Goal: Task Accomplishment & Management: Manage account settings

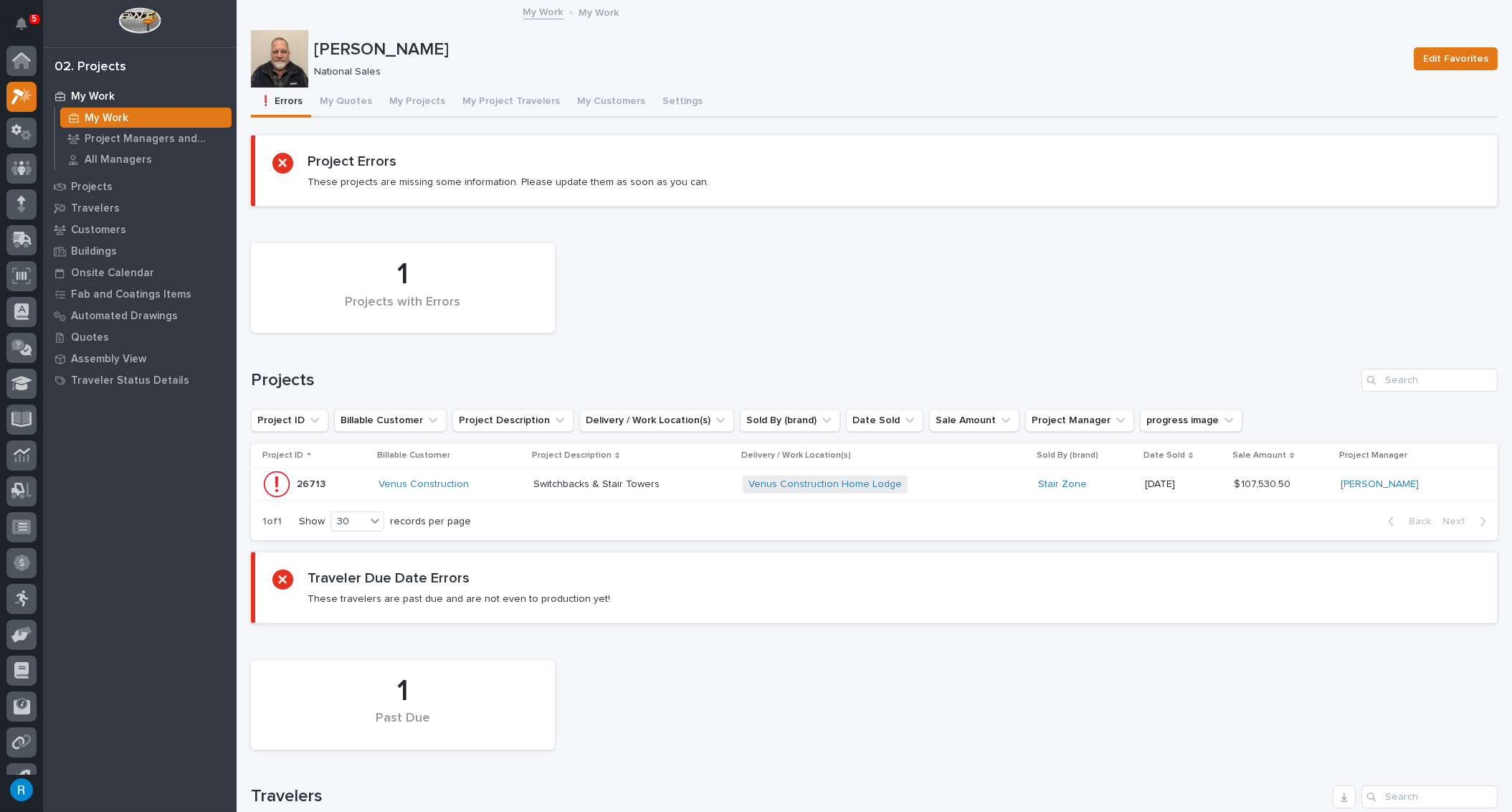
scroll to position [24, 0]
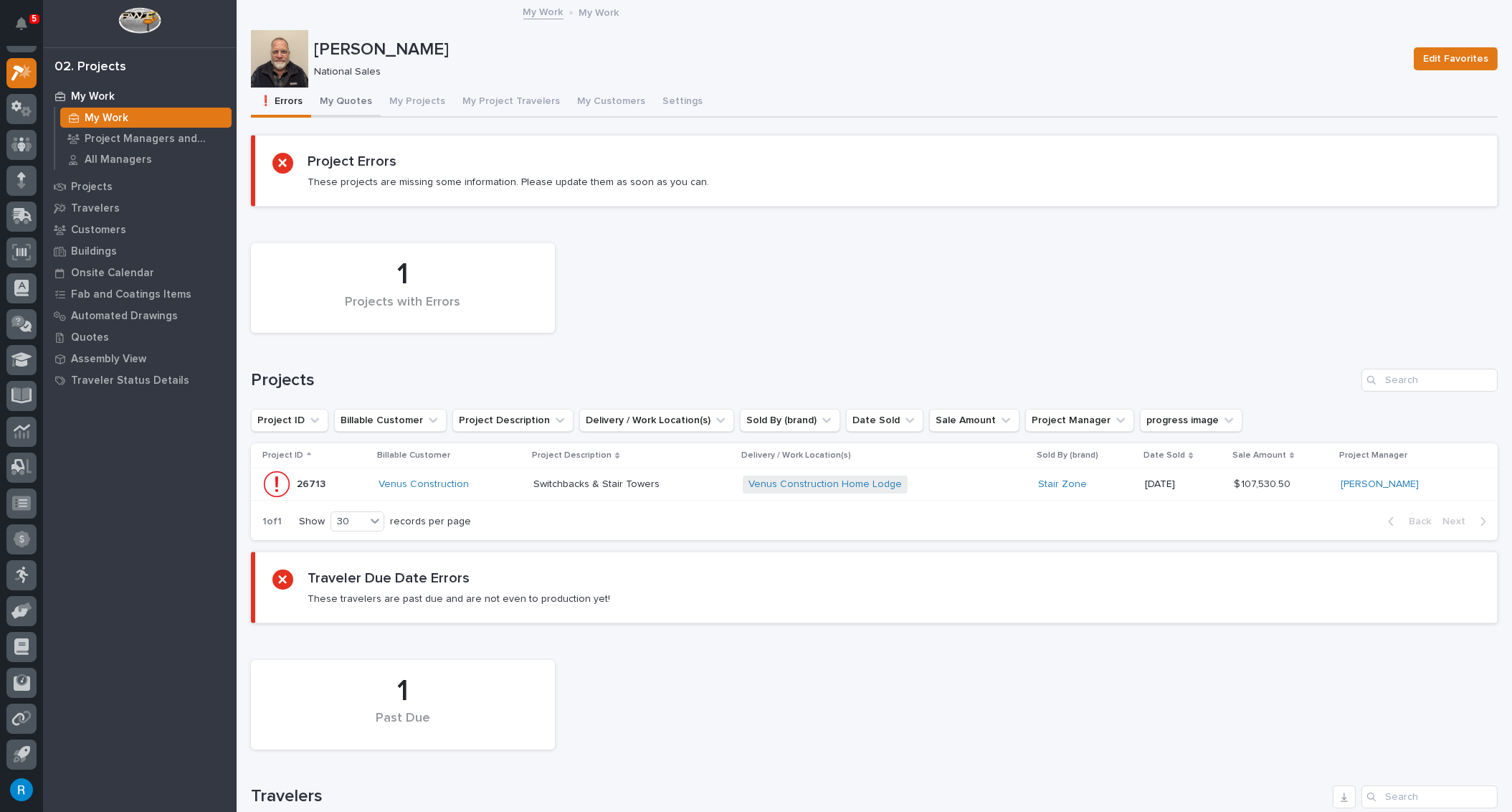
click at [339, 100] on button "My Quotes" at bounding box center [346, 102] width 69 height 30
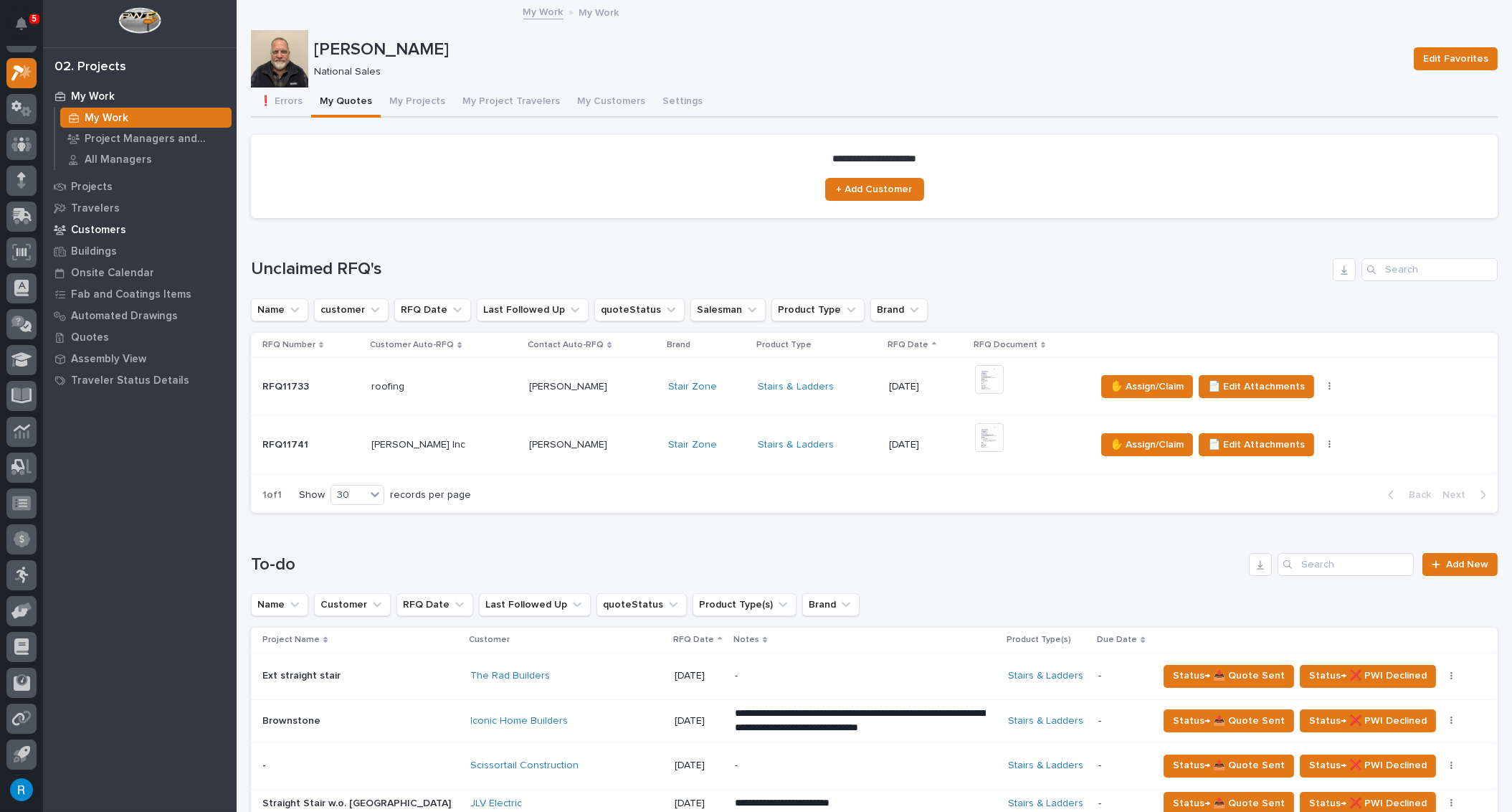
click at [98, 232] on p "Customers" at bounding box center [98, 230] width 56 height 13
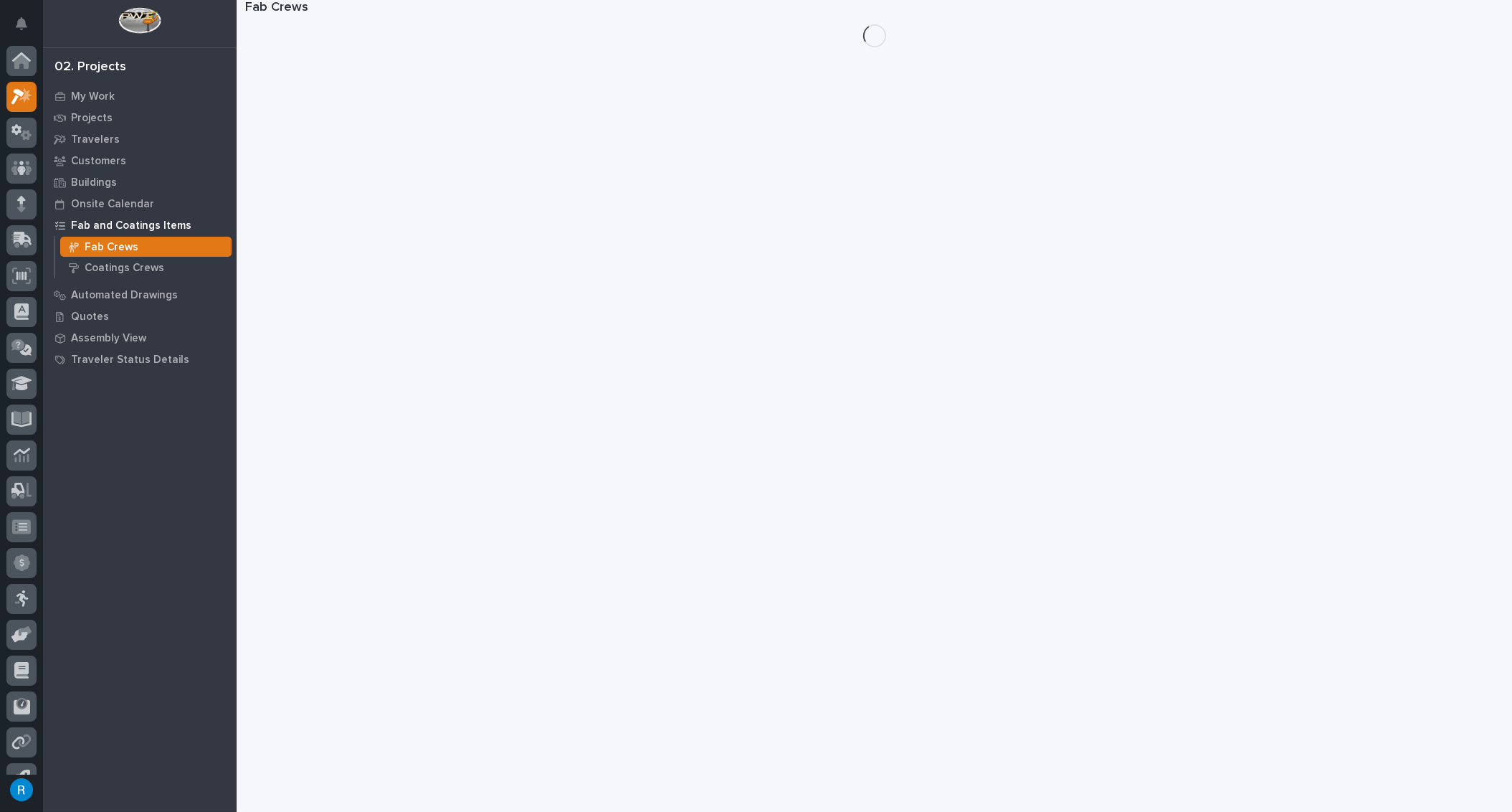
scroll to position [24, 0]
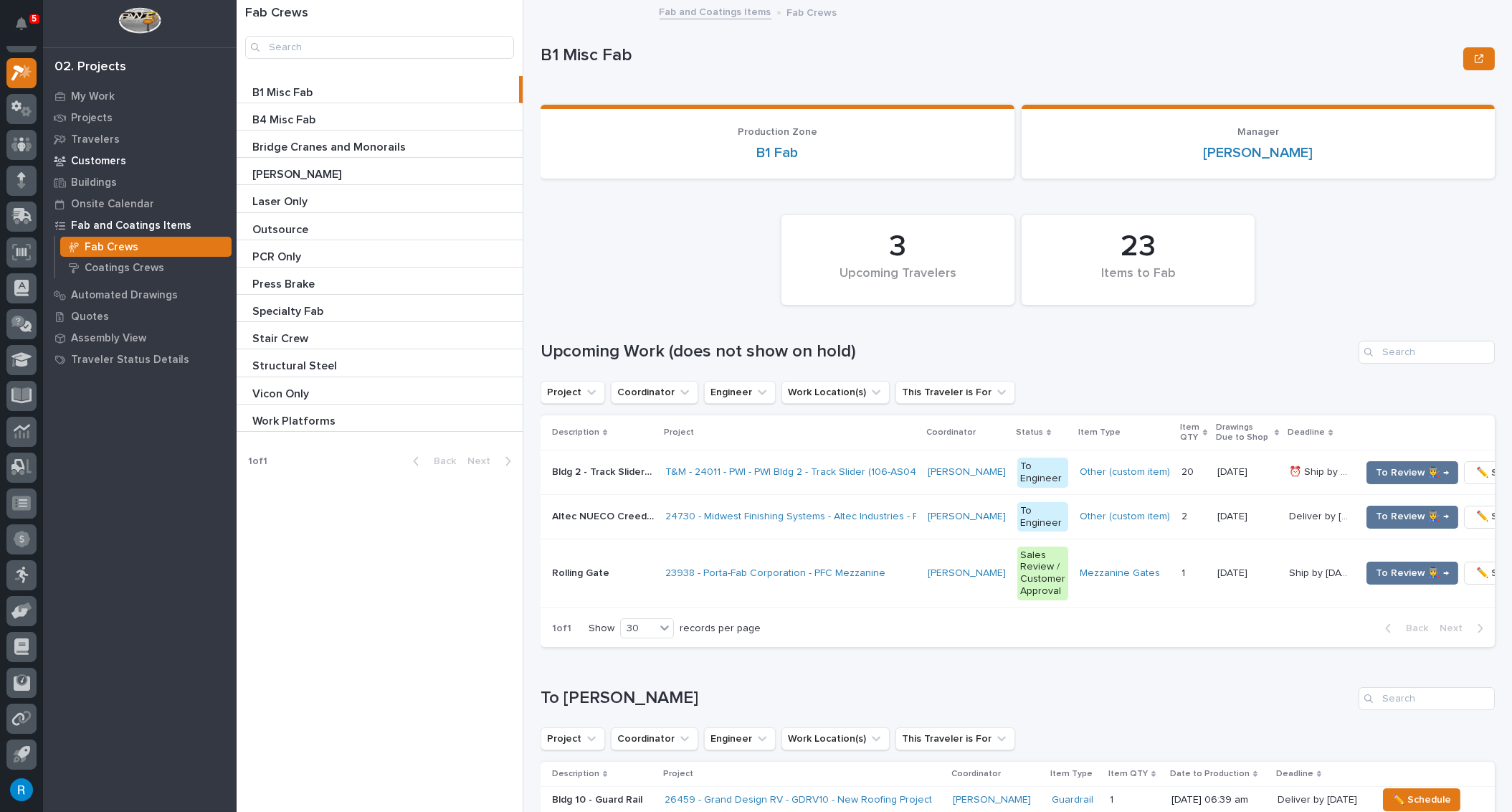
click at [97, 160] on p "Customers" at bounding box center [98, 162] width 56 height 13
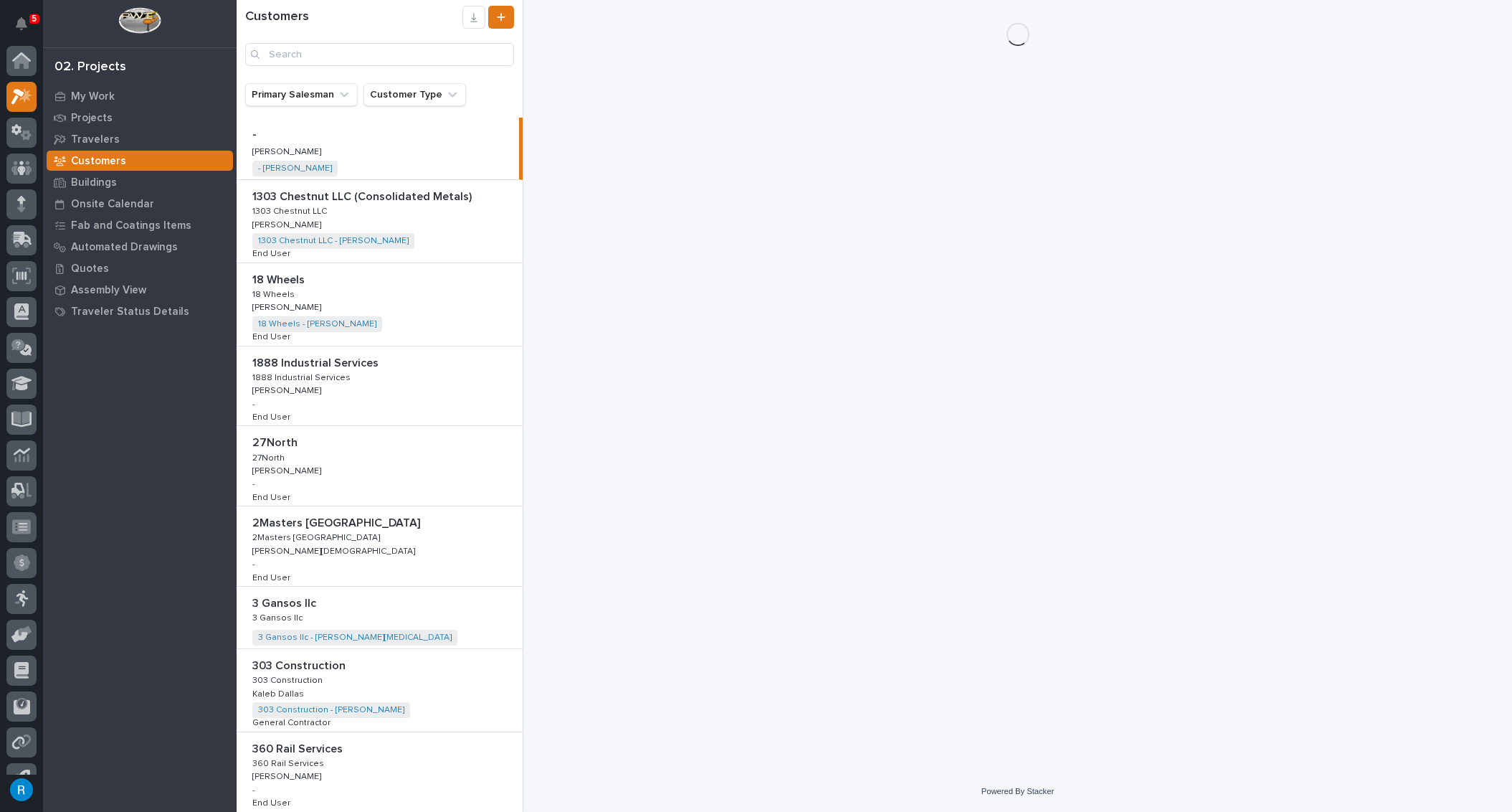
scroll to position [24, 0]
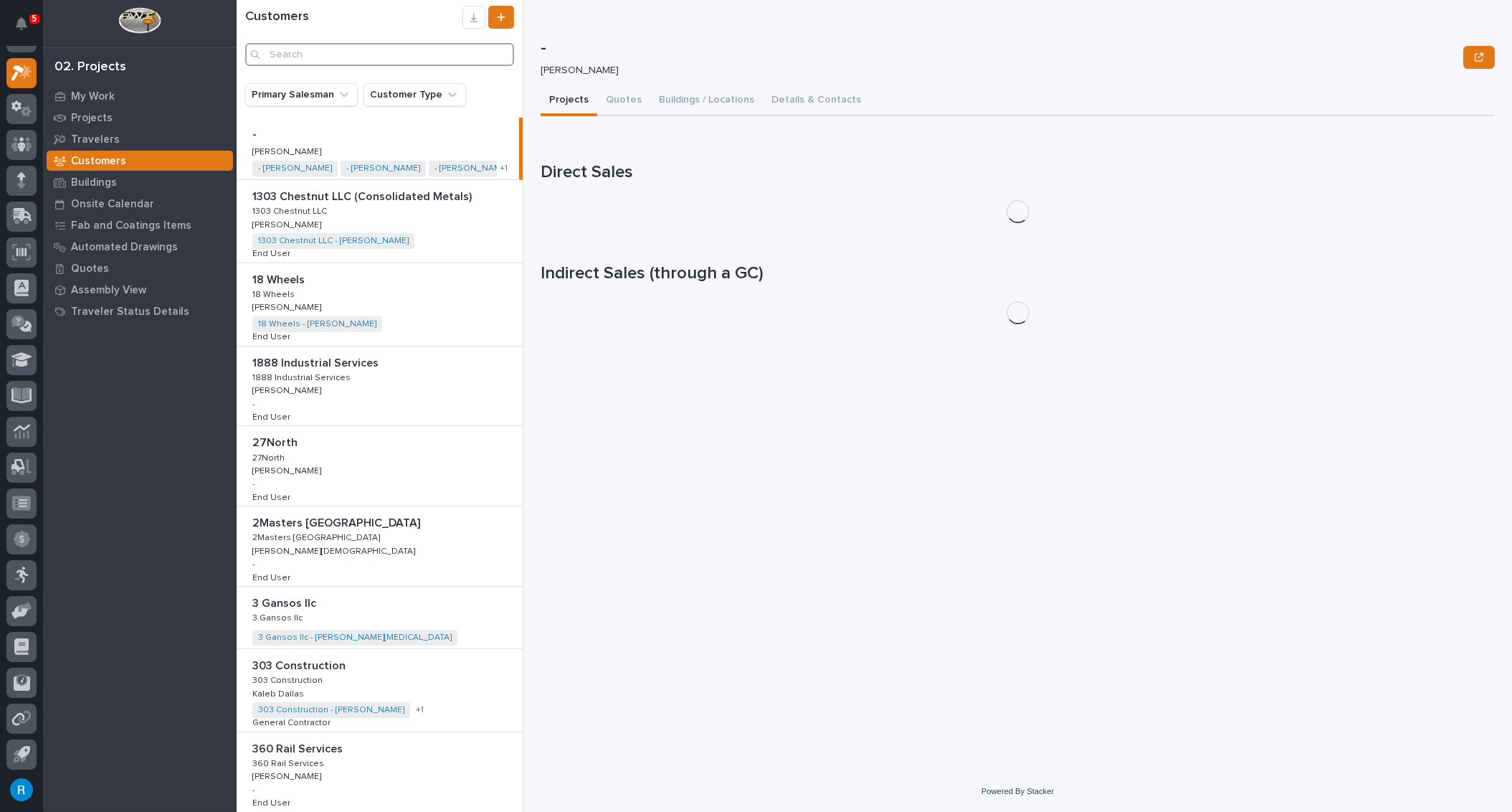
click at [283, 56] on input "Search" at bounding box center [379, 55] width 269 height 23
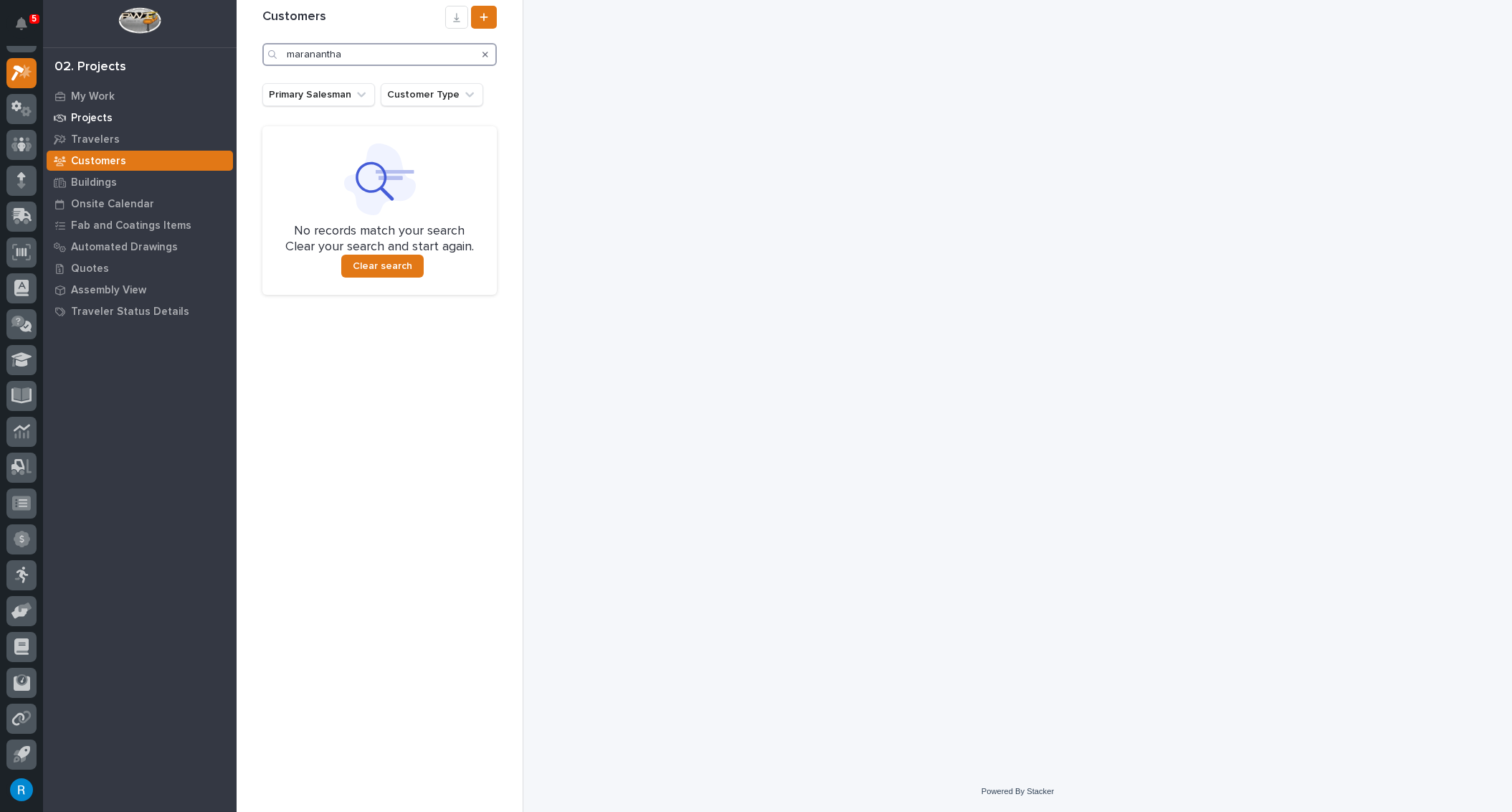
type input "maranantha"
click at [89, 117] on p "Projects" at bounding box center [92, 118] width 42 height 13
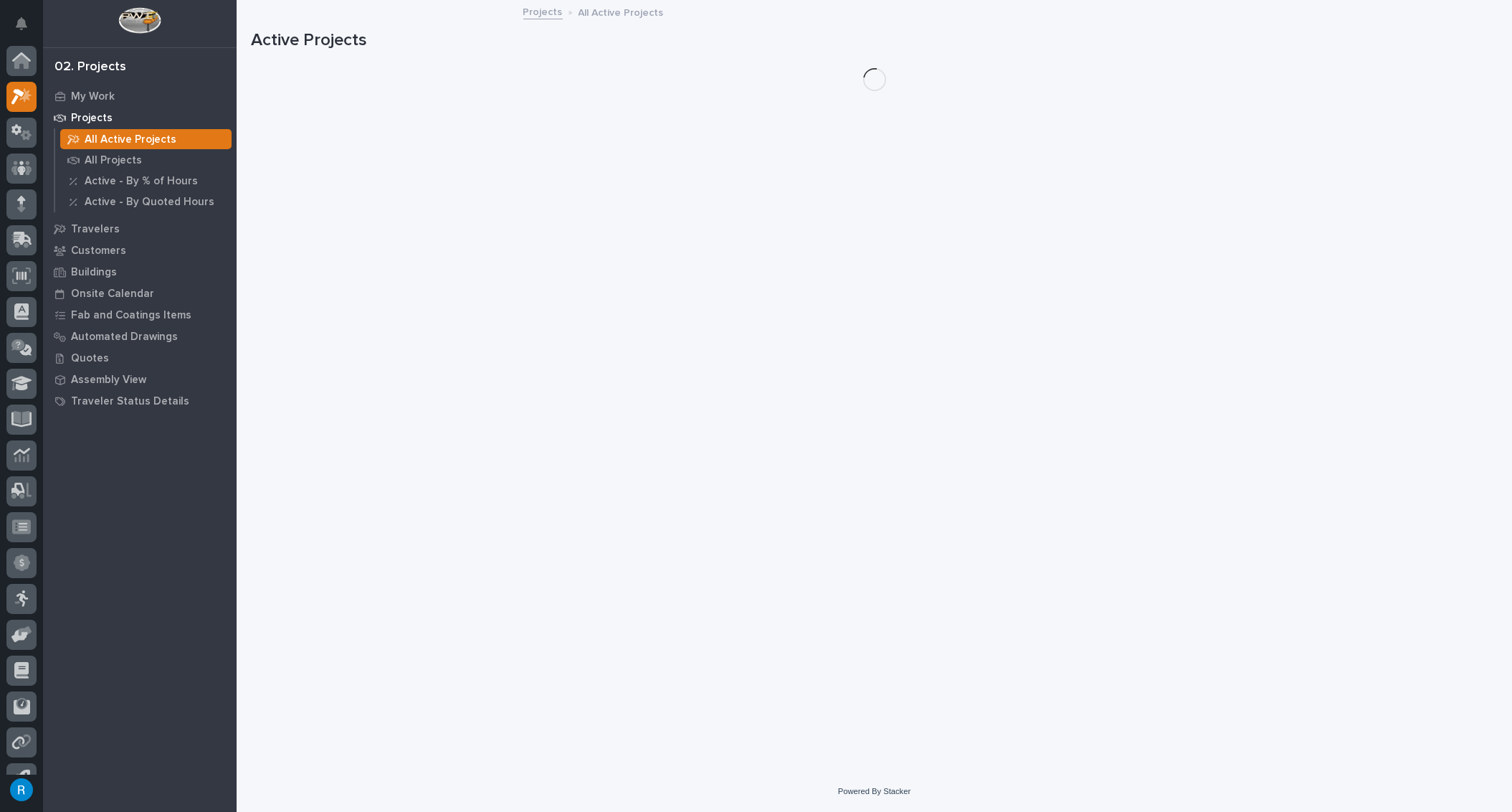
scroll to position [24, 0]
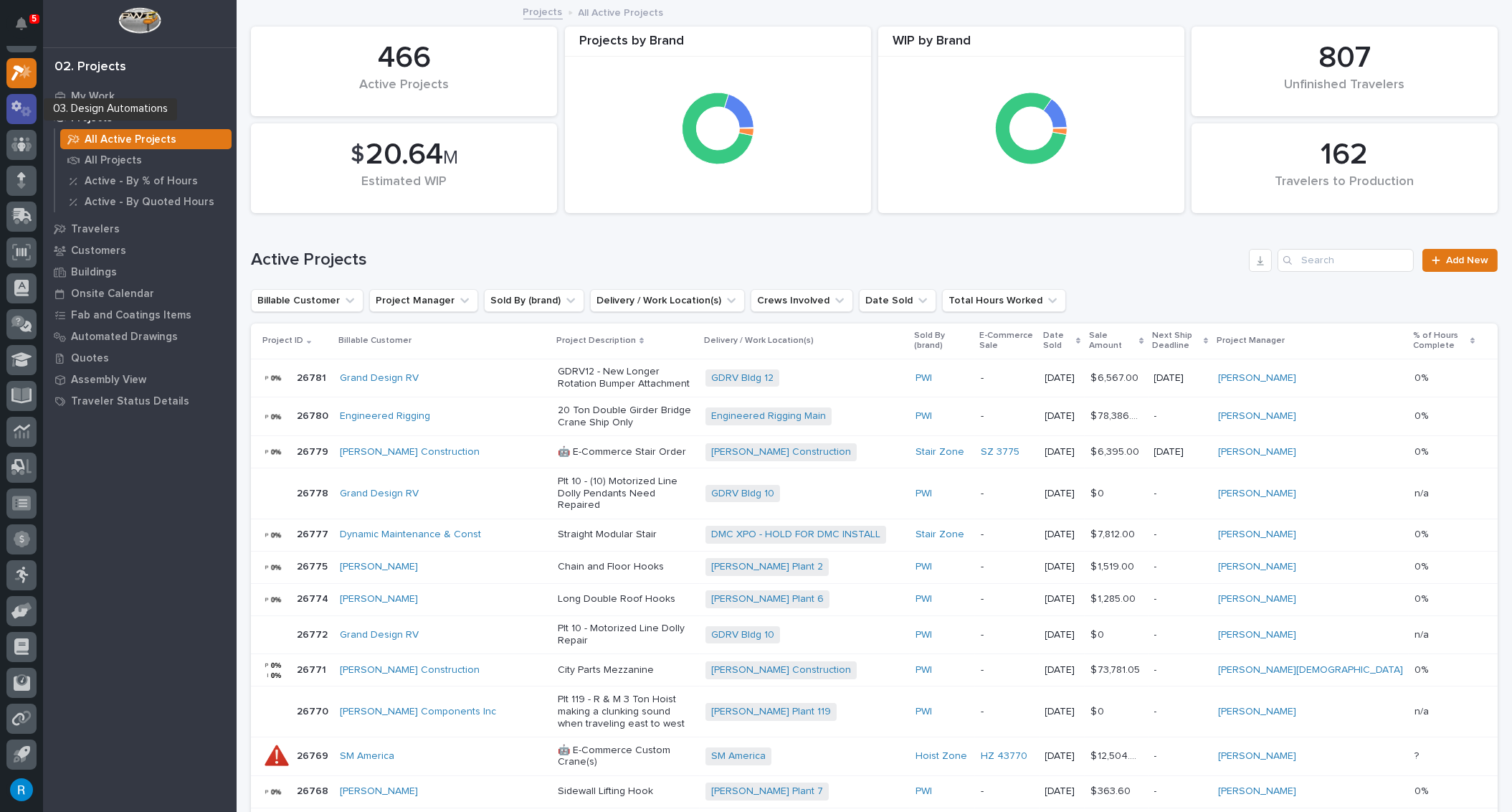
click at [16, 103] on icon at bounding box center [22, 108] width 21 height 17
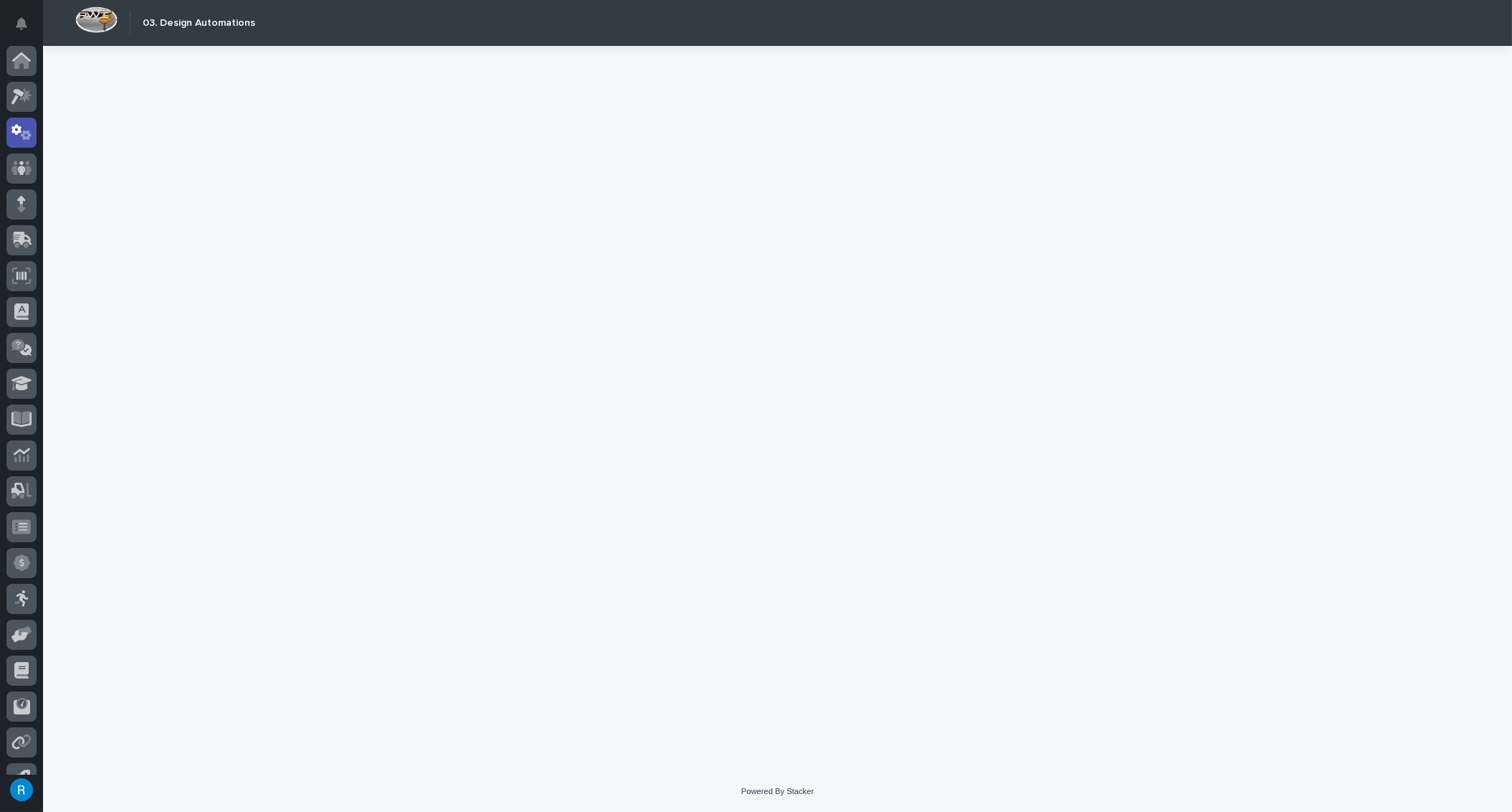
scroll to position [24, 0]
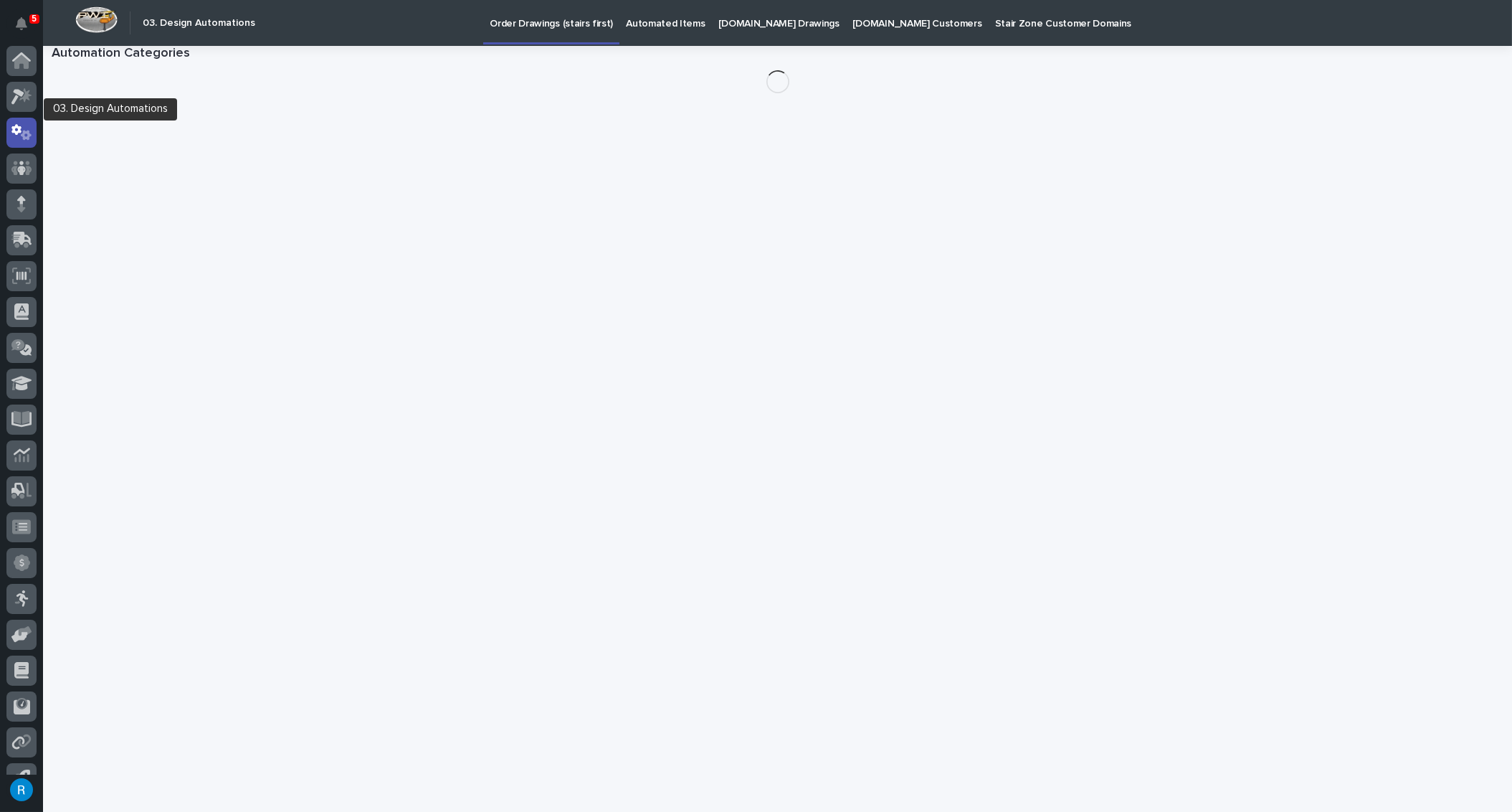
scroll to position [24, 0]
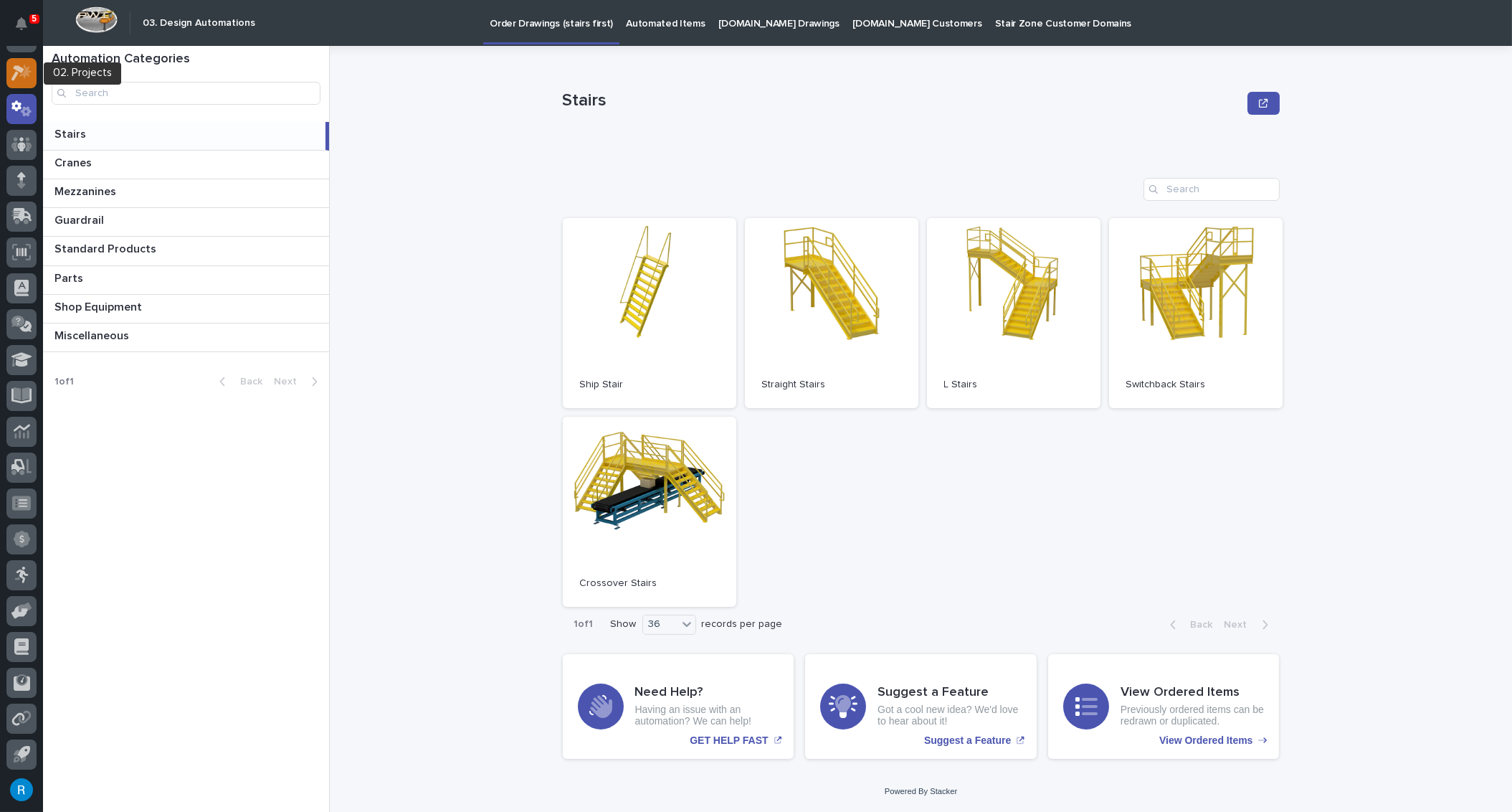
click at [26, 77] on icon at bounding box center [22, 72] width 21 height 17
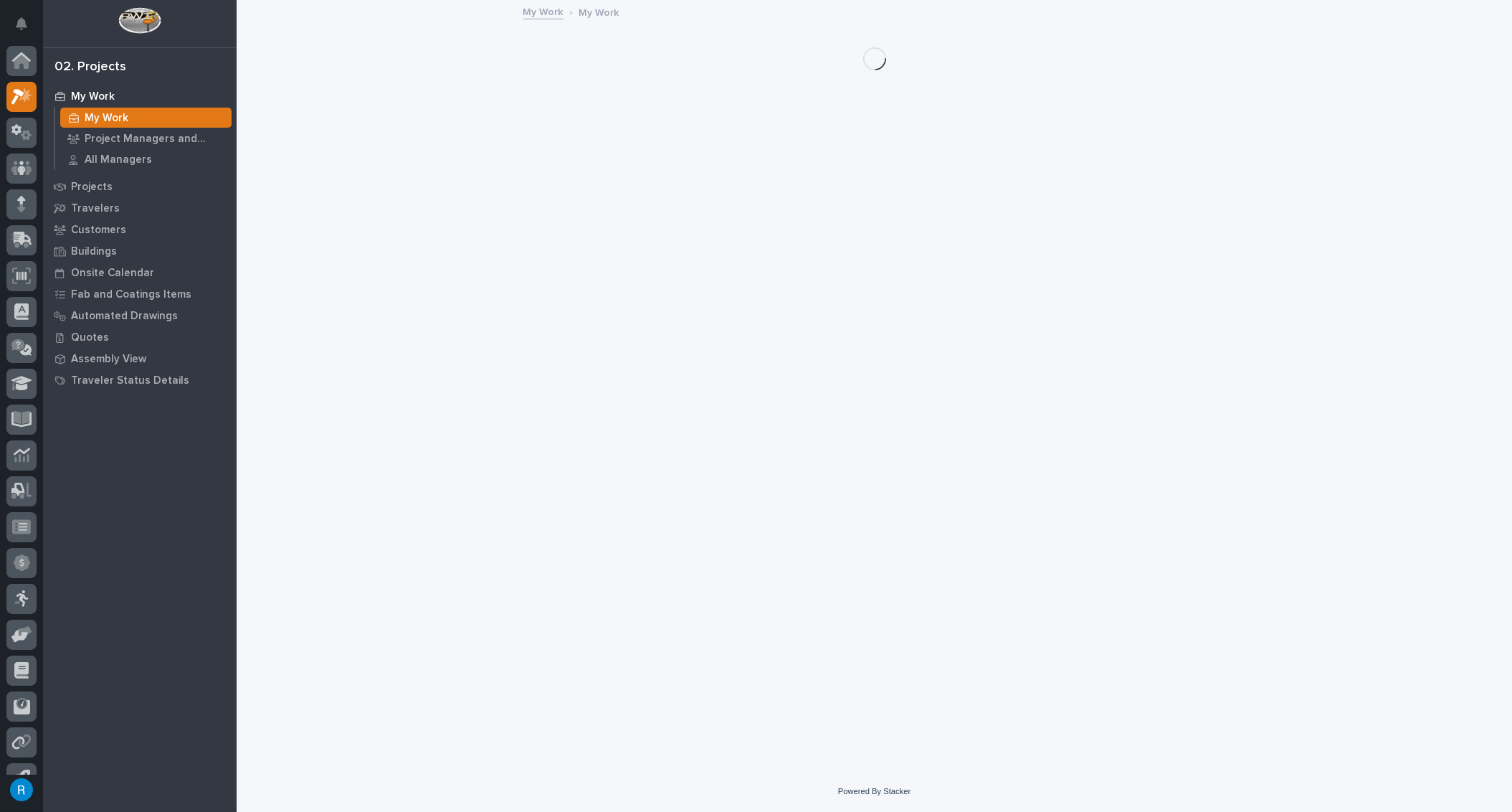
scroll to position [24, 0]
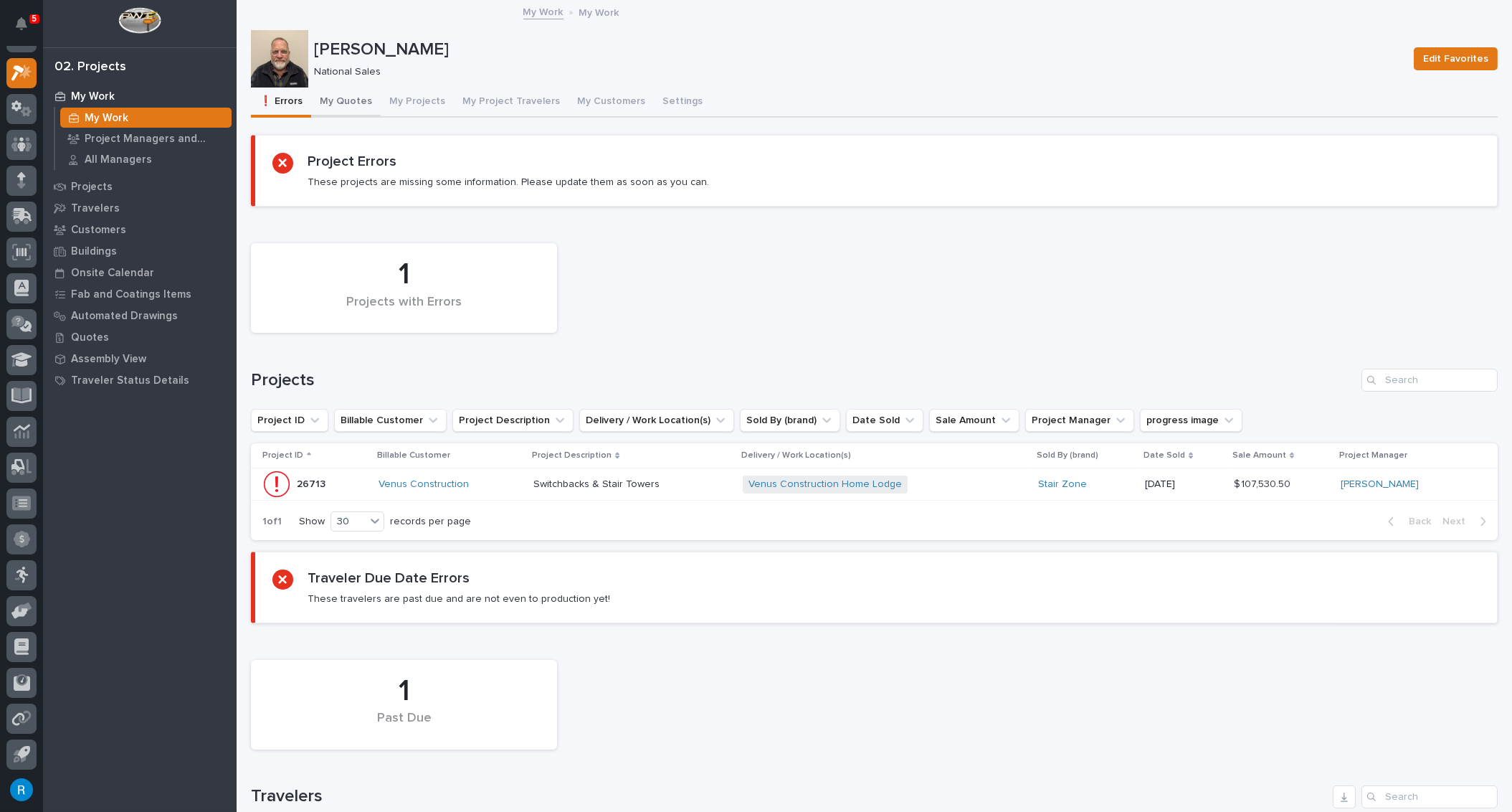
click at [343, 100] on button "My Quotes" at bounding box center [346, 102] width 69 height 30
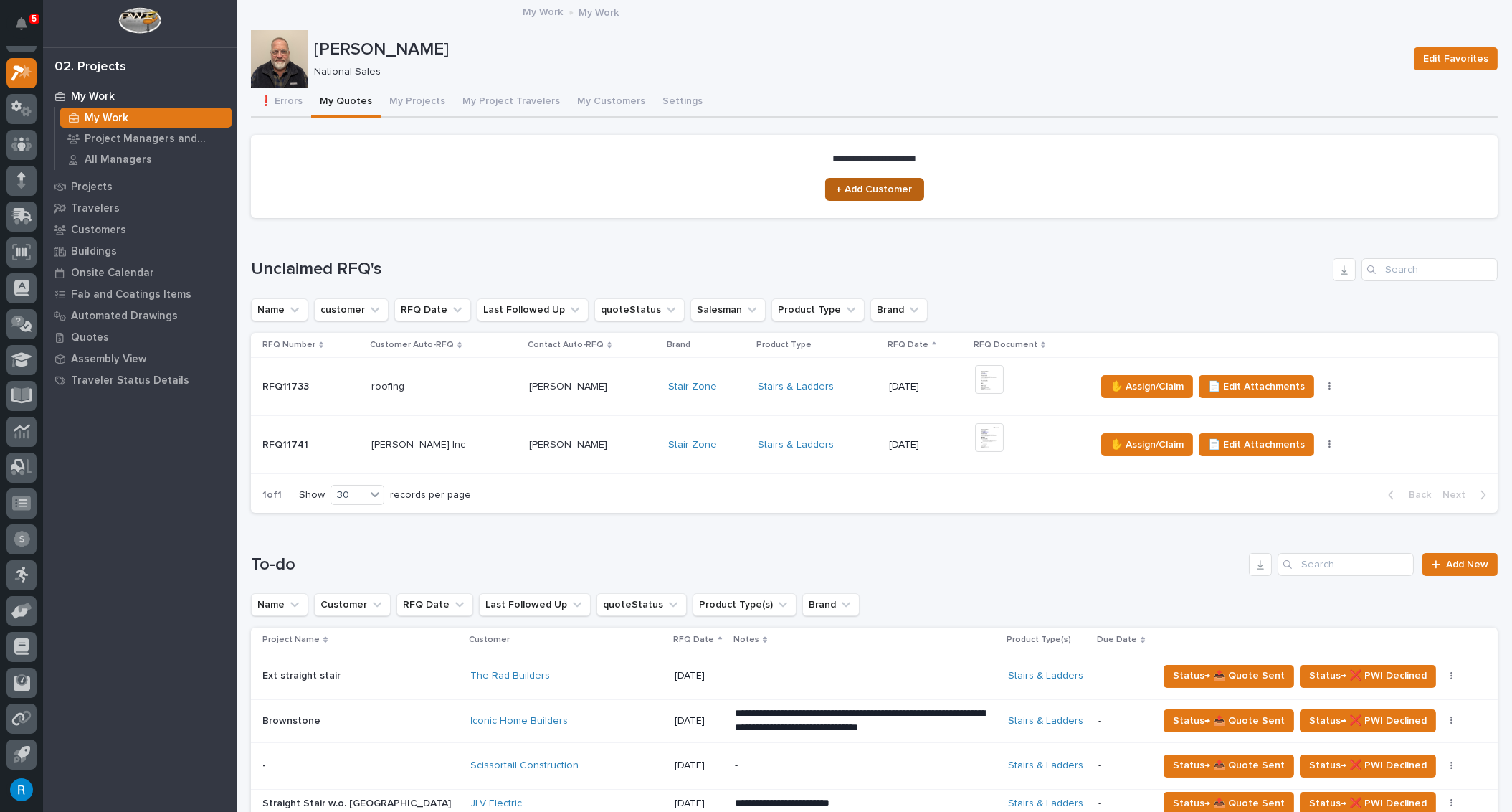
click at [881, 190] on span "+ Add Customer" at bounding box center [874, 189] width 76 height 10
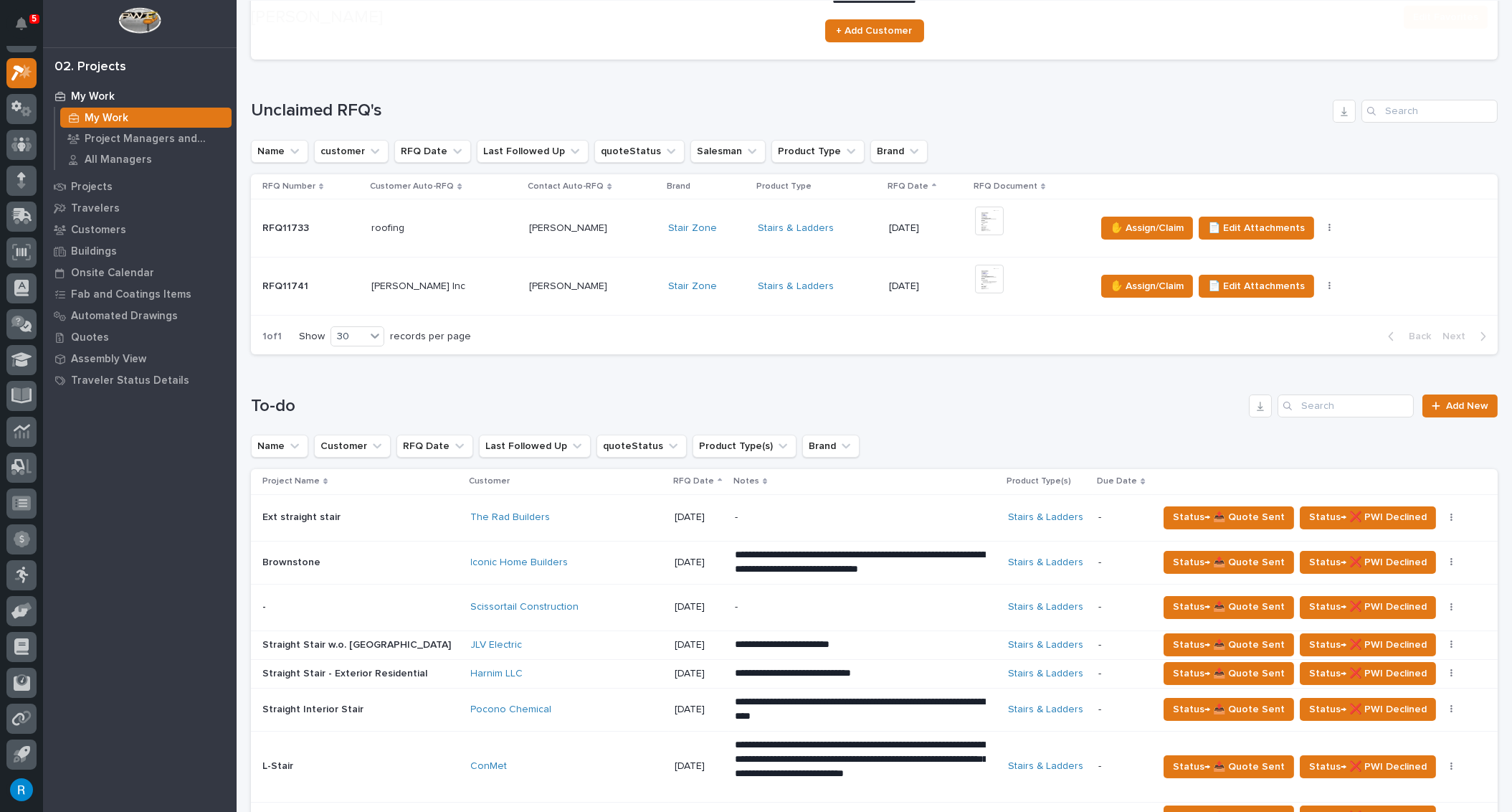
scroll to position [195, 0]
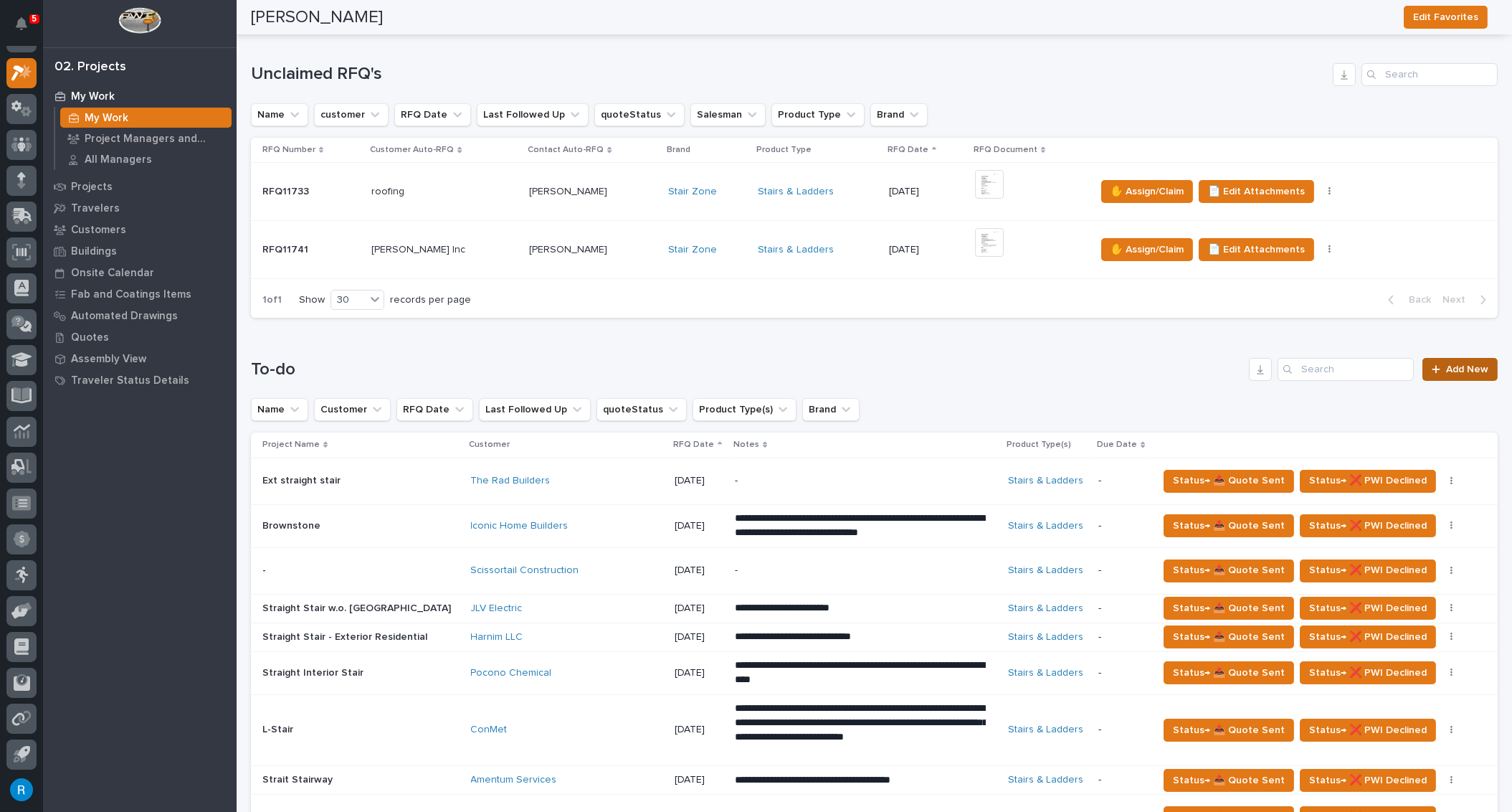
click at [1466, 370] on span "Add New" at bounding box center [1467, 370] width 43 height 10
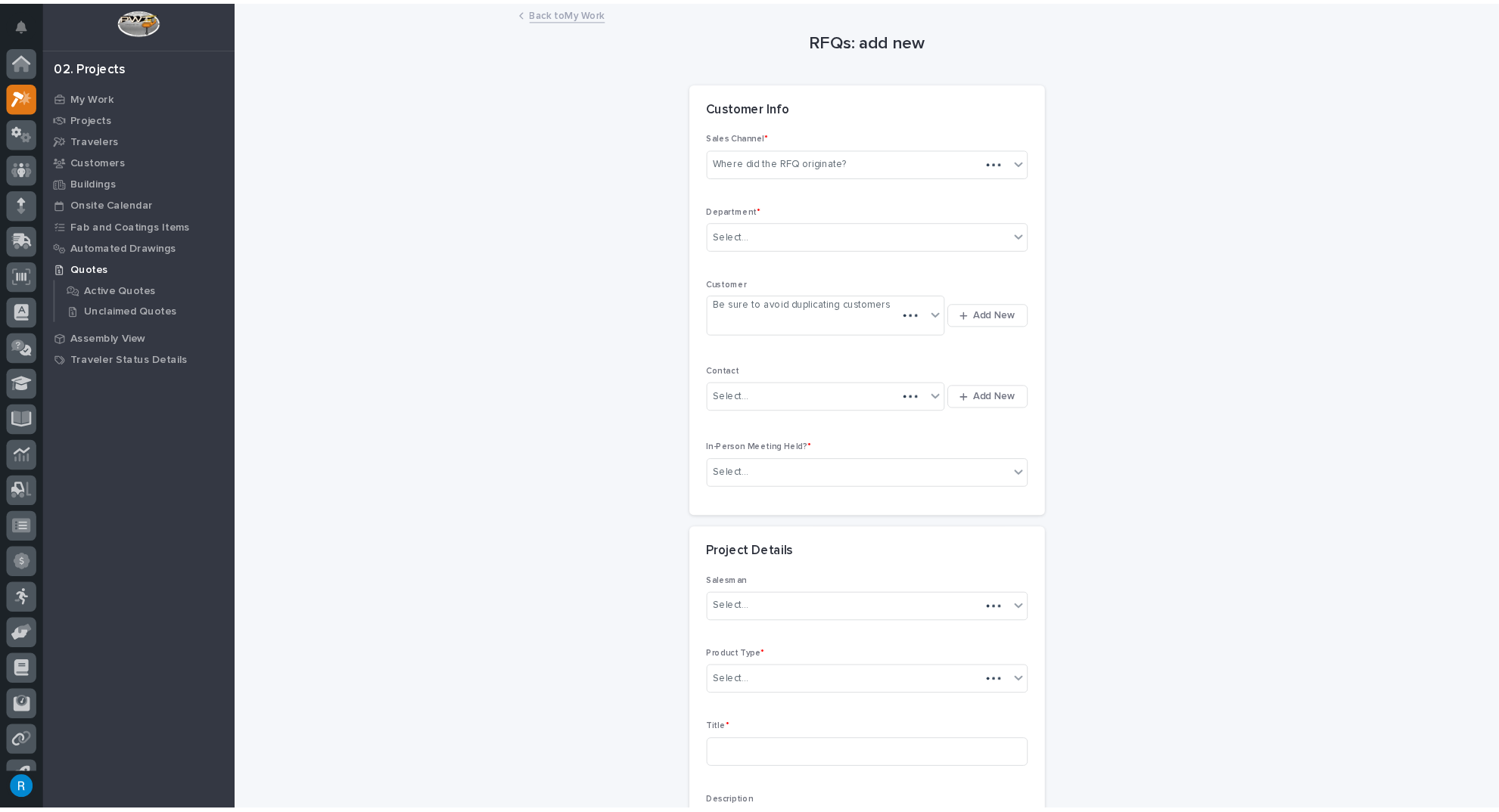
scroll to position [25, 0]
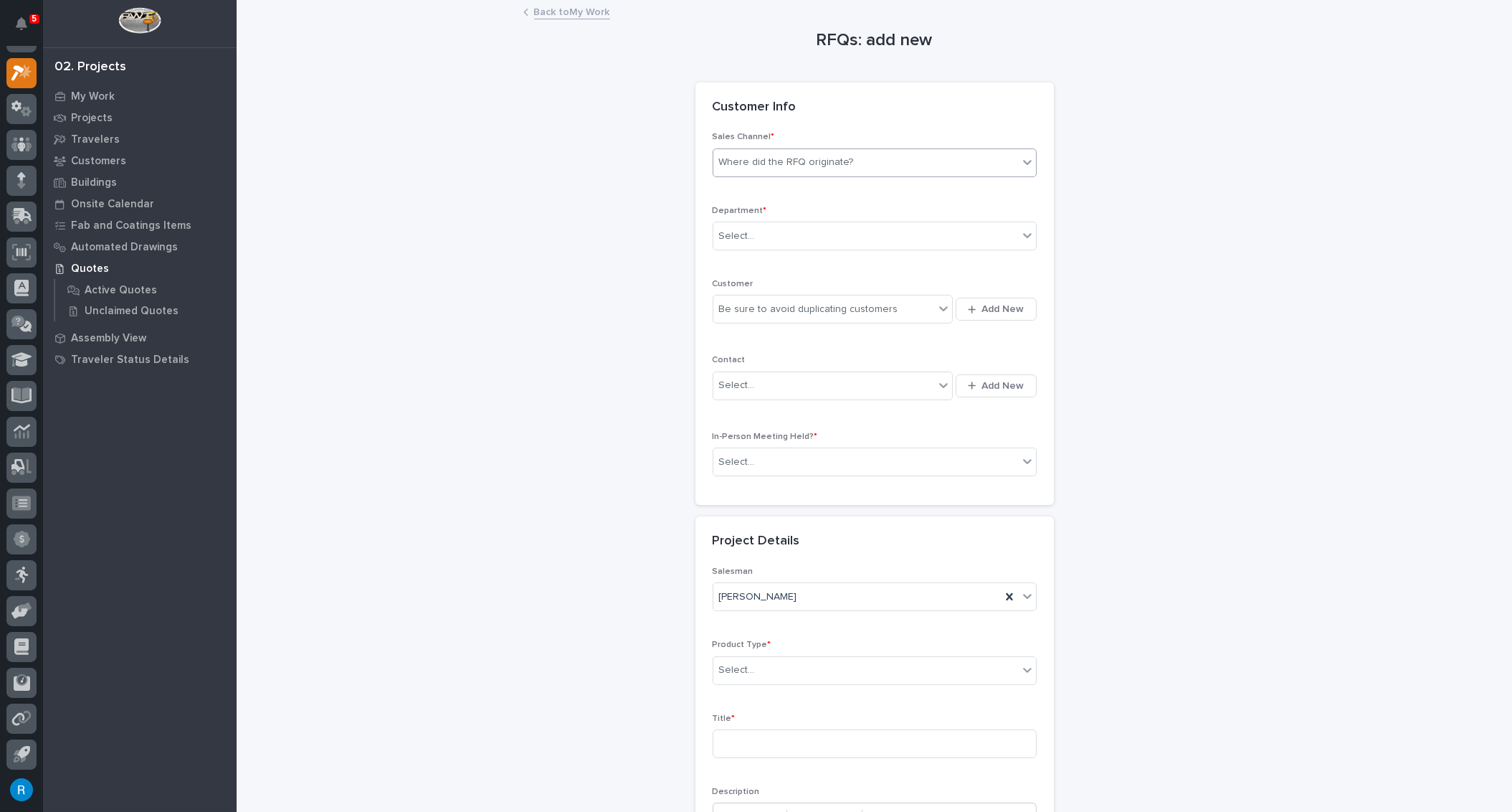
click at [795, 170] on div "Where did the RFQ originate?" at bounding box center [866, 162] width 304 height 24
click at [728, 242] on div "Stair Zone" at bounding box center [869, 239] width 322 height 25
click at [736, 237] on div "Select..." at bounding box center [737, 236] width 36 height 15
click at [739, 257] on span "National Sales" at bounding box center [750, 261] width 72 height 16
click at [730, 305] on div "Be sure to avoid duplicating customers" at bounding box center [809, 309] width 179 height 15
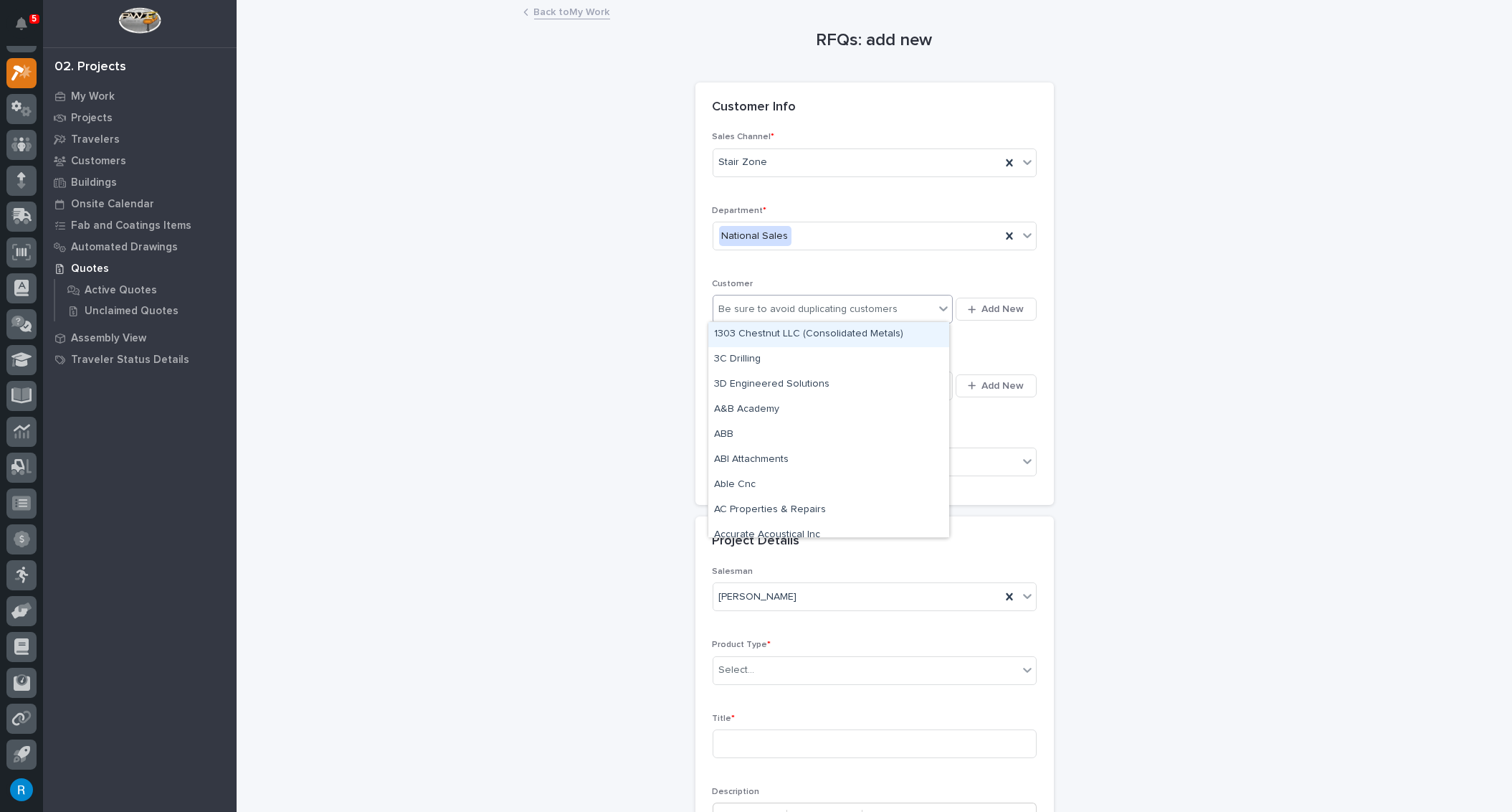
click at [897, 306] on div "Be sure to avoid duplicating customers" at bounding box center [824, 309] width 221 height 24
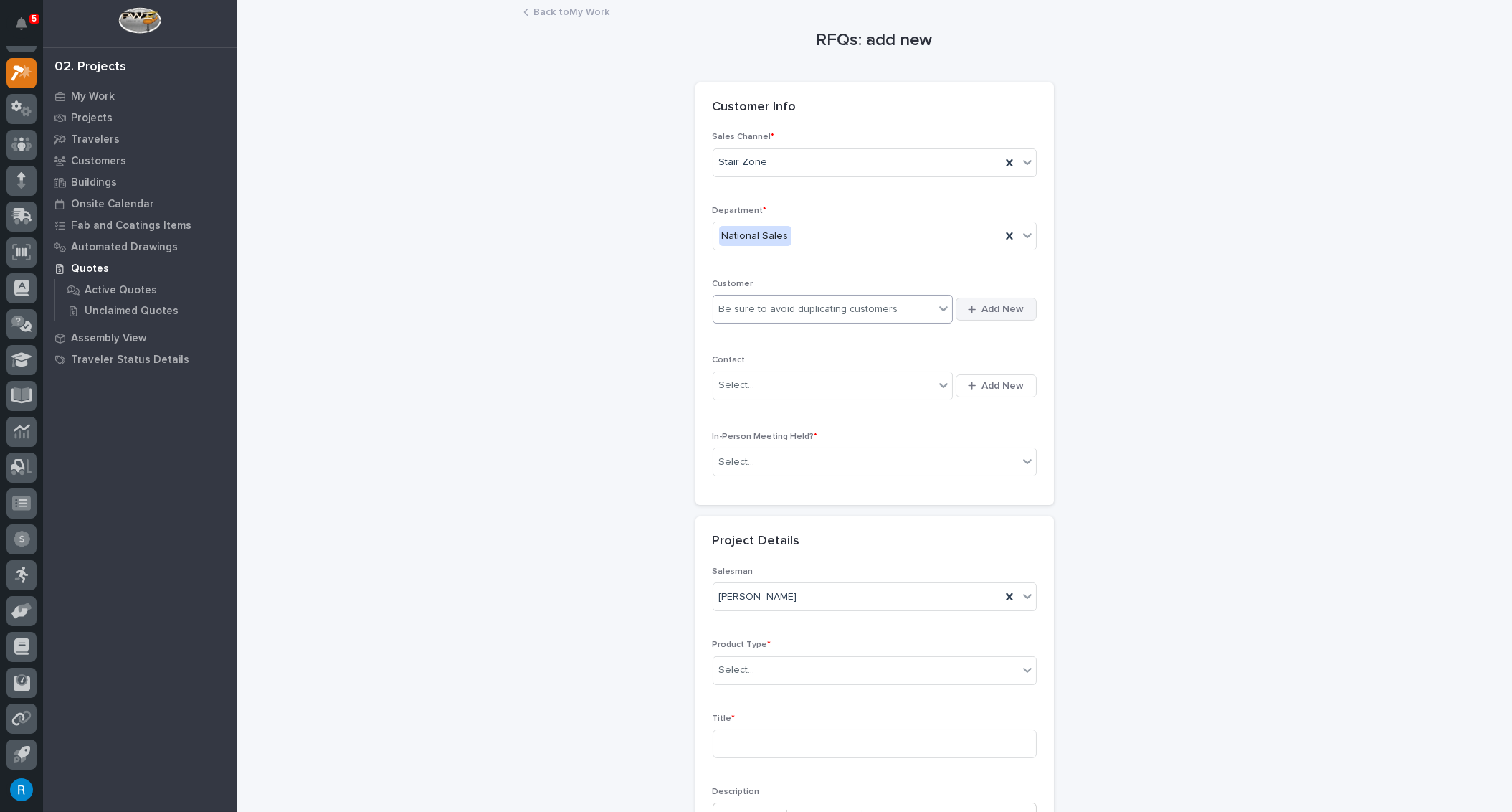
click at [987, 307] on span "Add New" at bounding box center [1003, 309] width 43 height 13
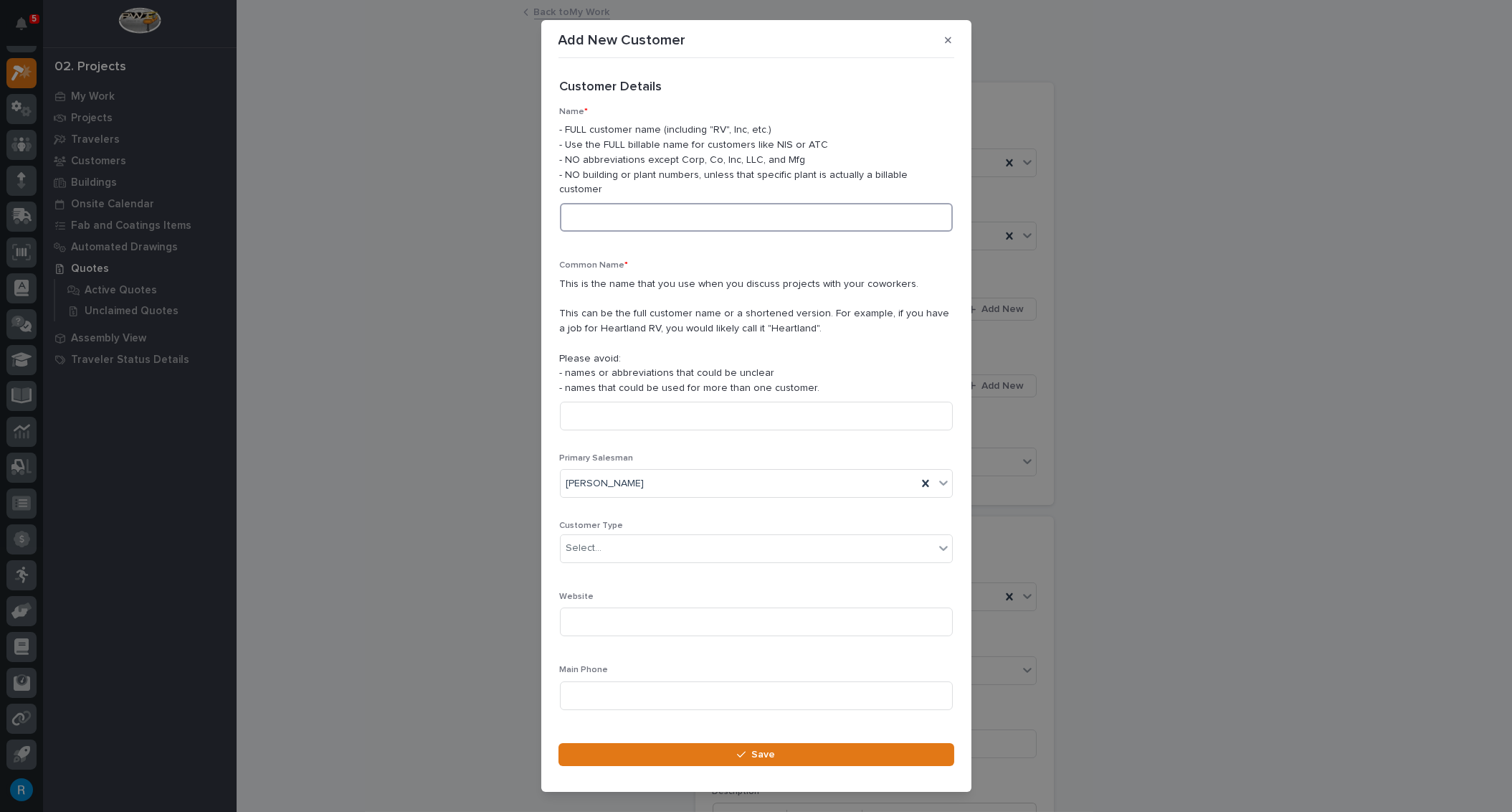
click at [574, 204] on input at bounding box center [756, 217] width 393 height 29
click at [585, 204] on input at bounding box center [756, 217] width 393 height 29
click at [638, 204] on input "Maranantha" at bounding box center [756, 217] width 393 height 29
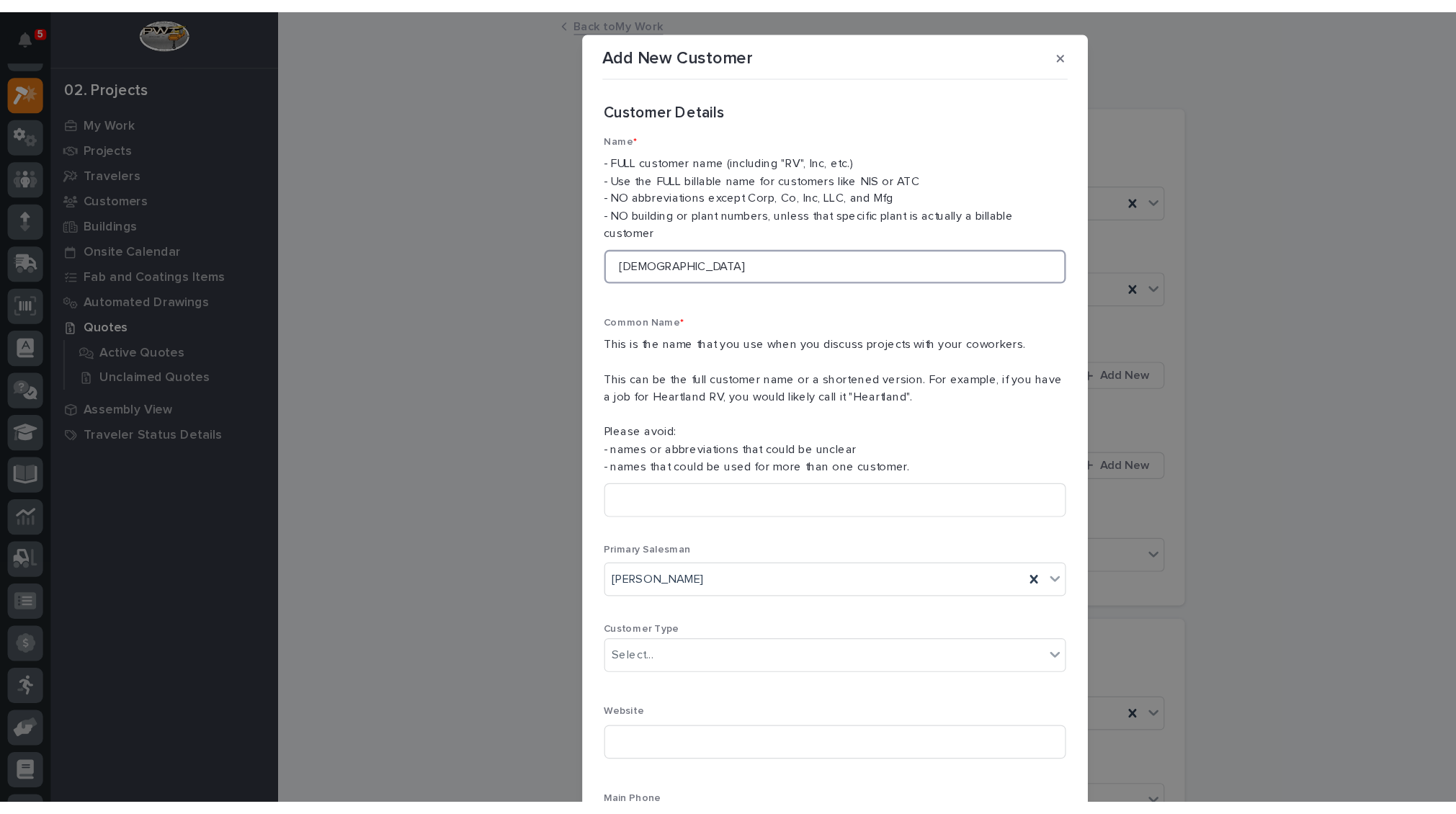
scroll to position [39, 0]
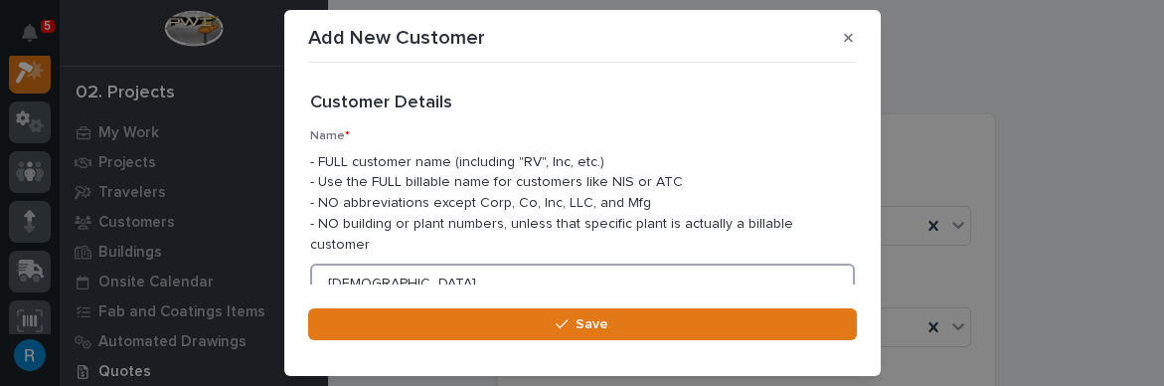
type input "[DEMOGRAPHIC_DATA]"
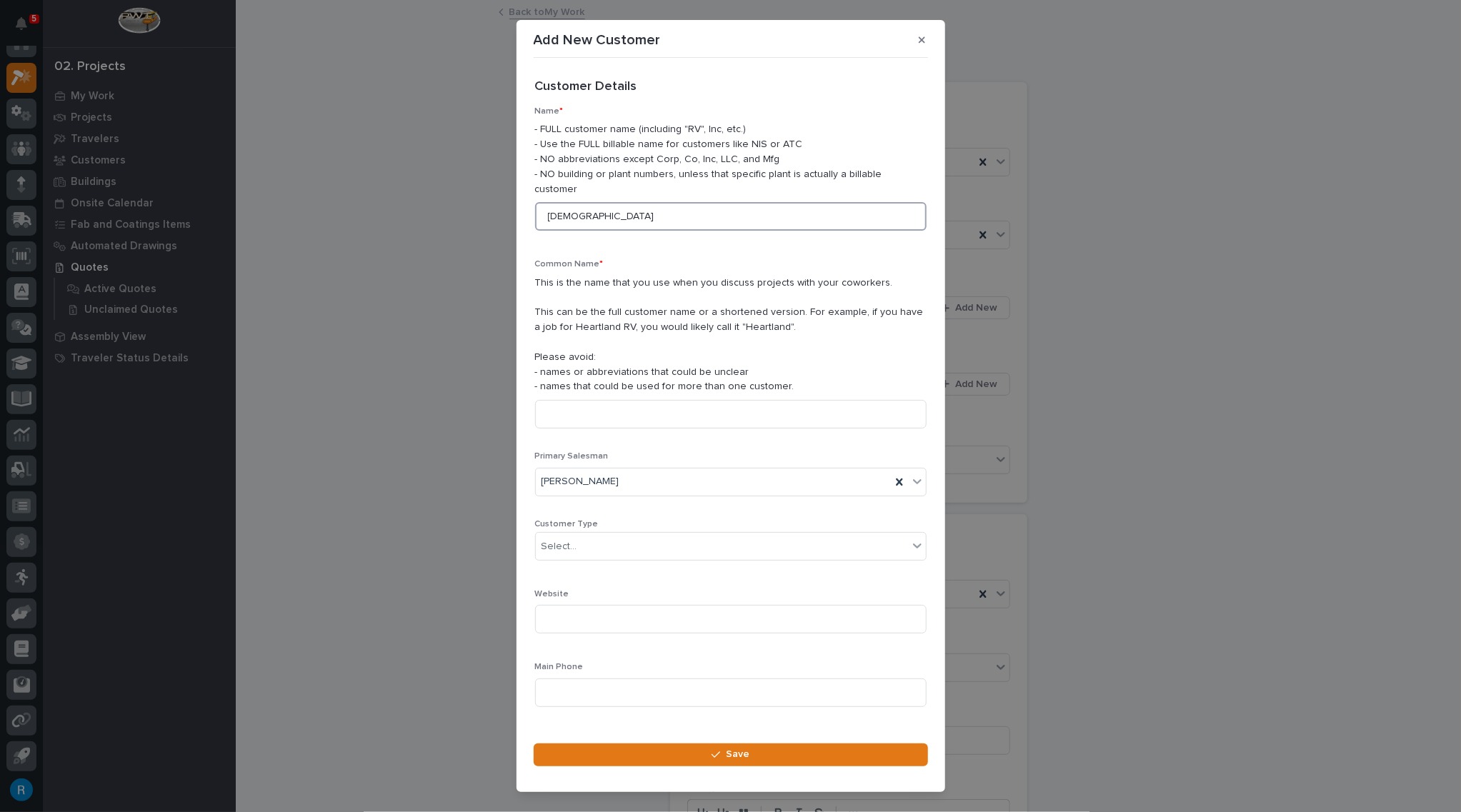
scroll to position [20, 0]
click at [558, 400] on input at bounding box center [730, 415] width 392 height 29
type input "[DEMOGRAPHIC_DATA]"
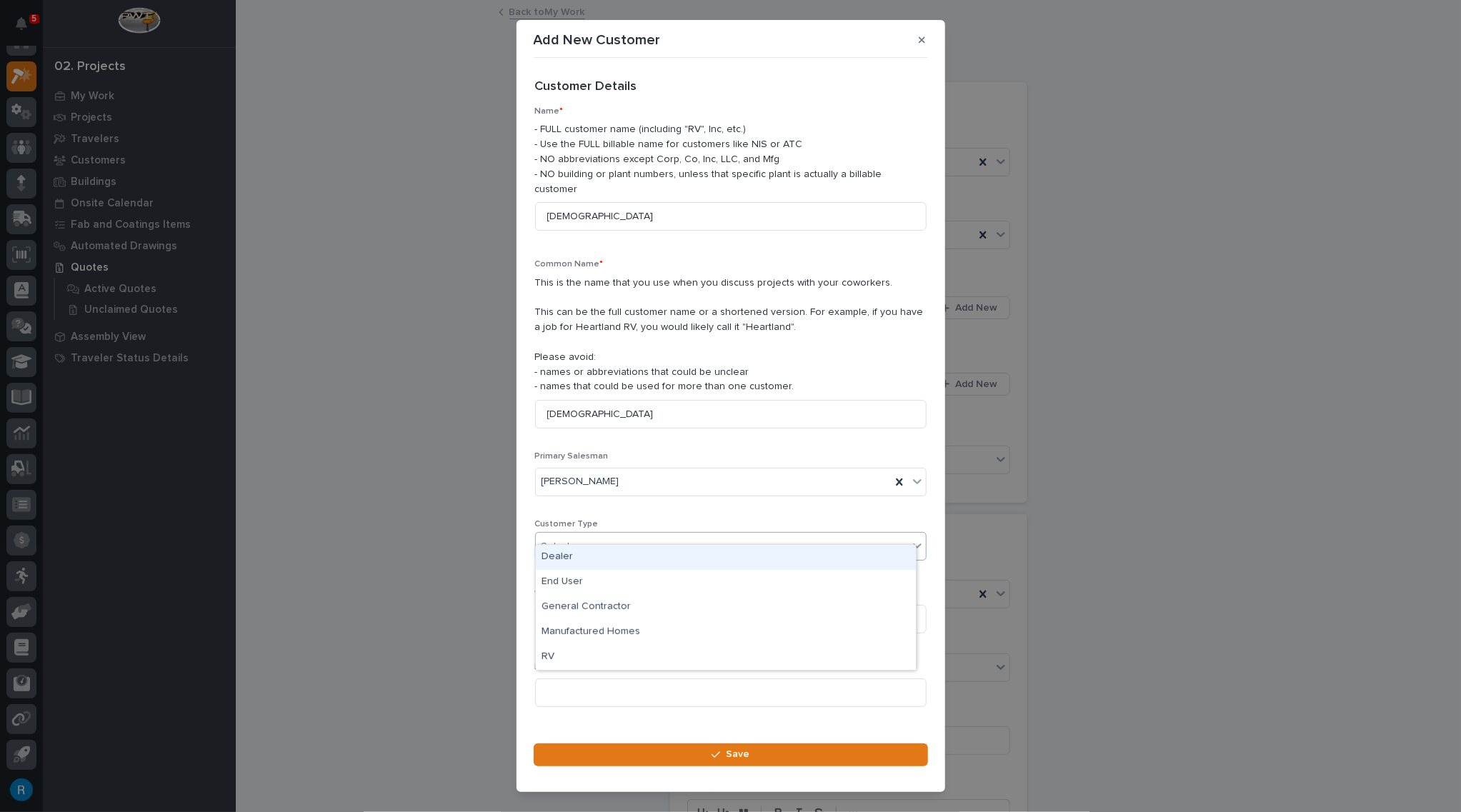
click at [606, 535] on div "Select..." at bounding box center [722, 546] width 372 height 24
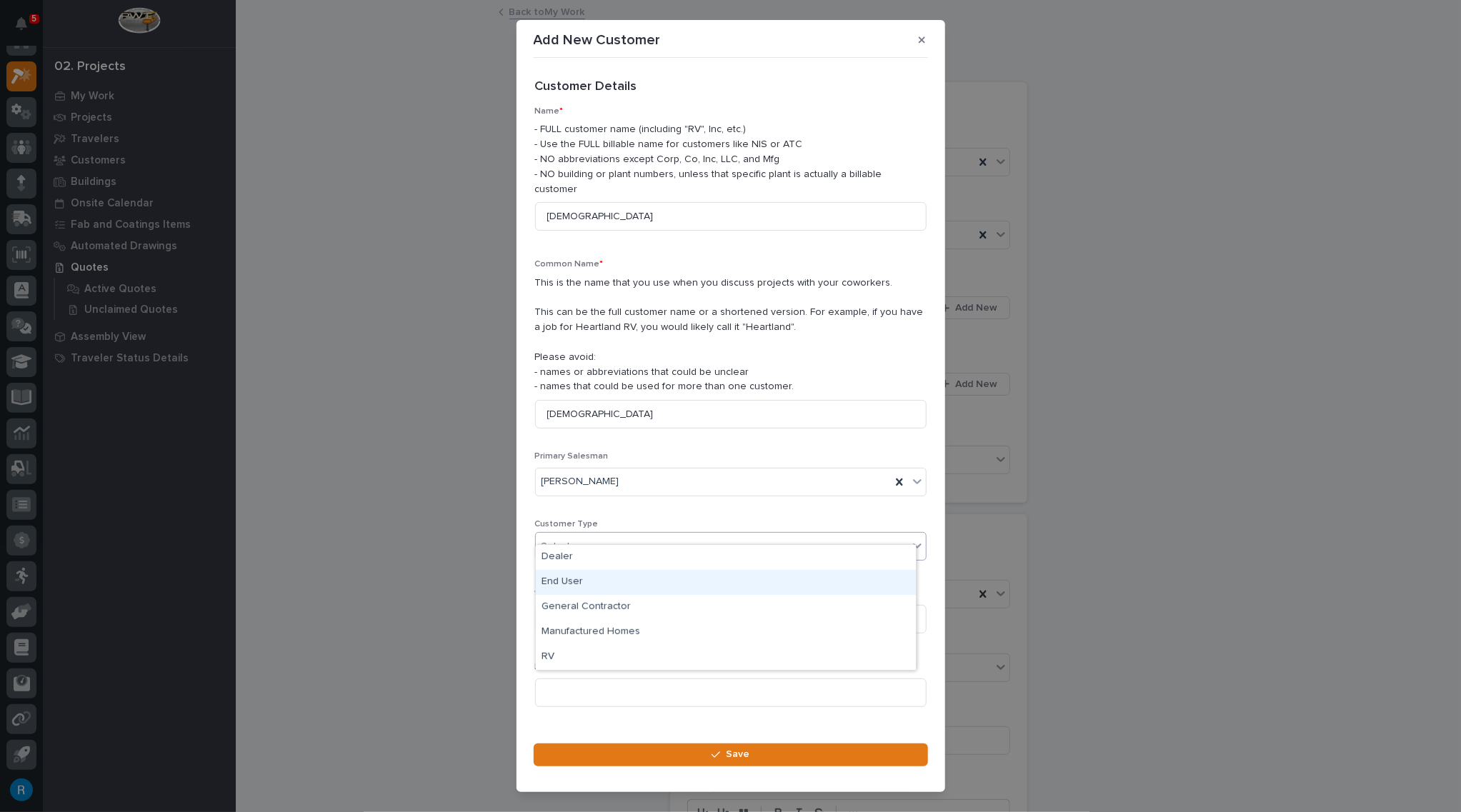
drag, startPoint x: 573, startPoint y: 620, endPoint x: 563, endPoint y: 583, distance: 38.3
click at [563, 583] on div "End User" at bounding box center [725, 582] width 380 height 25
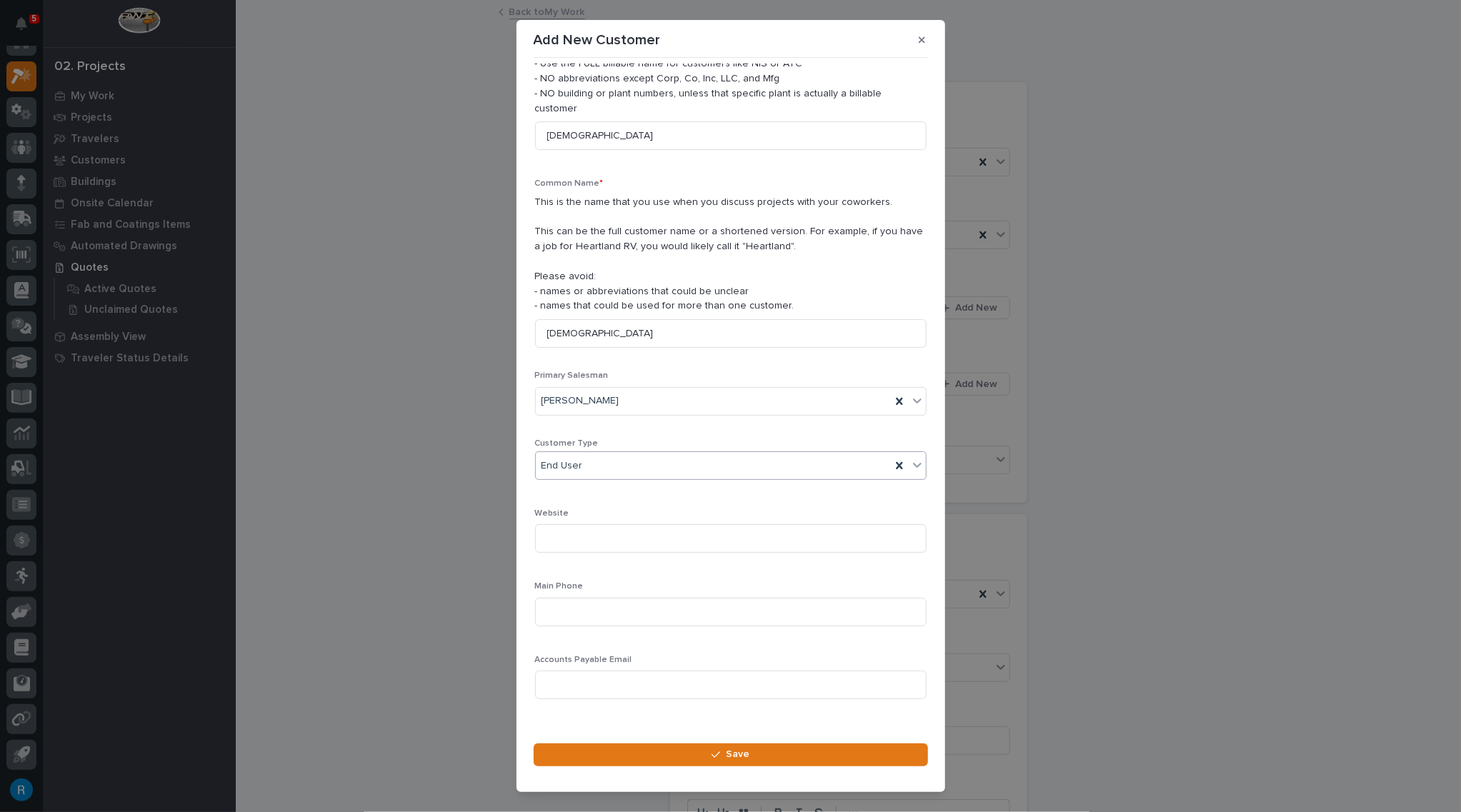
scroll to position [81, 0]
click at [558, 597] on input at bounding box center [730, 612] width 392 height 29
type input "740-659-2447"
click at [737, 760] on span "Save" at bounding box center [737, 755] width 24 height 13
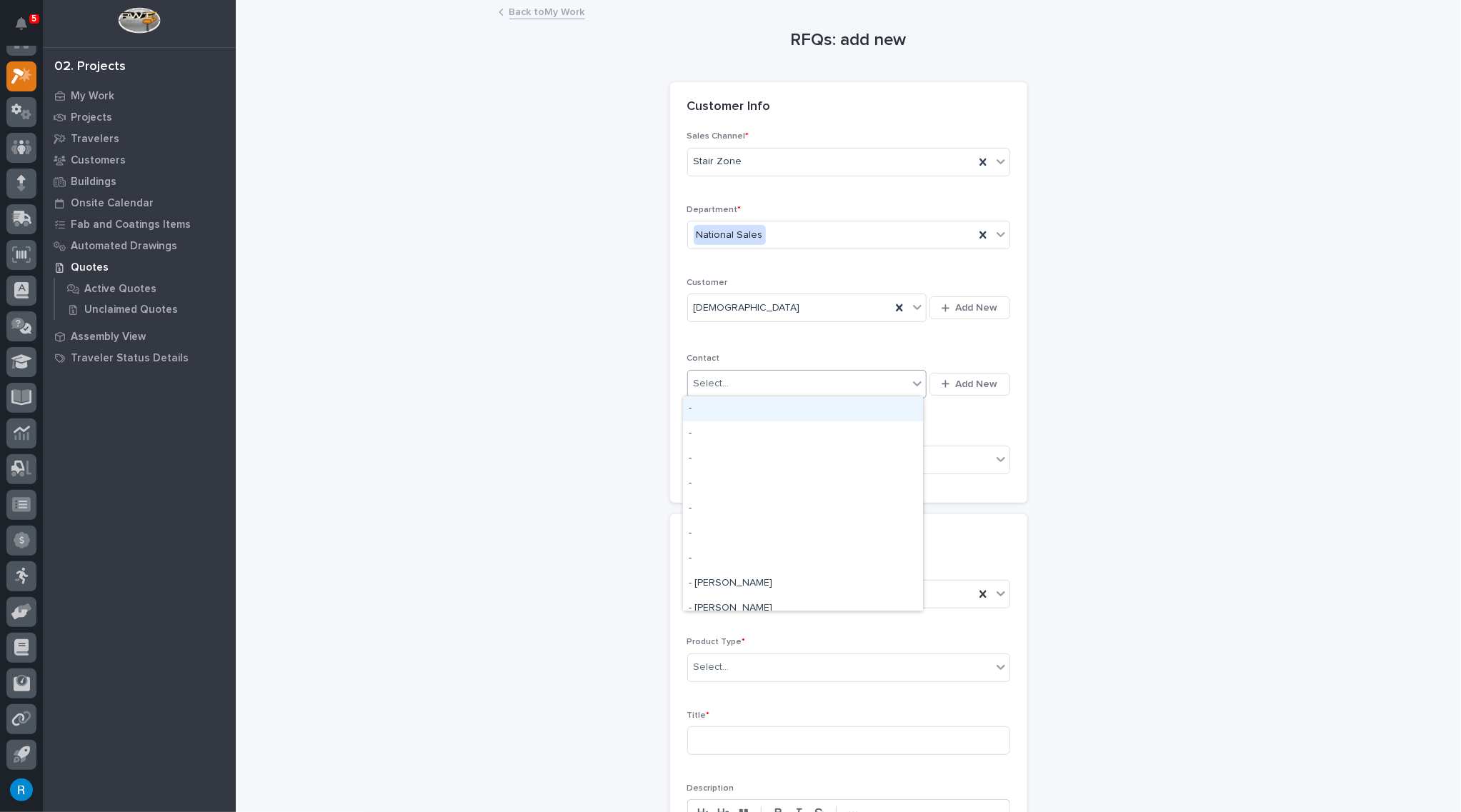
click at [736, 388] on div "Select..." at bounding box center [798, 384] width 221 height 24
click at [962, 384] on span "Add New" at bounding box center [977, 384] width 42 height 13
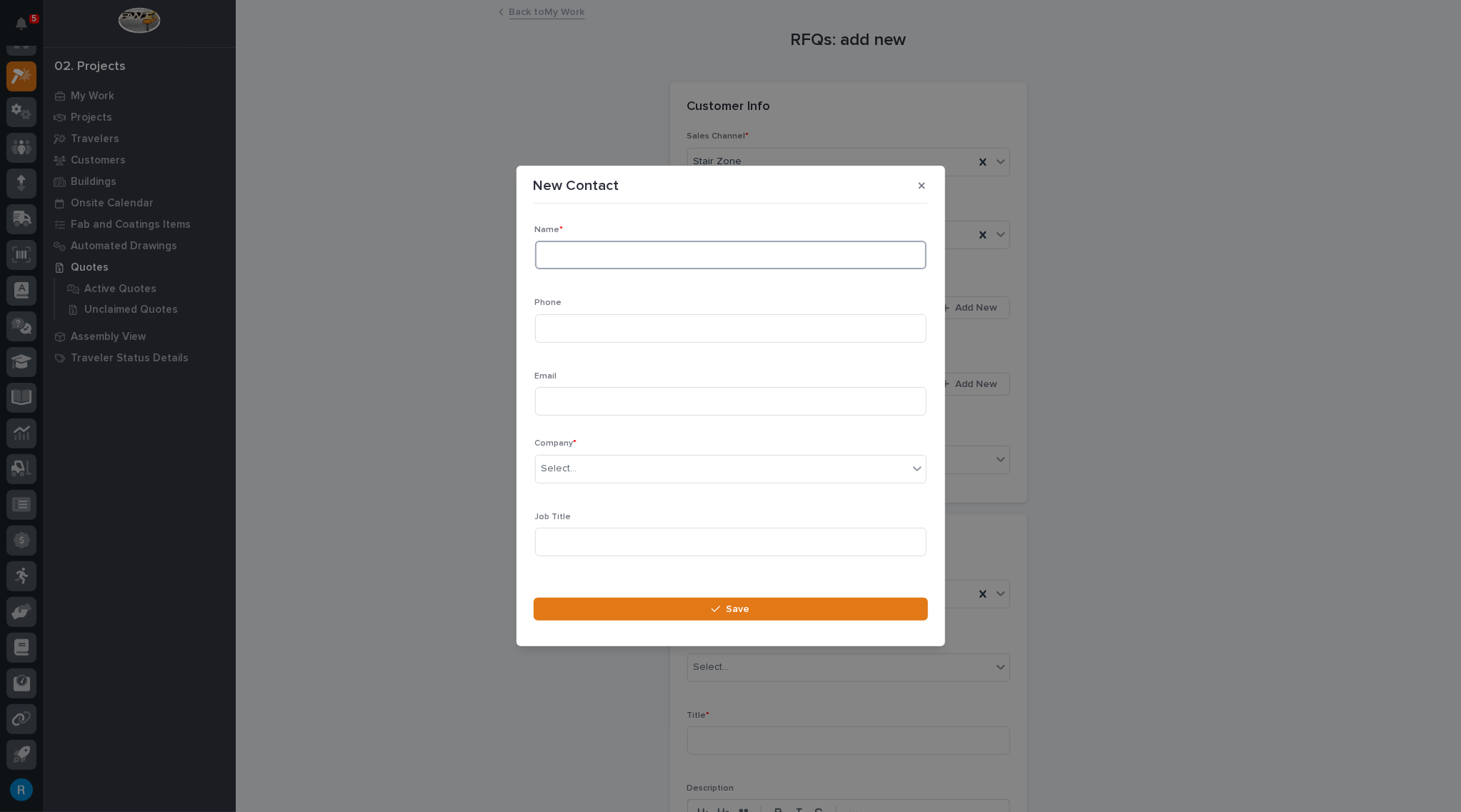
click at [556, 254] on input at bounding box center [730, 255] width 392 height 29
type input "Ben Orr"
click at [560, 326] on input at bounding box center [730, 328] width 392 height 29
type input "740-659-2447"
click at [554, 399] on input at bounding box center [730, 402] width 392 height 29
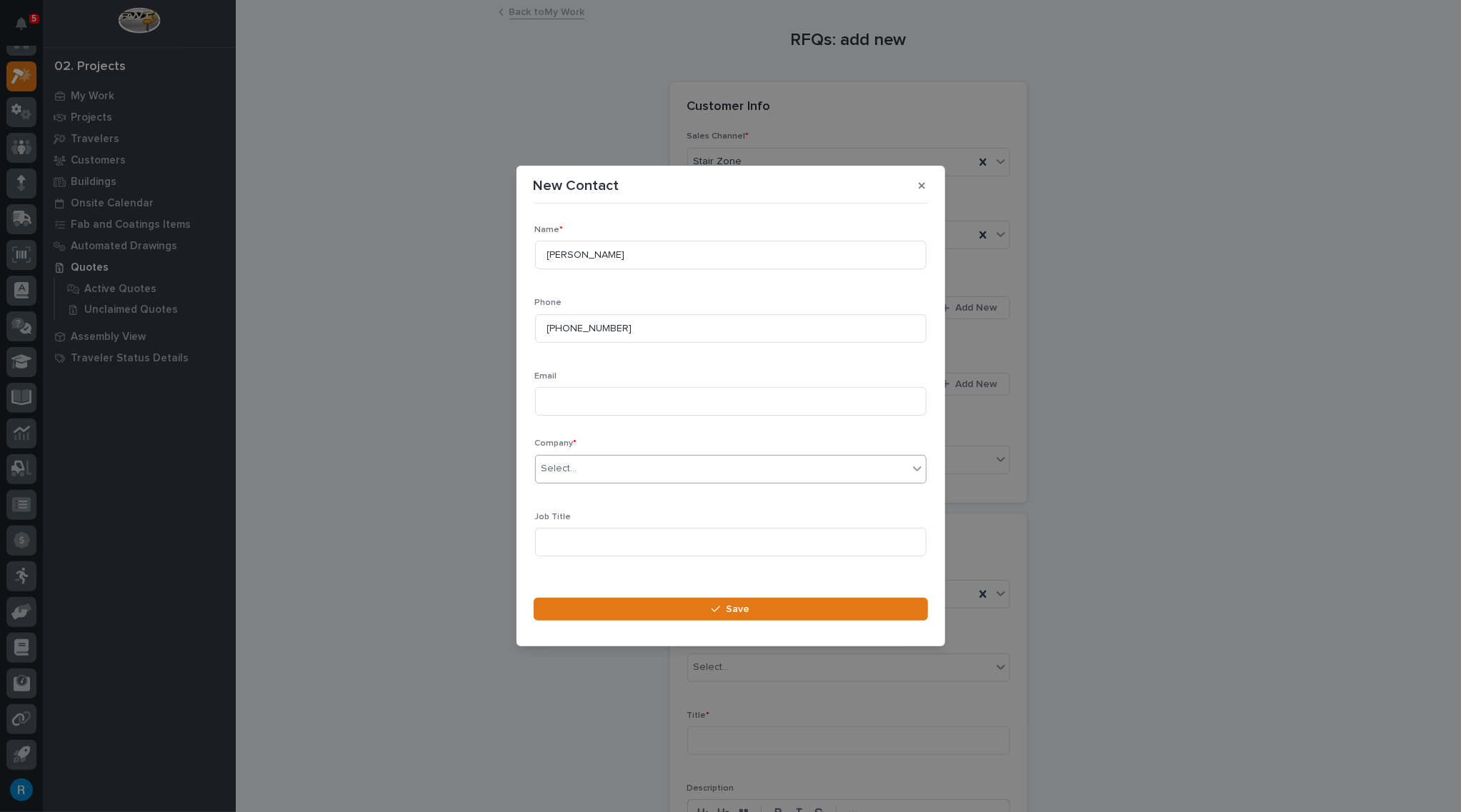
click at [702, 461] on div "Select..." at bounding box center [722, 469] width 372 height 24
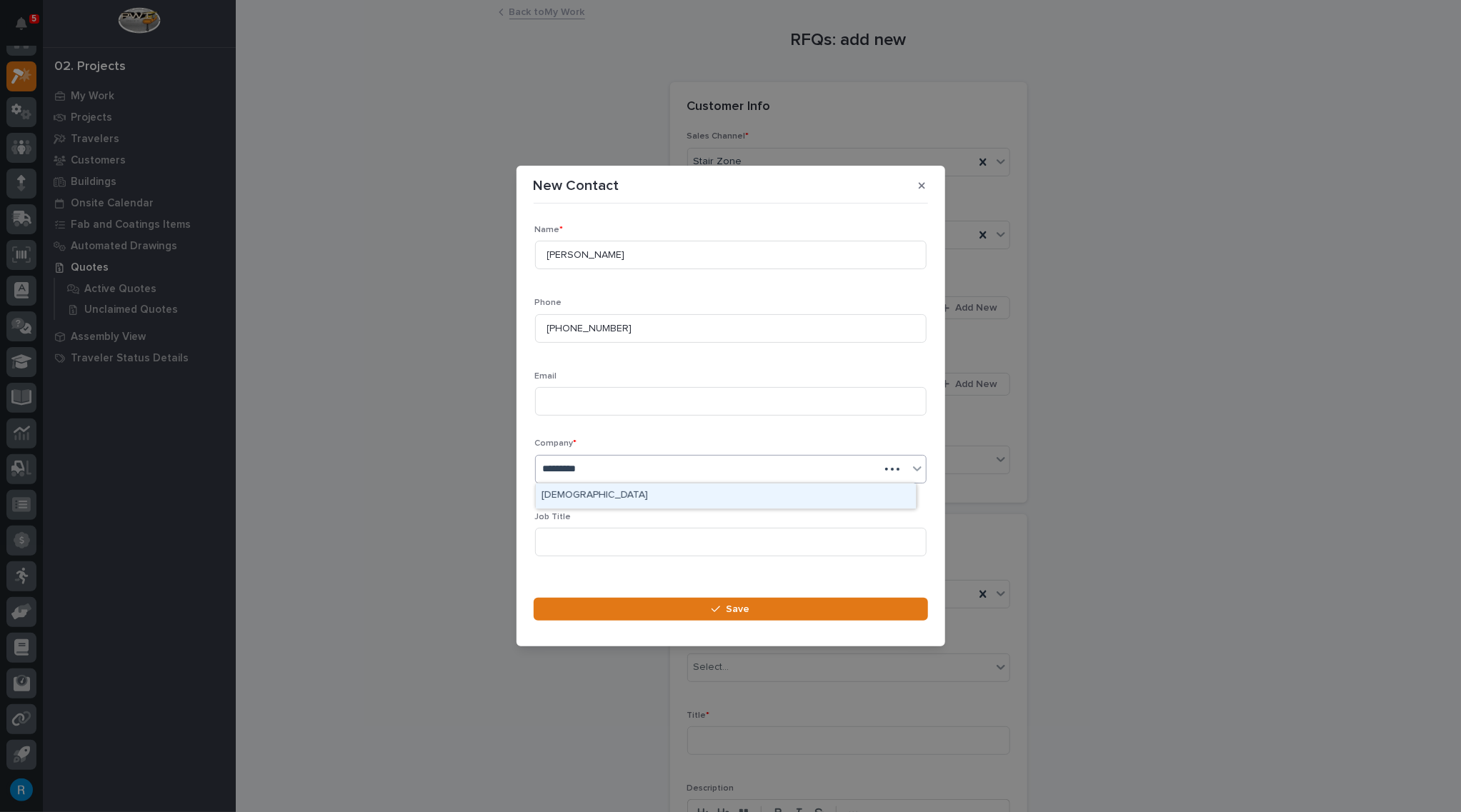
type input "**********"
click at [628, 494] on div "[DEMOGRAPHIC_DATA]" at bounding box center [725, 496] width 380 height 25
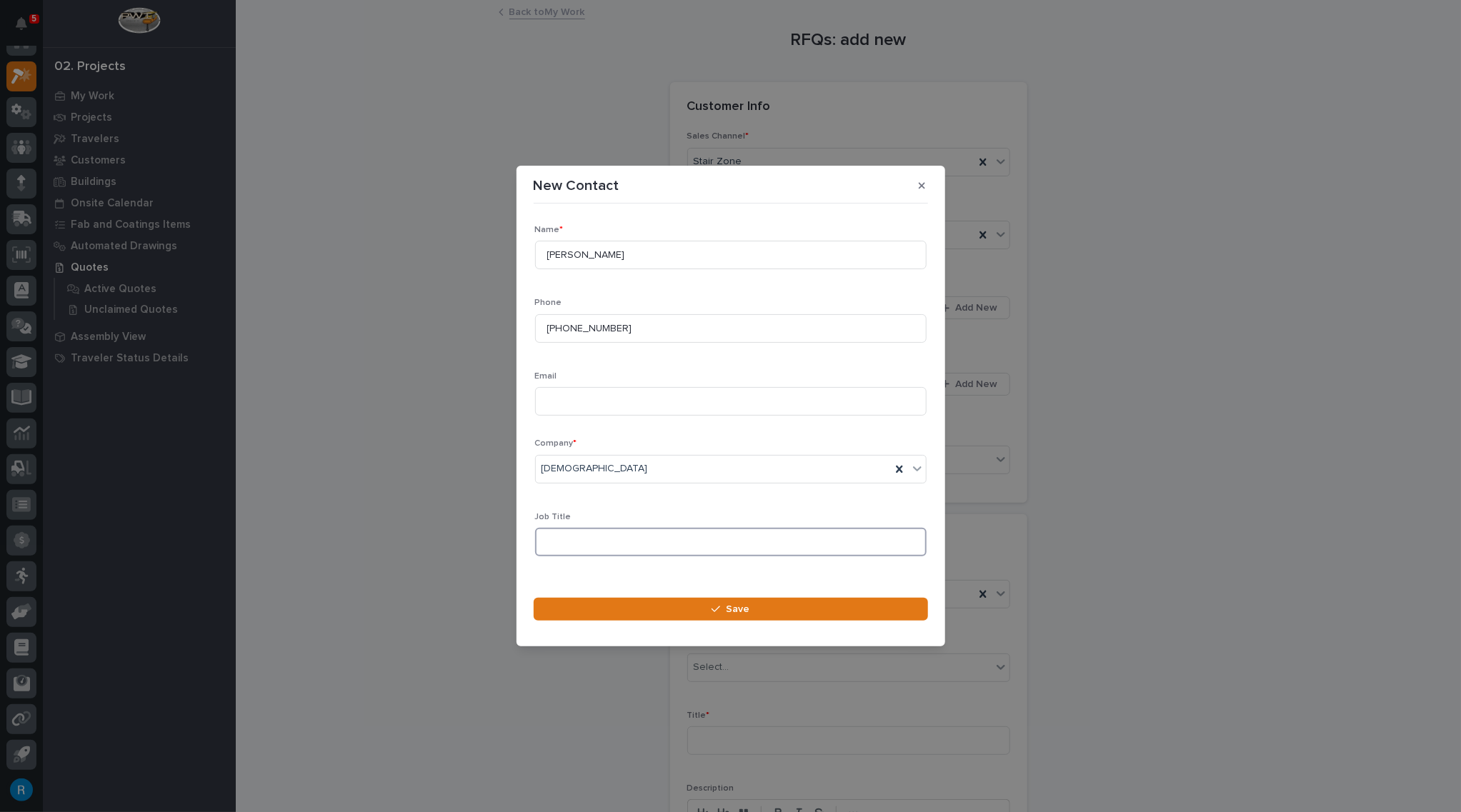
click at [553, 542] on input at bounding box center [730, 543] width 392 height 29
type input "Pastor"
click at [739, 614] on span "Save" at bounding box center [737, 609] width 24 height 13
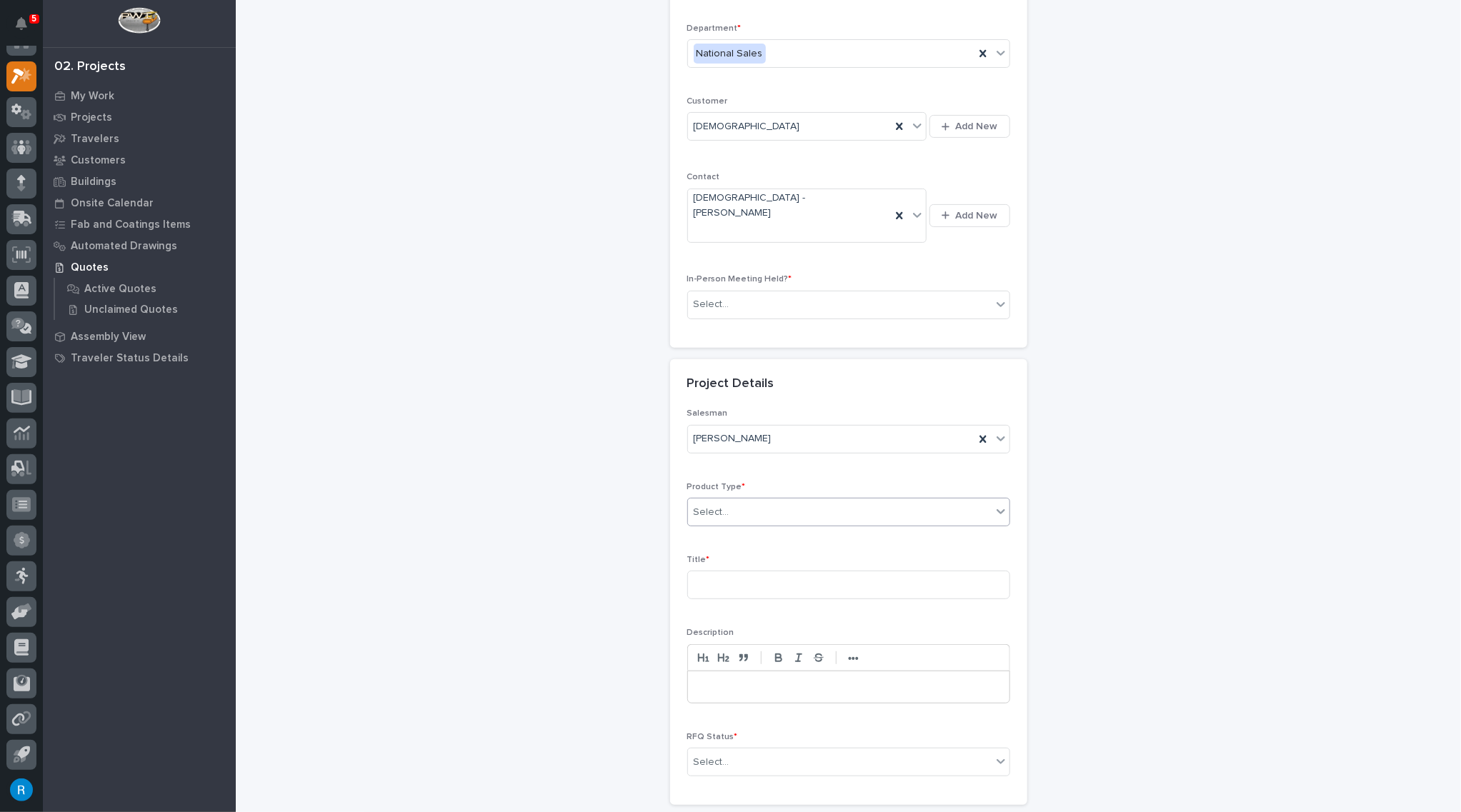
scroll to position [288, 0]
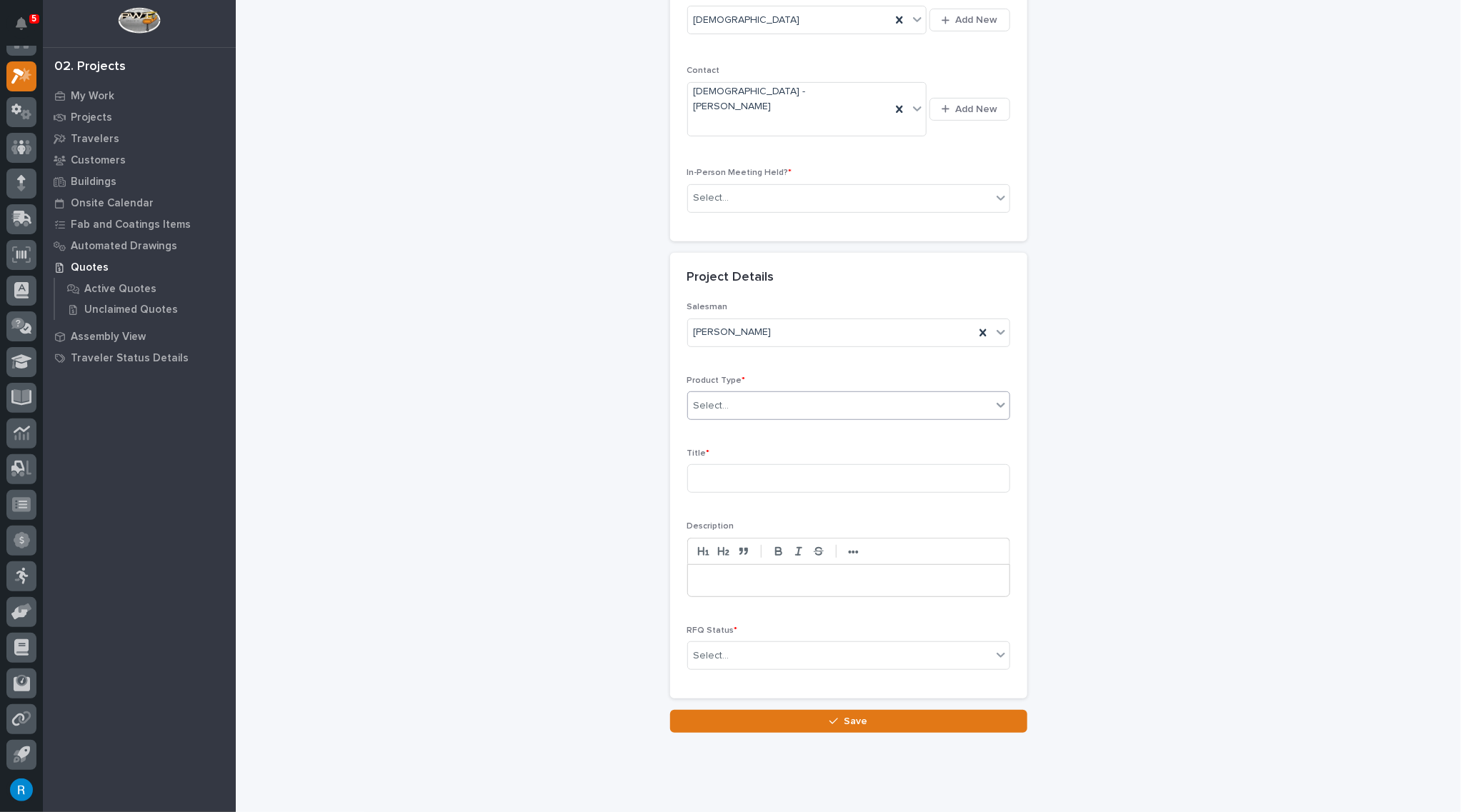
click at [727, 395] on div "Select..." at bounding box center [839, 406] width 303 height 24
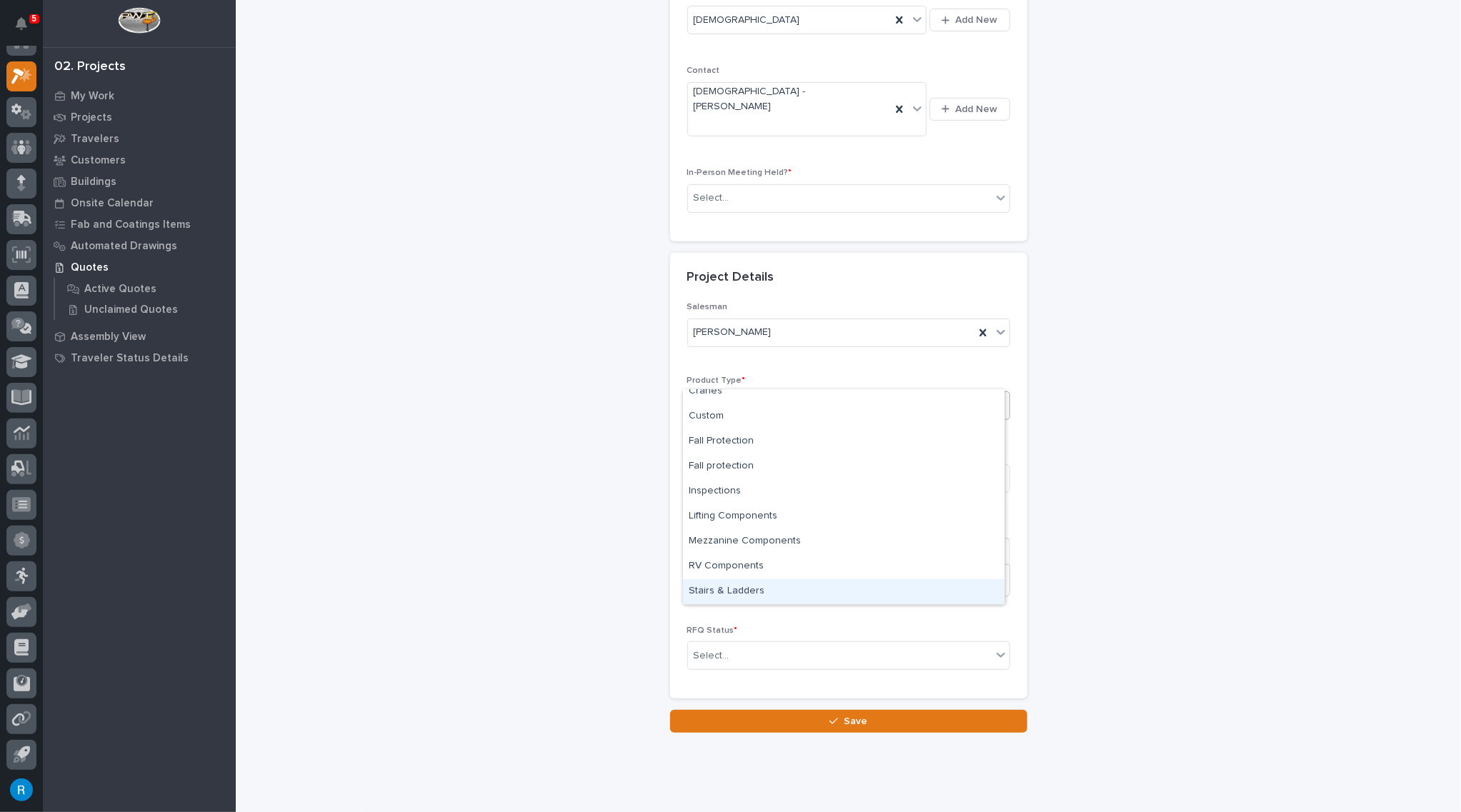
click at [727, 591] on div "Stairs & Ladders" at bounding box center [843, 591] width 321 height 25
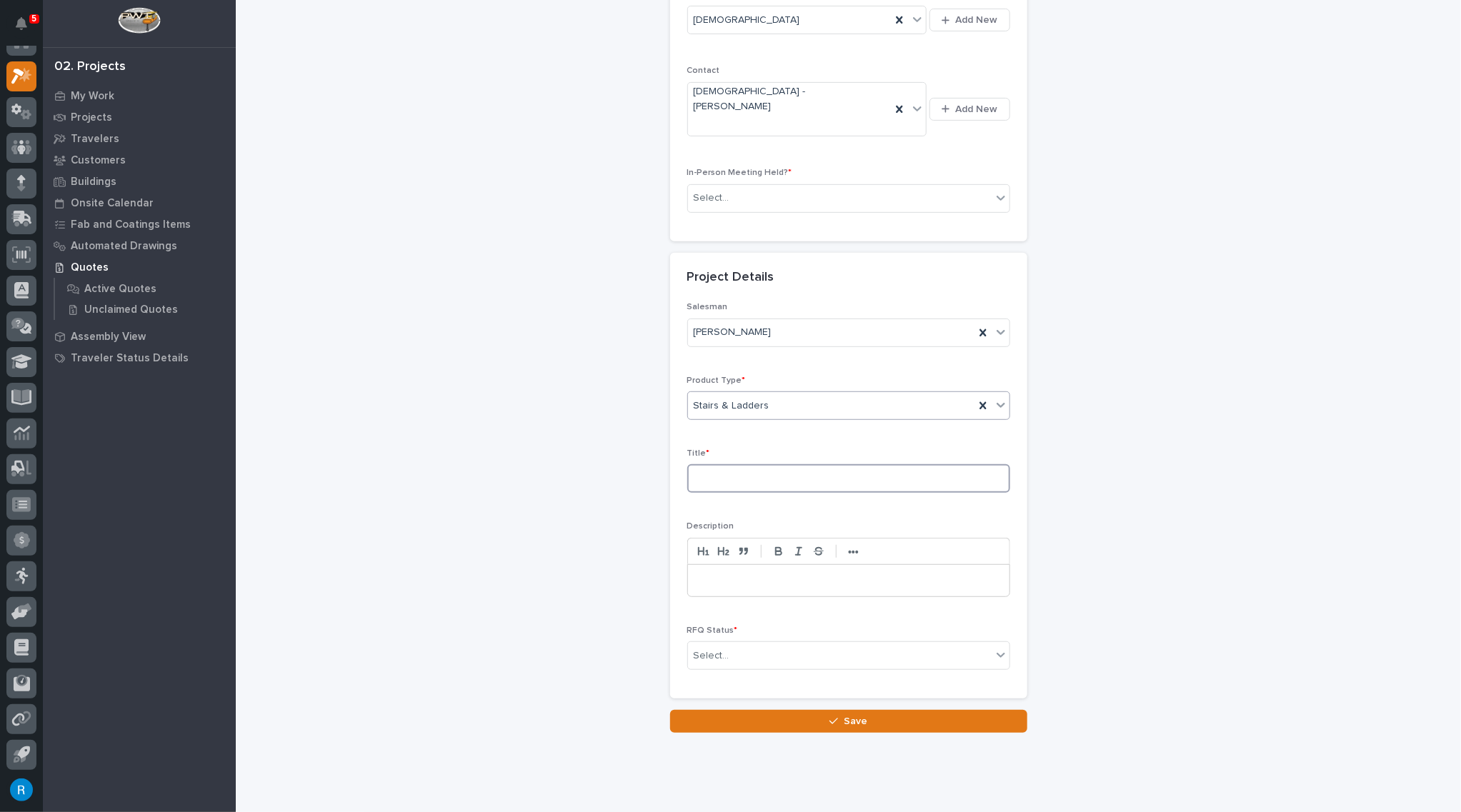
click at [701, 464] on input at bounding box center [848, 479] width 323 height 29
type input "Replacement Exterior & Interior Stairs"
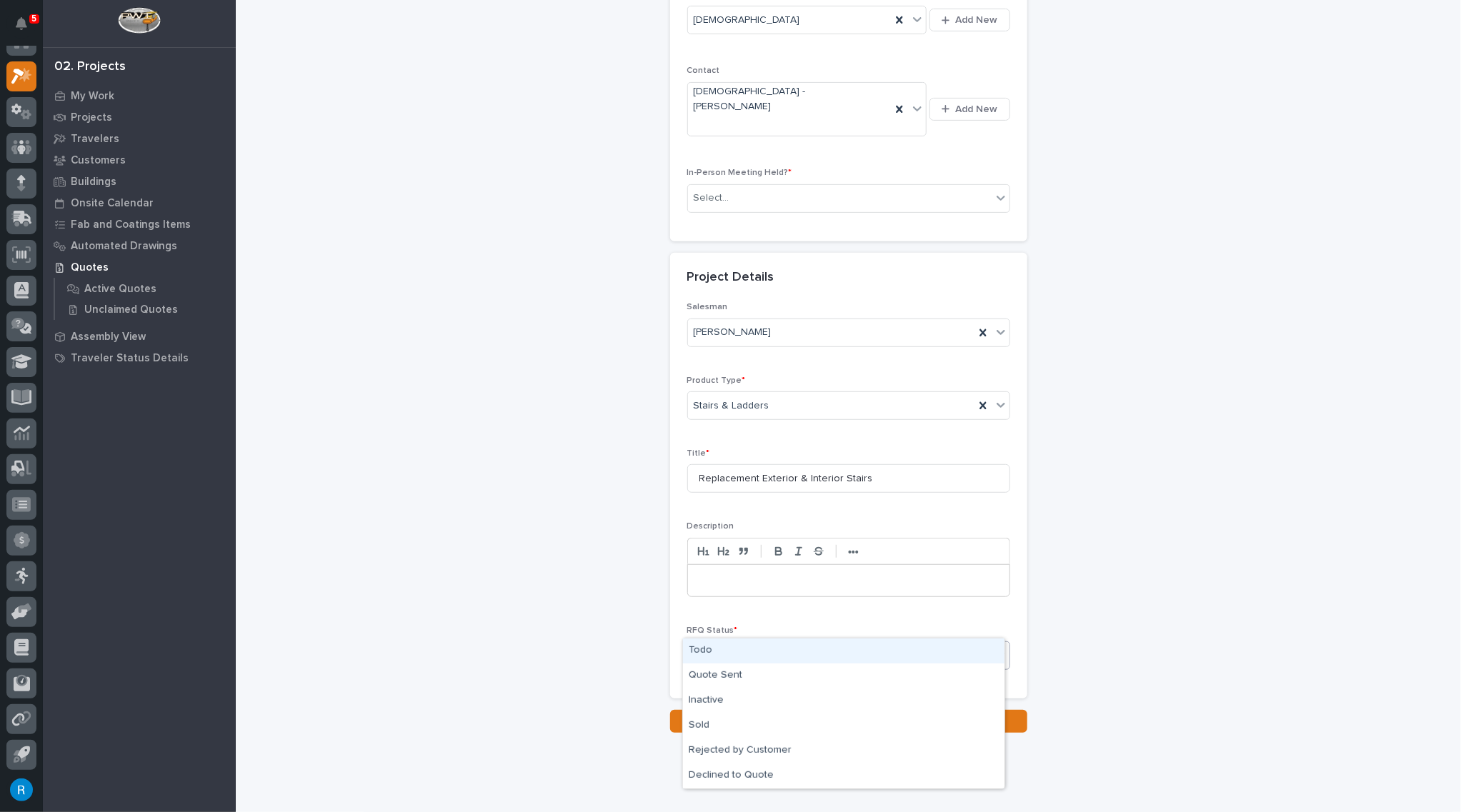
click at [749, 645] on div "Select..." at bounding box center [839, 656] width 303 height 24
click at [695, 648] on div "Todo" at bounding box center [843, 651] width 321 height 25
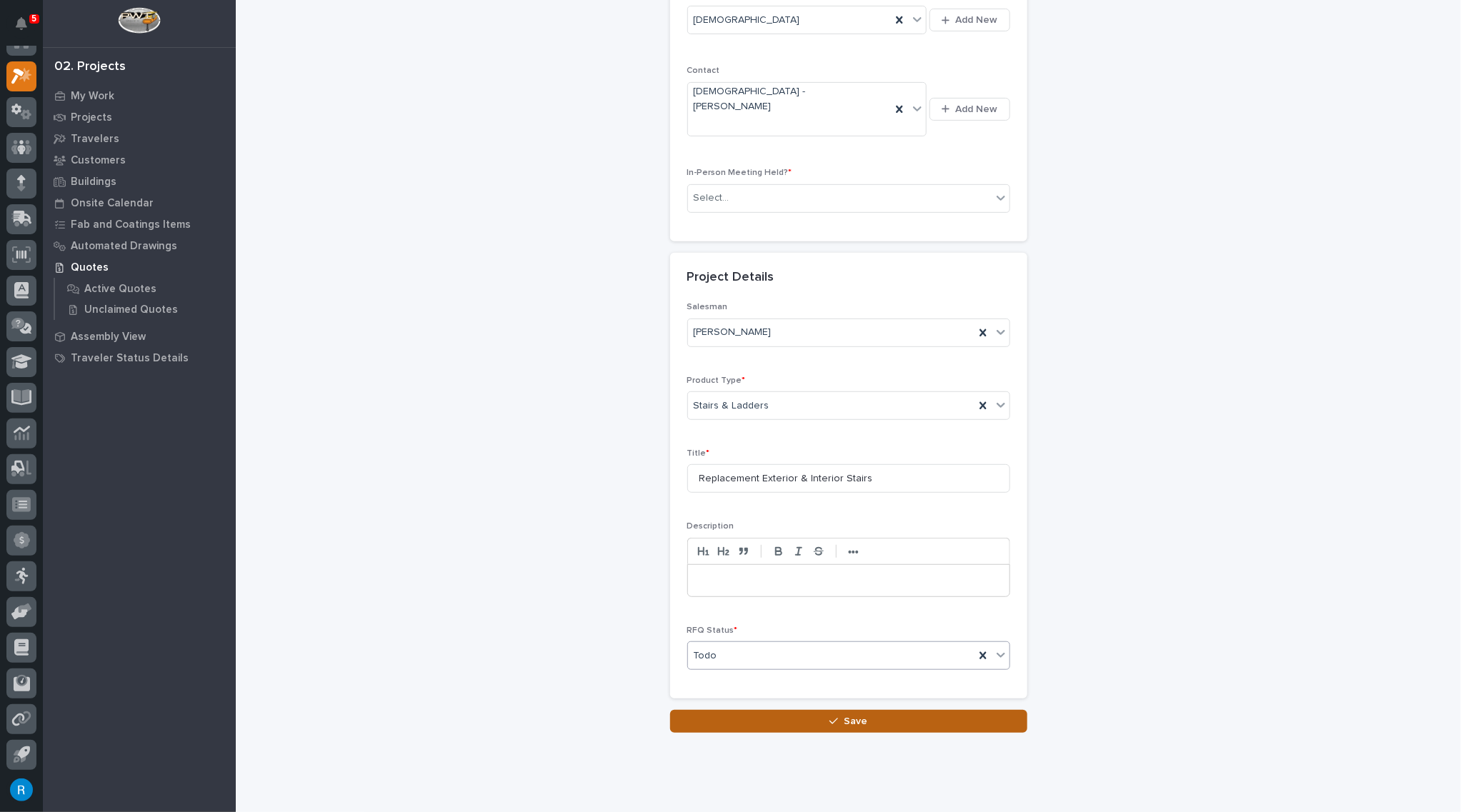
click at [836, 710] on button "Save" at bounding box center [848, 721] width 357 height 23
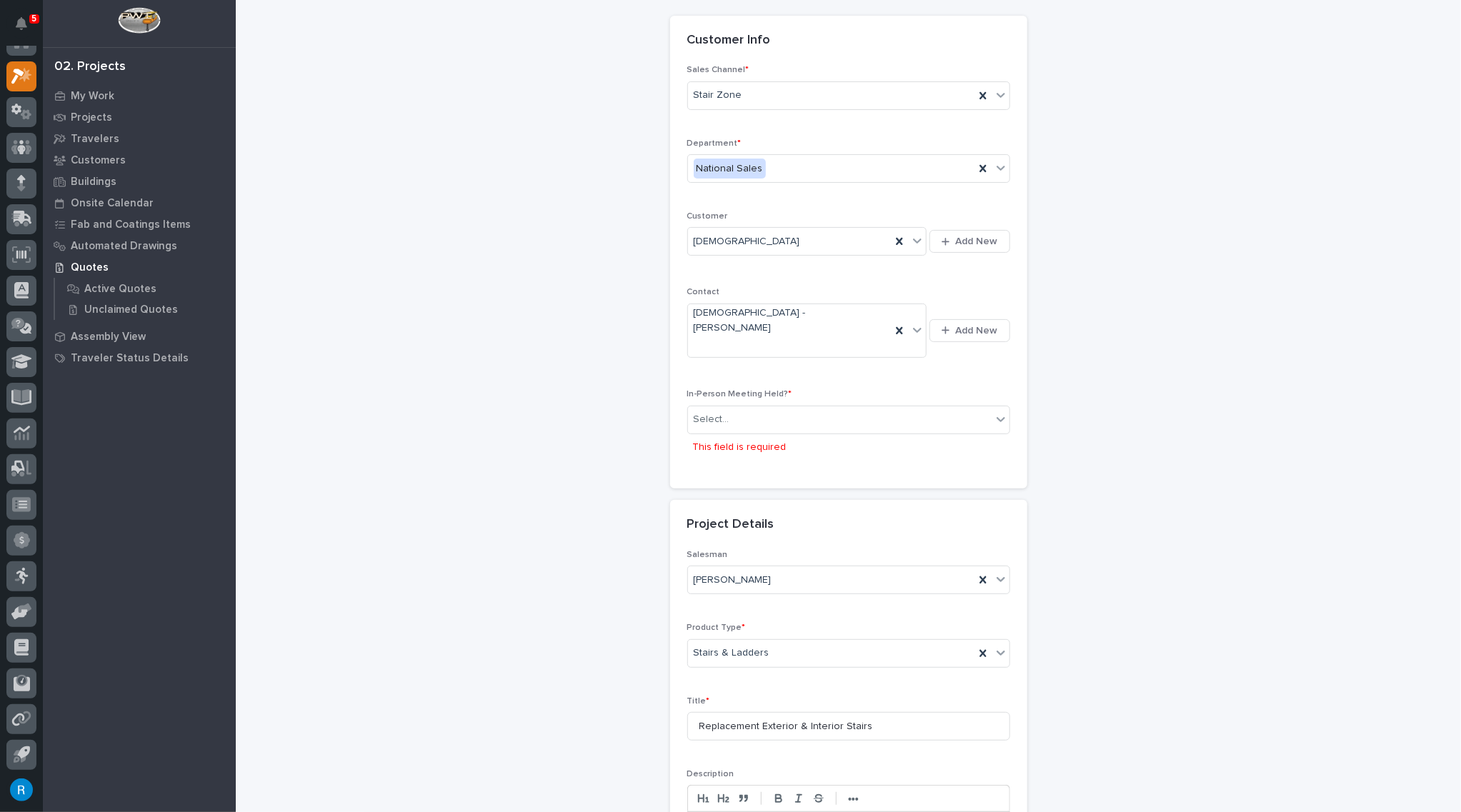
scroll to position [0, 0]
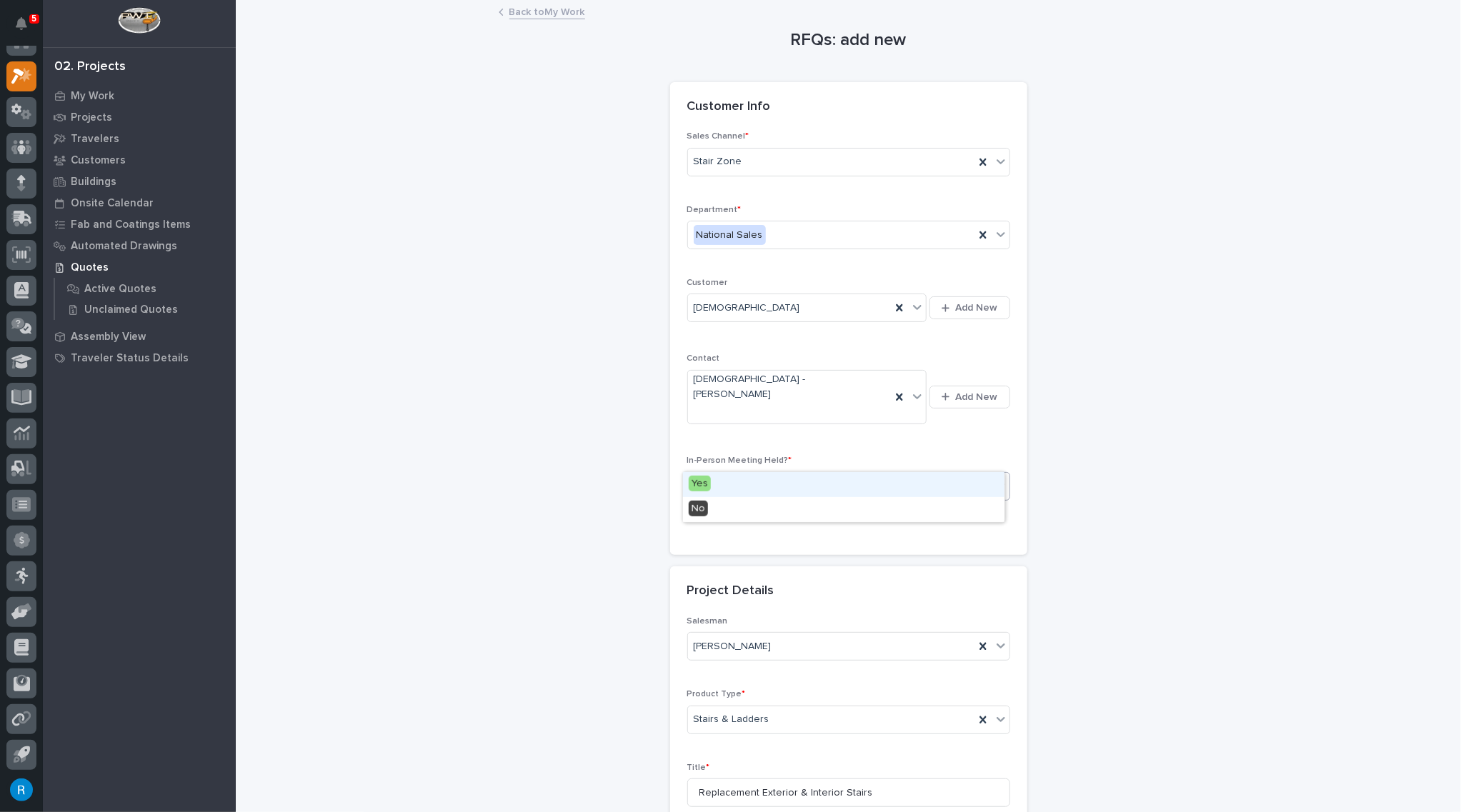
click at [762, 474] on div "Select..." at bounding box center [839, 486] width 303 height 24
click at [692, 509] on span "No" at bounding box center [698, 509] width 19 height 16
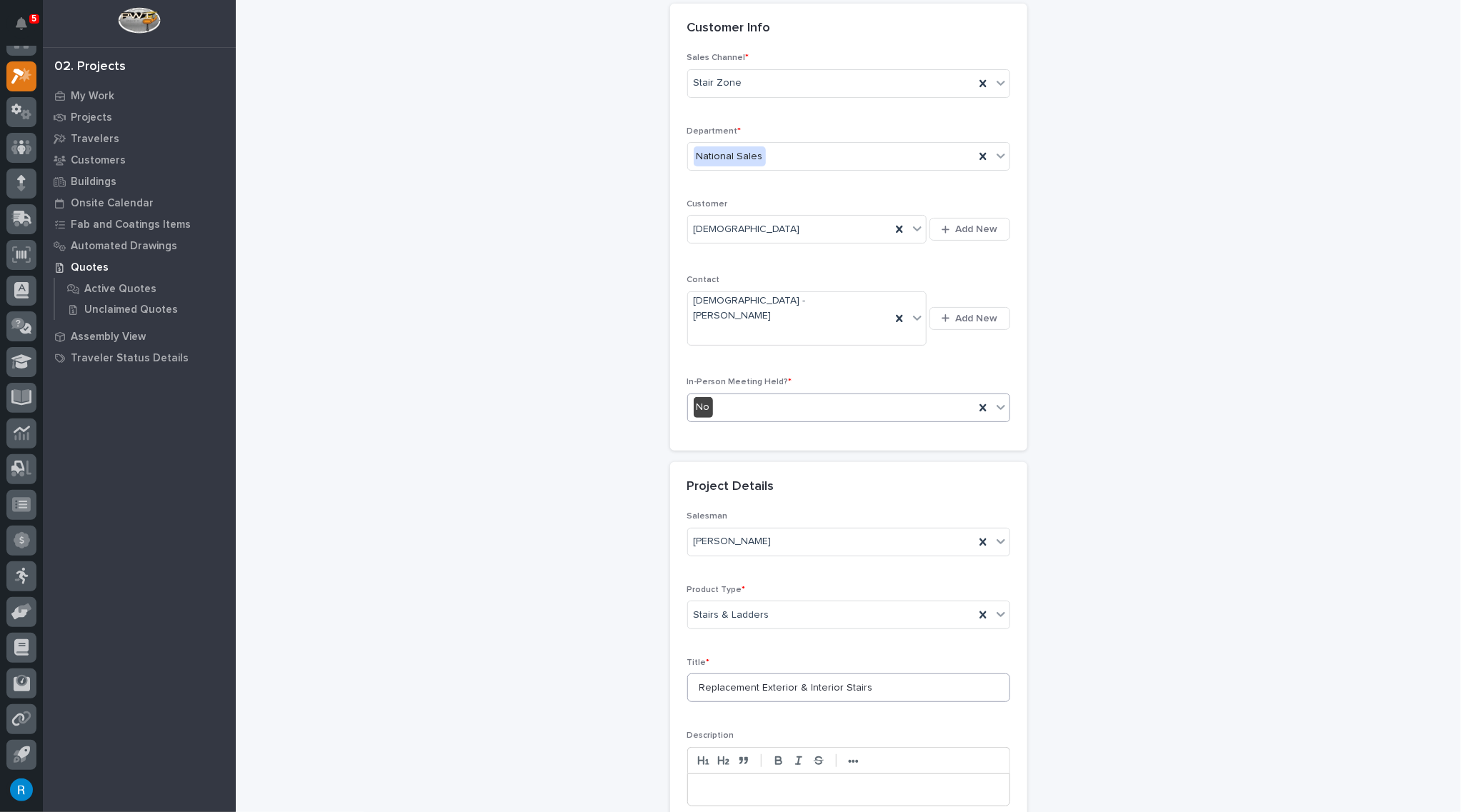
scroll to position [288, 0]
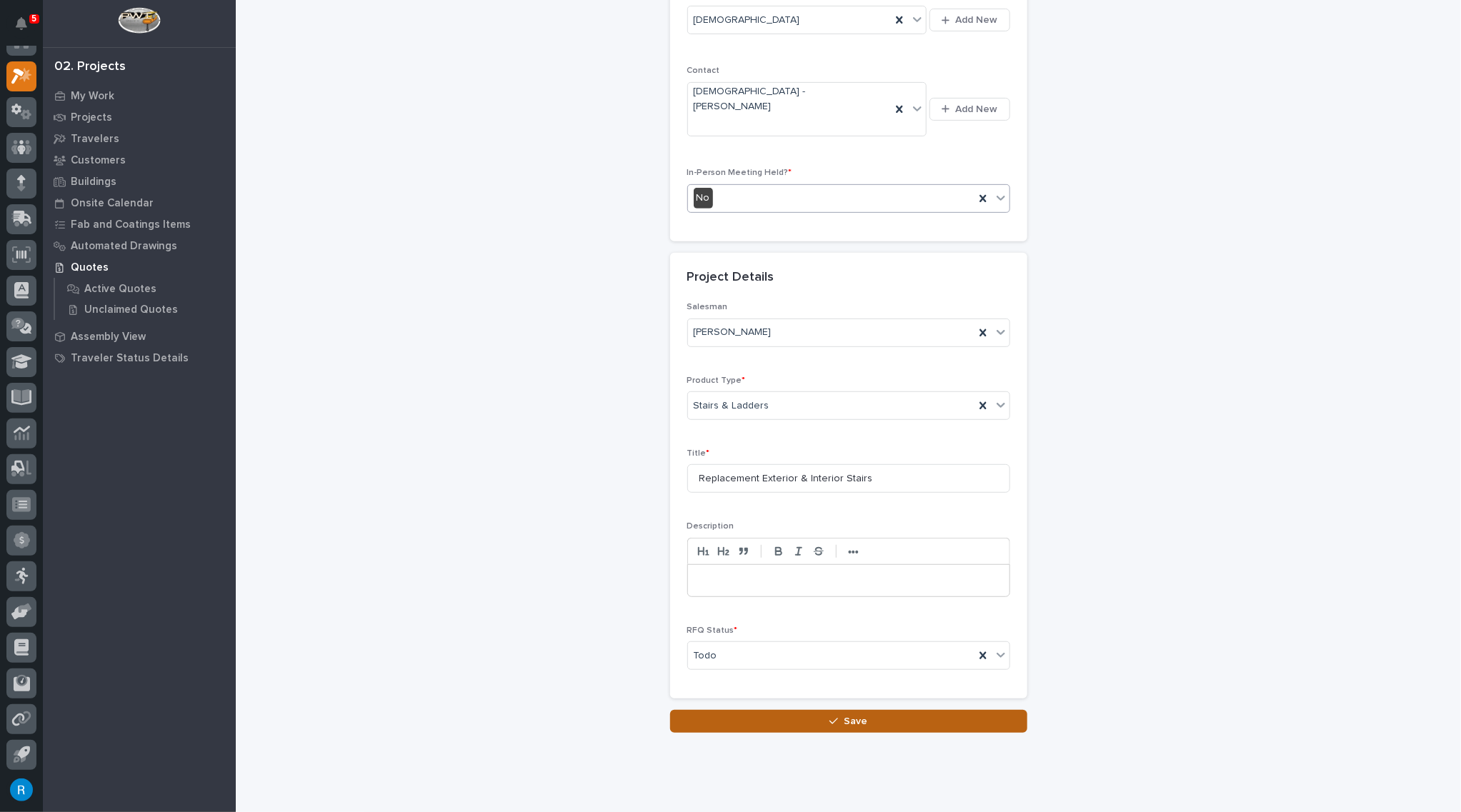
click at [852, 715] on span "Save" at bounding box center [855, 721] width 24 height 13
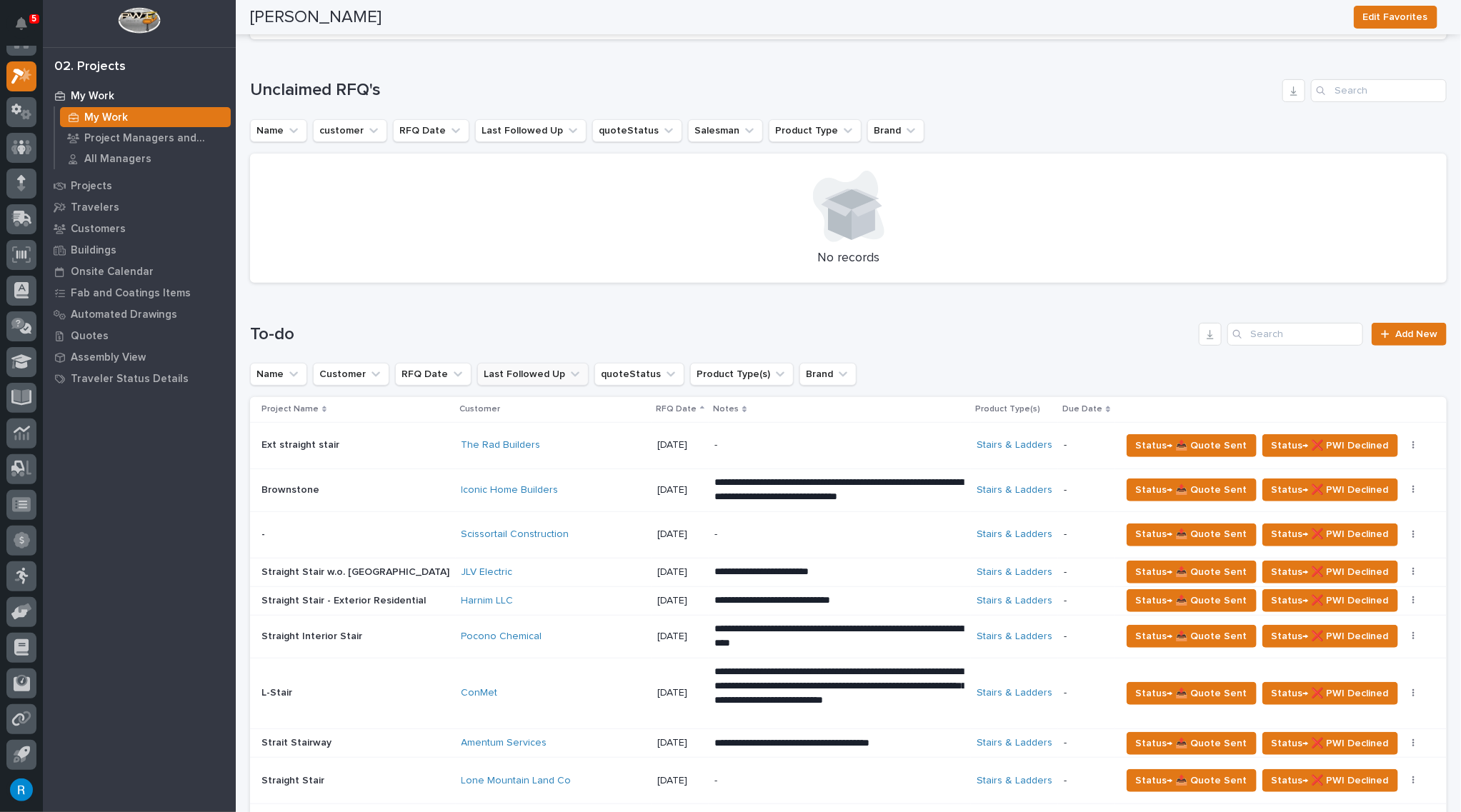
scroll to position [389, 0]
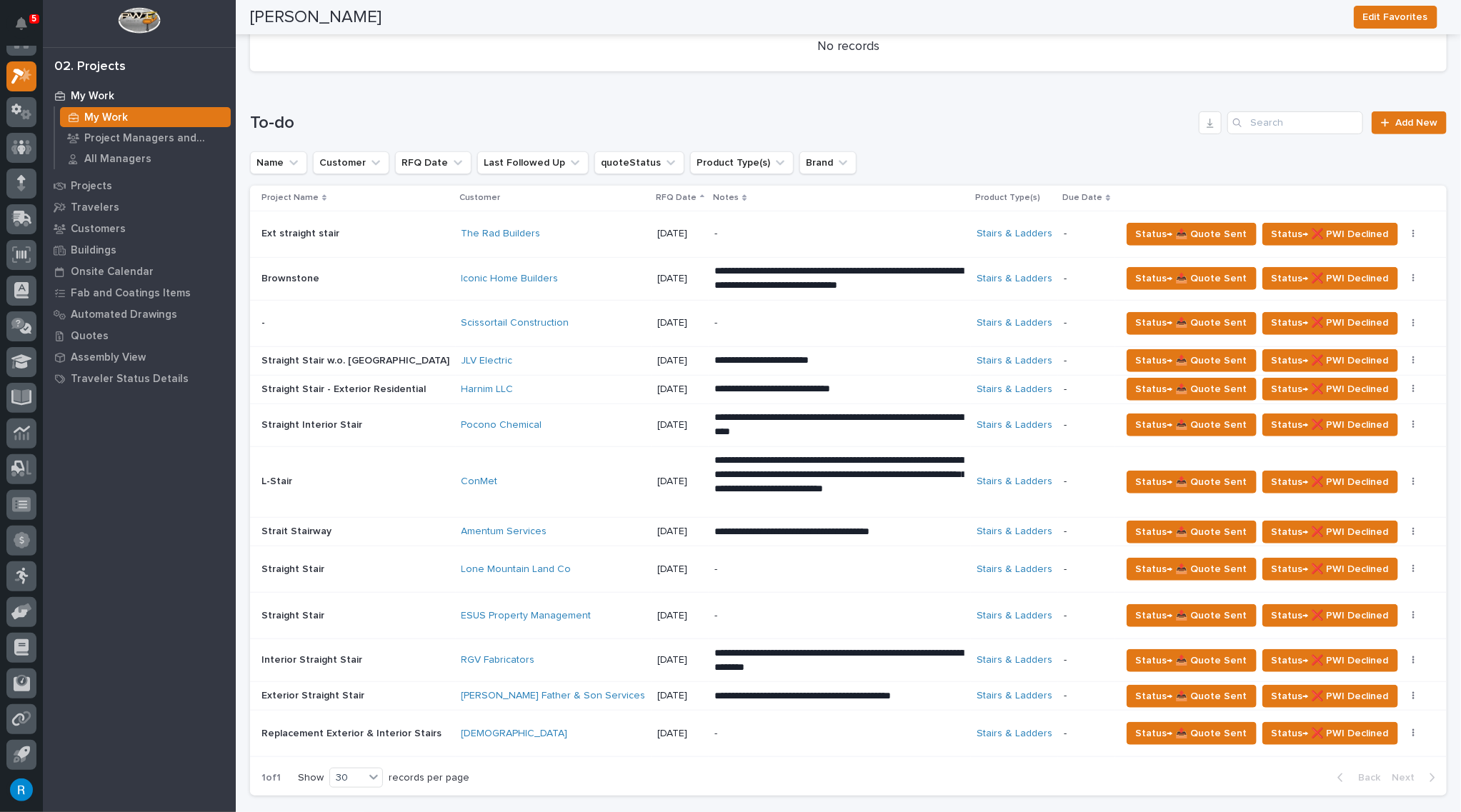
click at [745, 732] on p "-" at bounding box center [839, 734] width 250 height 12
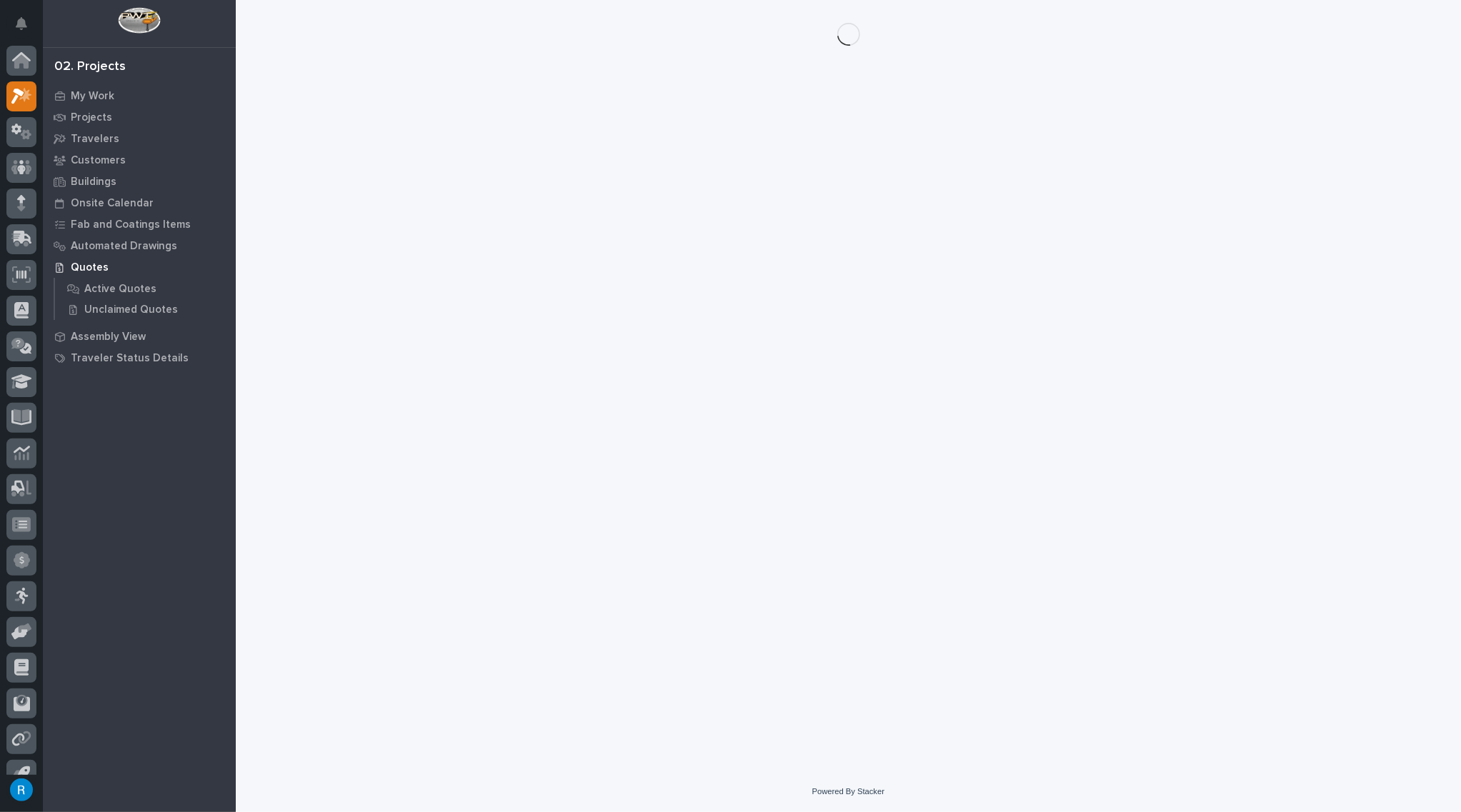
scroll to position [20, 0]
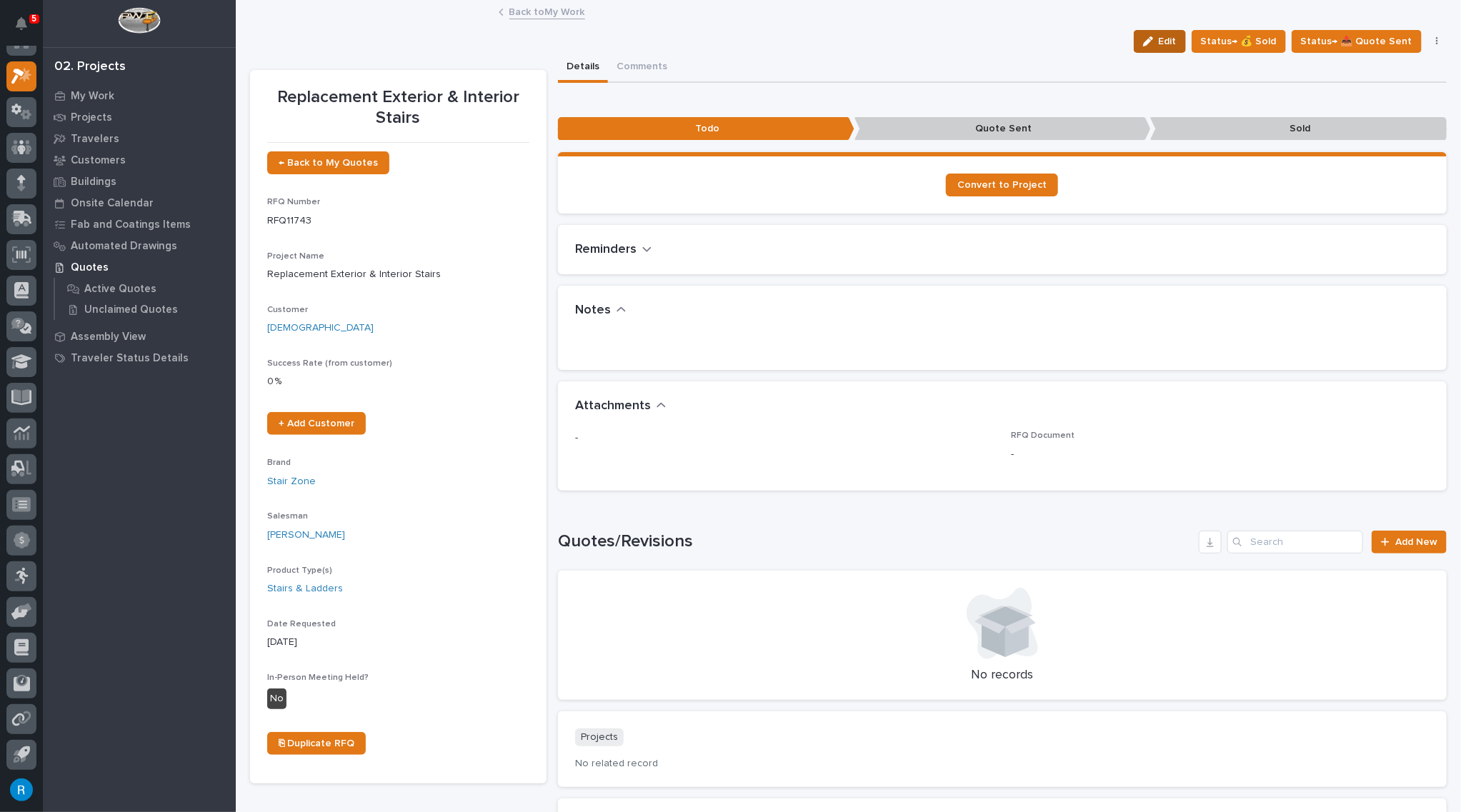
click at [1166, 40] on span "Edit" at bounding box center [1167, 42] width 18 height 13
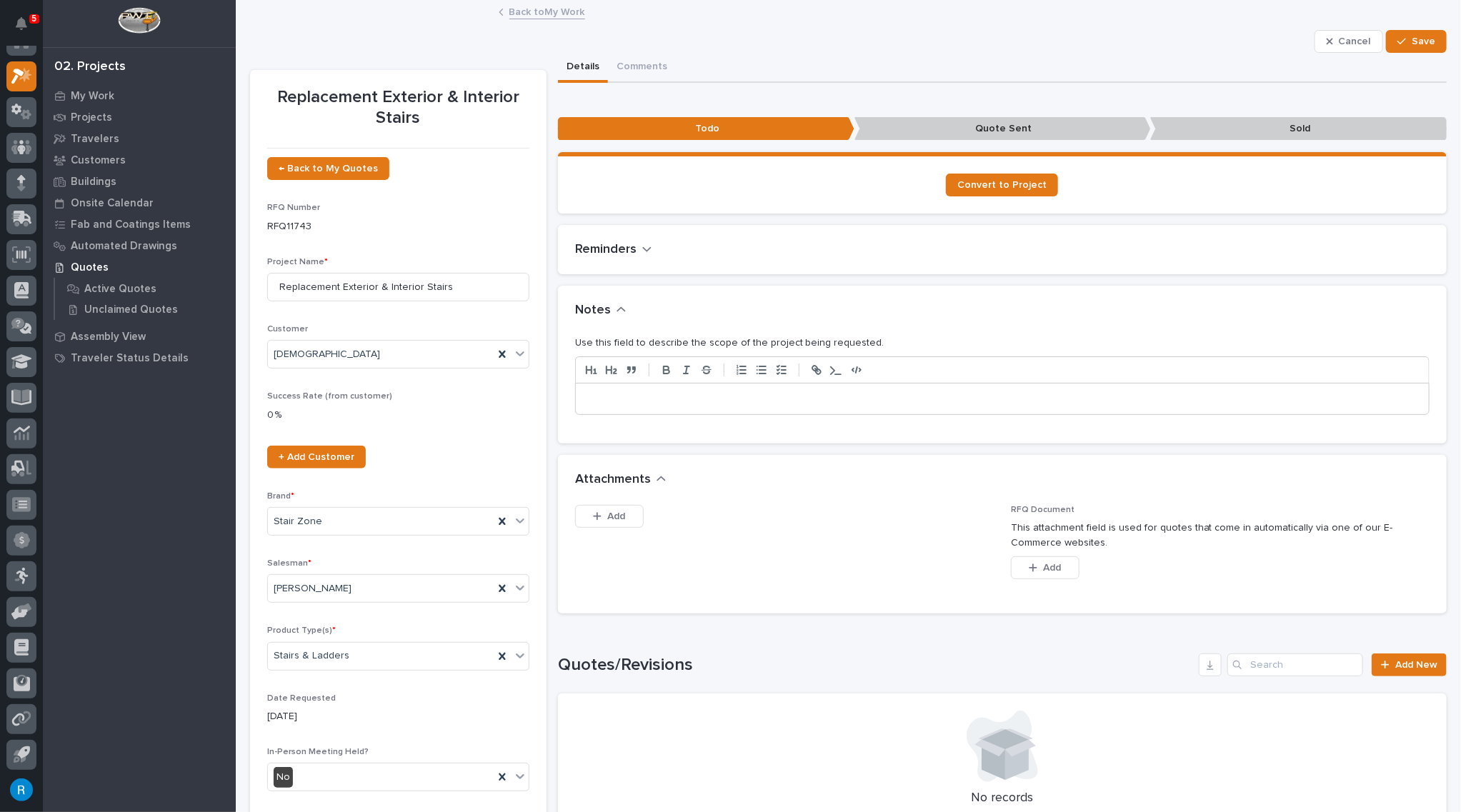
click at [600, 398] on p at bounding box center [1002, 400] width 831 height 14
click at [1411, 37] on span "Save" at bounding box center [1423, 42] width 24 height 13
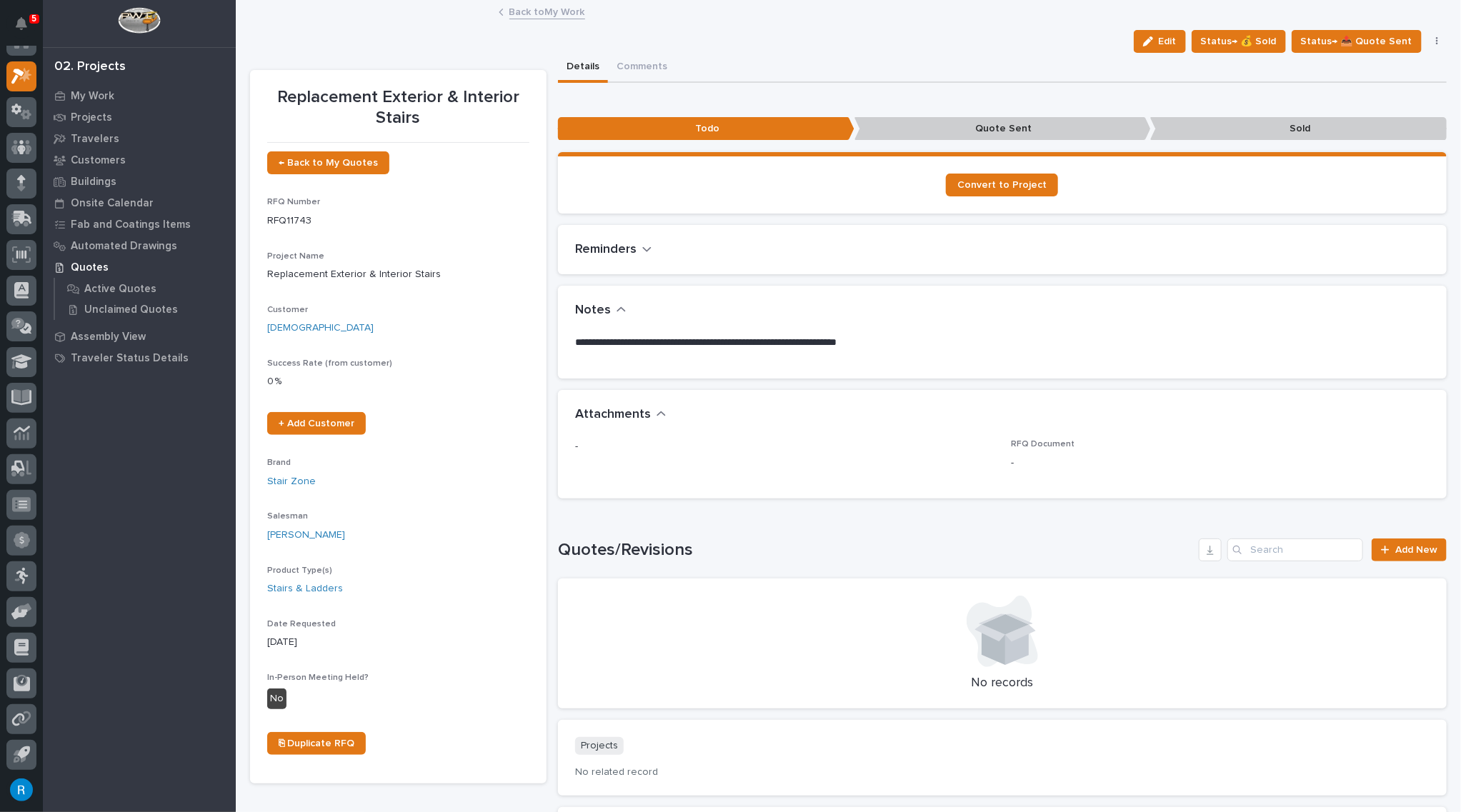
click at [528, 14] on link "Back to My Work" at bounding box center [547, 11] width 75 height 17
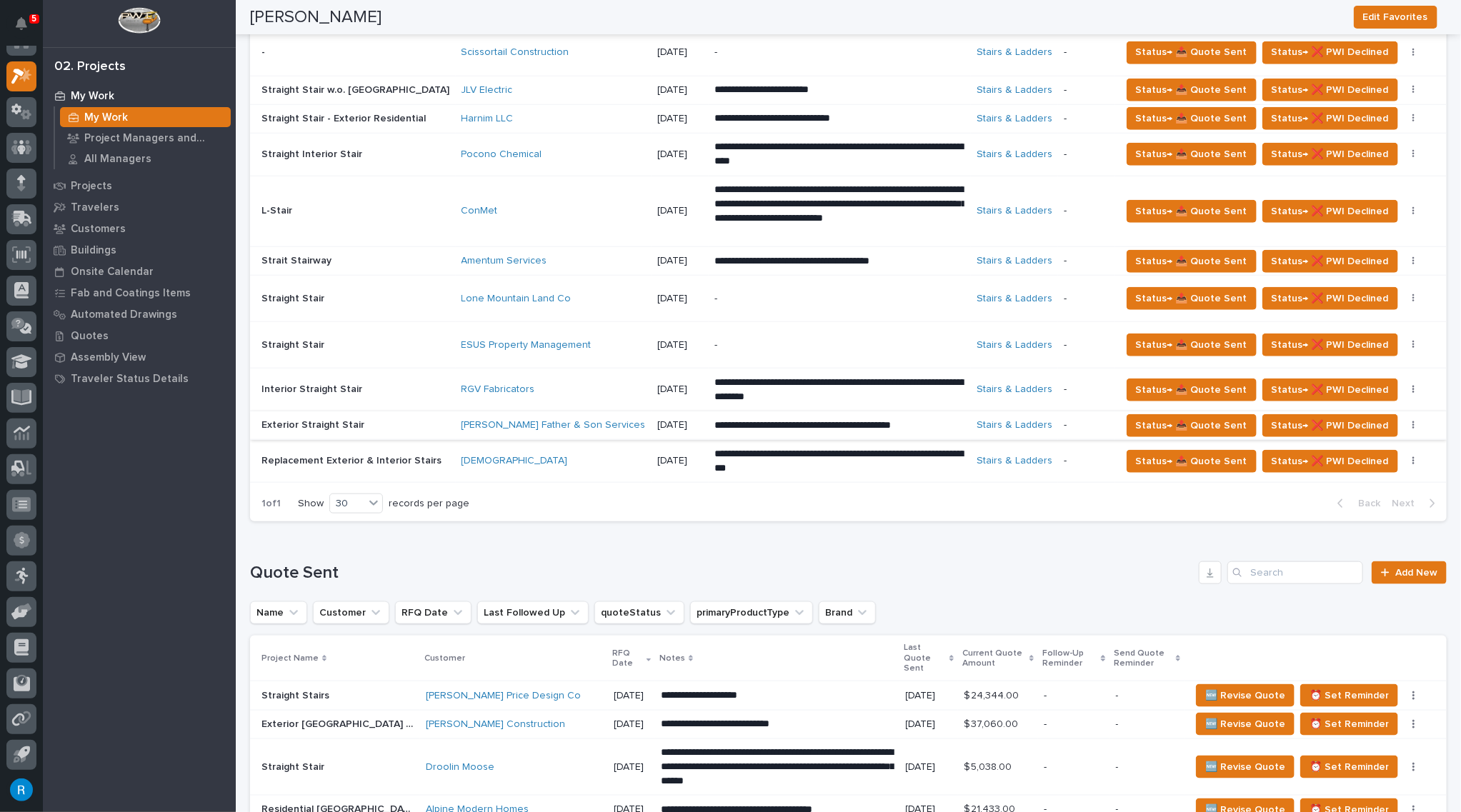
scroll to position [714, 0]
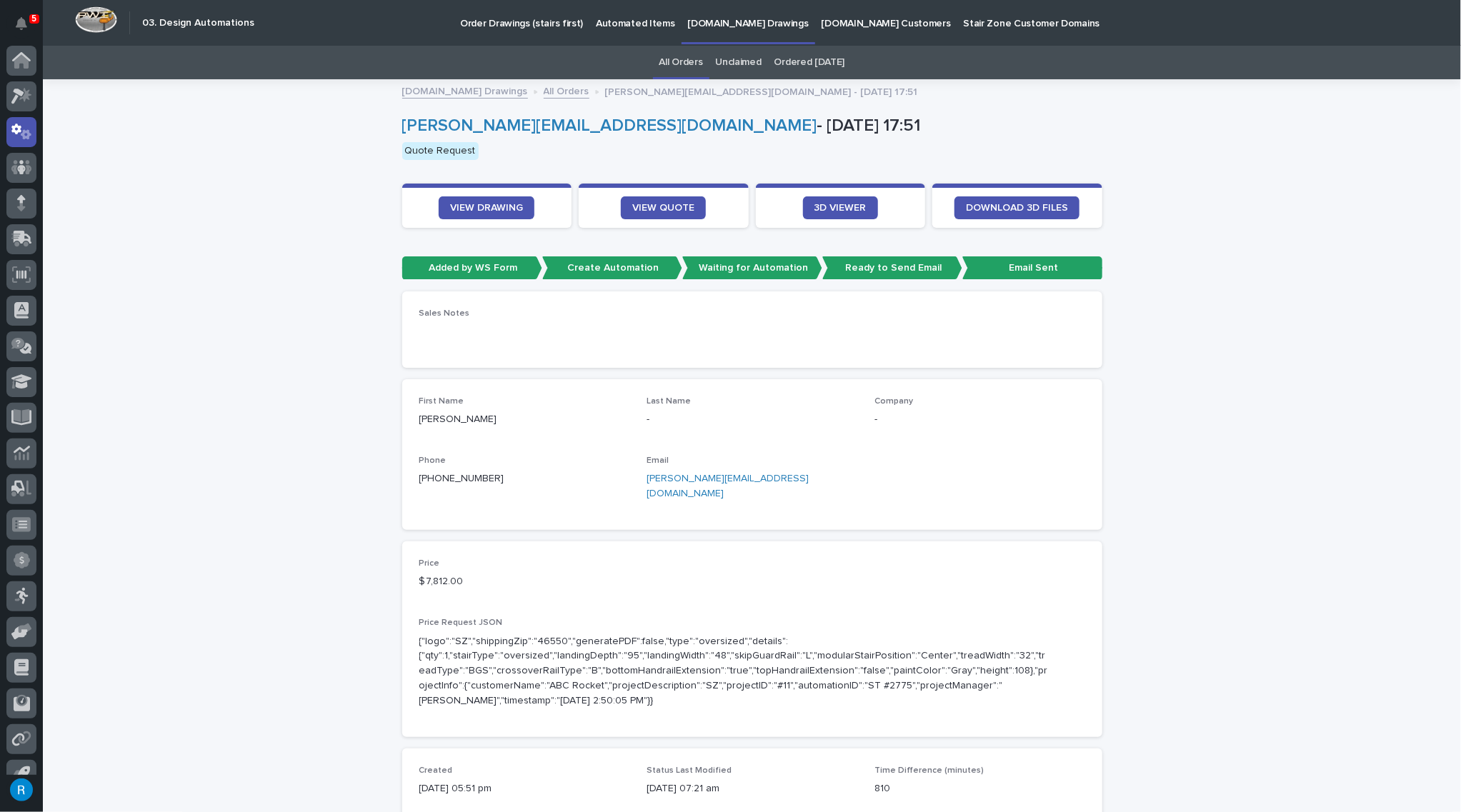
scroll to position [20, 0]
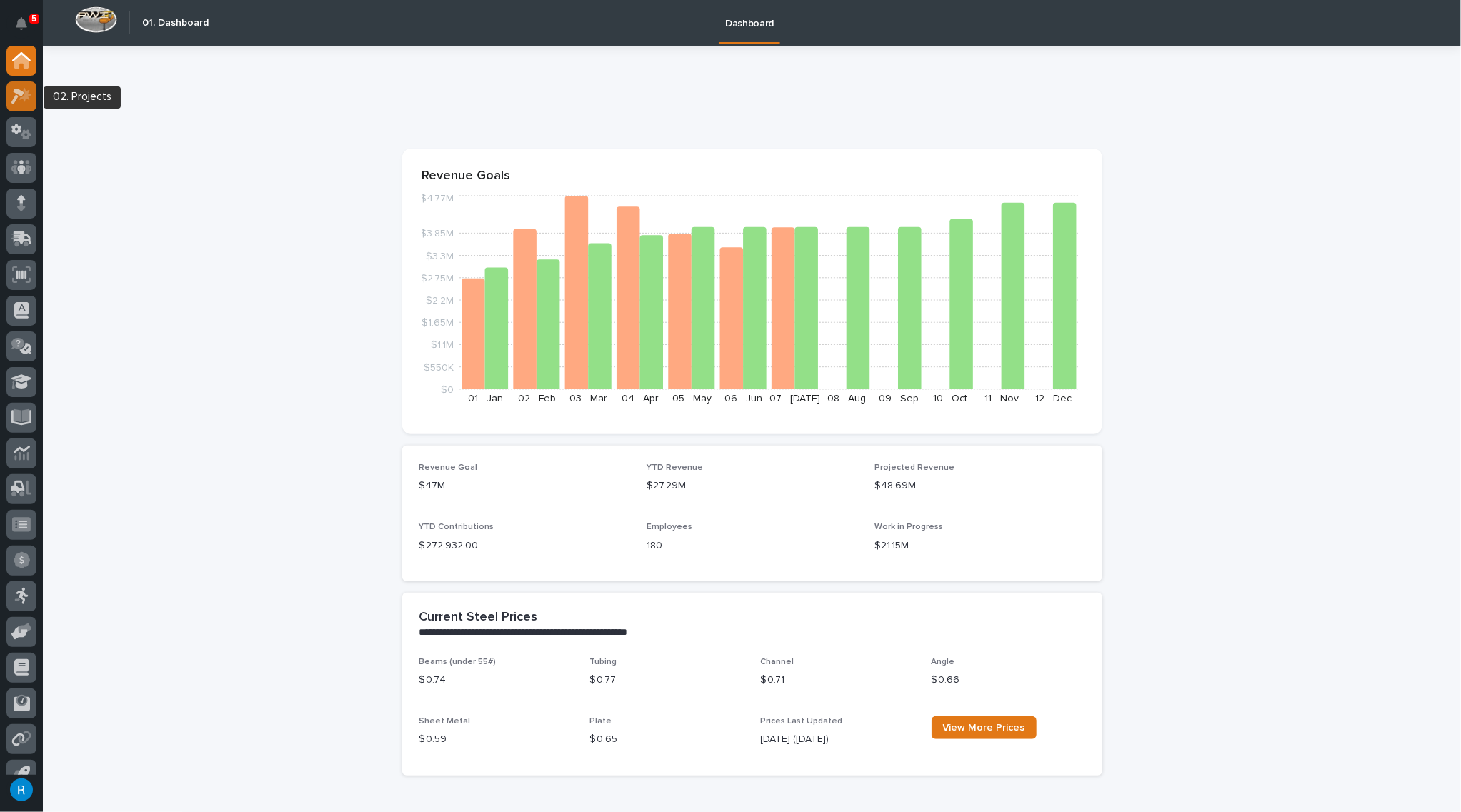
click at [18, 96] on icon at bounding box center [22, 96] width 21 height 17
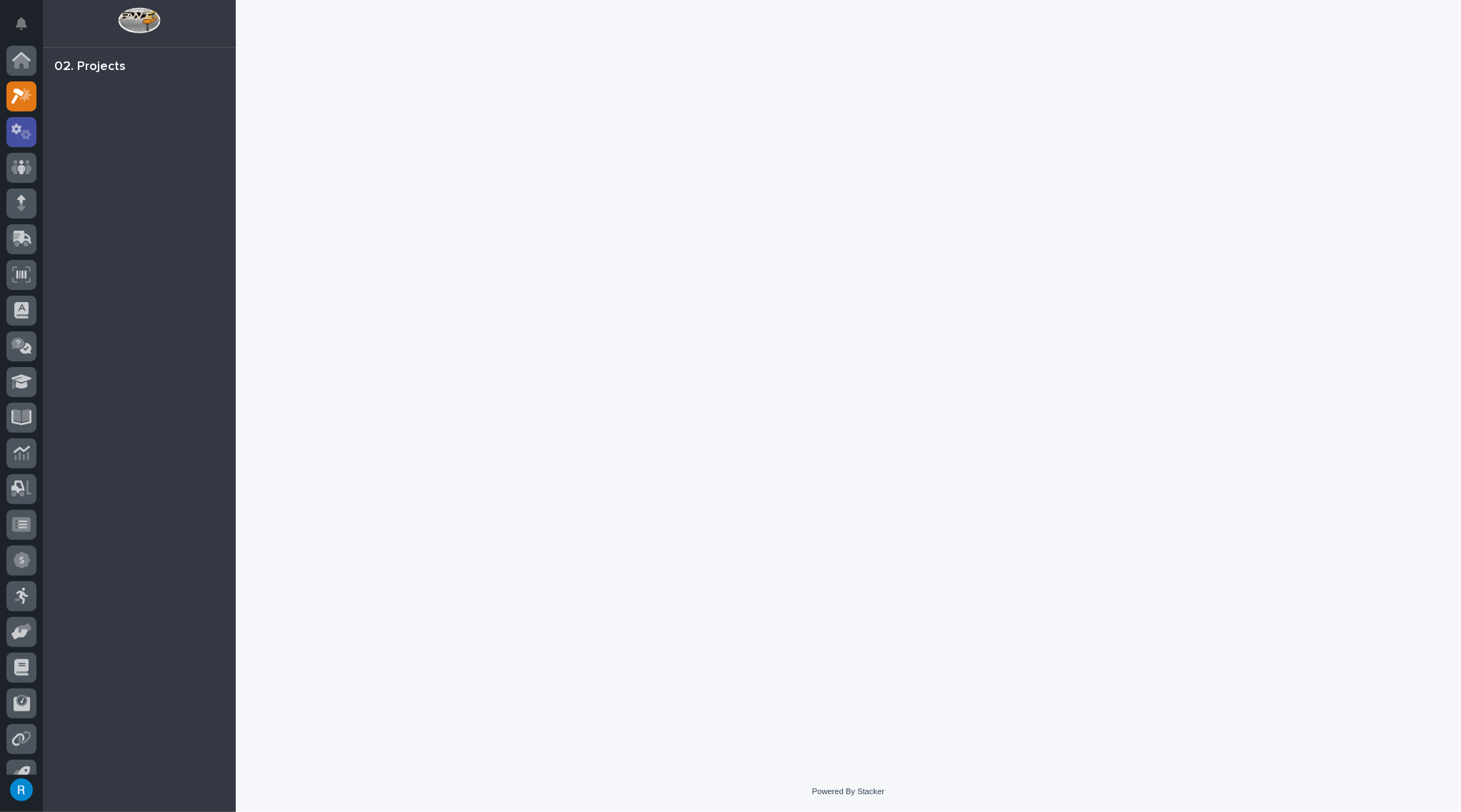
scroll to position [20, 0]
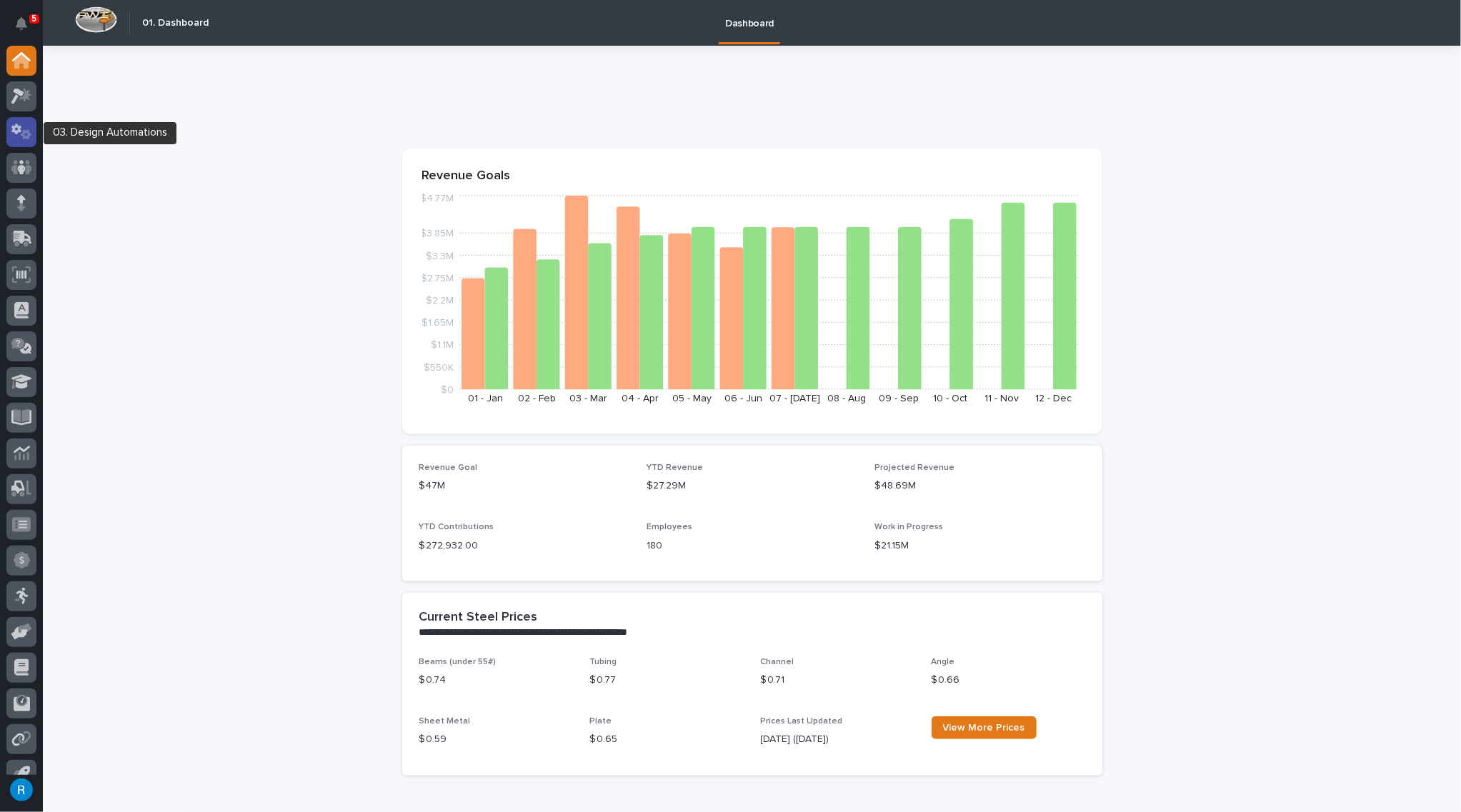
click at [27, 136] on icon at bounding box center [26, 135] width 11 height 10
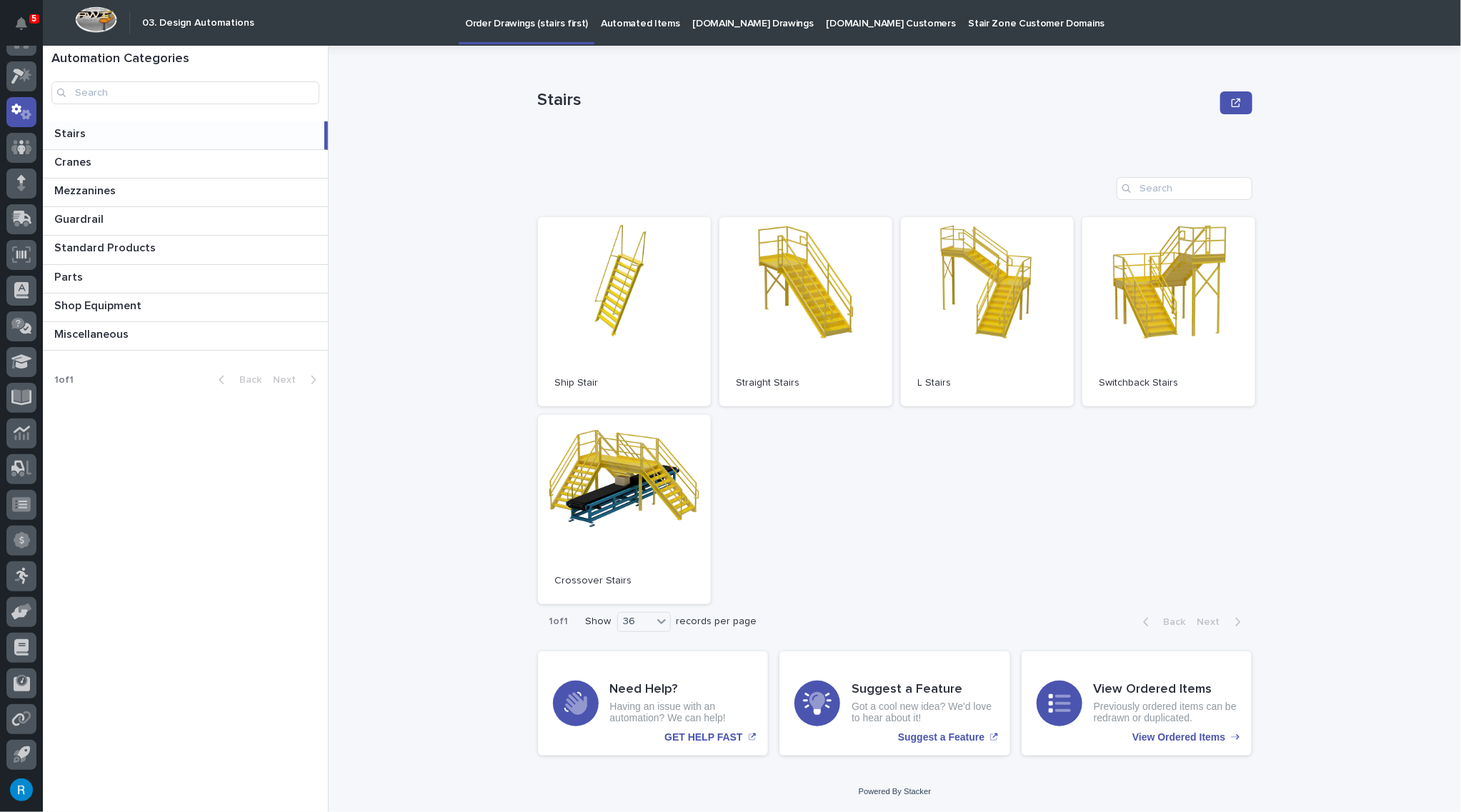
click at [720, 22] on p "[DOMAIN_NAME] Drawings" at bounding box center [753, 15] width 121 height 30
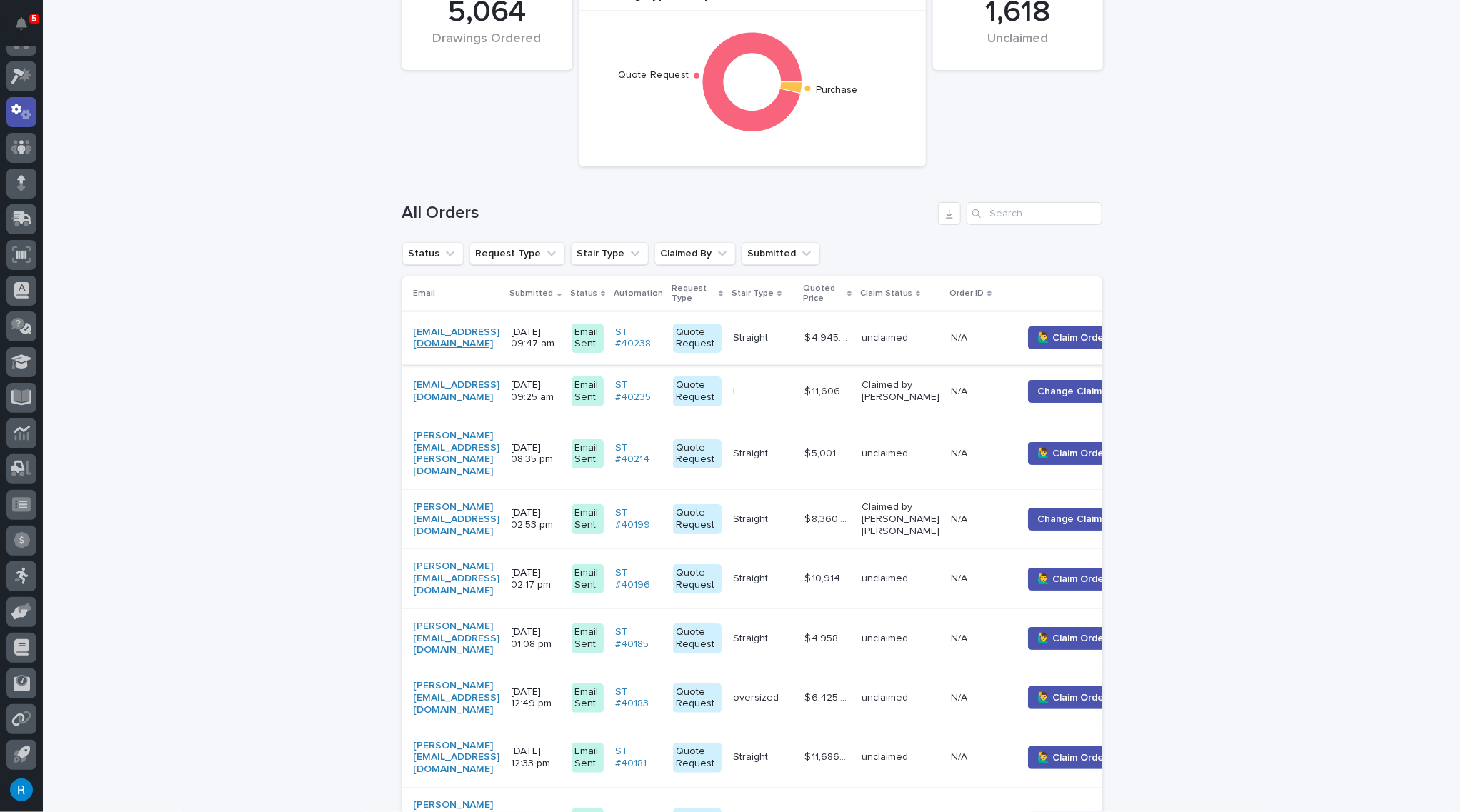
scroll to position [129, 0]
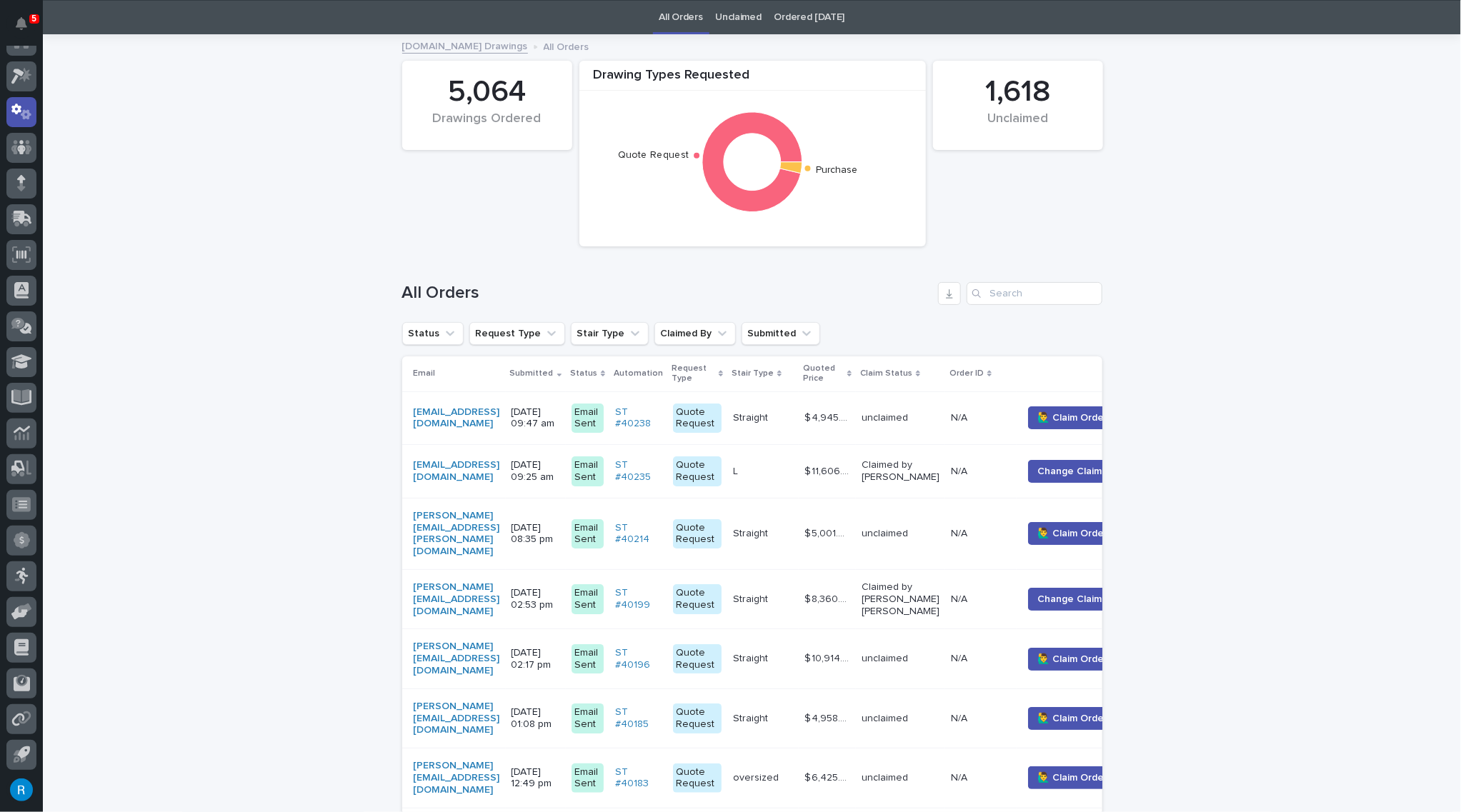
scroll to position [129, 0]
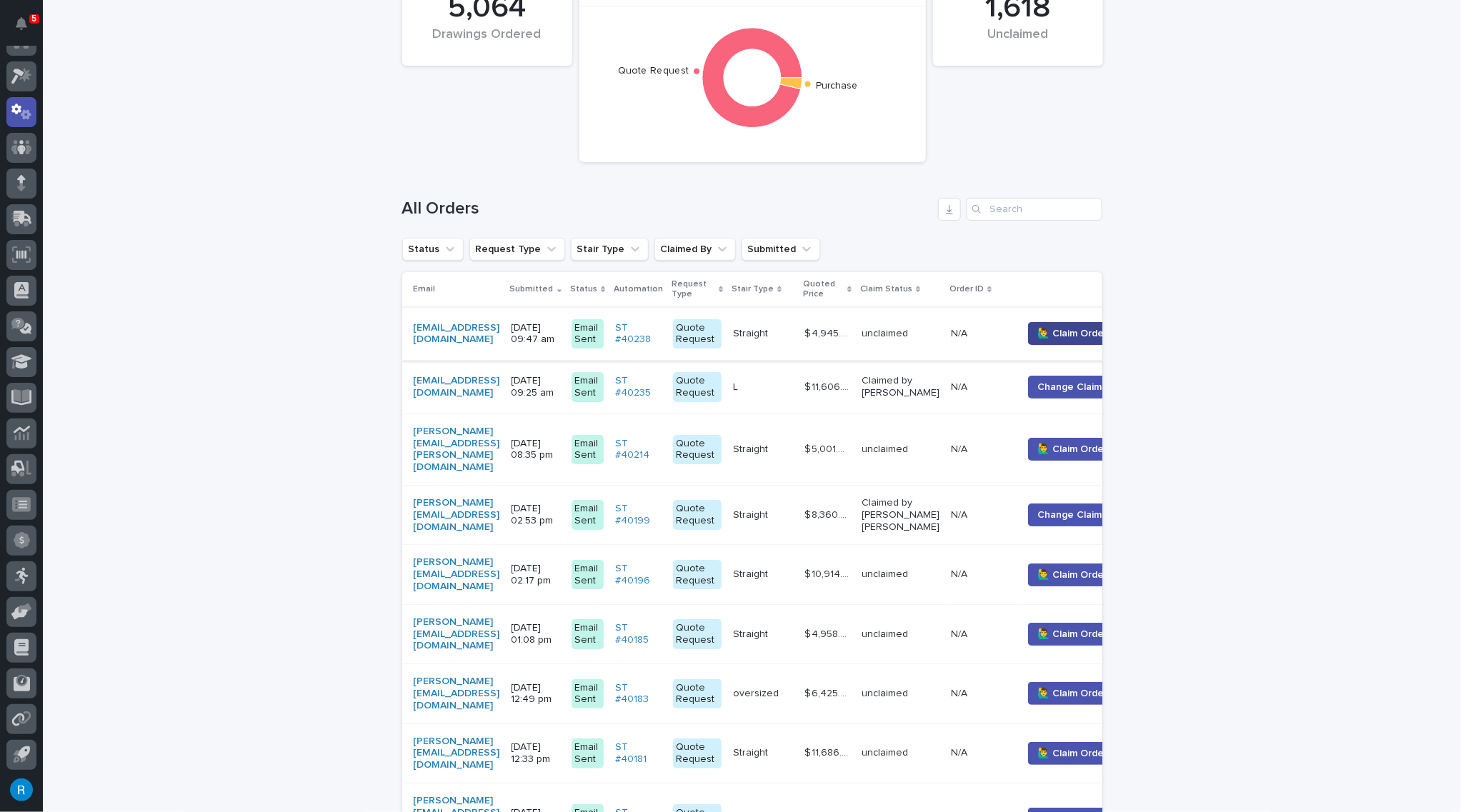
click at [1091, 333] on button "🙋‍♂️ Claim Order" at bounding box center [1071, 333] width 88 height 23
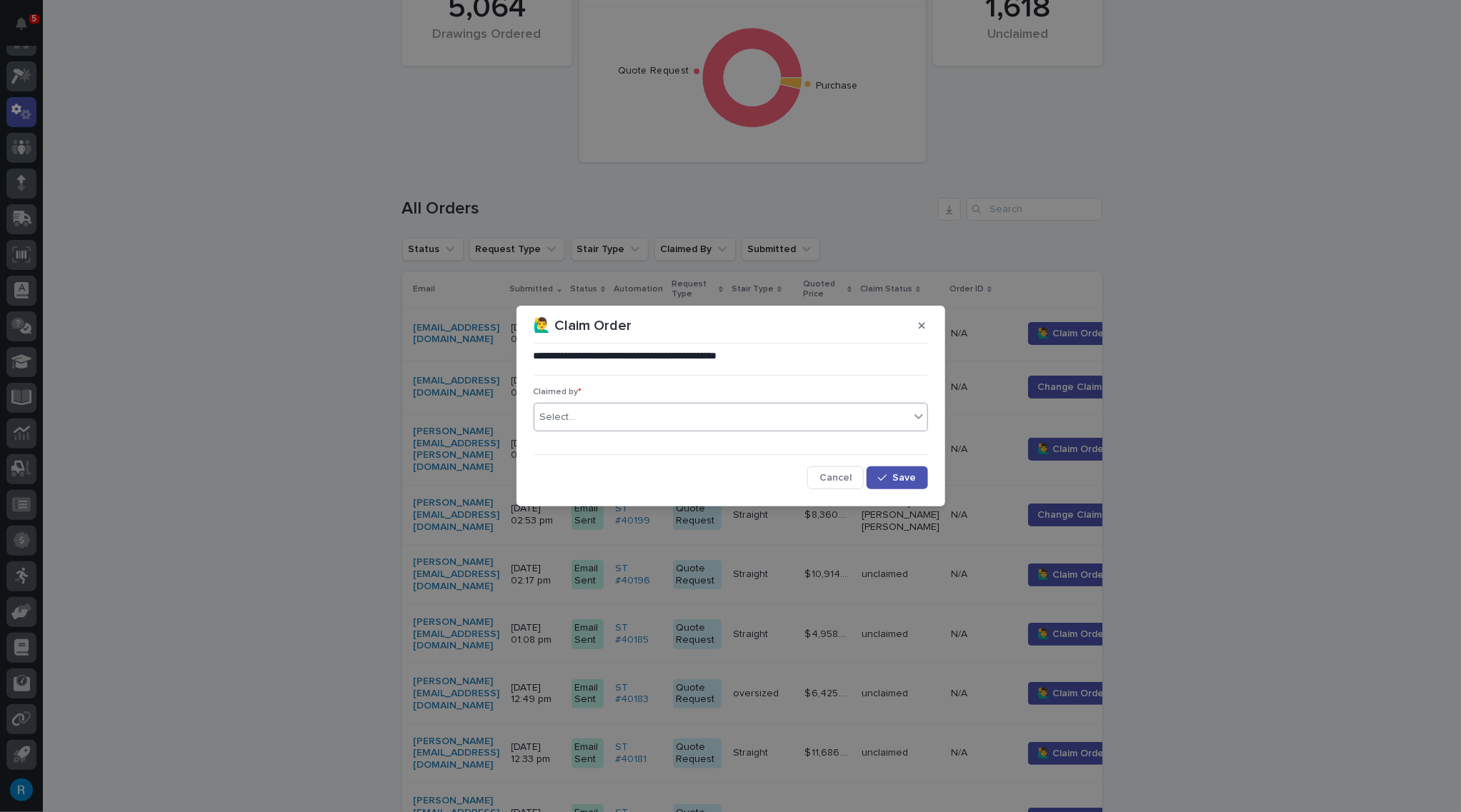
click at [556, 418] on div "Select..." at bounding box center [558, 417] width 36 height 15
type input "*****"
click at [561, 437] on div "Roark Jones" at bounding box center [730, 444] width 393 height 25
click at [895, 474] on span "Save" at bounding box center [904, 478] width 24 height 10
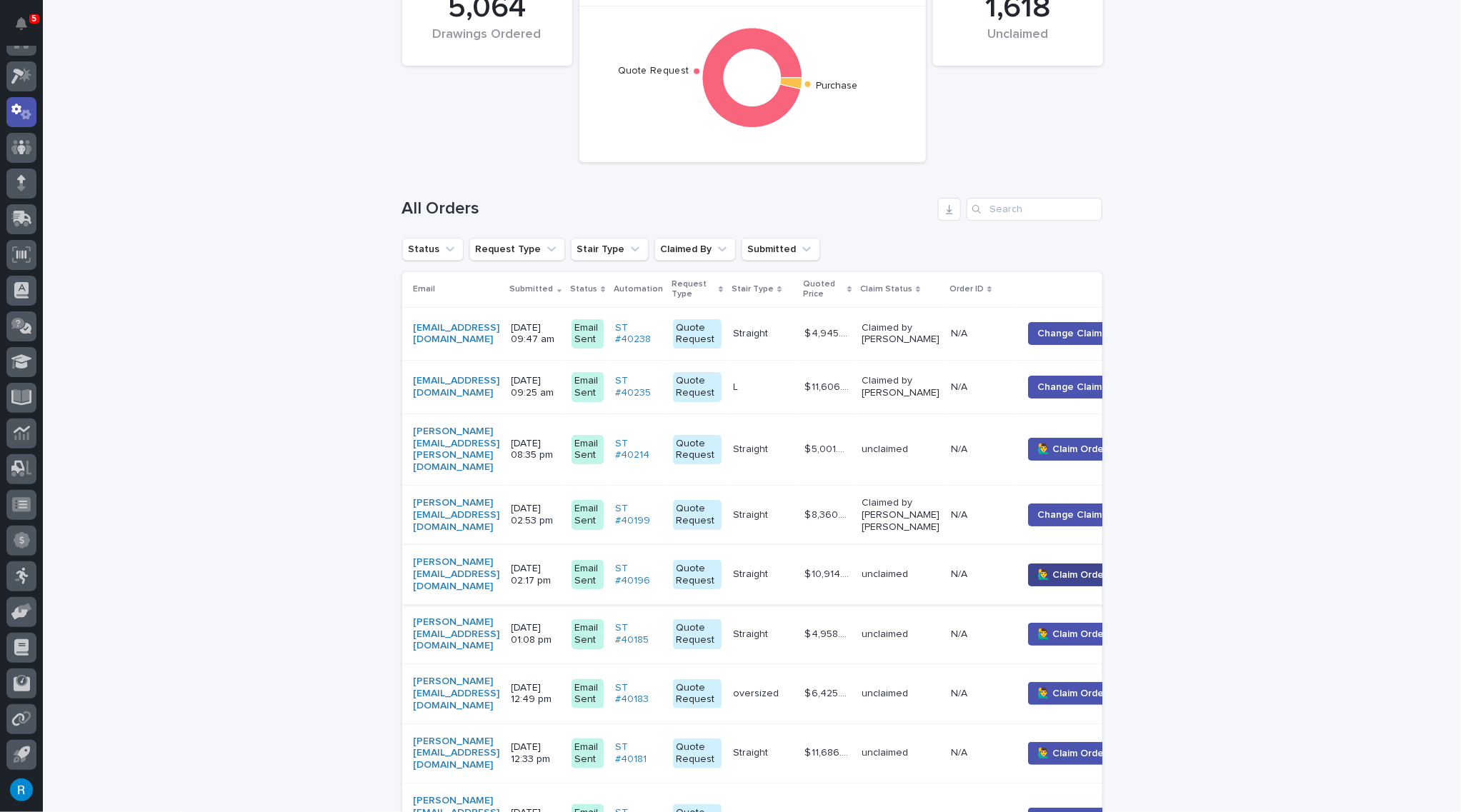
click at [1093, 563] on button "🙋‍♂️ Claim Order" at bounding box center [1071, 575] width 88 height 23
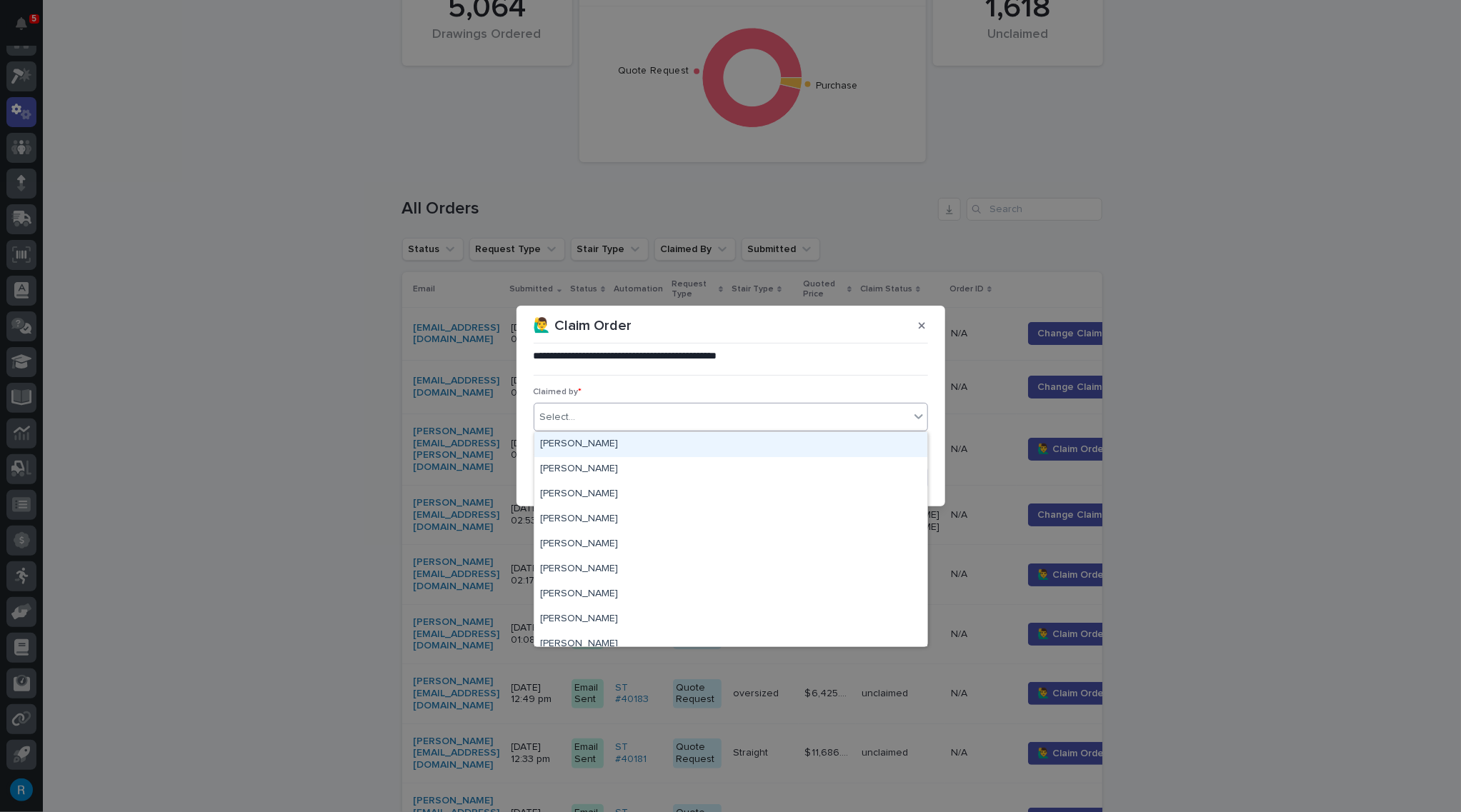
click at [560, 416] on div "Select..." at bounding box center [558, 417] width 36 height 15
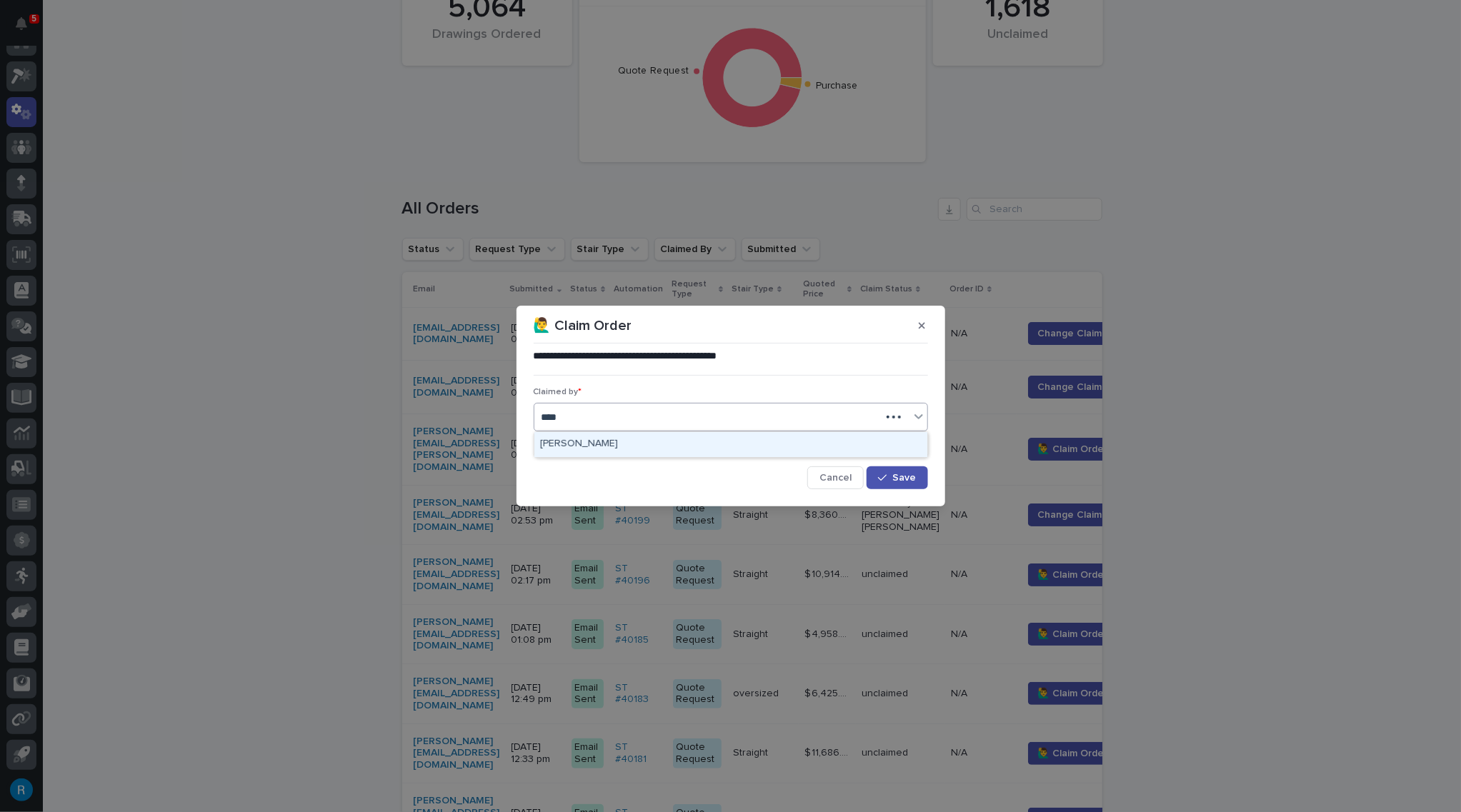
type input "*****"
click at [566, 445] on div "Roark Jones" at bounding box center [730, 444] width 393 height 25
click at [895, 473] on span "Save" at bounding box center [904, 478] width 24 height 10
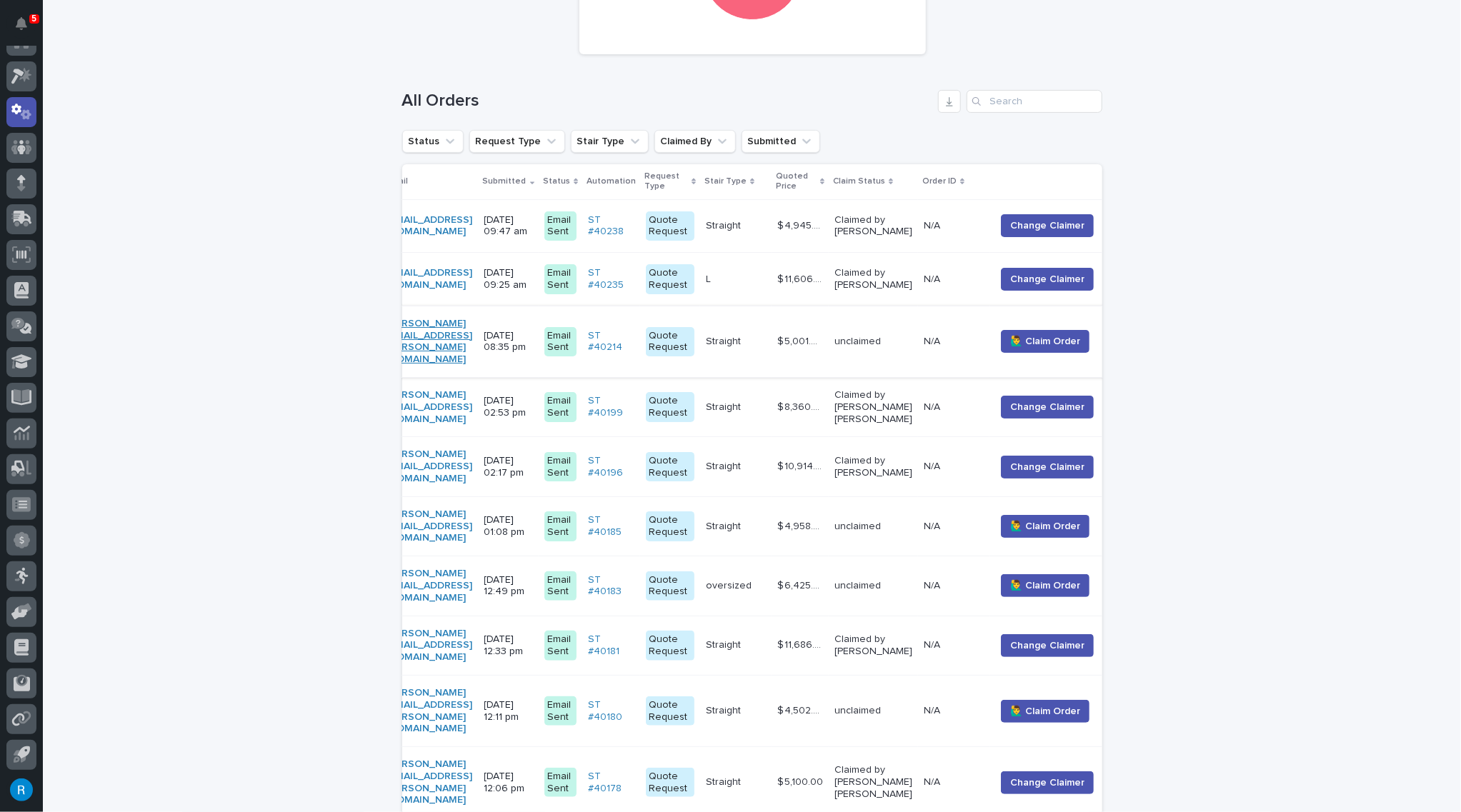
scroll to position [200, 0]
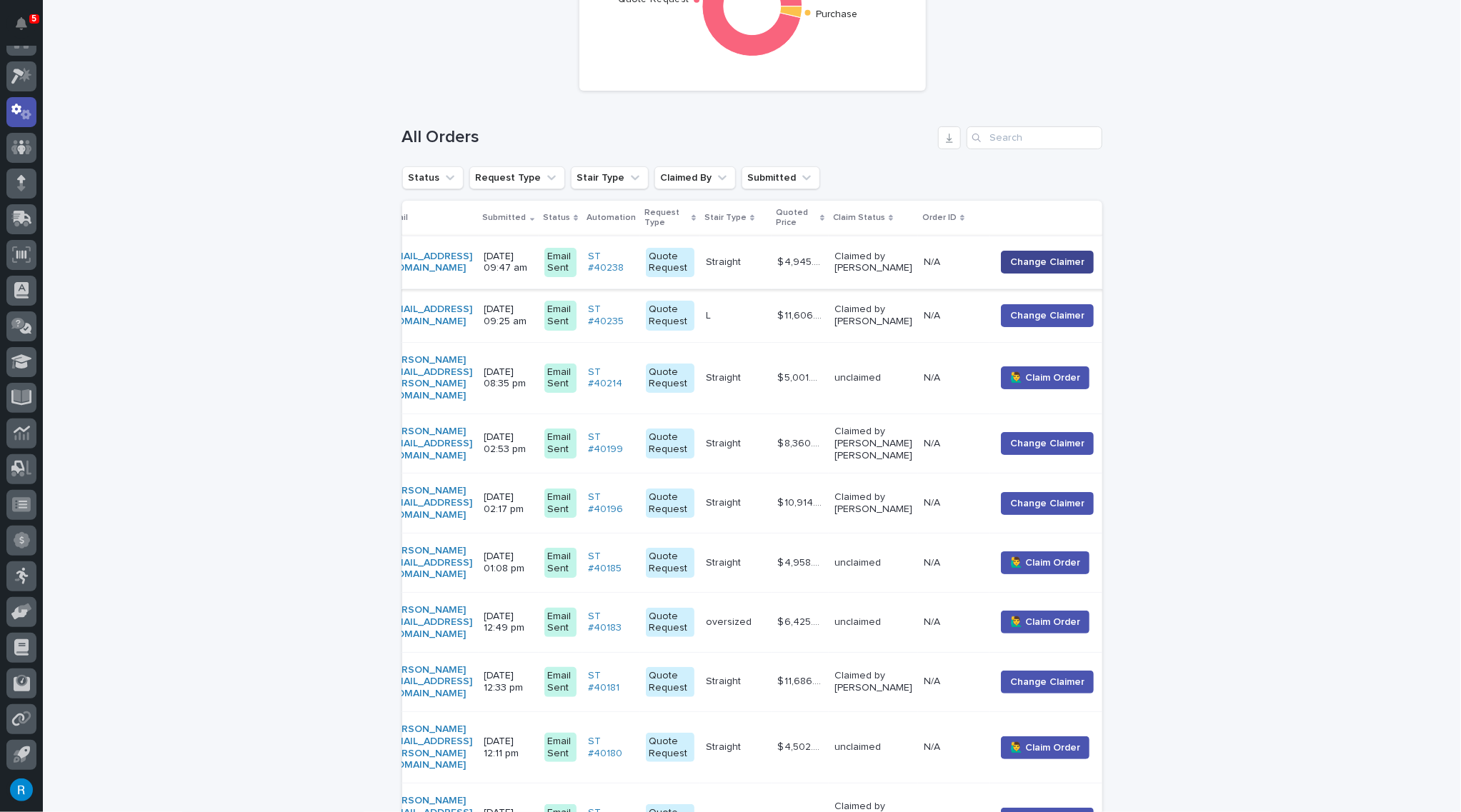
click at [1082, 262] on span "Change Claimer" at bounding box center [1046, 262] width 74 height 14
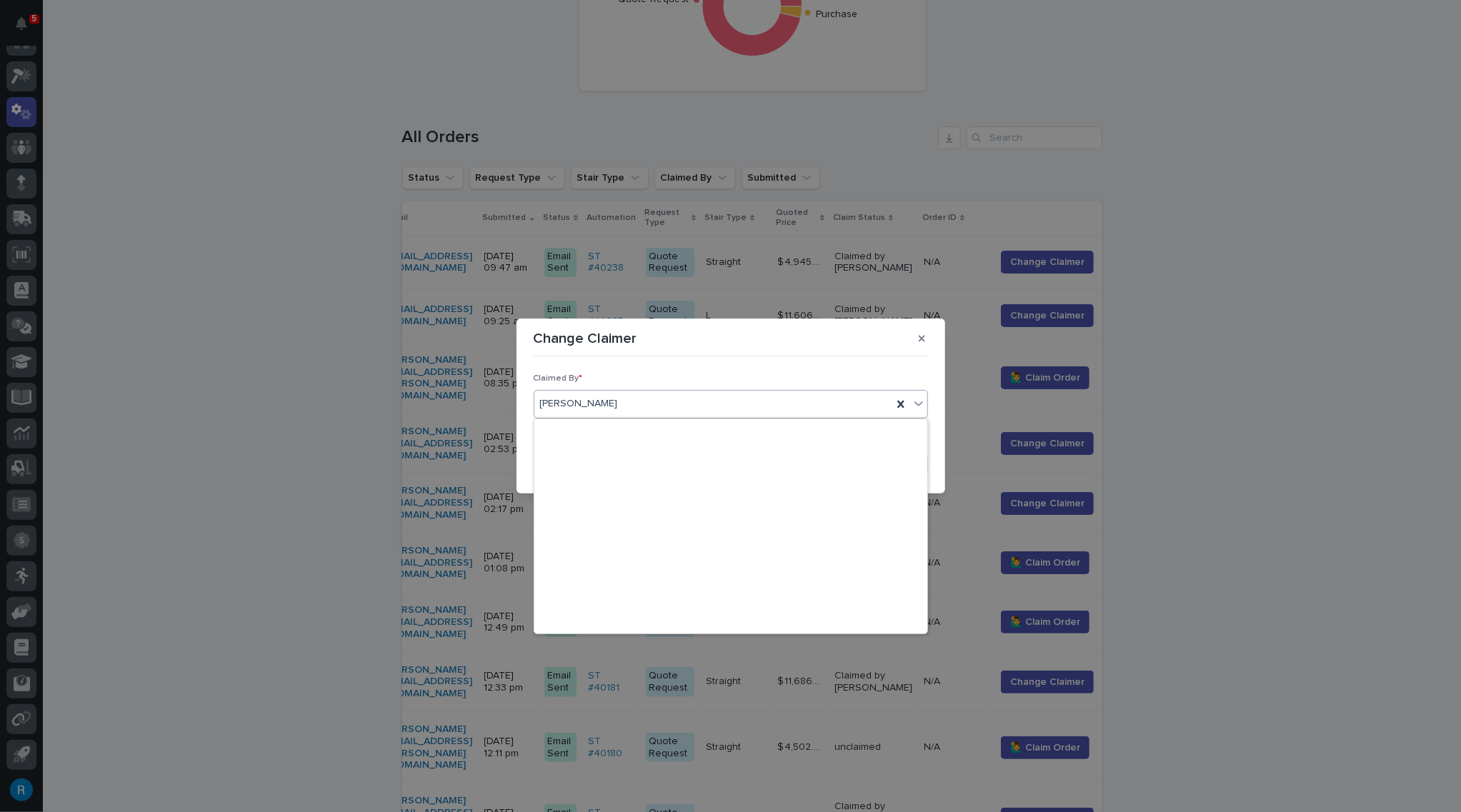
click at [607, 405] on div "[PERSON_NAME]" at bounding box center [713, 404] width 358 height 24
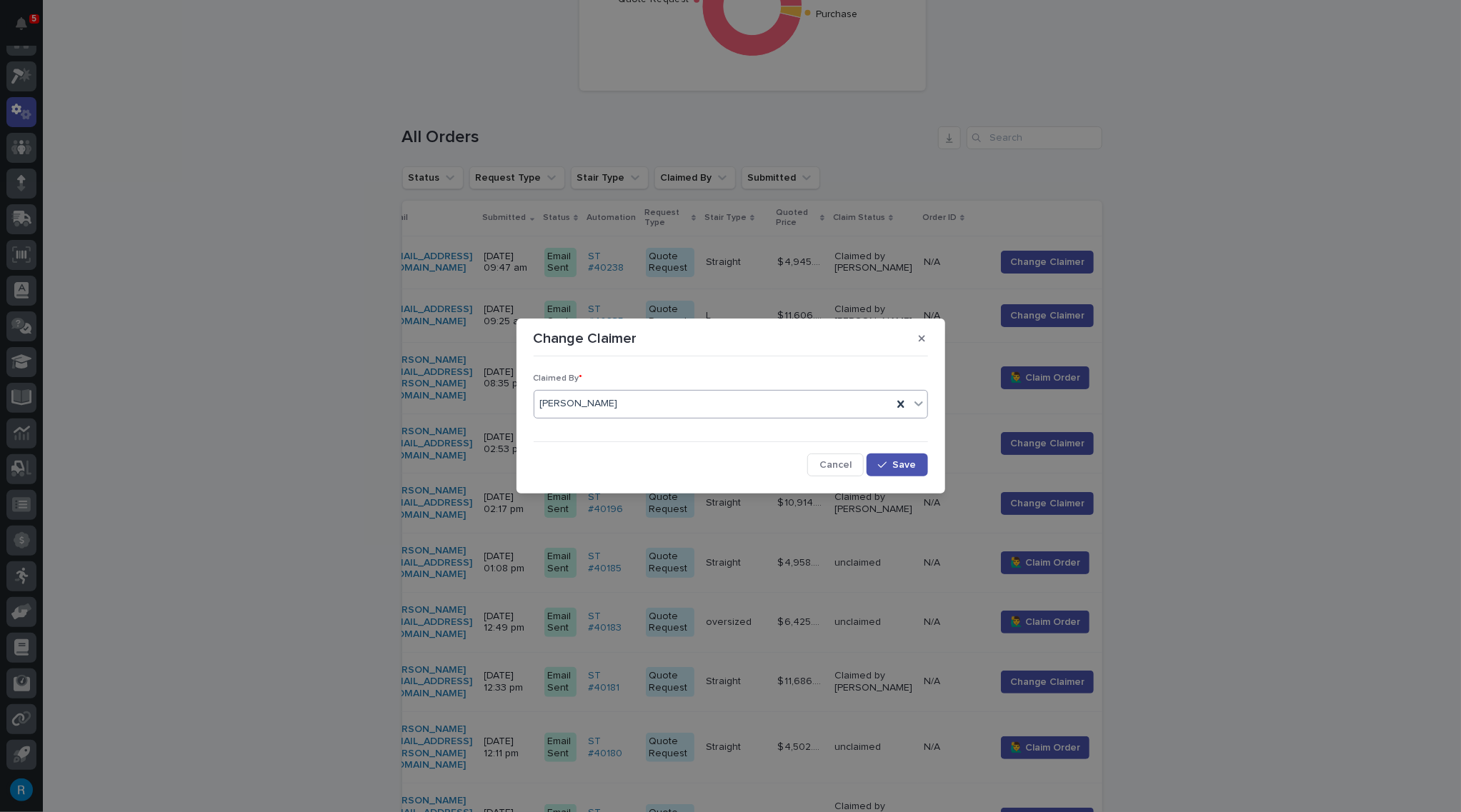
drag, startPoint x: 604, startPoint y: 398, endPoint x: 502, endPoint y: 392, distance: 102.2
click at [502, 392] on div "Change Claimer Claimed By * 0 results available. Select is focused ,type to ref…" at bounding box center [730, 406] width 1461 height 812
click at [900, 406] on icon at bounding box center [900, 405] width 14 height 14
type input "*****"
click at [590, 430] on div "Kaleb Dallas" at bounding box center [730, 431] width 393 height 25
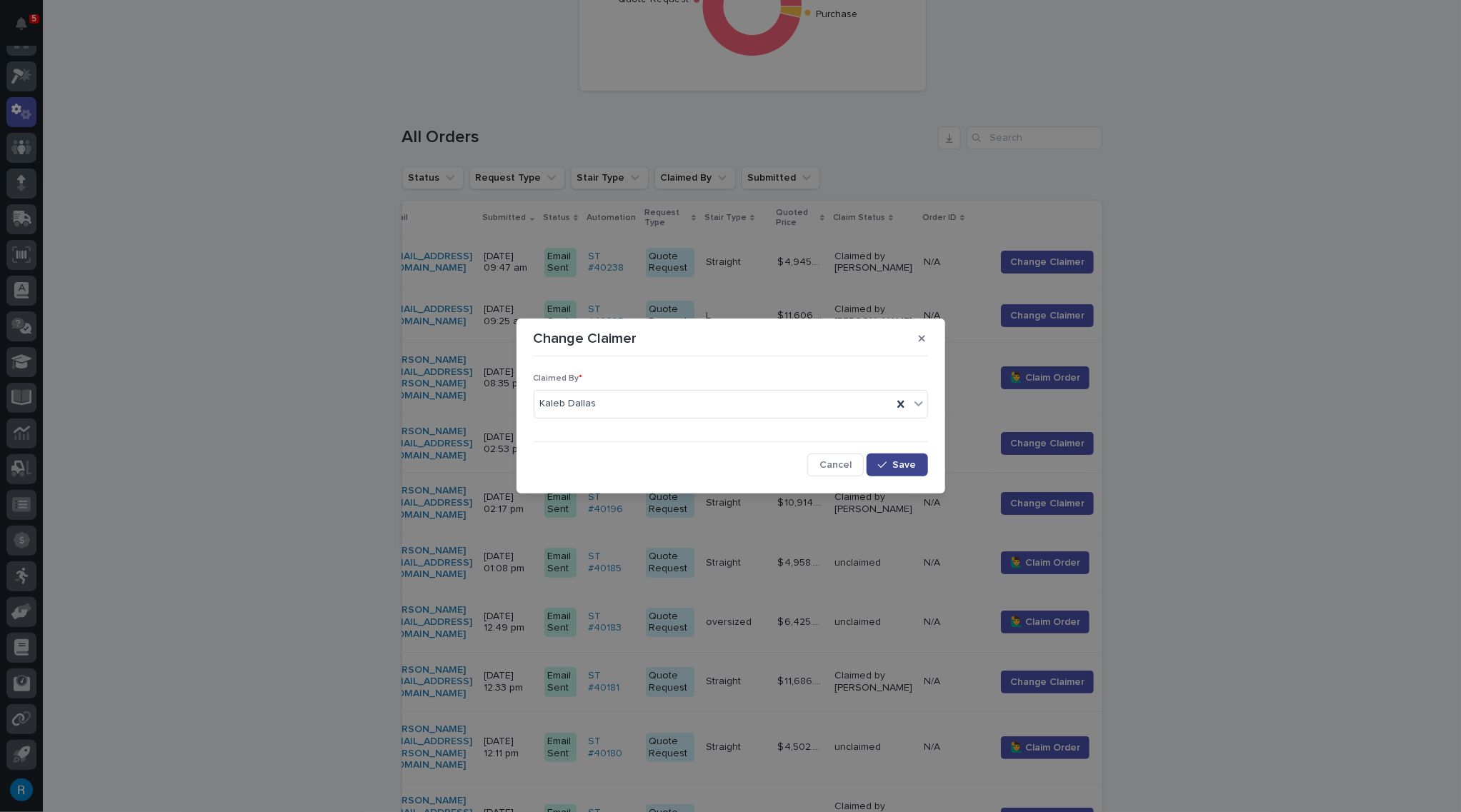
click at [894, 461] on span "Save" at bounding box center [904, 465] width 24 height 10
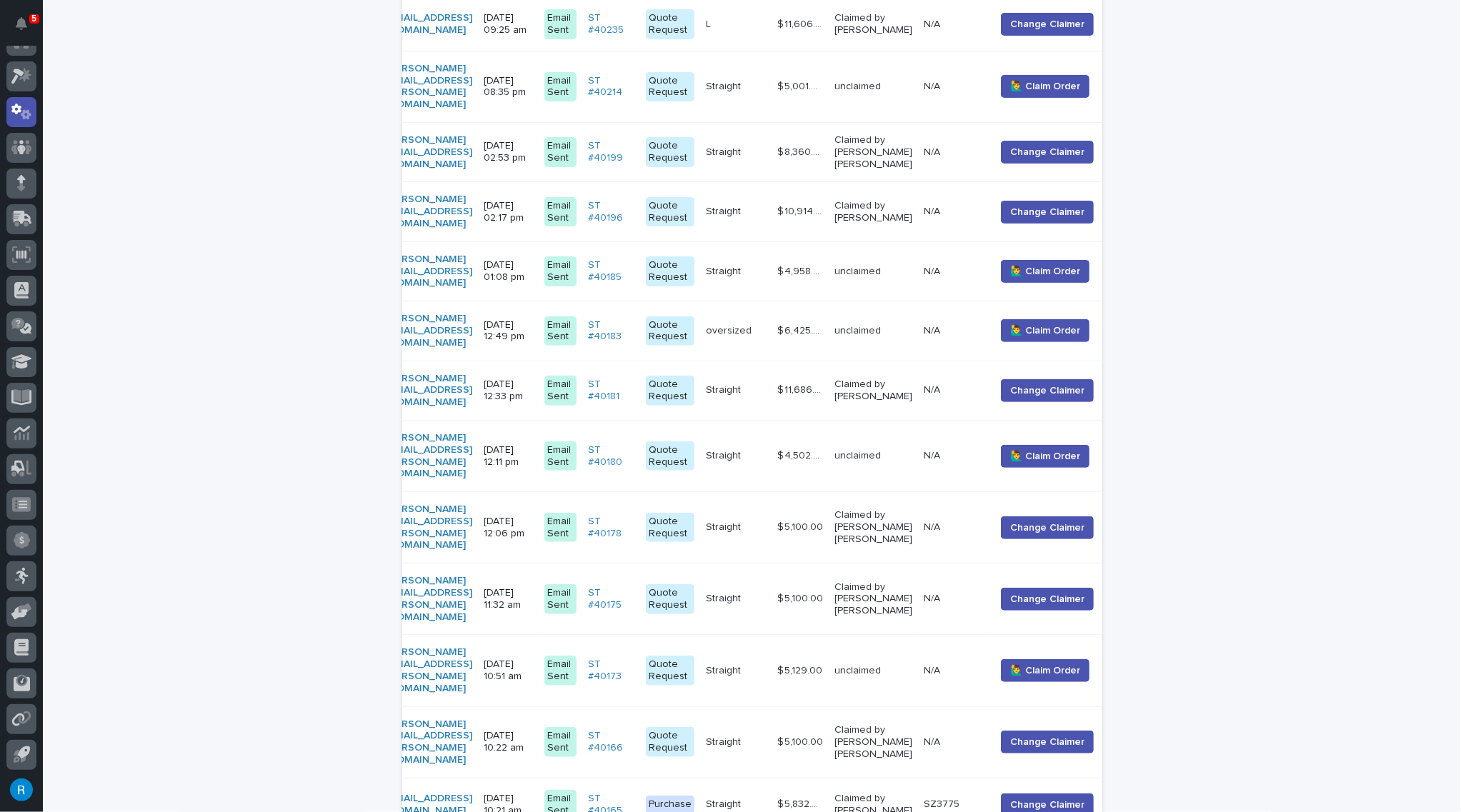
scroll to position [0, 0]
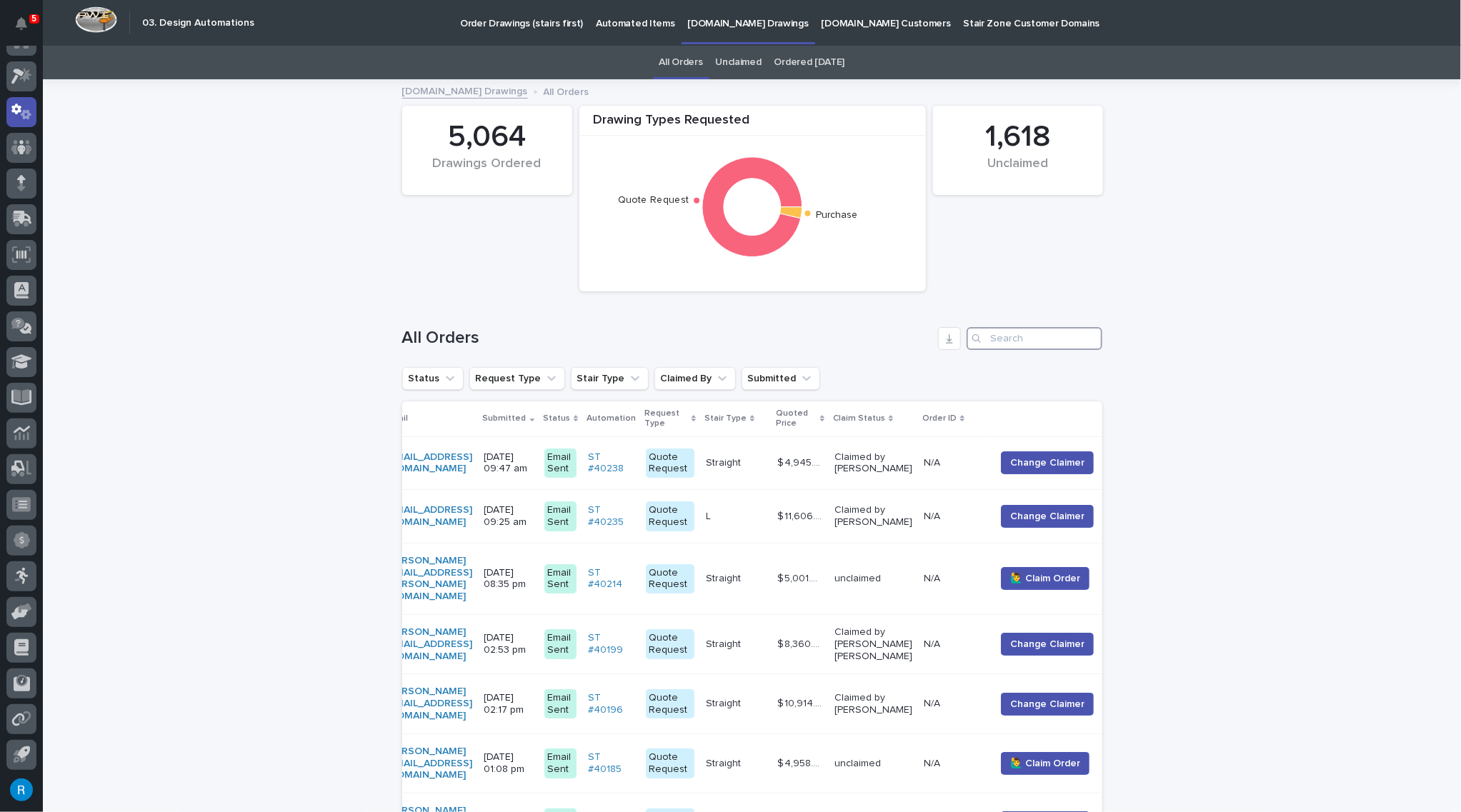
click at [989, 339] on input "Search" at bounding box center [1034, 338] width 136 height 23
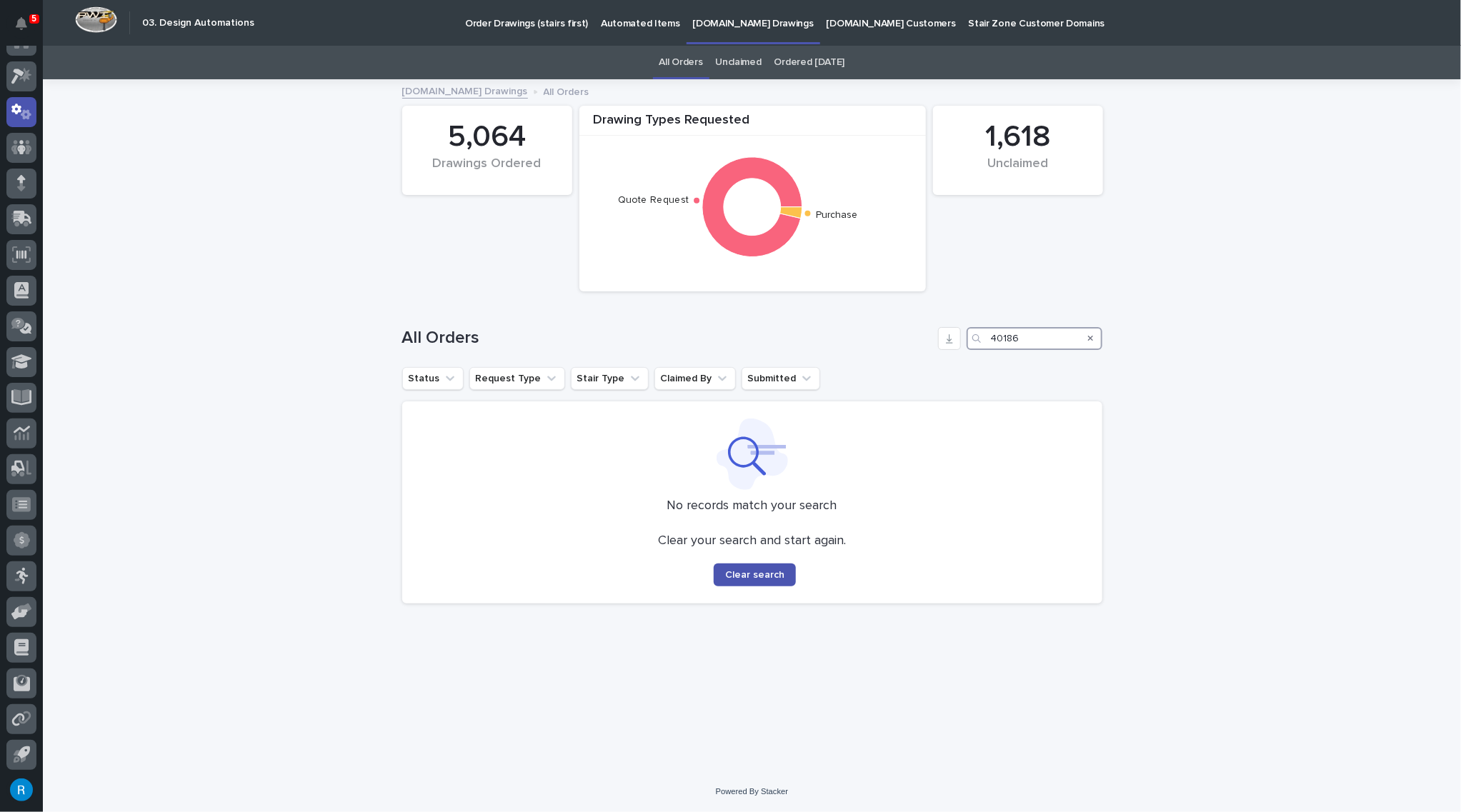
type input "40186"
click at [604, 21] on p "Automated Items" at bounding box center [640, 15] width 78 height 30
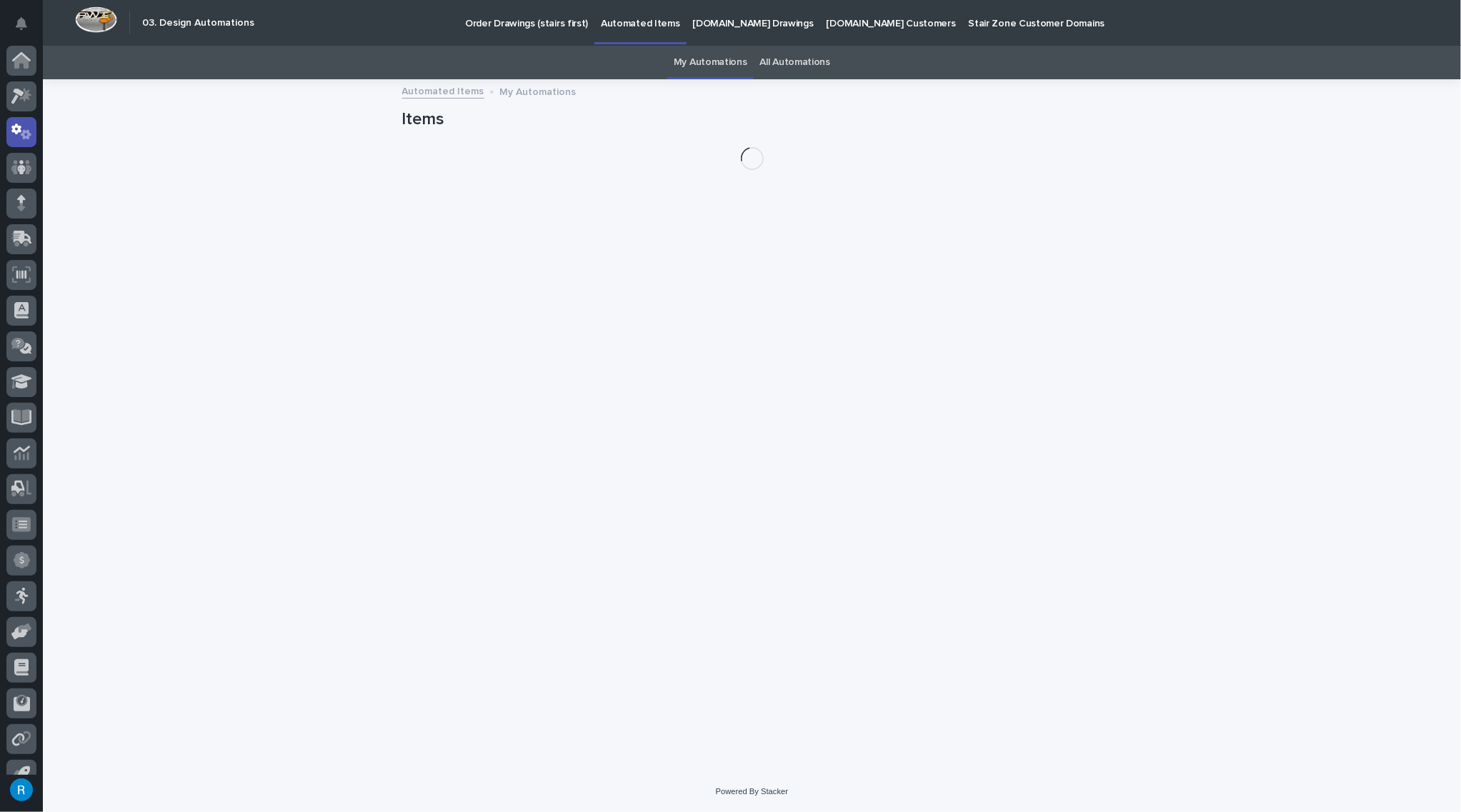
scroll to position [20, 0]
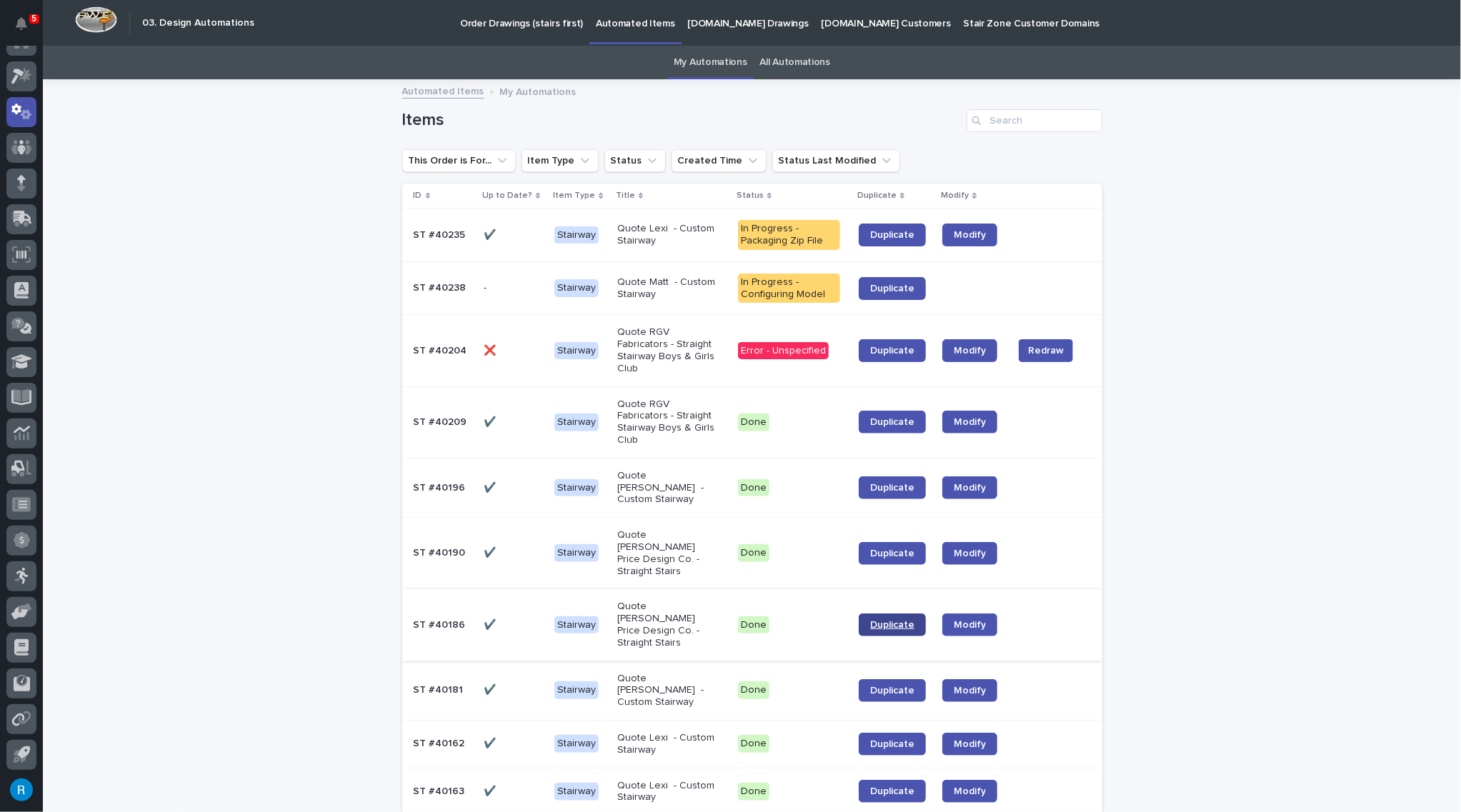
click at [879, 620] on span "Duplicate" at bounding box center [893, 625] width 45 height 10
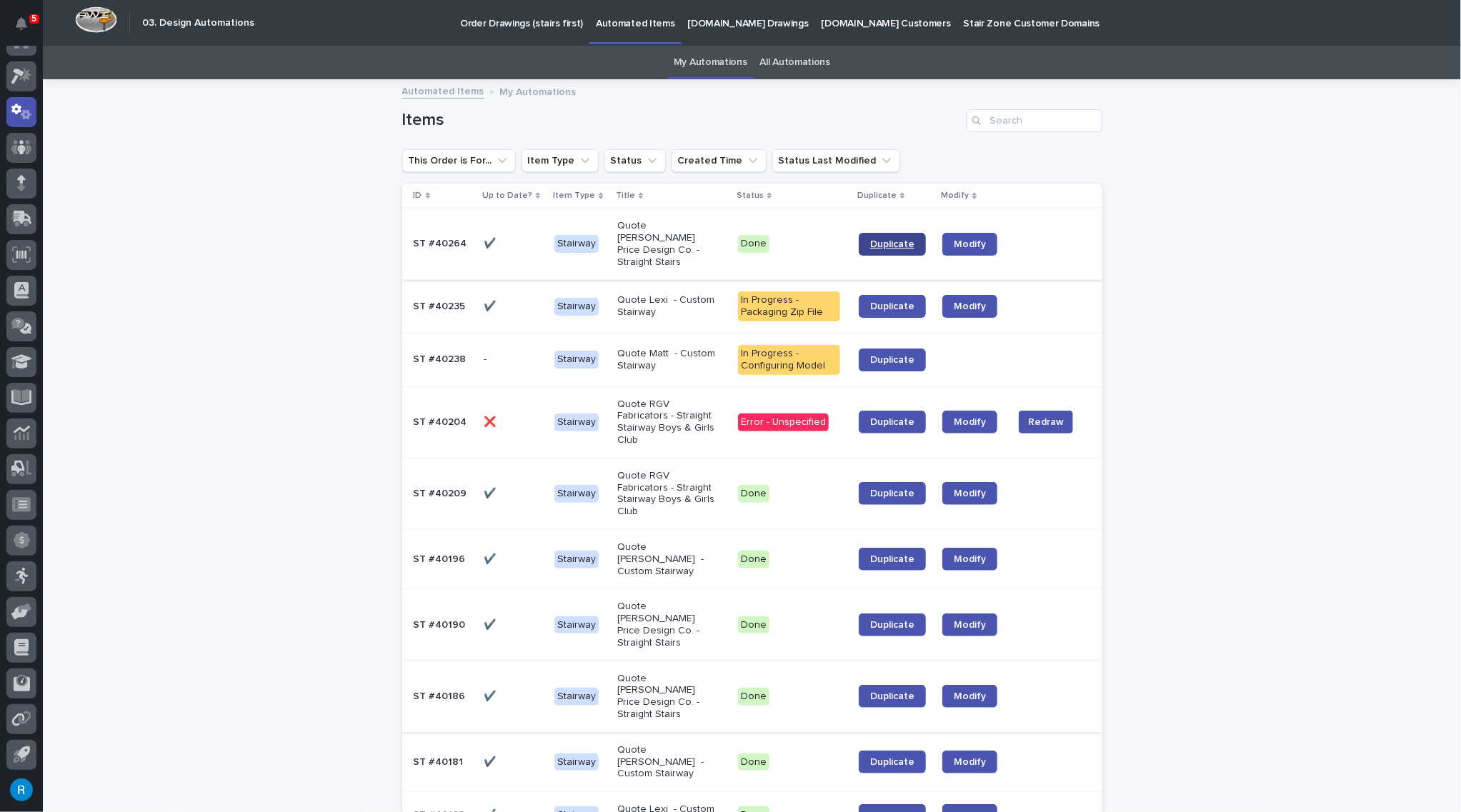
click at [882, 239] on span "Duplicate" at bounding box center [893, 244] width 45 height 10
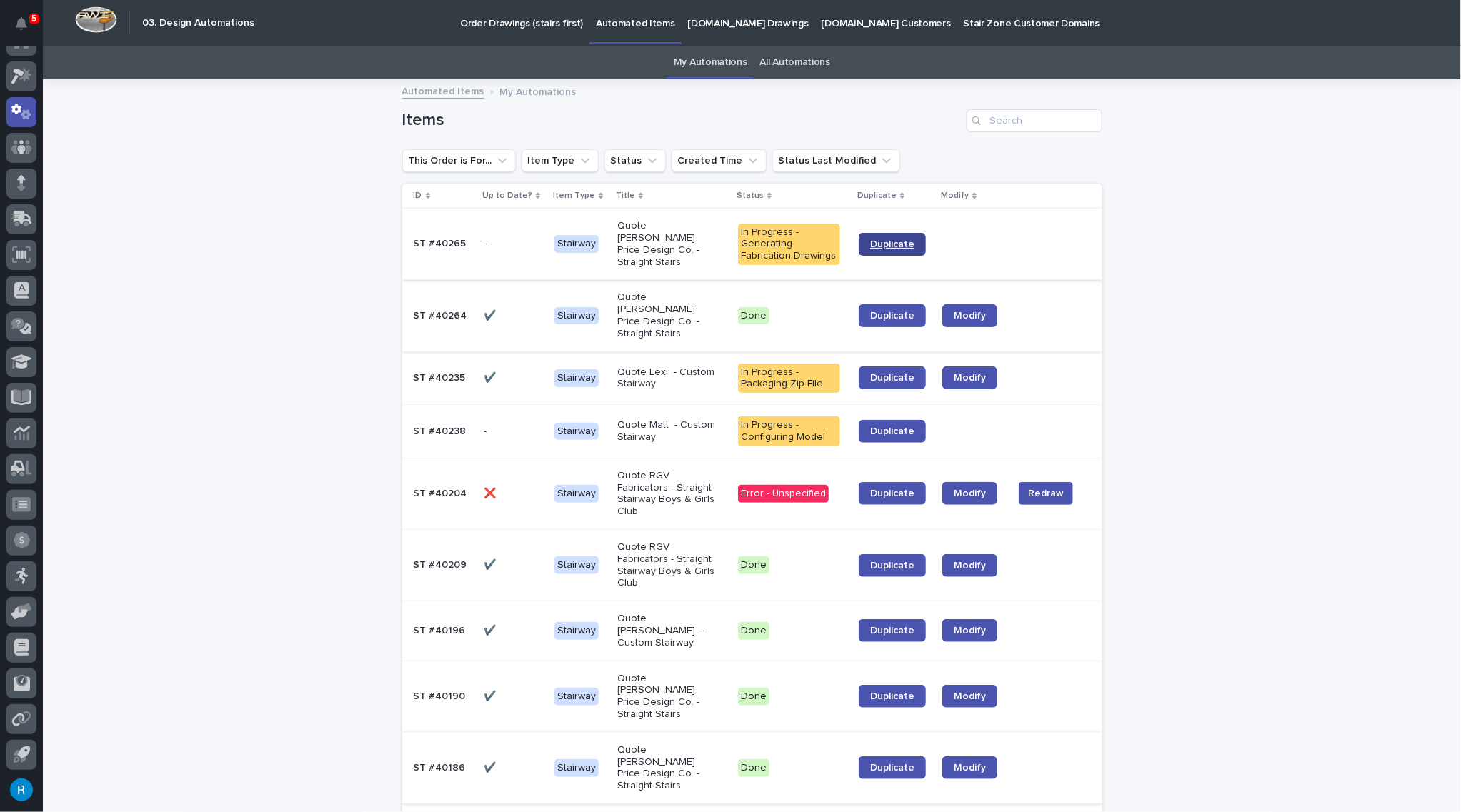
click at [883, 245] on span "Duplicate" at bounding box center [893, 244] width 45 height 10
click at [510, 310] on p at bounding box center [513, 315] width 59 height 12
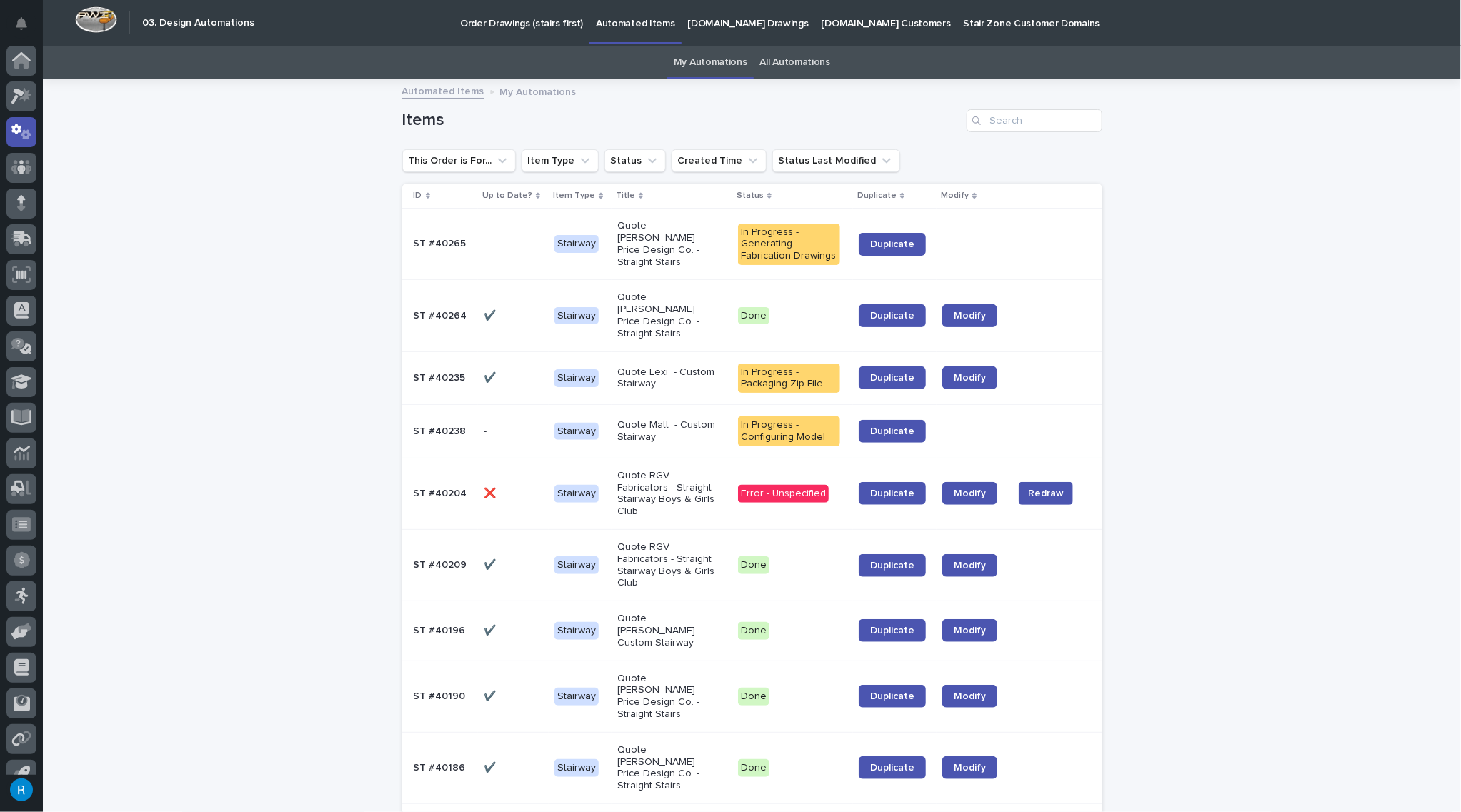
scroll to position [45, 0]
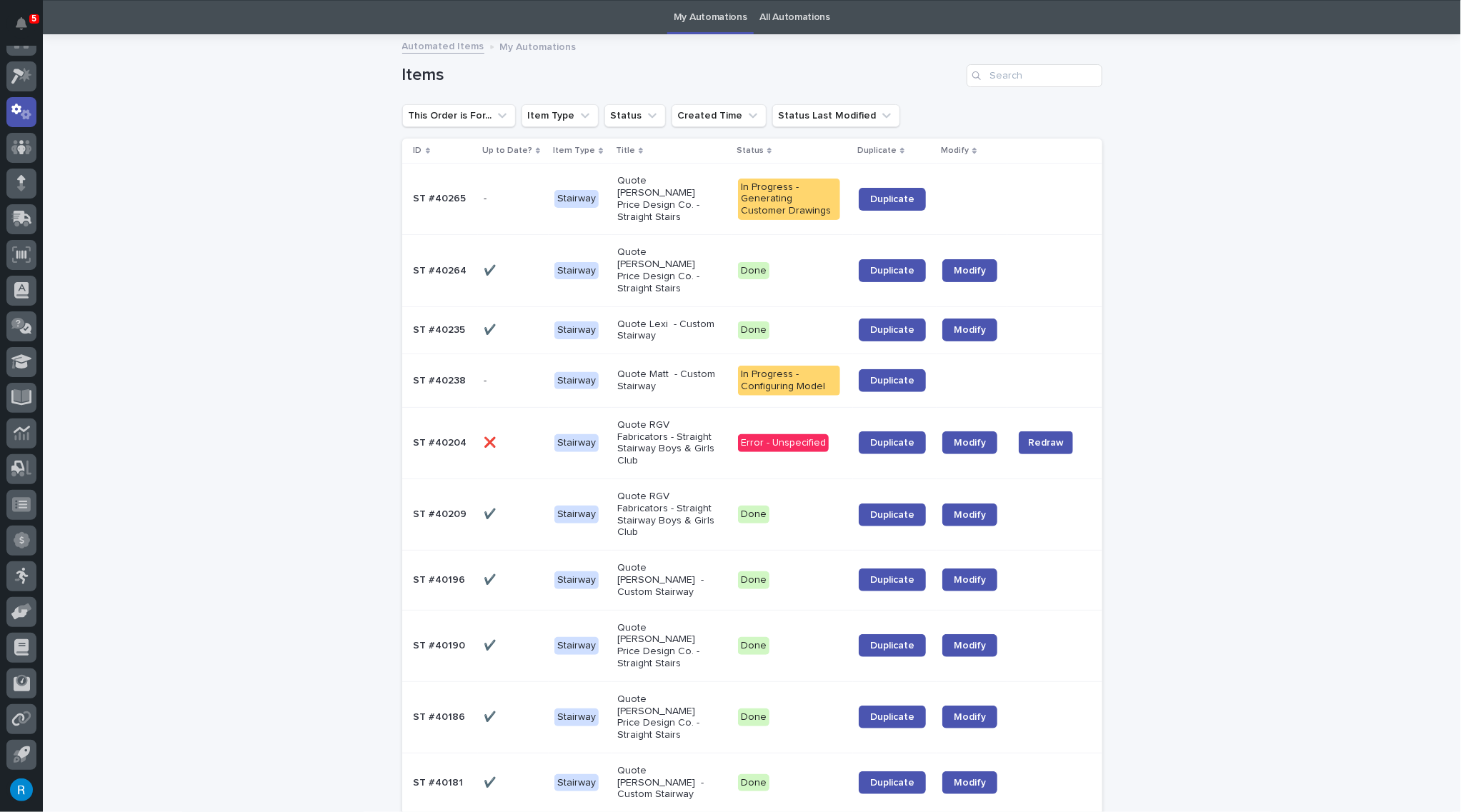
click at [497, 202] on div "- -" at bounding box center [513, 198] width 59 height 24
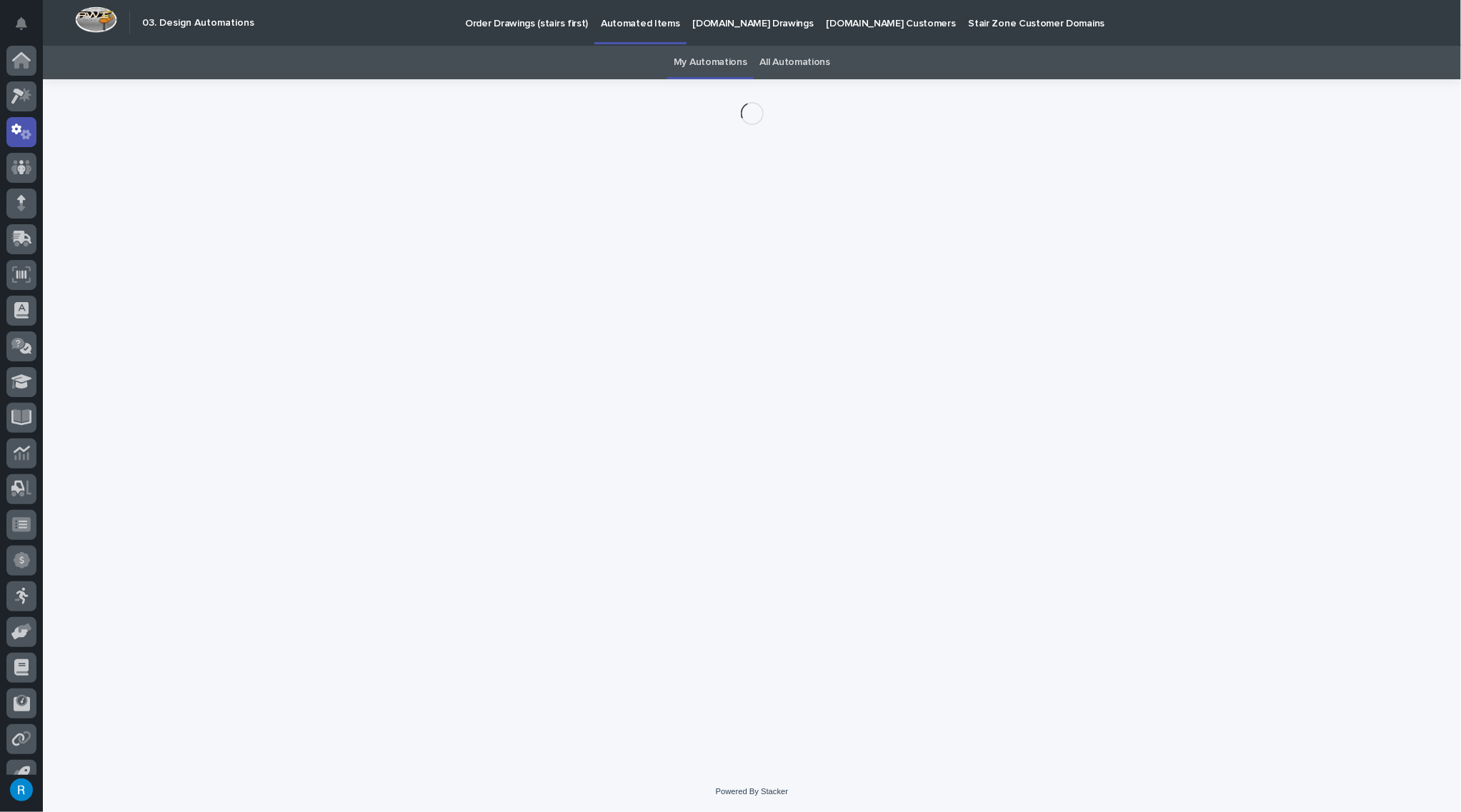
scroll to position [20, 0]
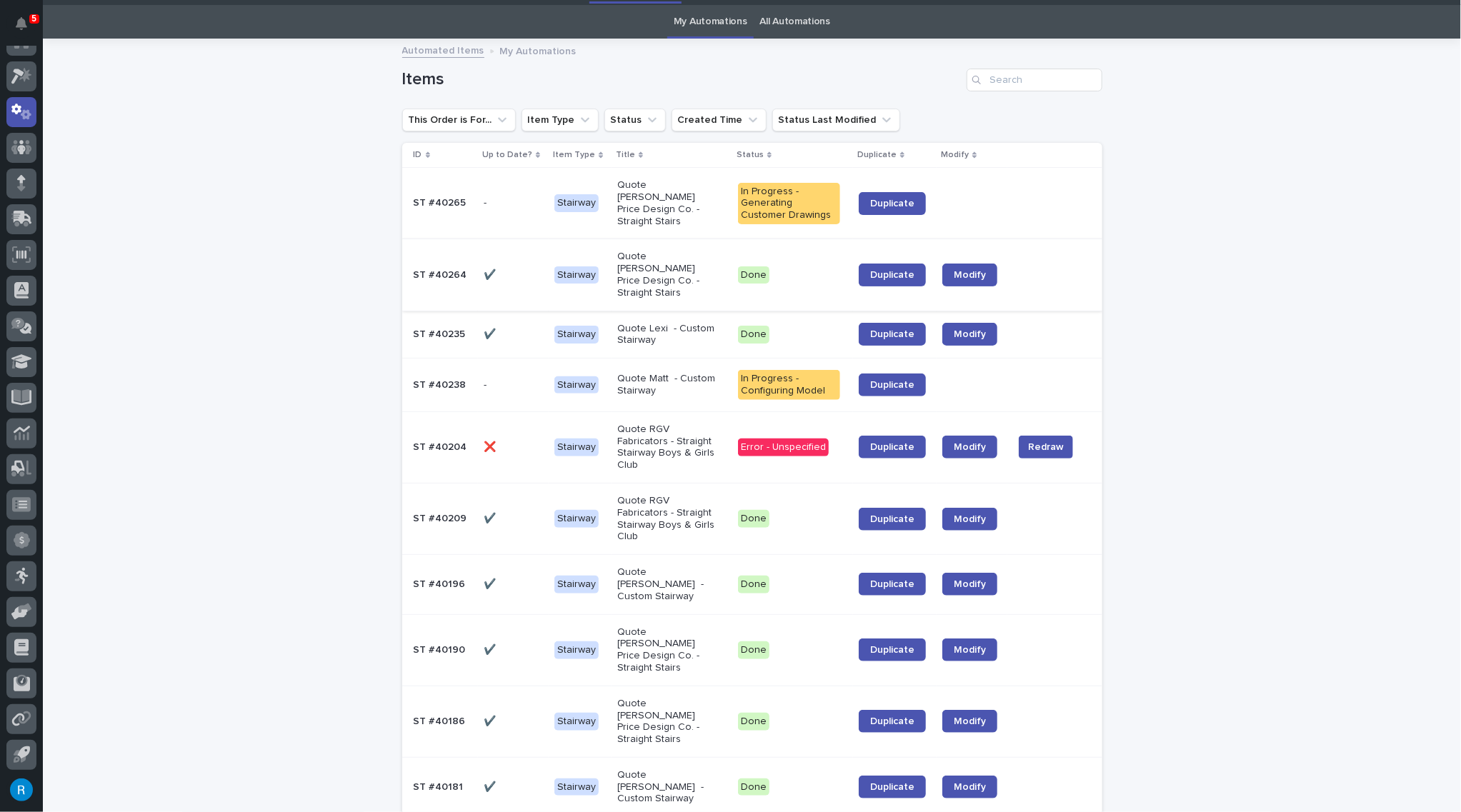
scroll to position [45, 0]
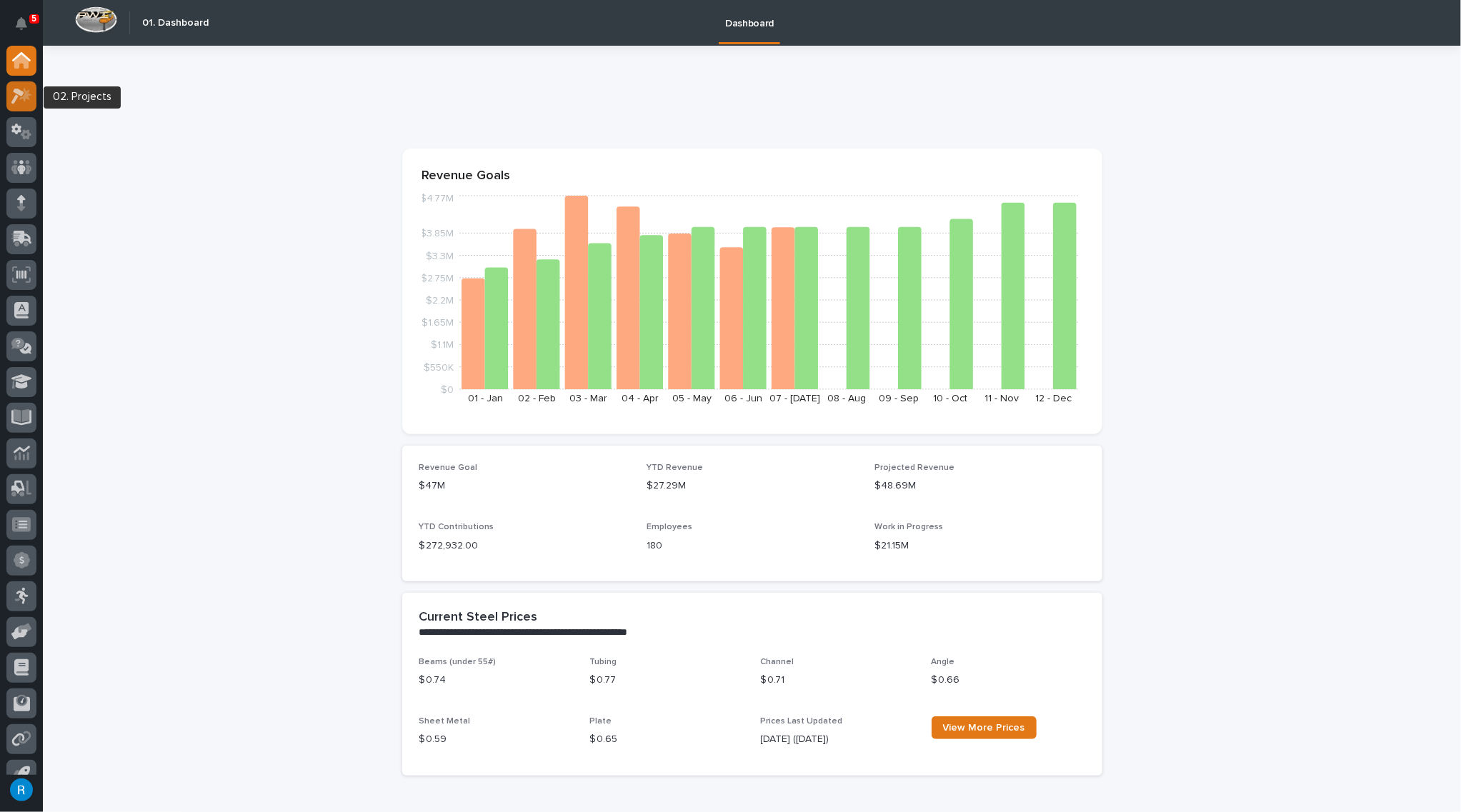
click at [10, 95] on div at bounding box center [22, 96] width 30 height 30
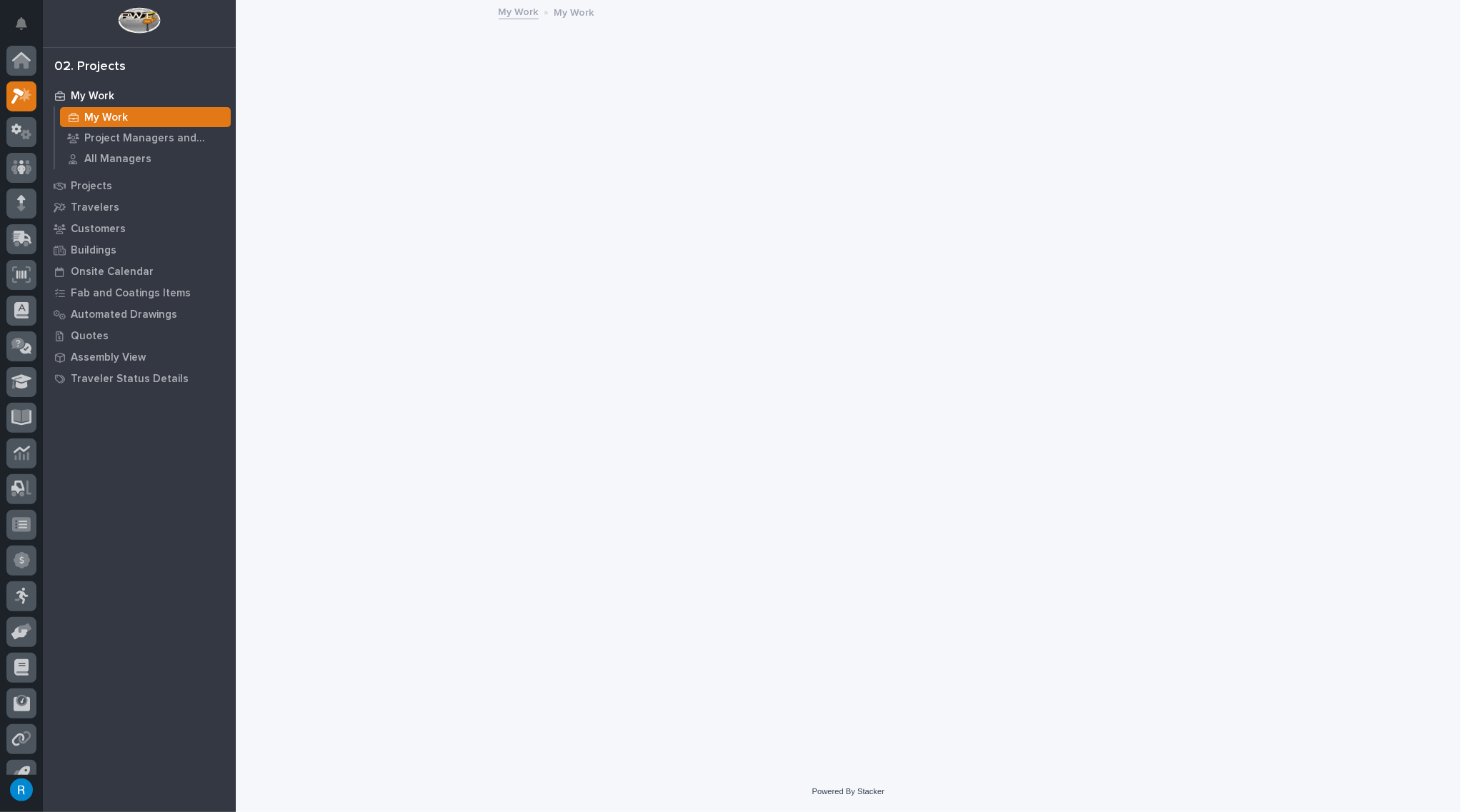
scroll to position [20, 0]
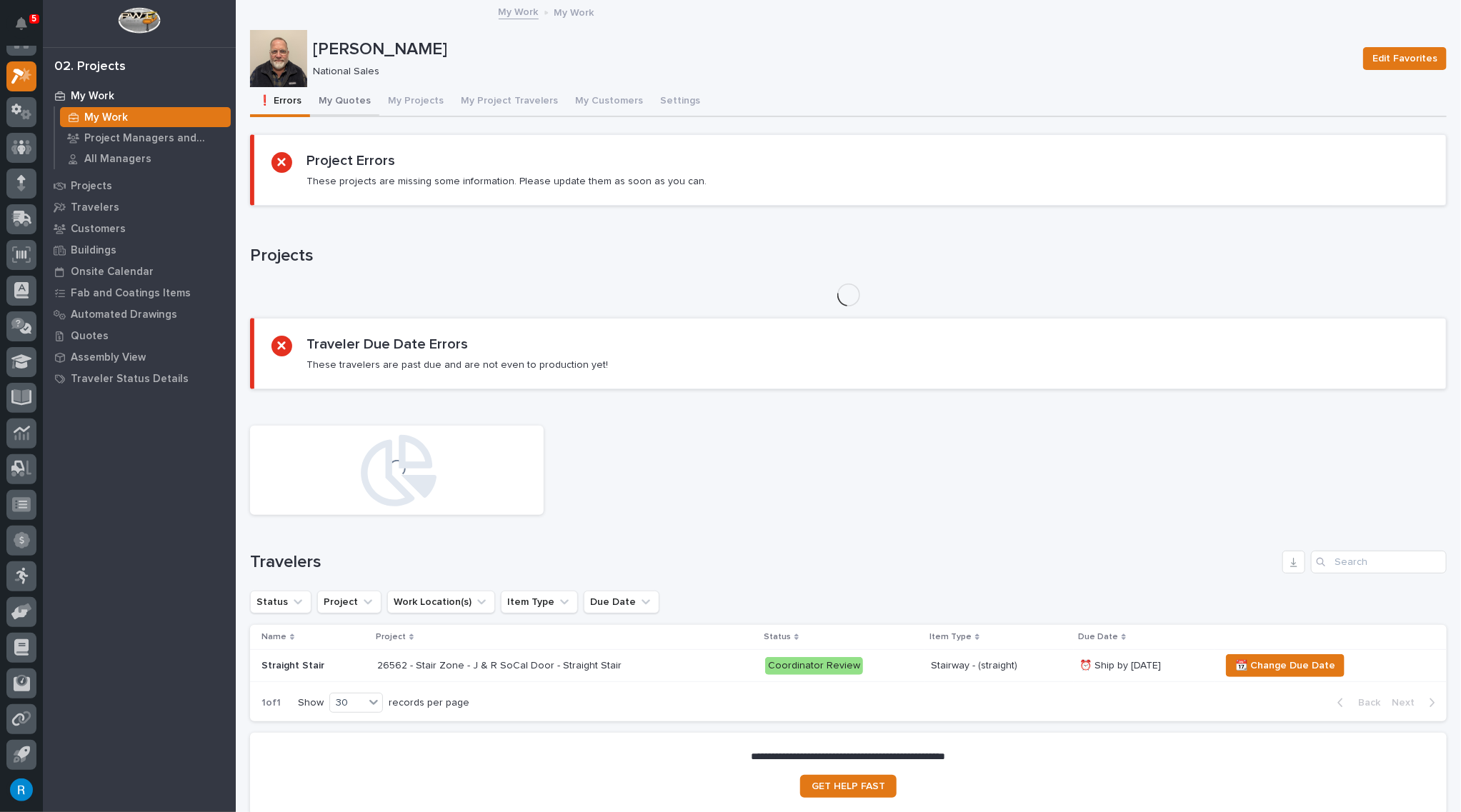
click at [351, 100] on button "My Quotes" at bounding box center [344, 102] width 69 height 30
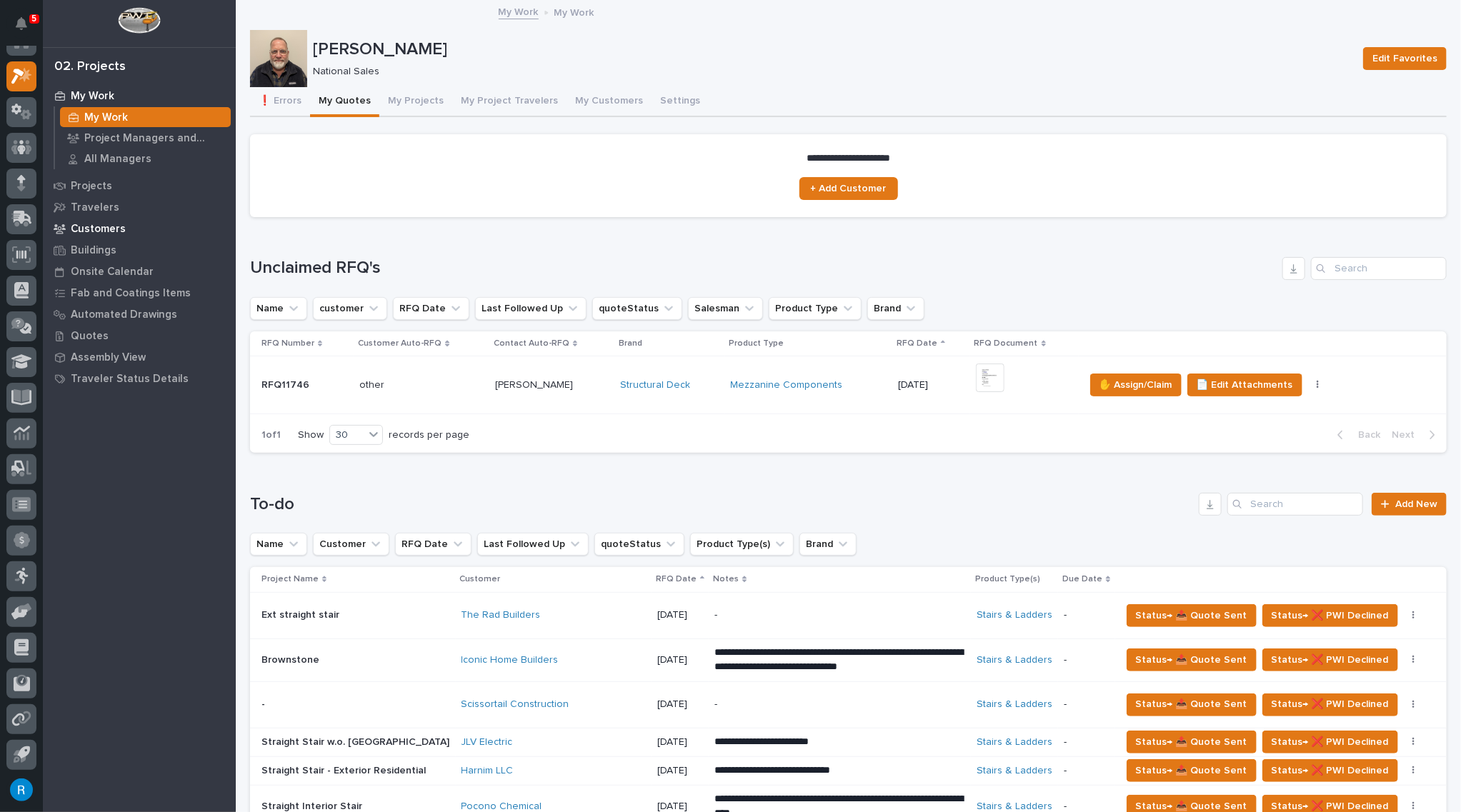
click at [80, 228] on p "Customers" at bounding box center [98, 229] width 55 height 13
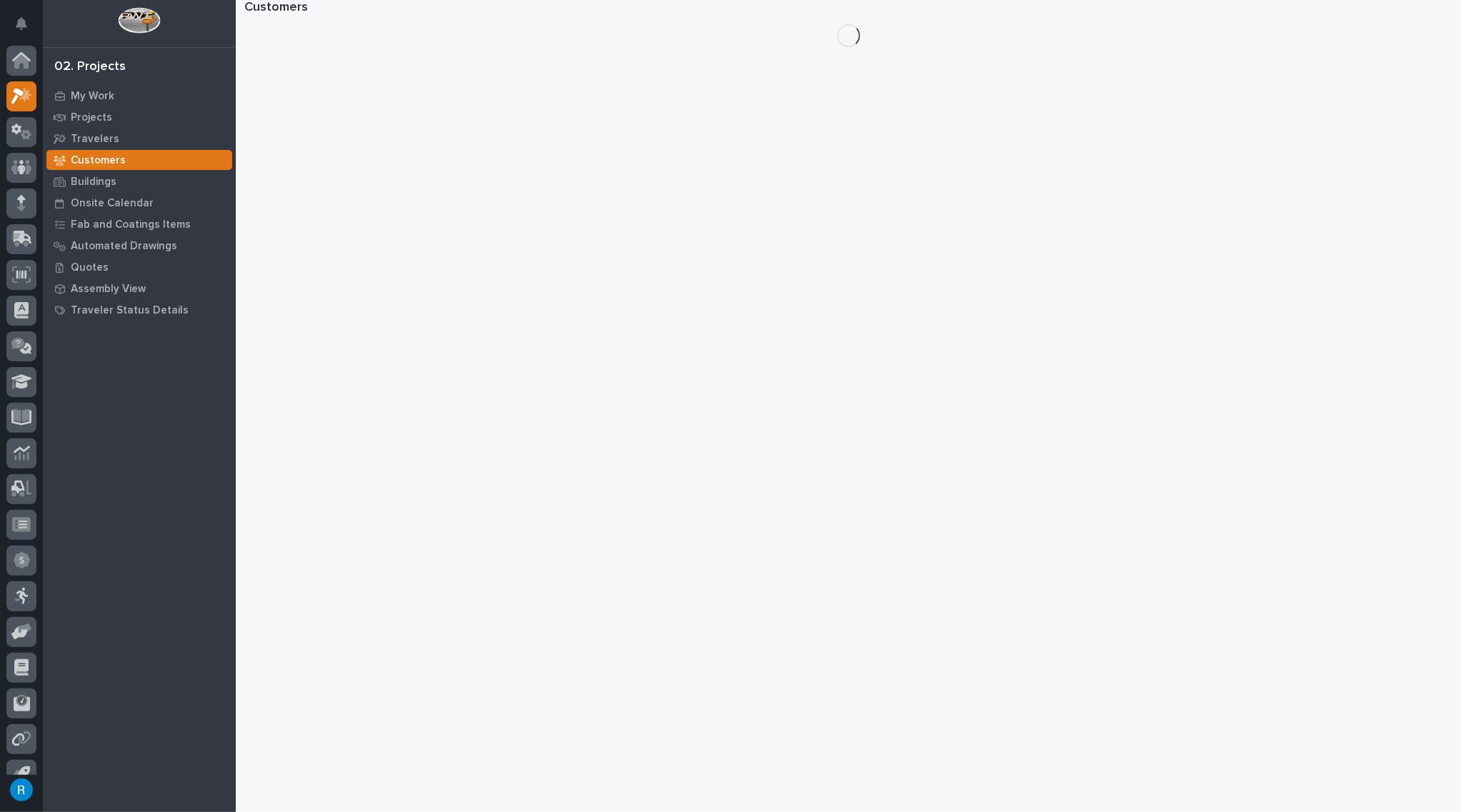
scroll to position [20, 0]
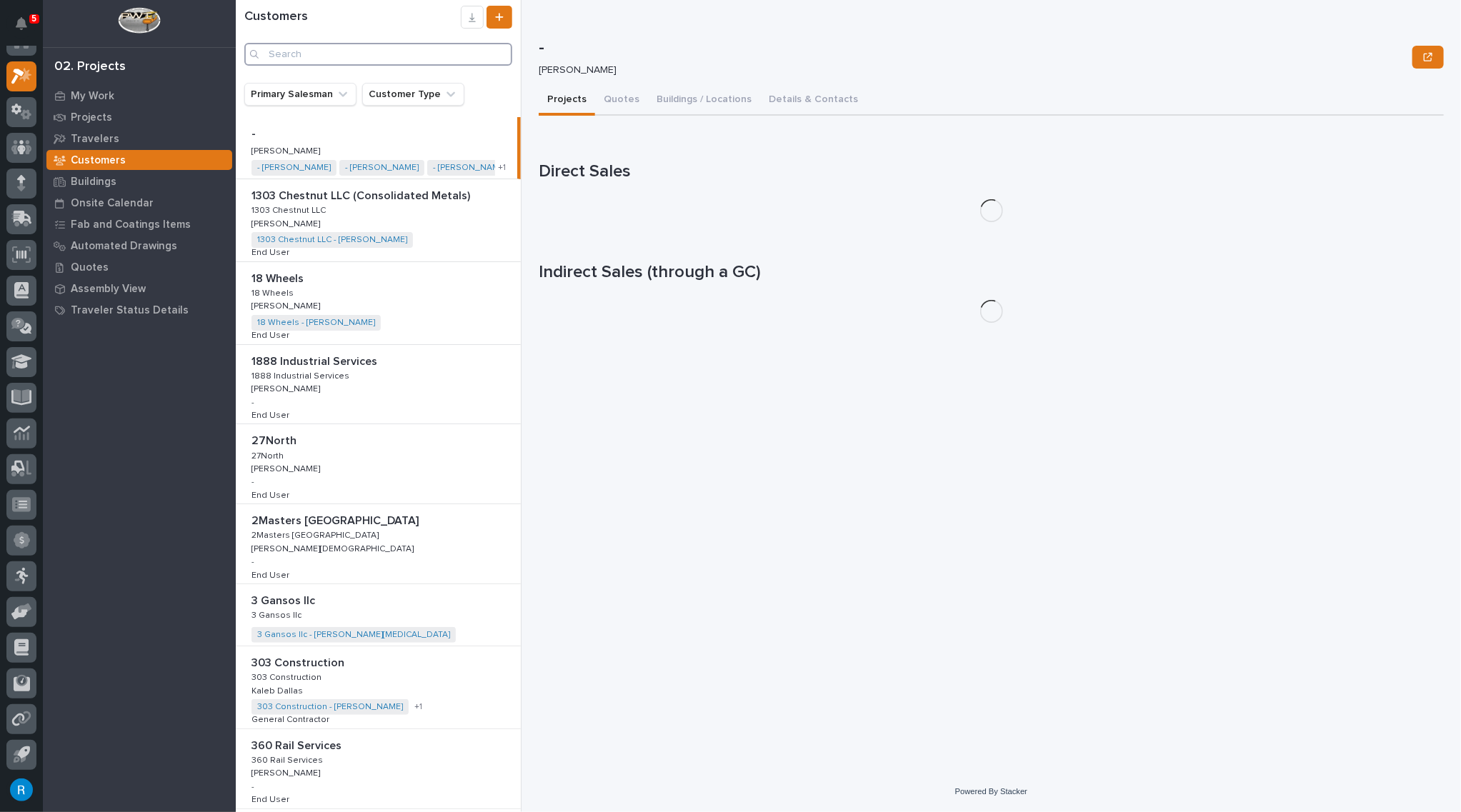
click at [280, 47] on input "Search" at bounding box center [378, 55] width 268 height 23
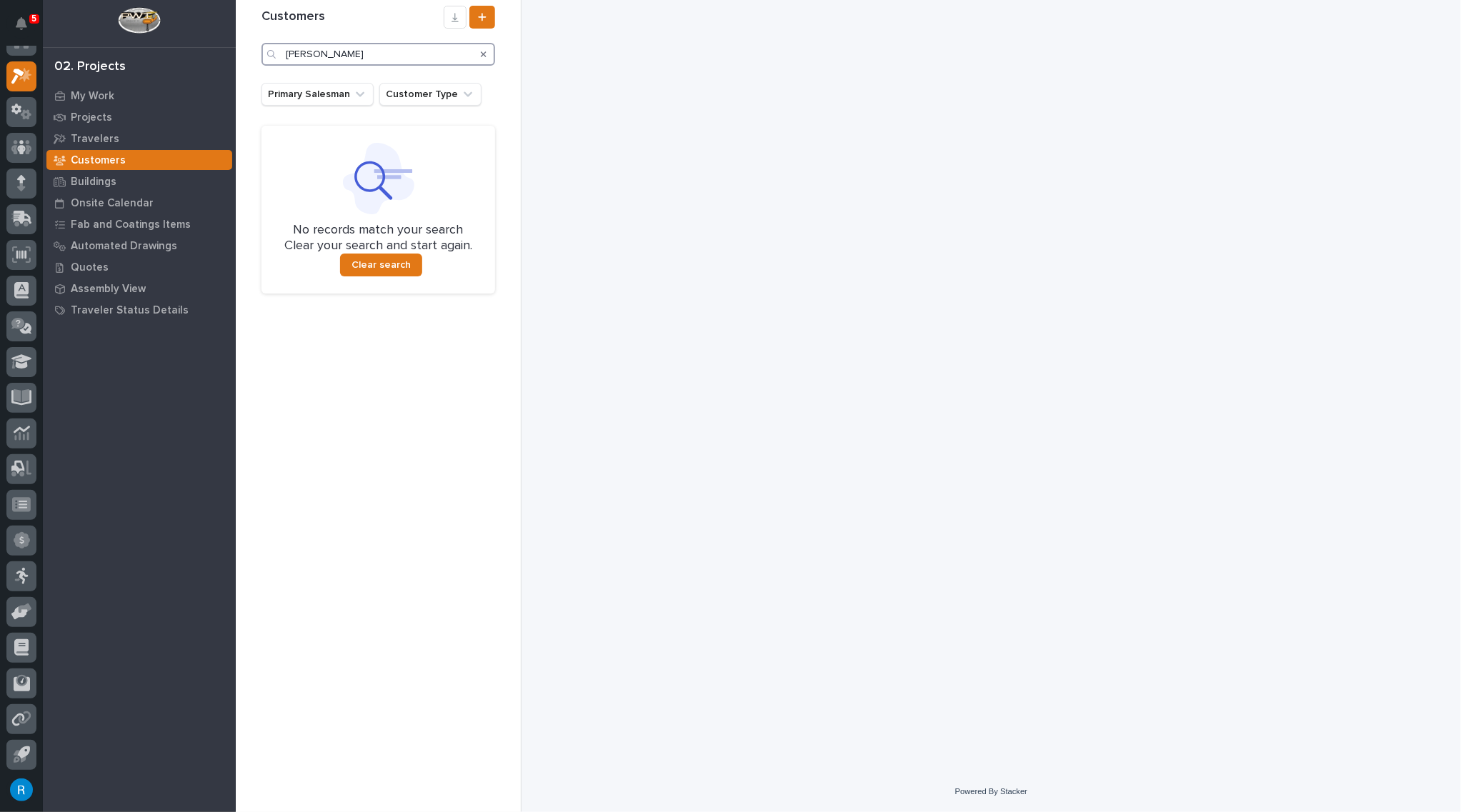
drag, startPoint x: 336, startPoint y: 56, endPoint x: 139, endPoint y: 23, distance: 199.7
click at [236, 22] on div "5 My Settings Log Out 02. Projects My Work Projects Travelers Customers Buildin…" at bounding box center [848, 406] width 1225 height 812
drag, startPoint x: 339, startPoint y: 55, endPoint x: 185, endPoint y: 46, distance: 154.3
click at [236, 46] on div "5 My Settings Log Out 02. Projects My Work Projects Travelers Customers Buildin…" at bounding box center [848, 406] width 1225 height 812
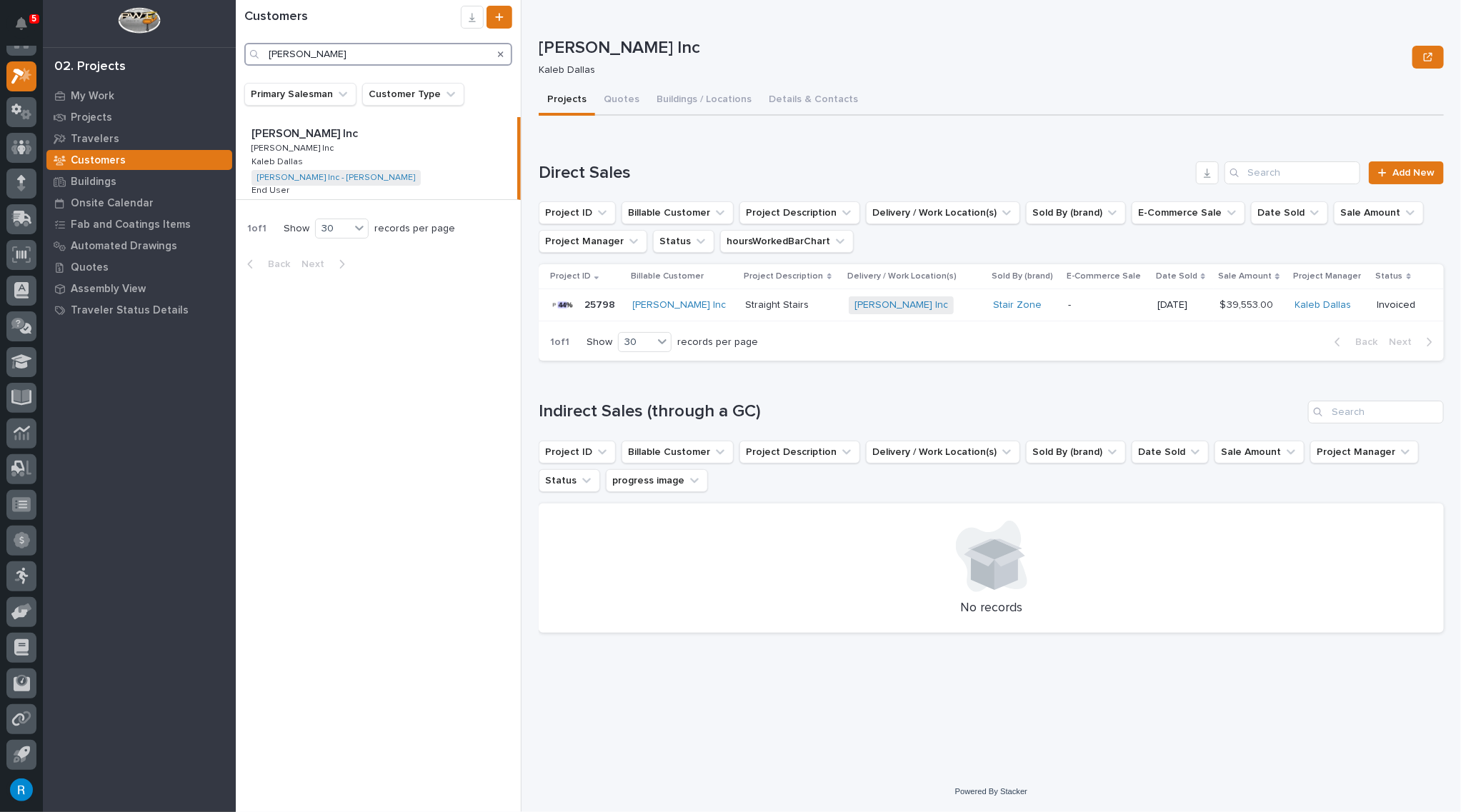
drag, startPoint x: 333, startPoint y: 53, endPoint x: 157, endPoint y: 41, distance: 176.4
click at [236, 41] on div "5 My Settings Log Out 02. Projects My Work Projects Travelers Customers Buildin…" at bounding box center [848, 406] width 1225 height 812
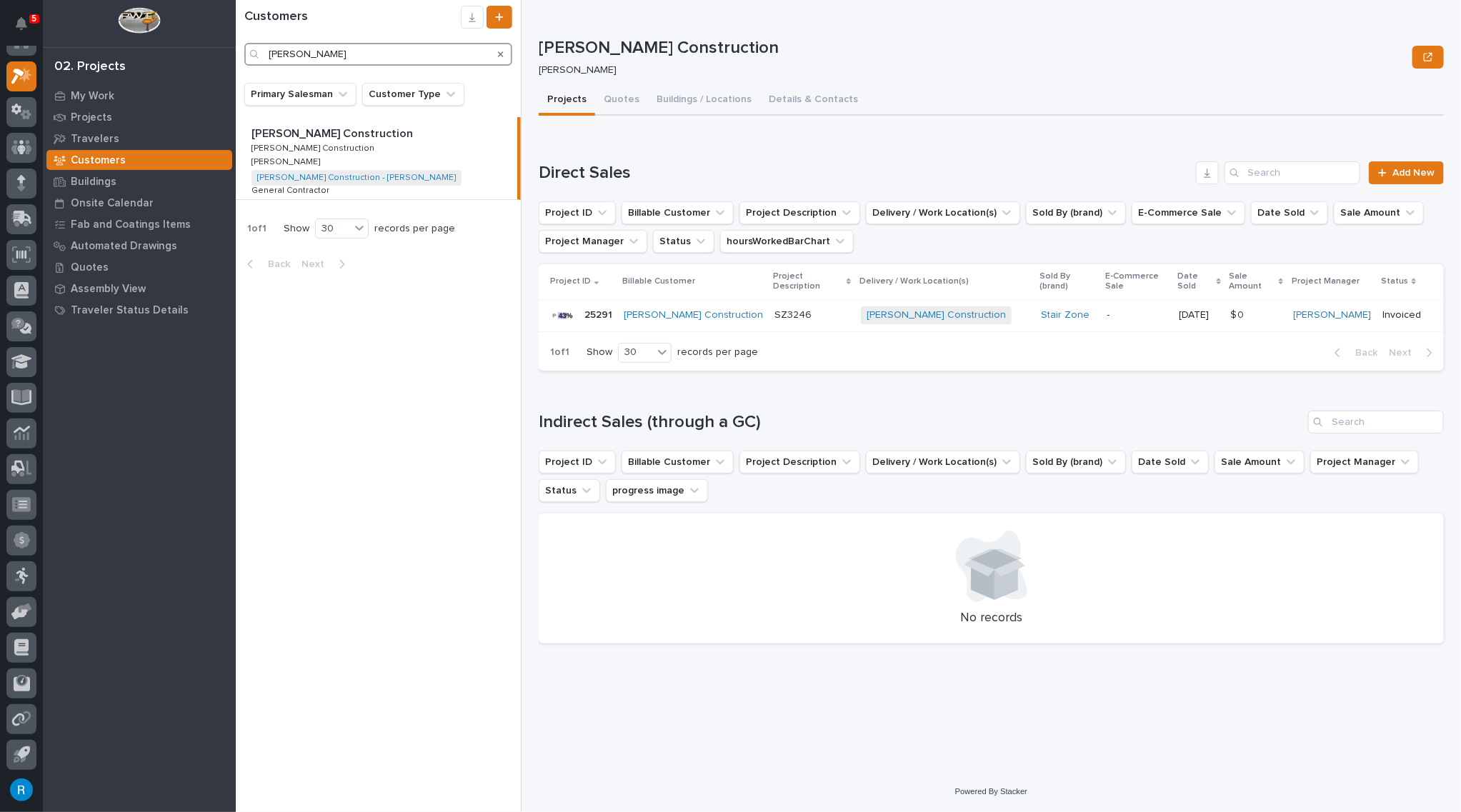
type input "gary jones"
click at [287, 137] on p "Gary Jones Construction" at bounding box center [333, 132] width 165 height 17
click at [94, 93] on p "My Work" at bounding box center [92, 96] width 44 height 13
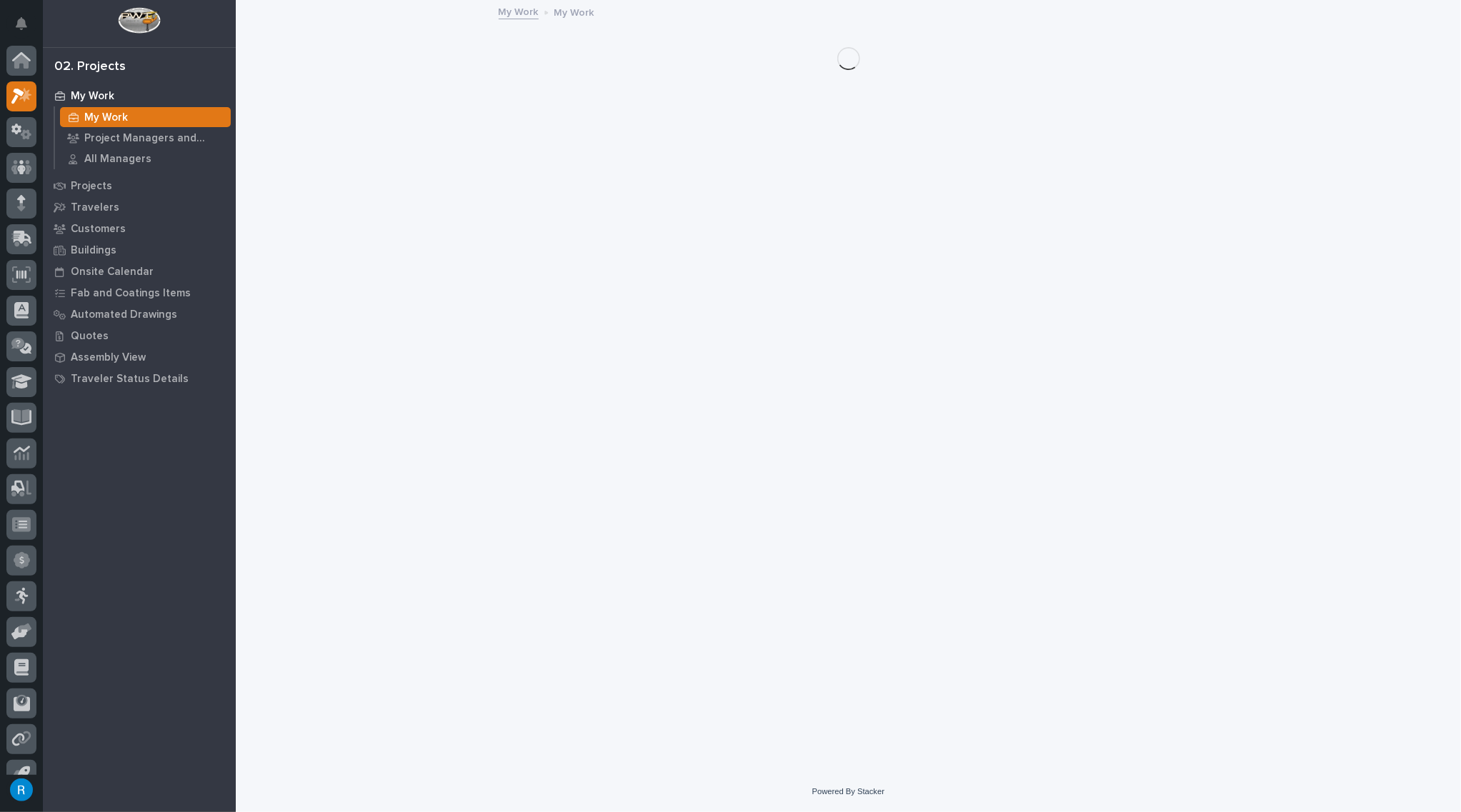
scroll to position [20, 0]
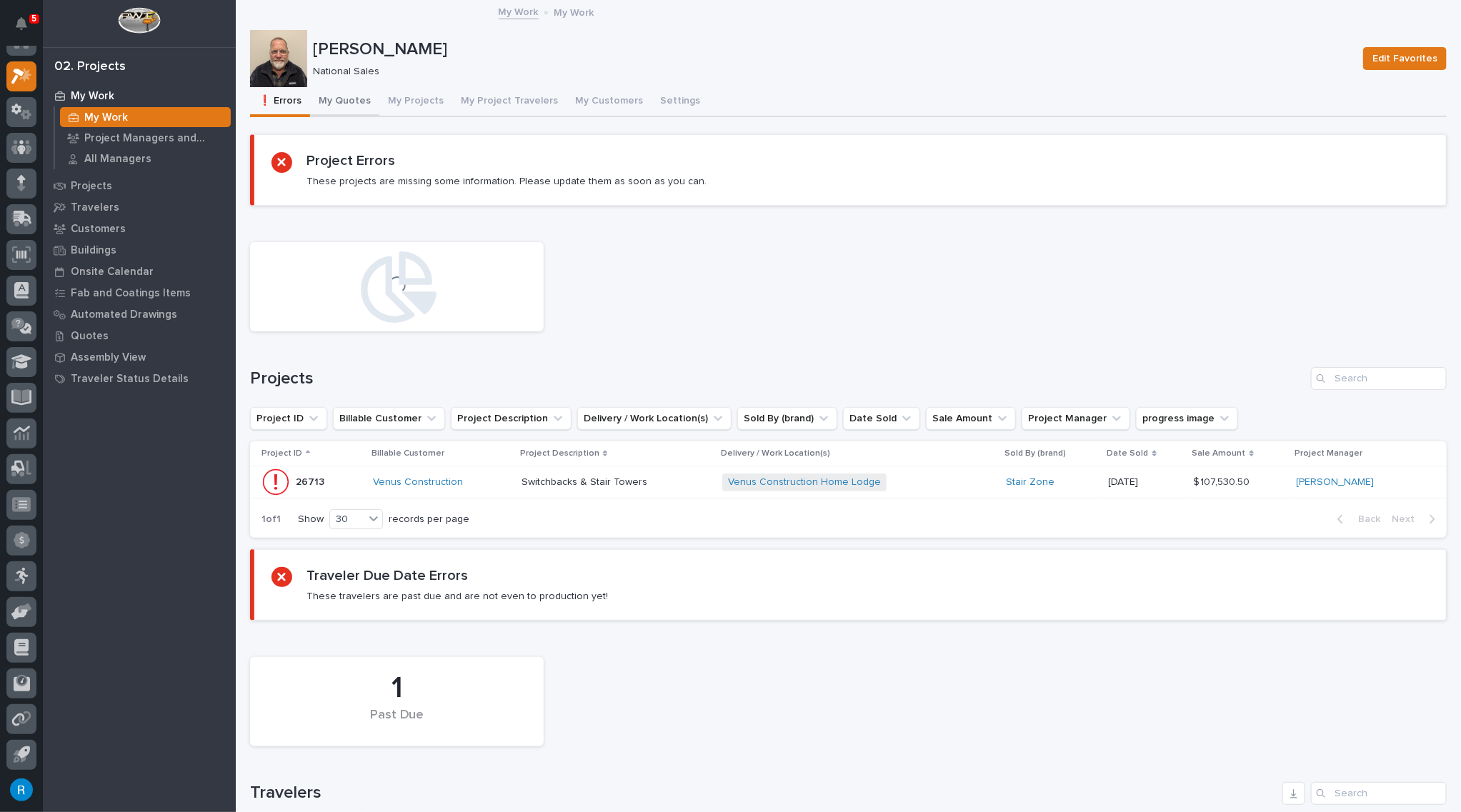
click at [351, 101] on button "My Quotes" at bounding box center [344, 102] width 69 height 30
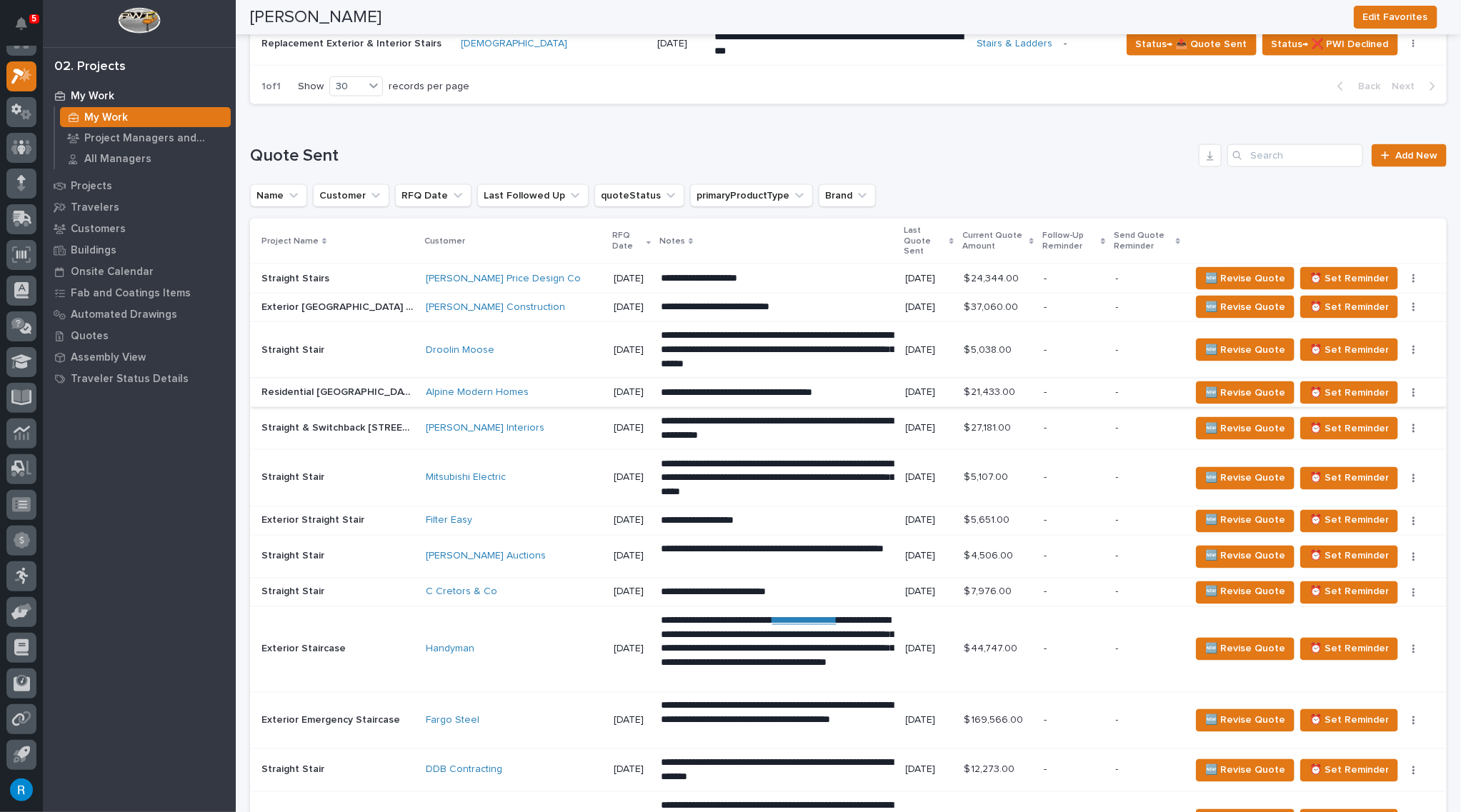
scroll to position [1038, 0]
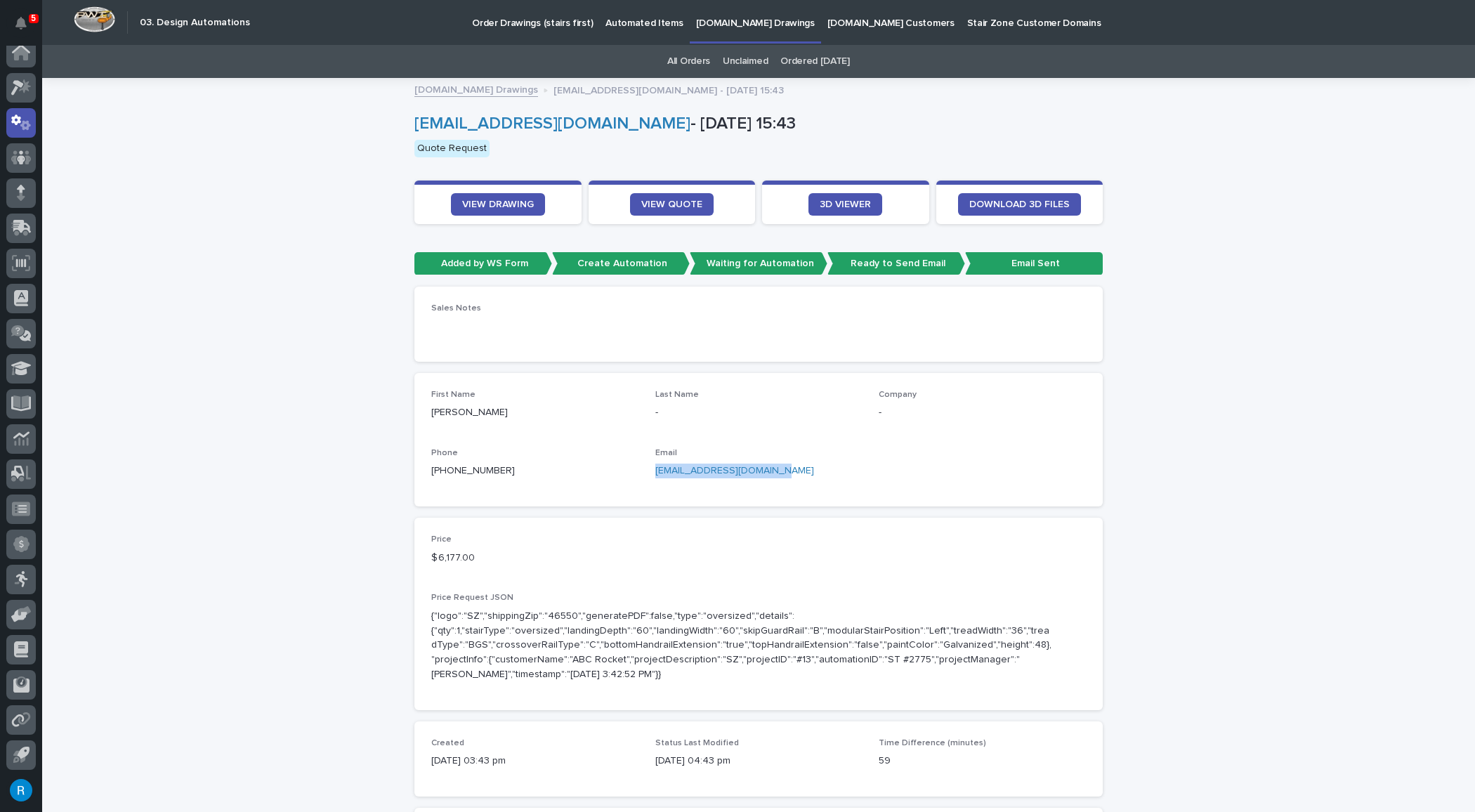
drag, startPoint x: 778, startPoint y: 471, endPoint x: 651, endPoint y: 471, distance: 127.0
click at [655, 471] on p "[EMAIL_ADDRESS][DOMAIN_NAME]" at bounding box center [758, 471] width 207 height 15
click at [812, 454] on p "Email" at bounding box center [758, 453] width 207 height 10
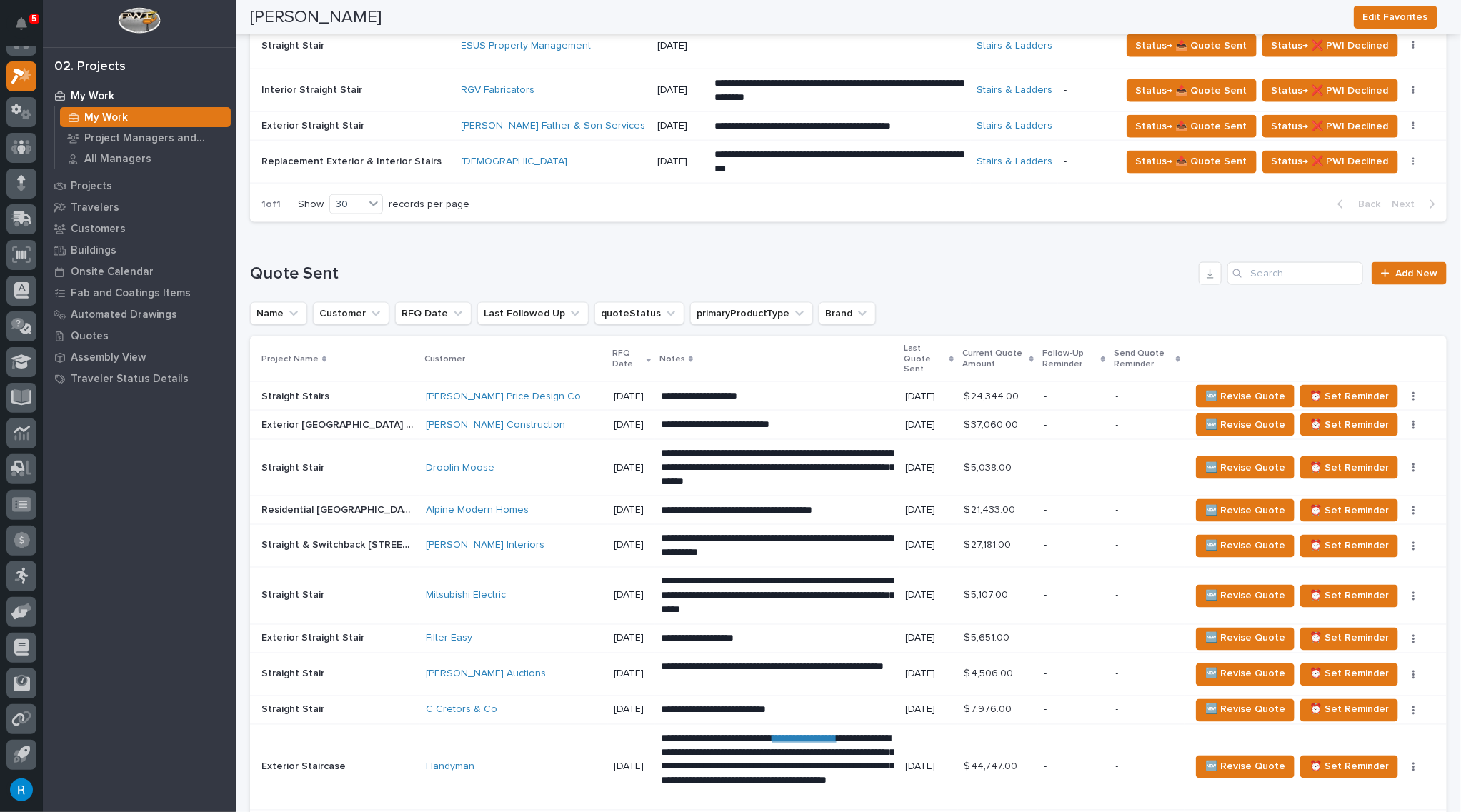
click at [798, 389] on p "**********" at bounding box center [777, 397] width 234 height 14
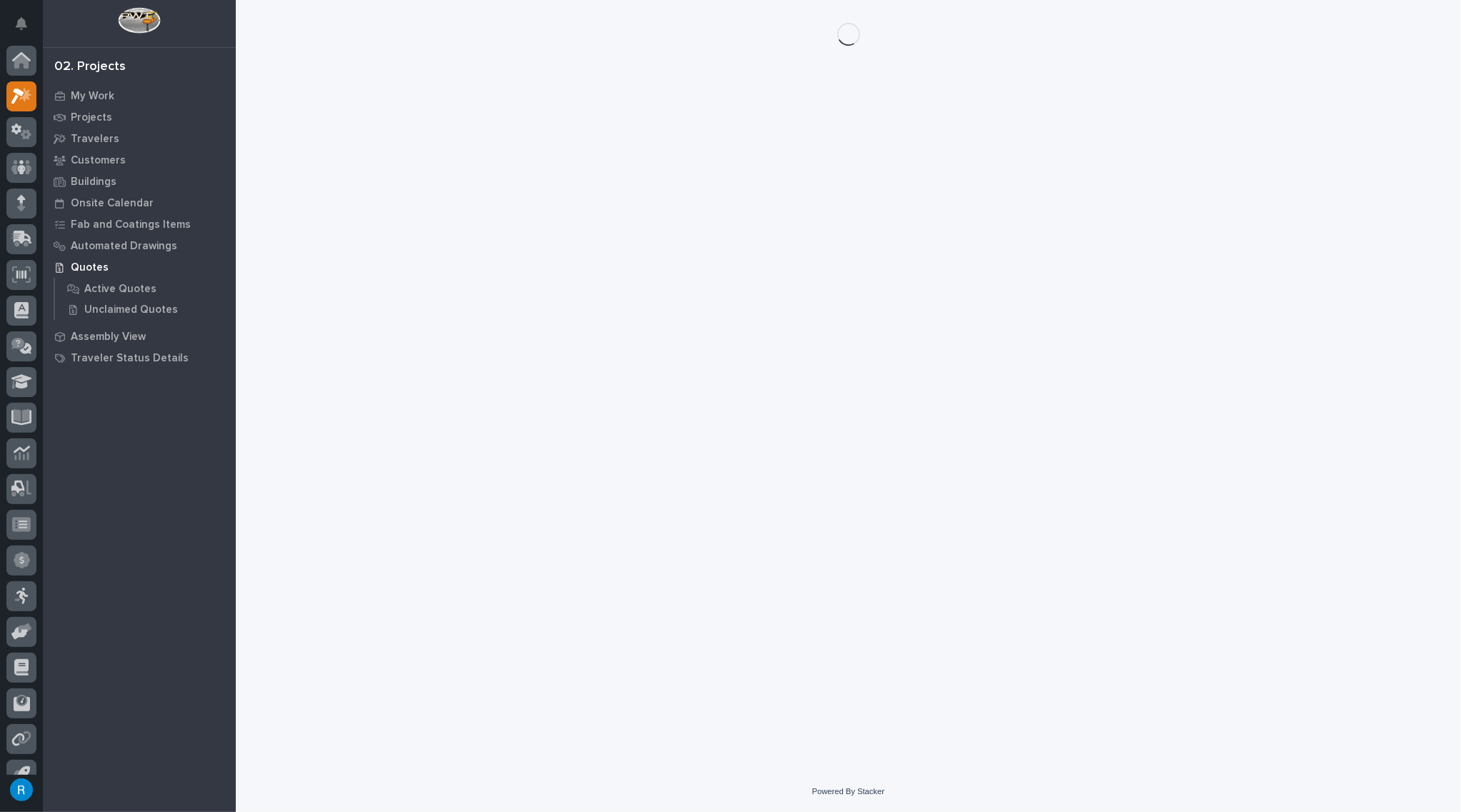
scroll to position [20, 0]
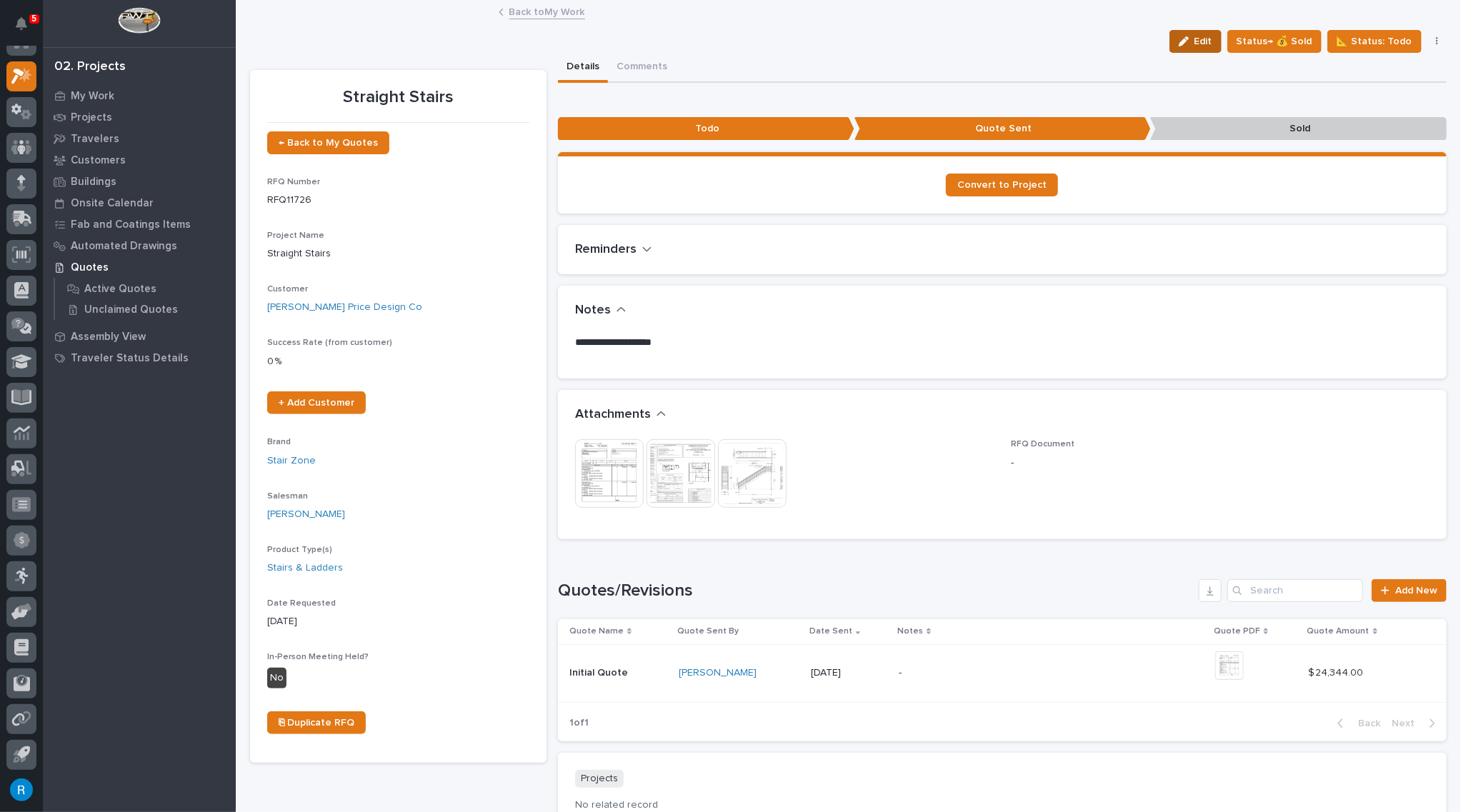
click at [1197, 40] on span "Edit" at bounding box center [1203, 42] width 18 height 13
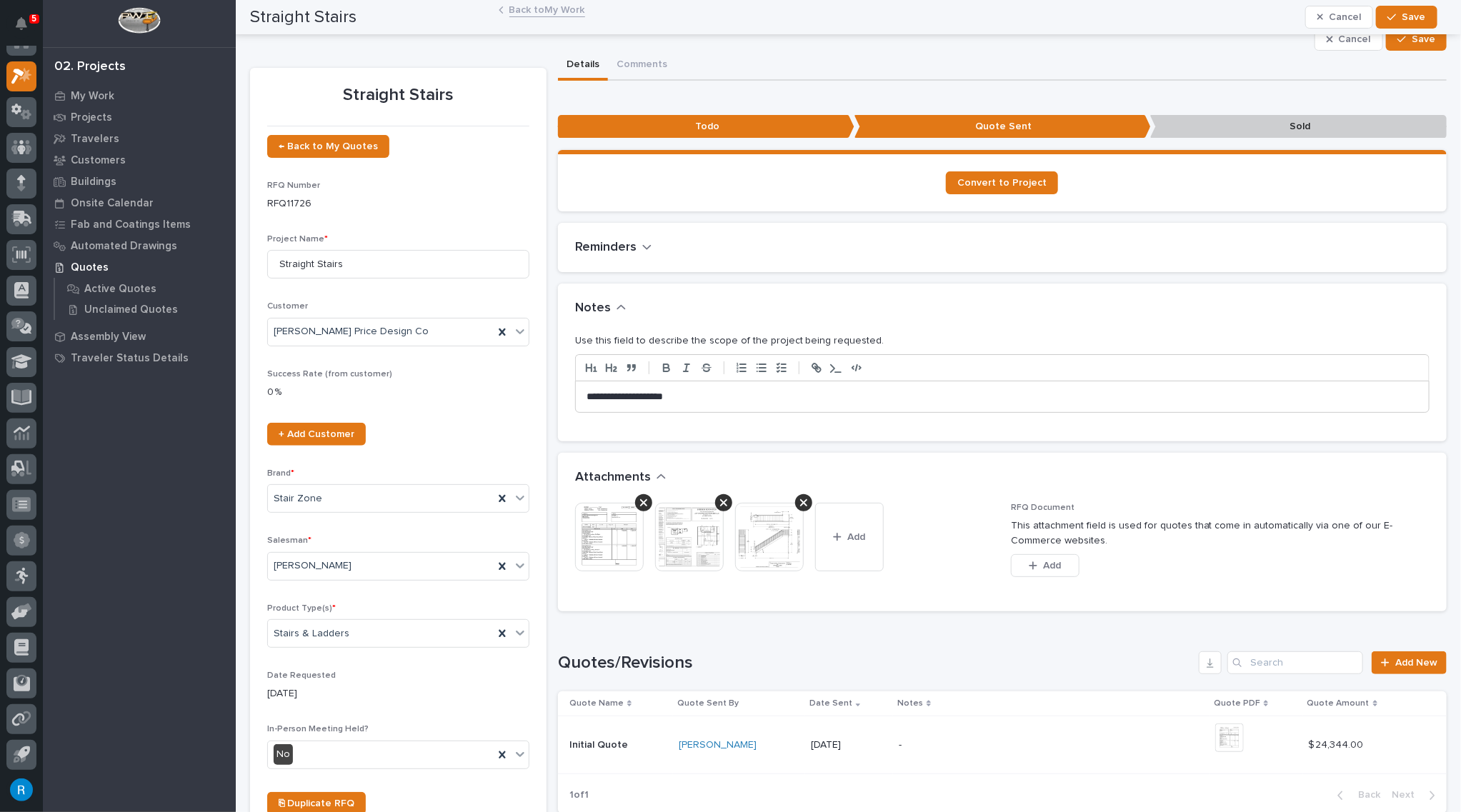
scroll to position [0, 0]
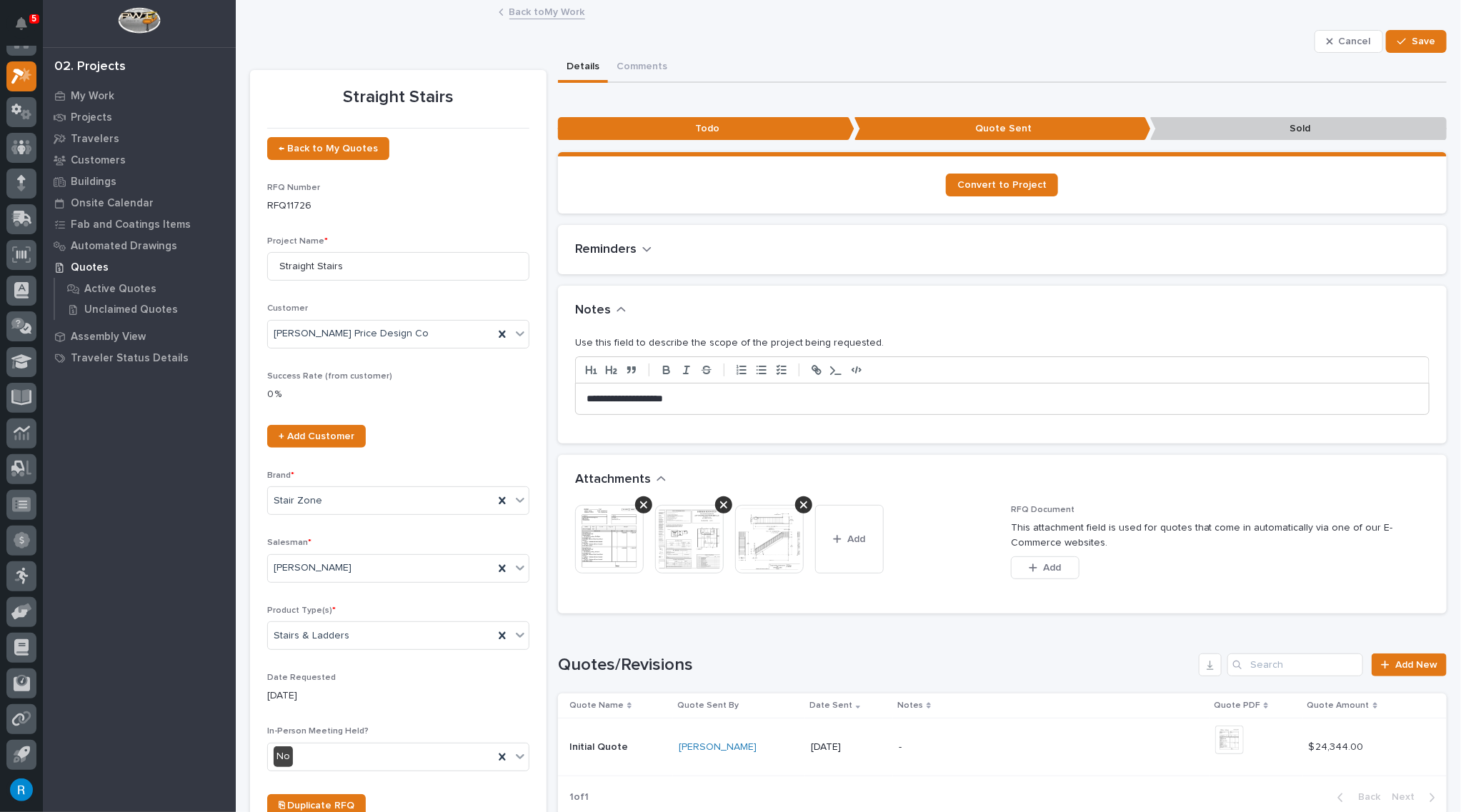
click at [695, 396] on p "**********" at bounding box center [999, 400] width 825 height 14
click at [640, 502] on icon at bounding box center [644, 505] width 7 height 7
click at [721, 502] on icon at bounding box center [724, 505] width 7 height 7
click at [689, 530] on button "Add" at bounding box center [688, 539] width 68 height 68
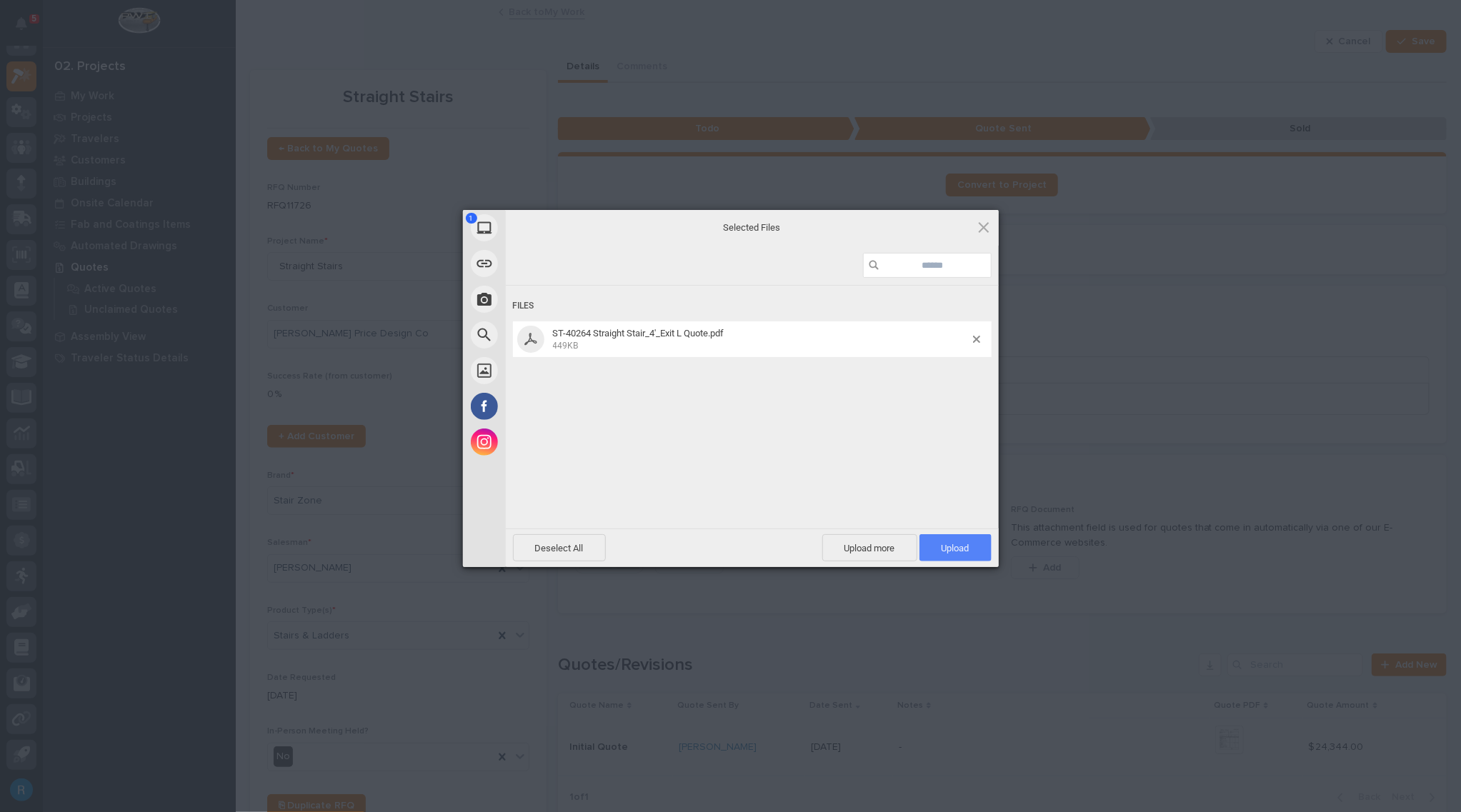
click at [947, 545] on span "Upload 1" at bounding box center [955, 548] width 28 height 11
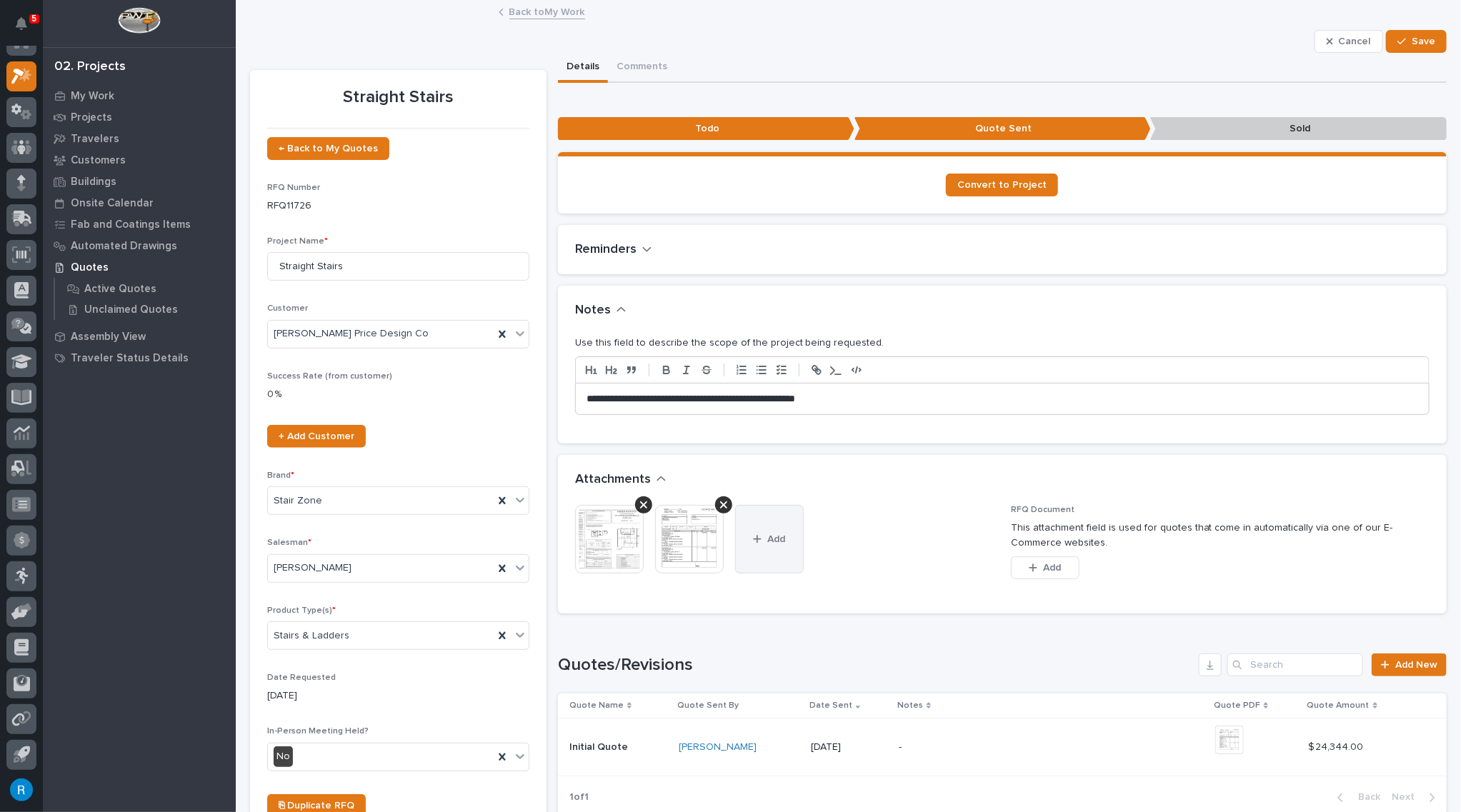
click at [772, 546] on button "Add" at bounding box center [769, 539] width 68 height 68
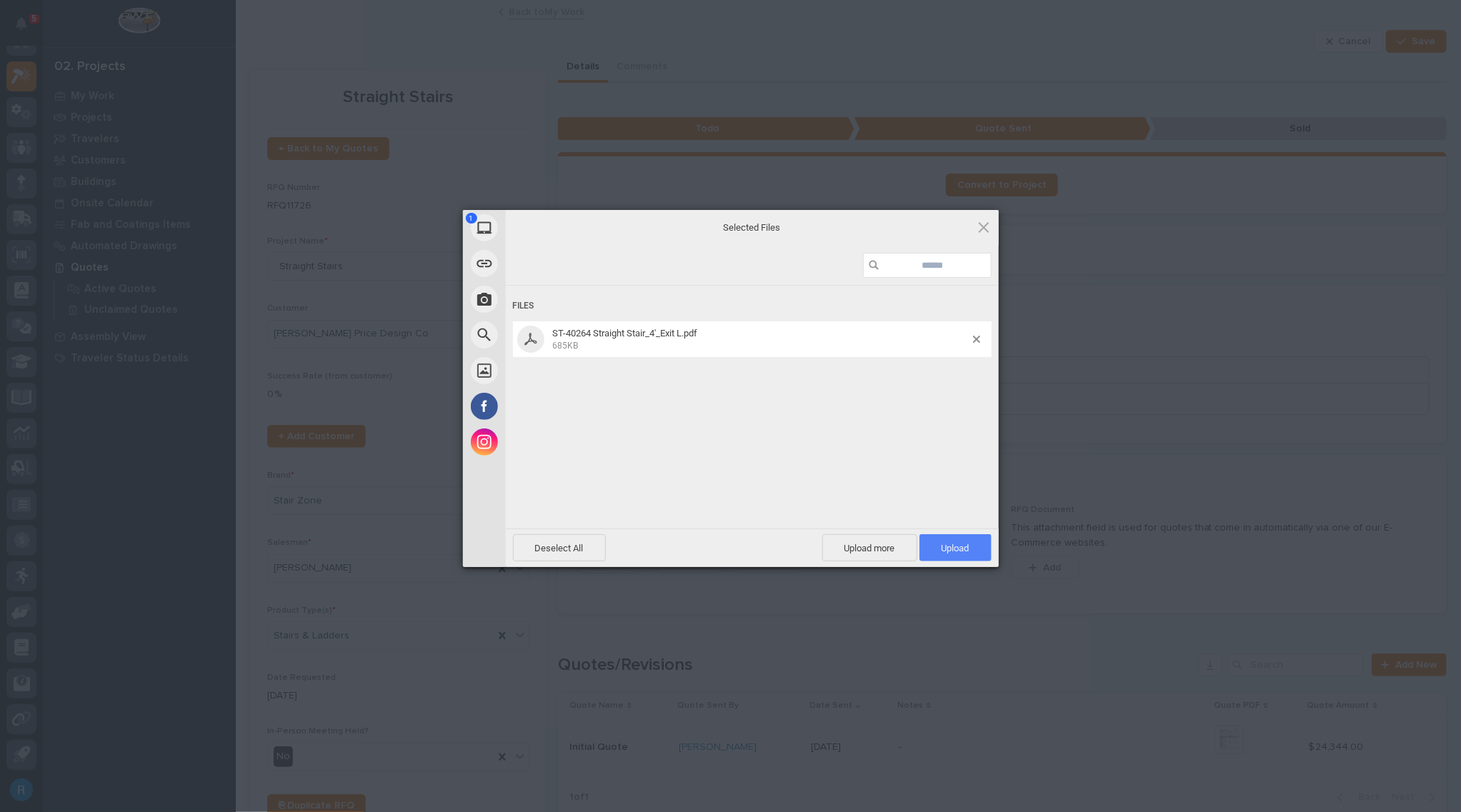
click at [950, 543] on span "Upload 1" at bounding box center [955, 548] width 28 height 11
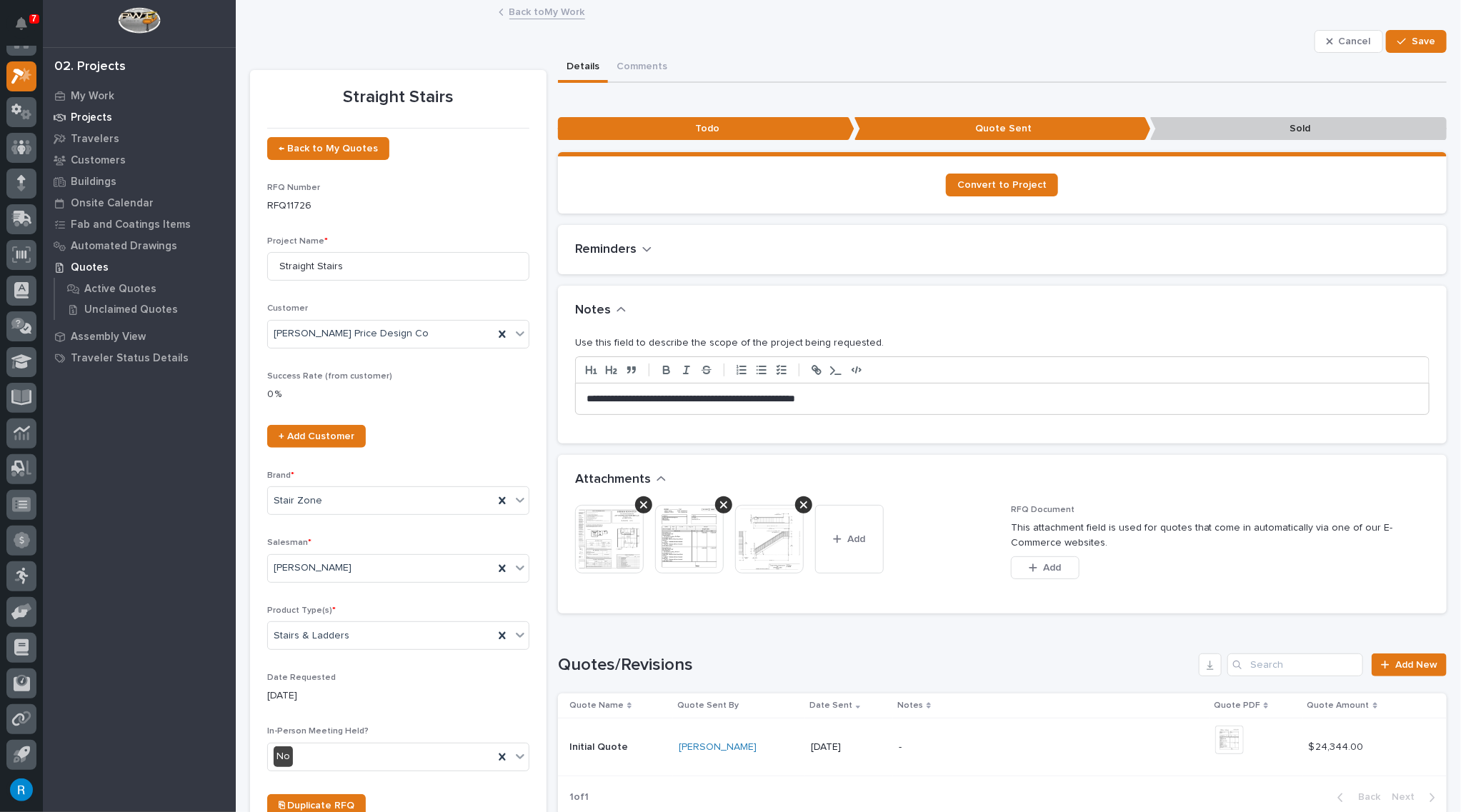
click at [93, 116] on p "Projects" at bounding box center [91, 118] width 42 height 13
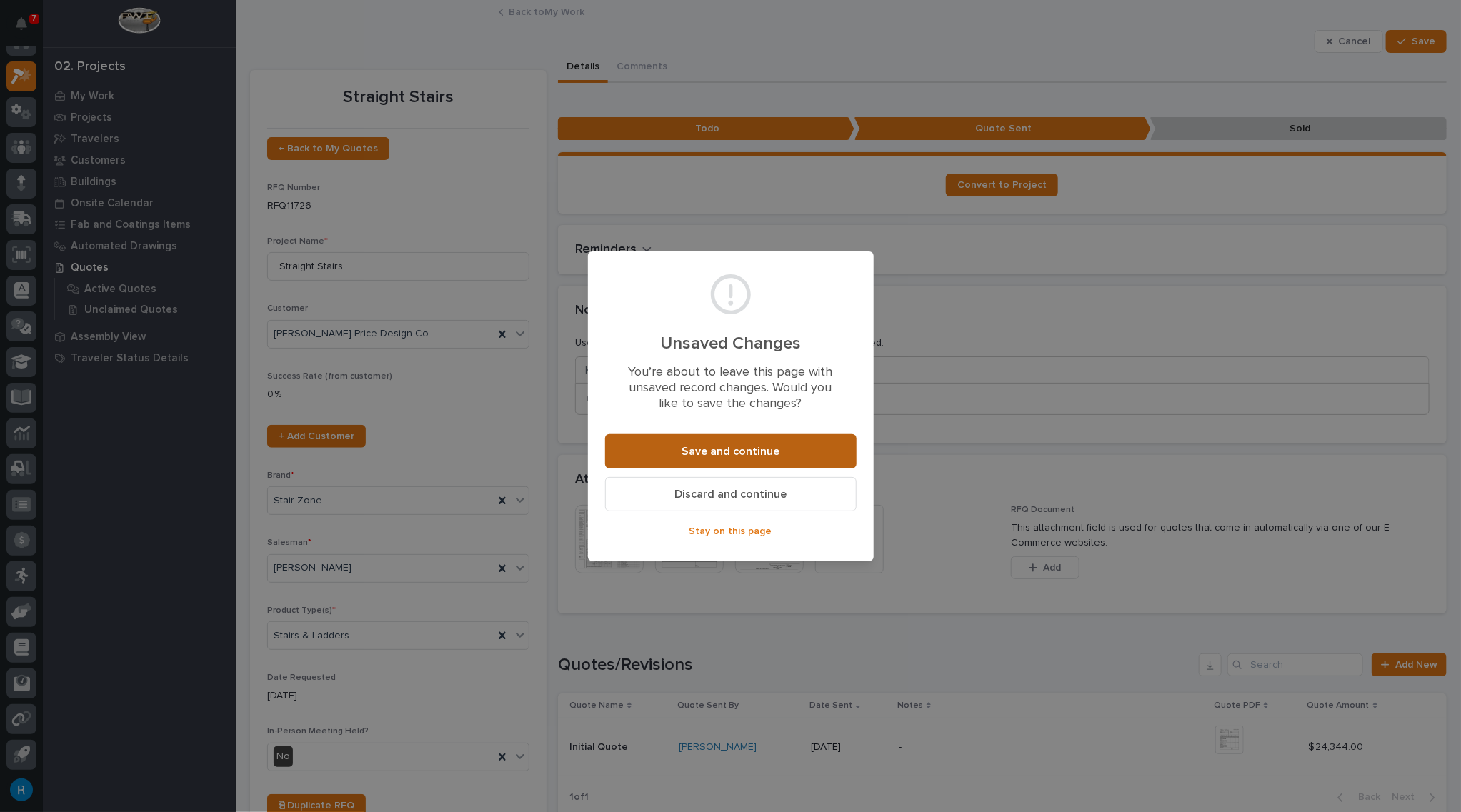
click at [719, 450] on span "Save and continue" at bounding box center [730, 451] width 98 height 15
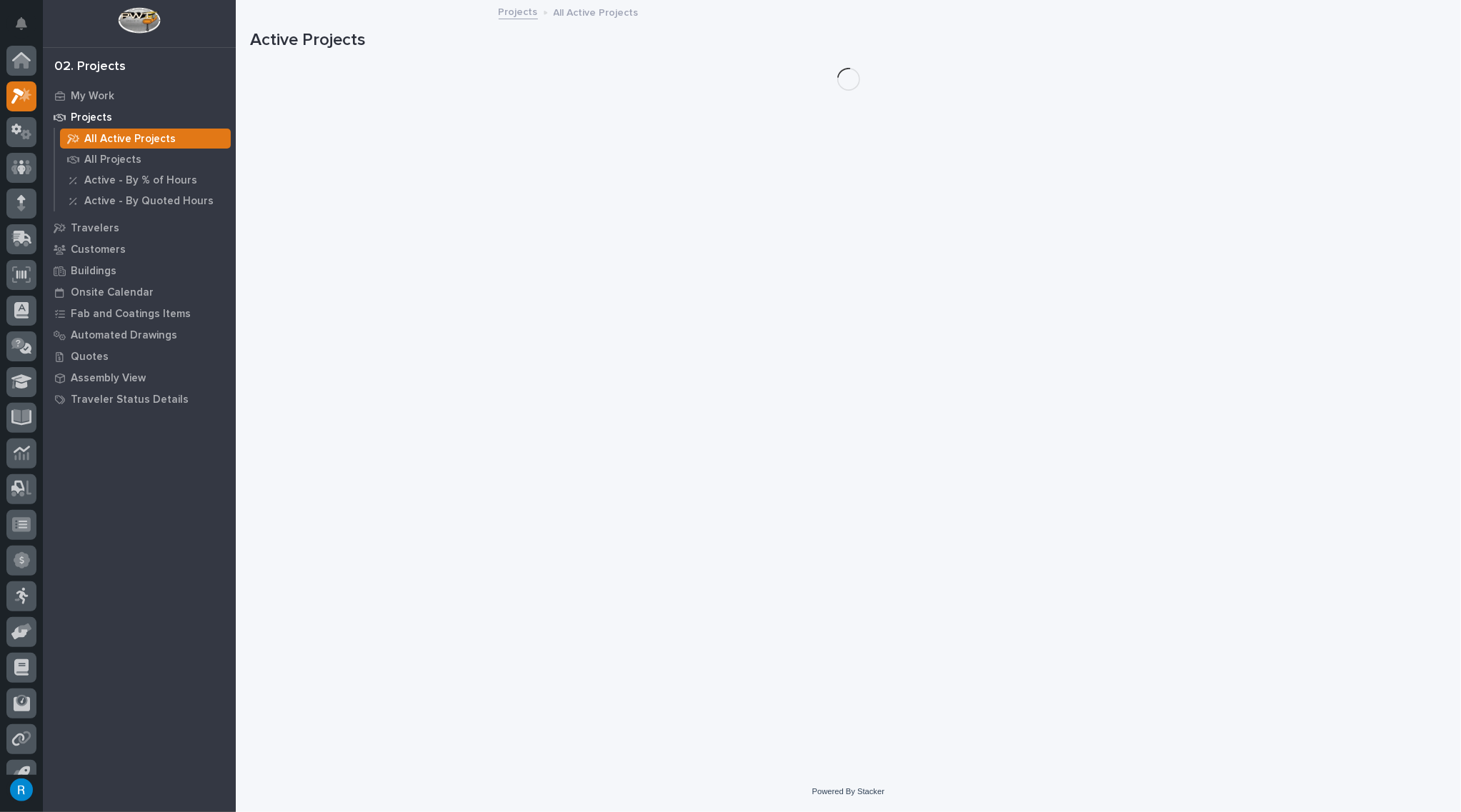
scroll to position [20, 0]
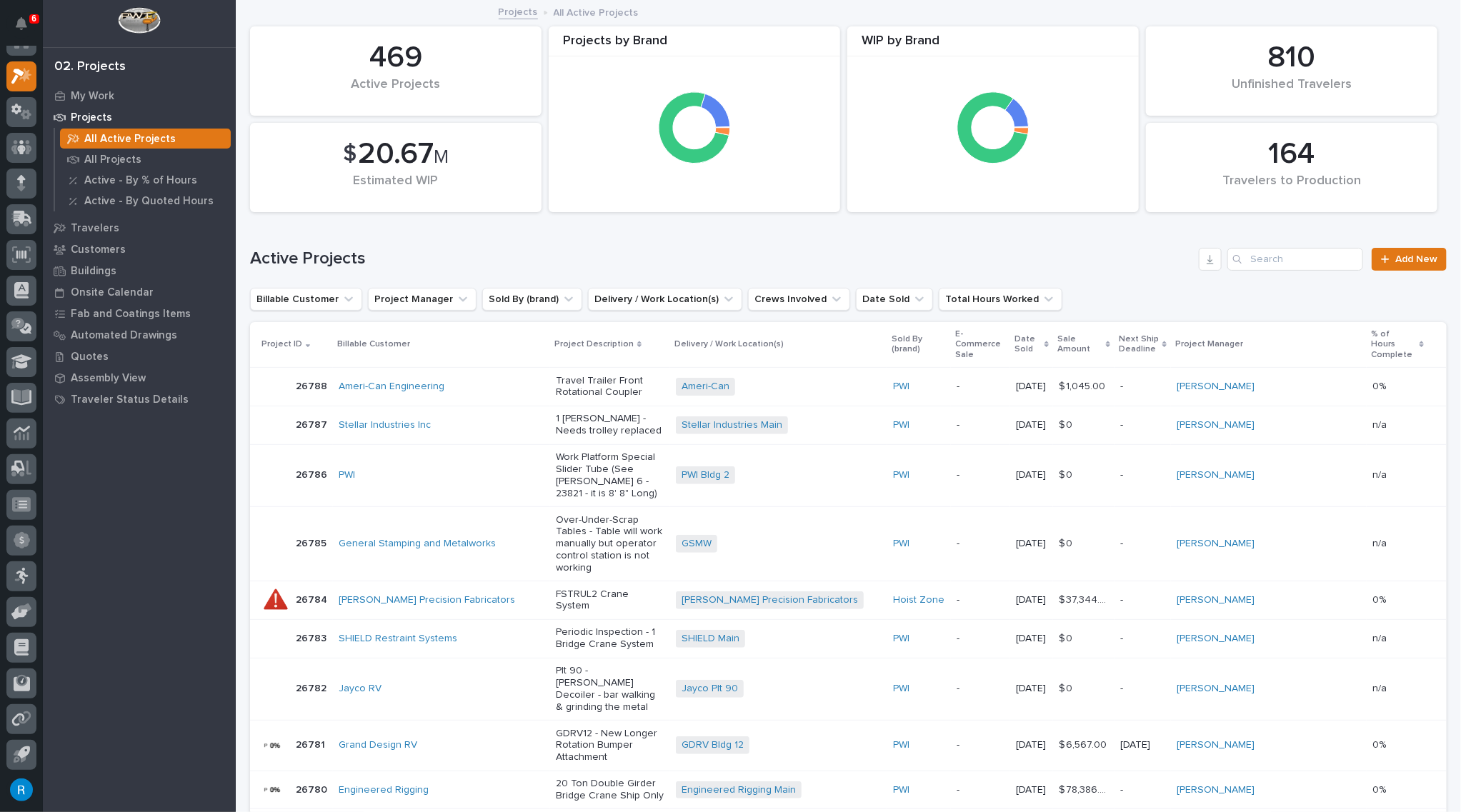
click at [88, 119] on p "Projects" at bounding box center [91, 118] width 42 height 13
click at [14, 75] on icon at bounding box center [22, 75] width 21 height 17
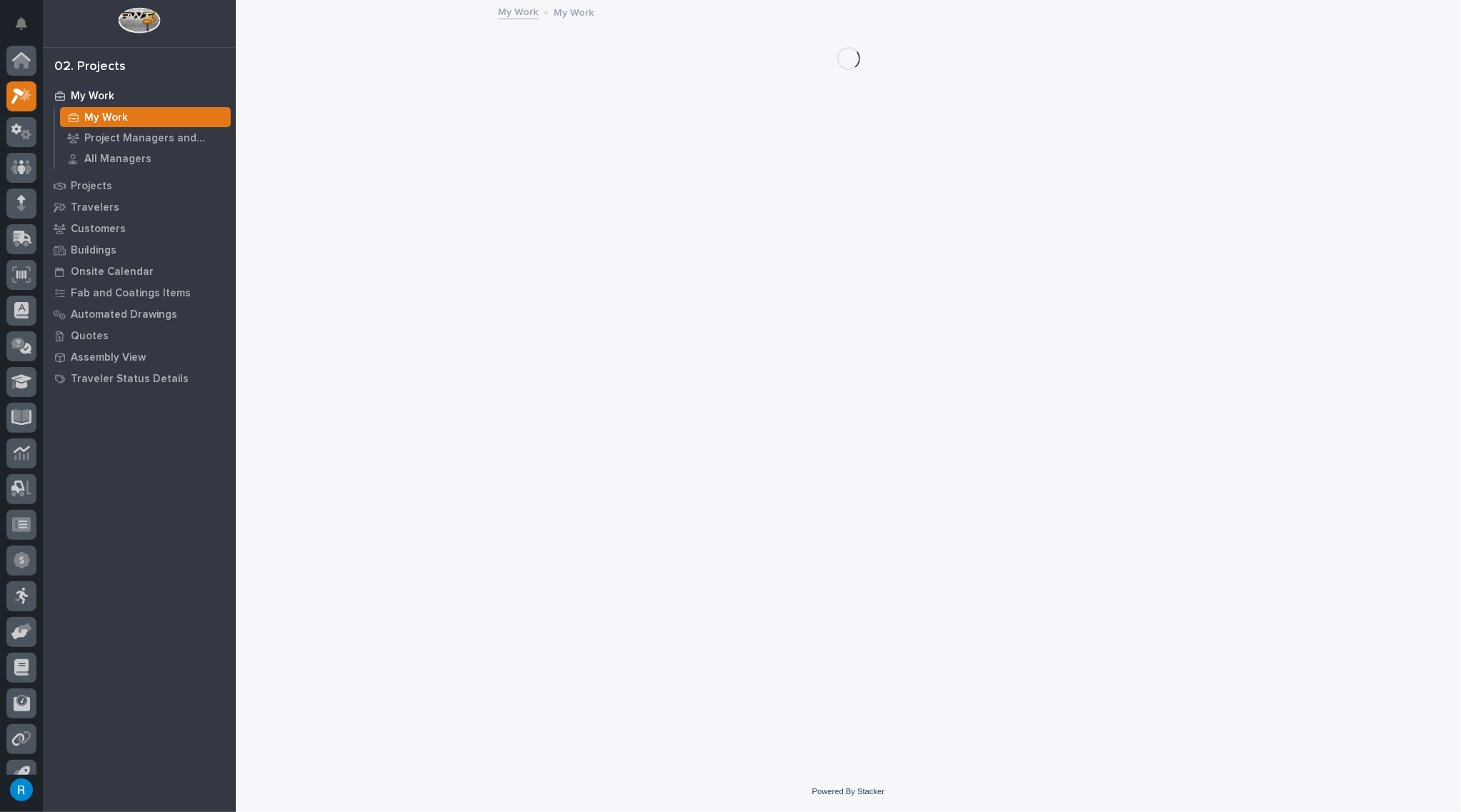
scroll to position [20, 0]
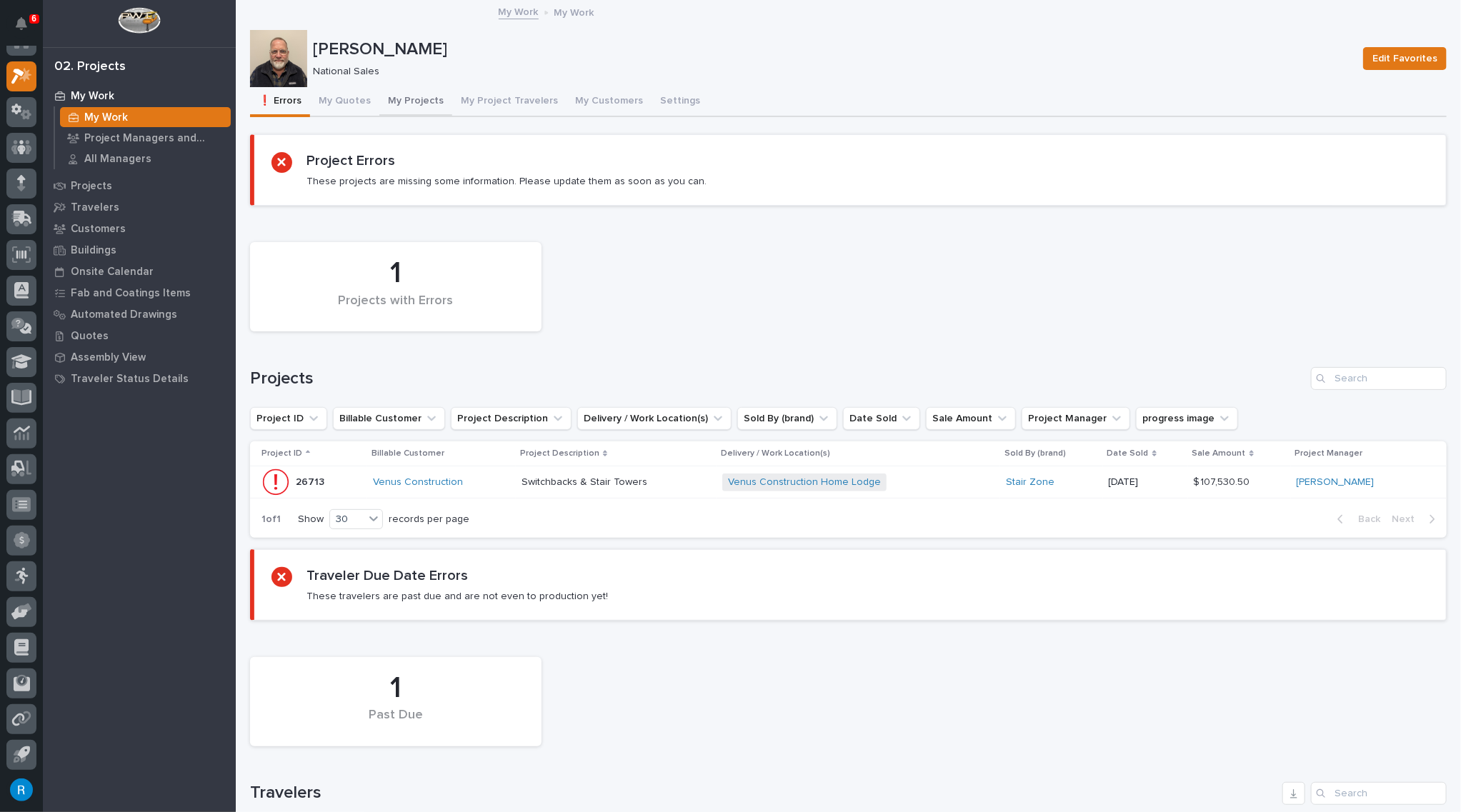
click at [404, 104] on button "My Projects" at bounding box center [415, 102] width 73 height 30
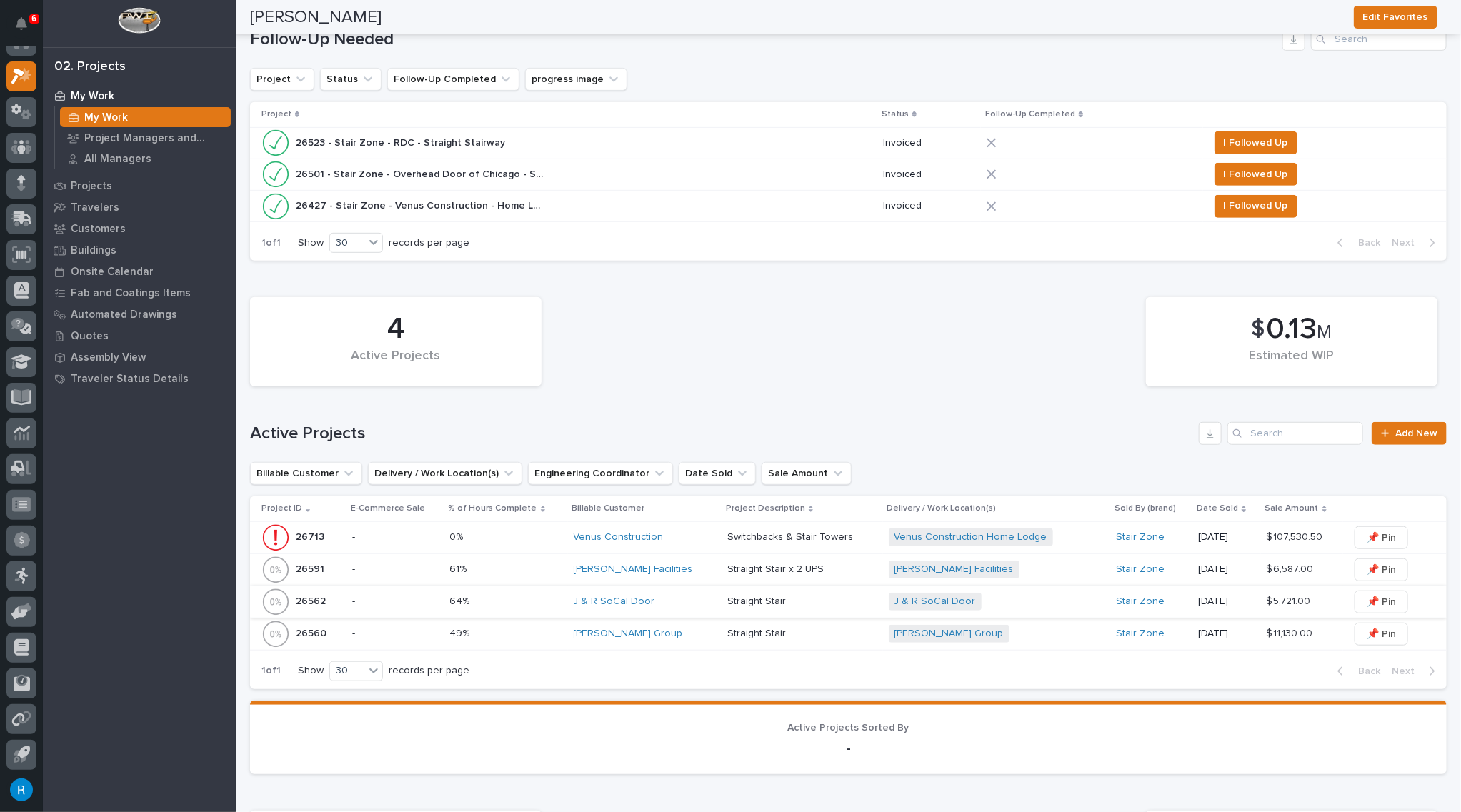
scroll to position [324, 0]
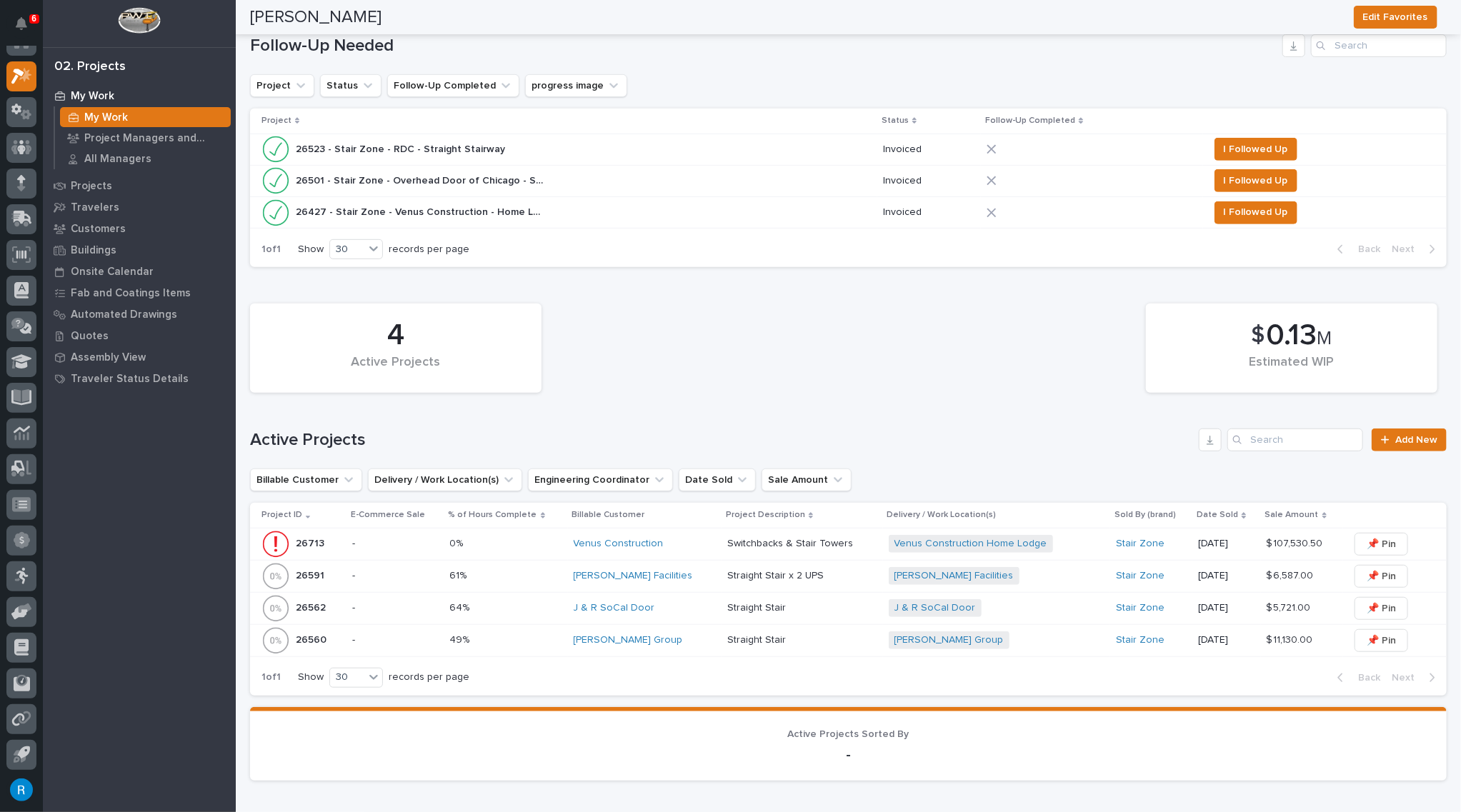
click at [522, 612] on div "64% 64%" at bounding box center [506, 608] width 112 height 24
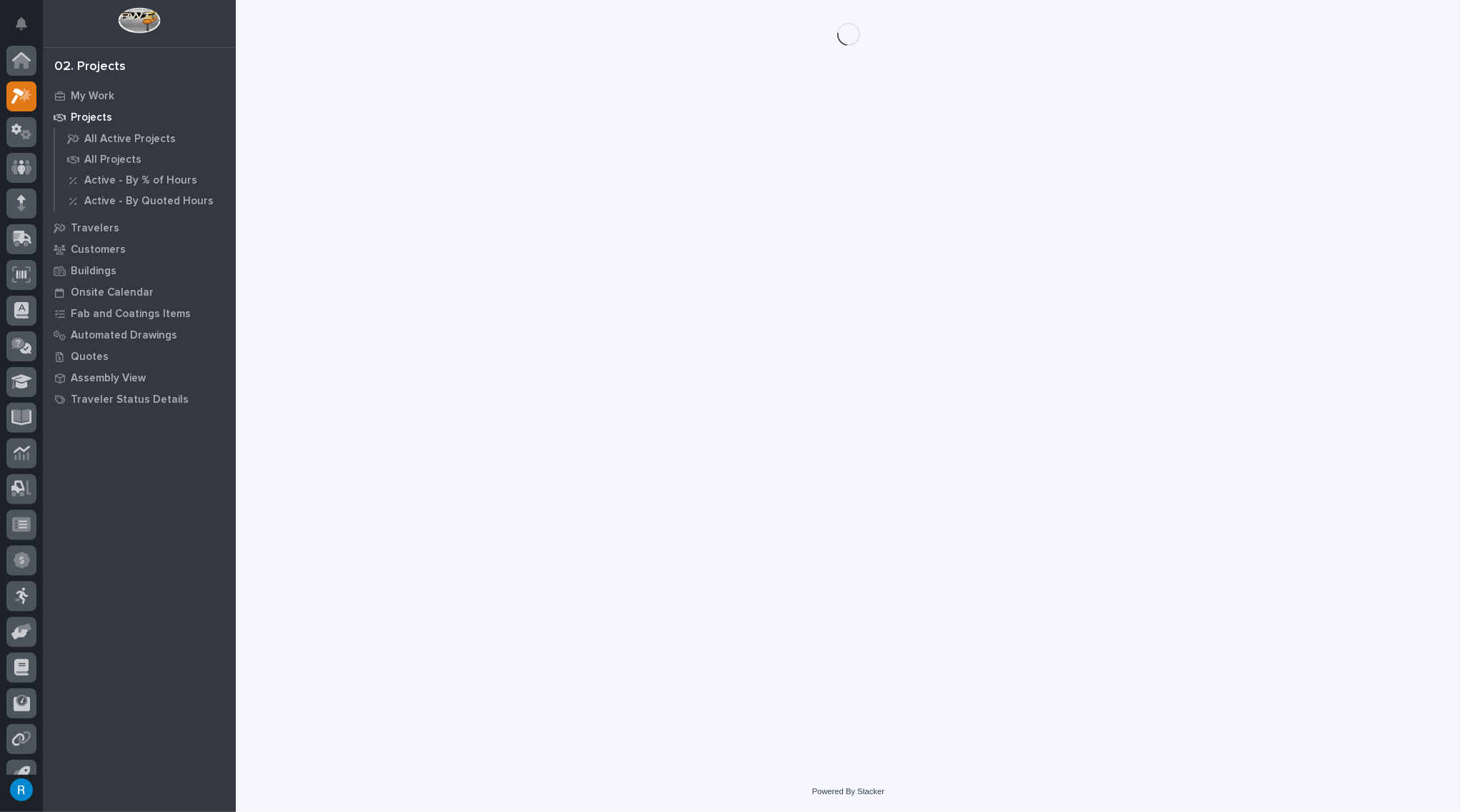
scroll to position [20, 0]
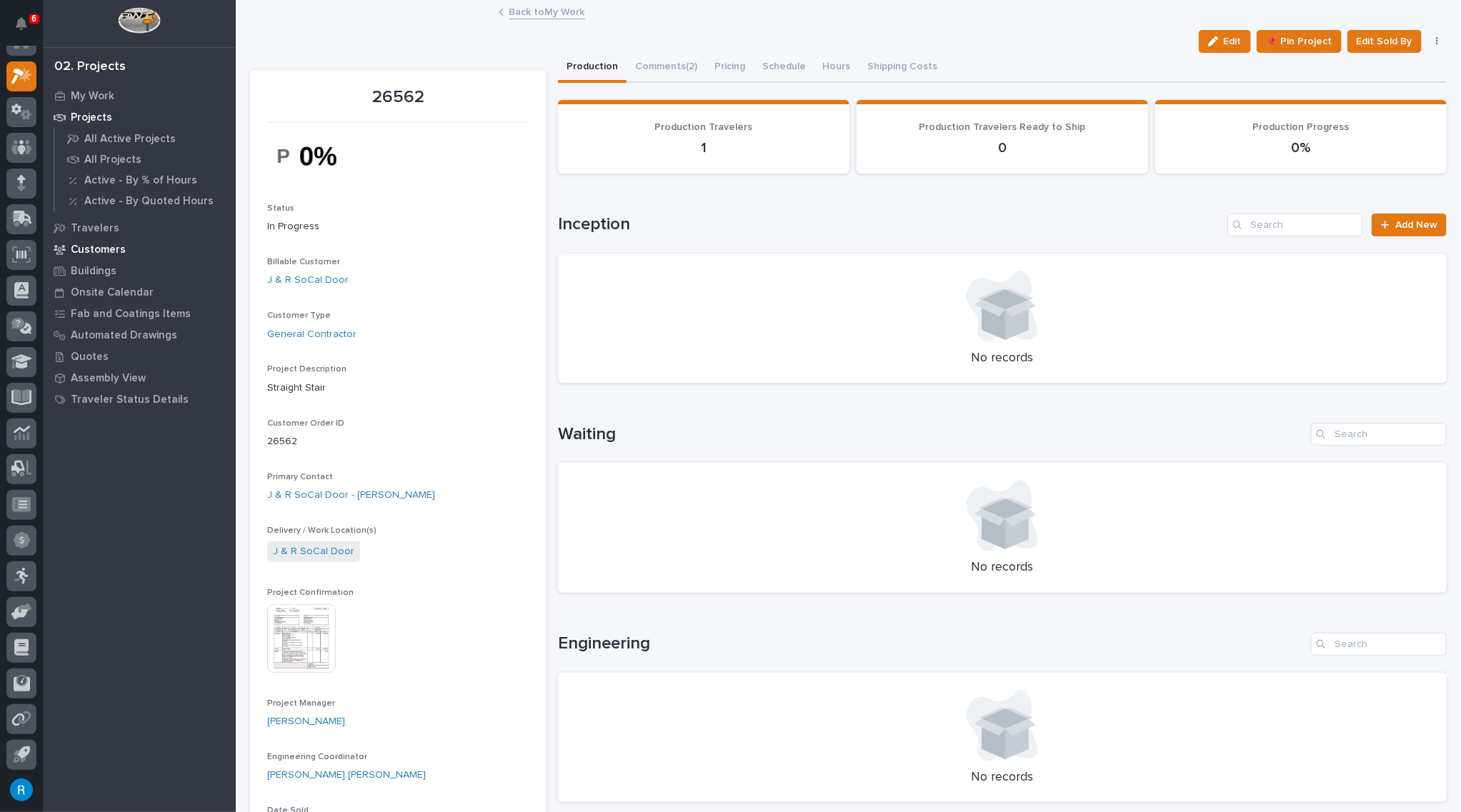
click at [88, 247] on p "Customers" at bounding box center [98, 250] width 55 height 13
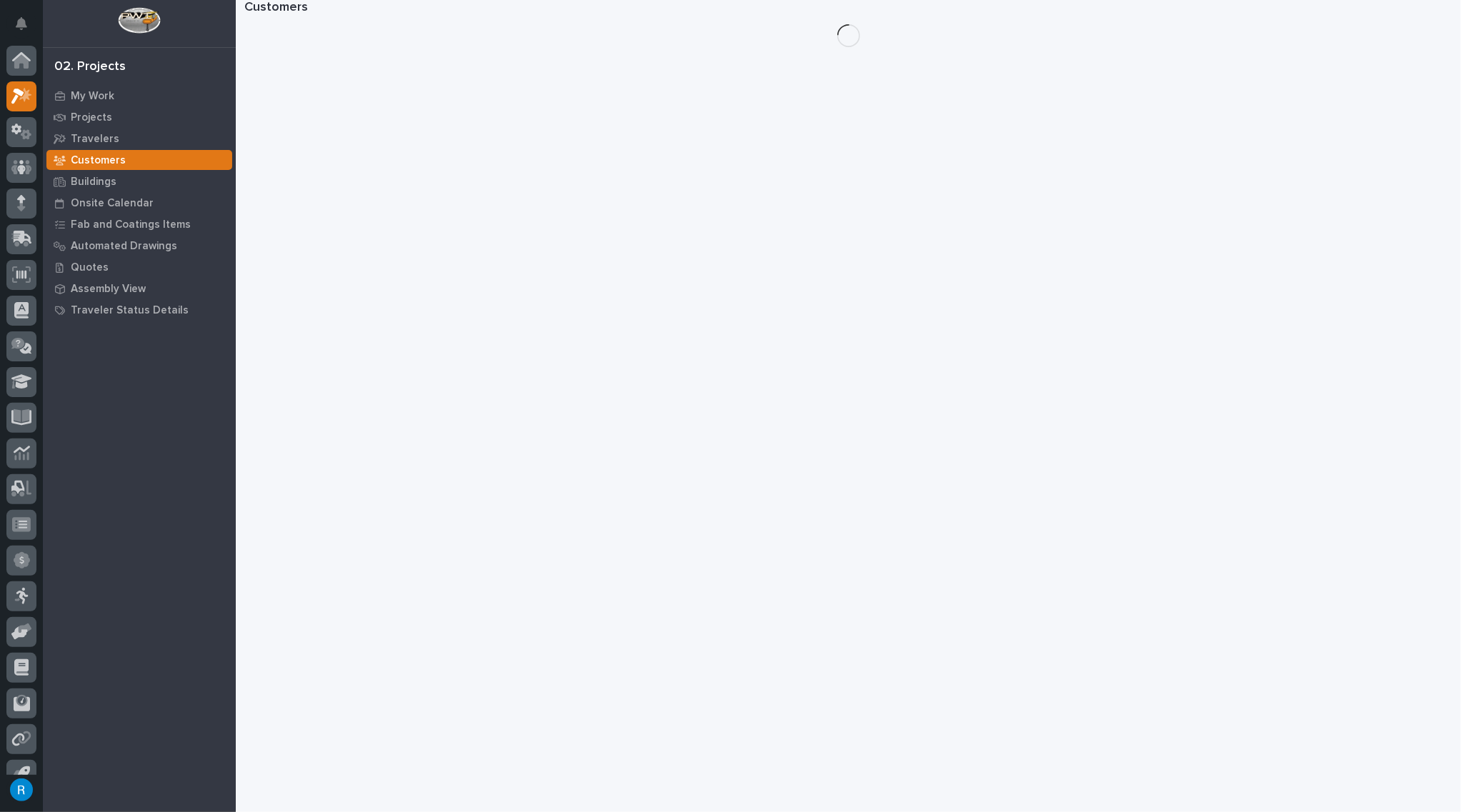
scroll to position [20, 0]
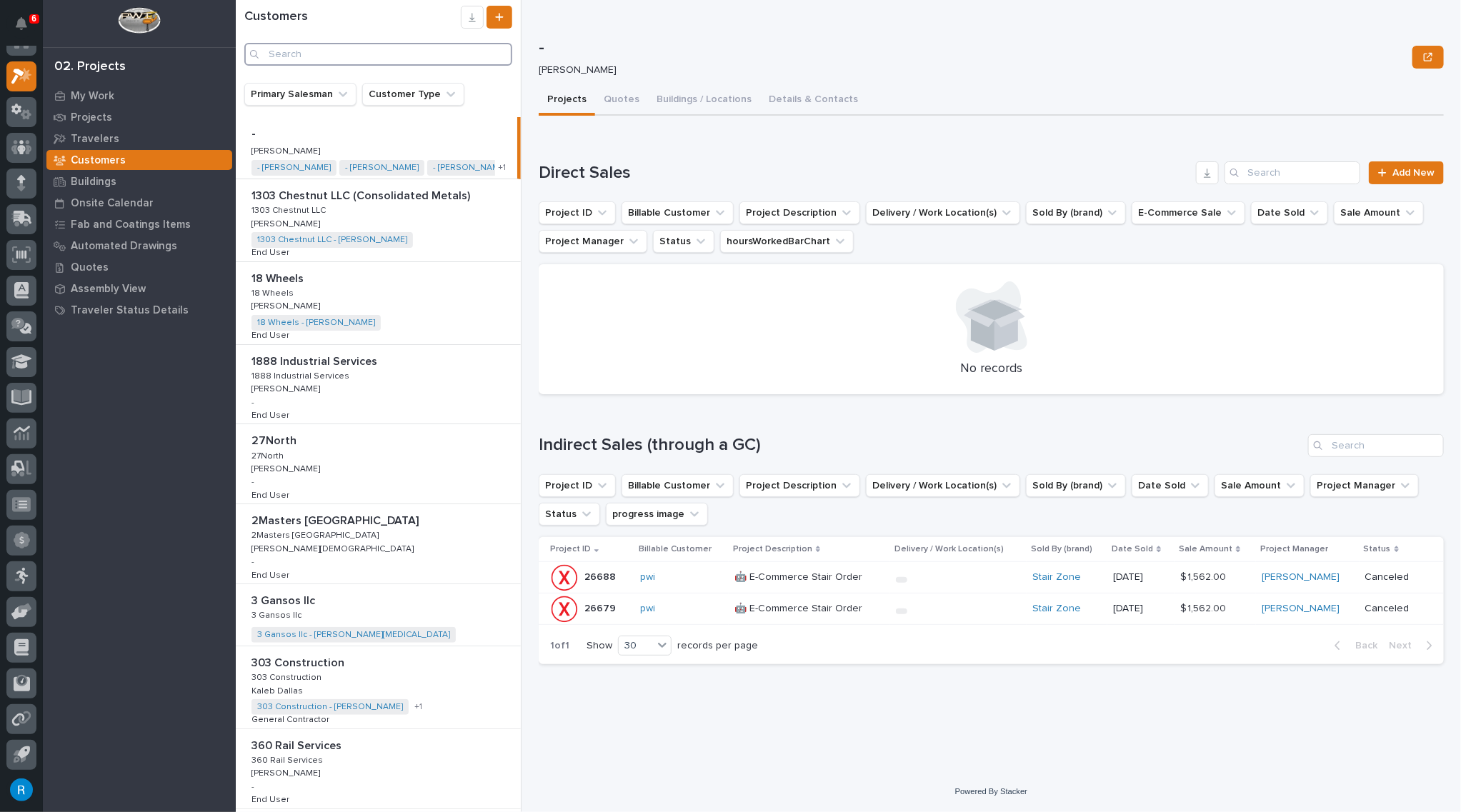
click at [287, 57] on input "Search" at bounding box center [378, 55] width 268 height 23
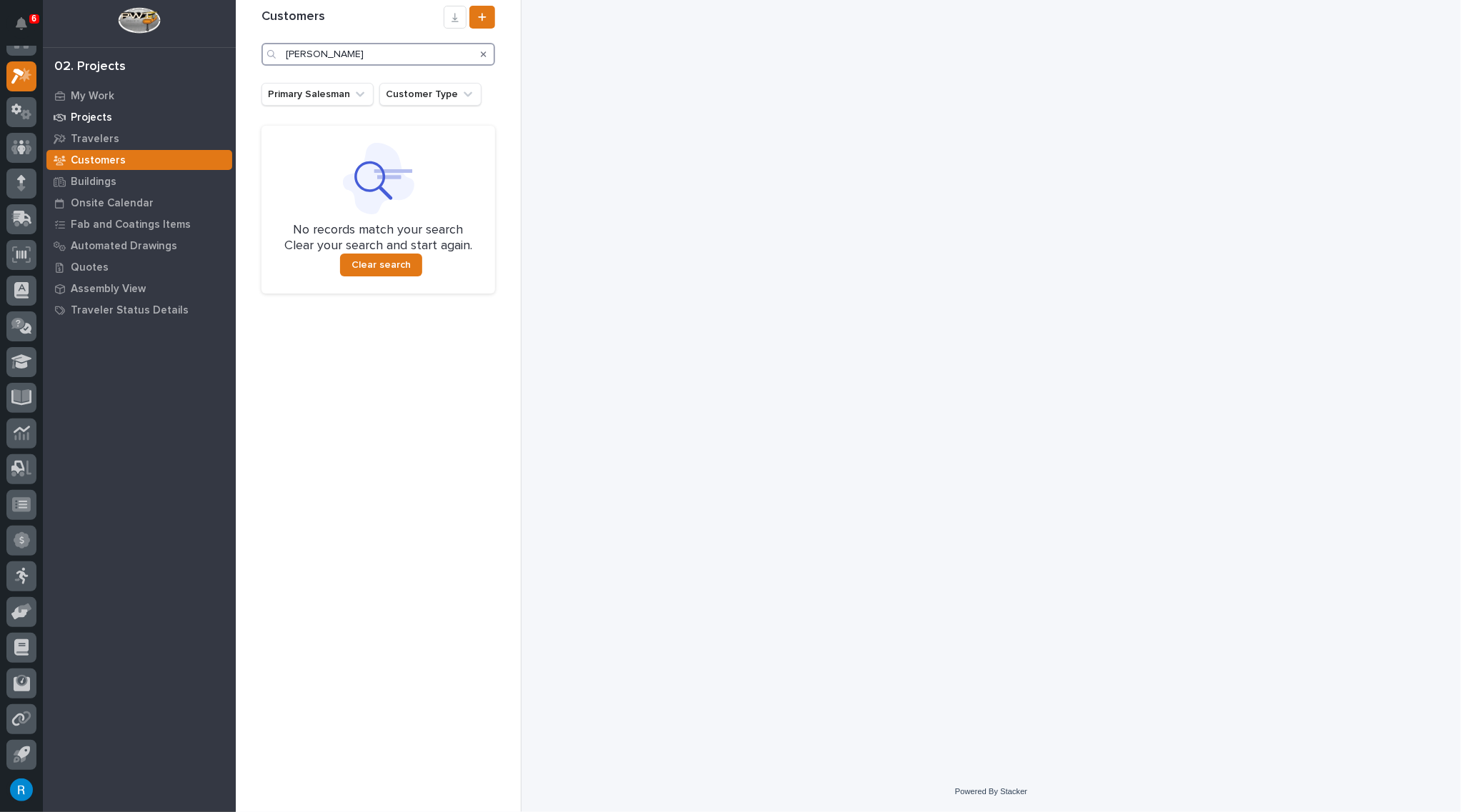
type input "graf"
click at [85, 111] on p "Projects" at bounding box center [91, 118] width 42 height 13
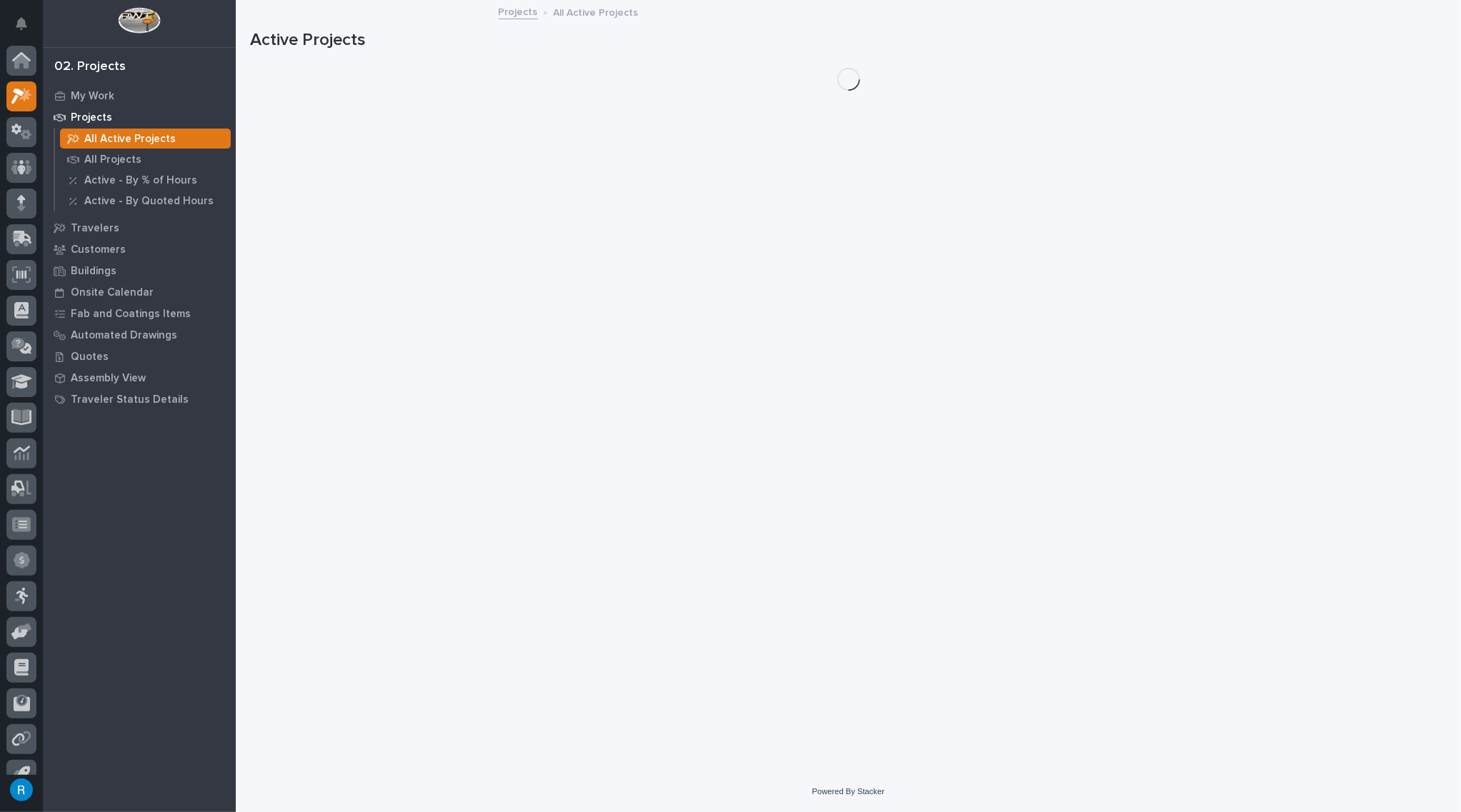
scroll to position [20, 0]
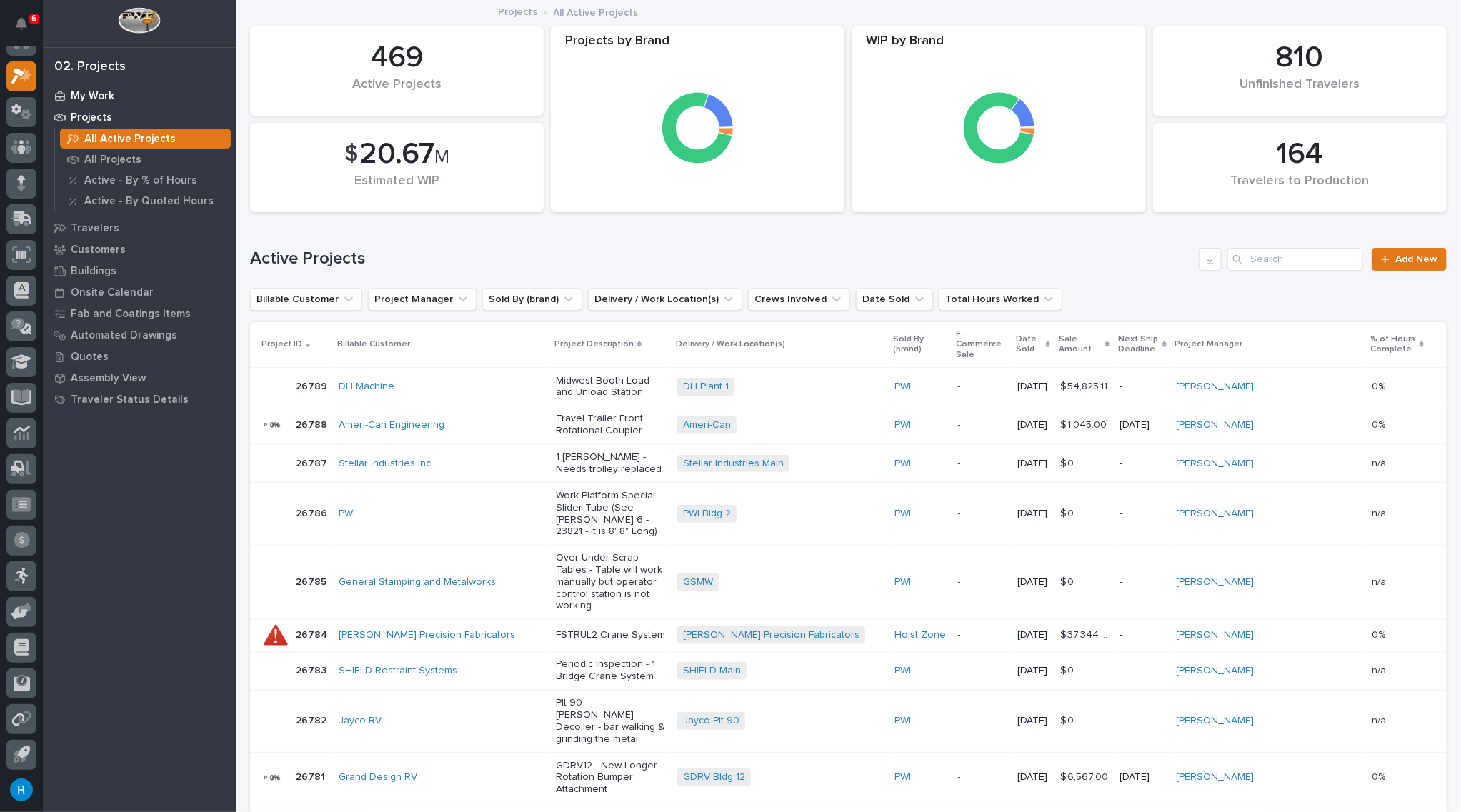
click at [88, 95] on p "My Work" at bounding box center [92, 96] width 44 height 13
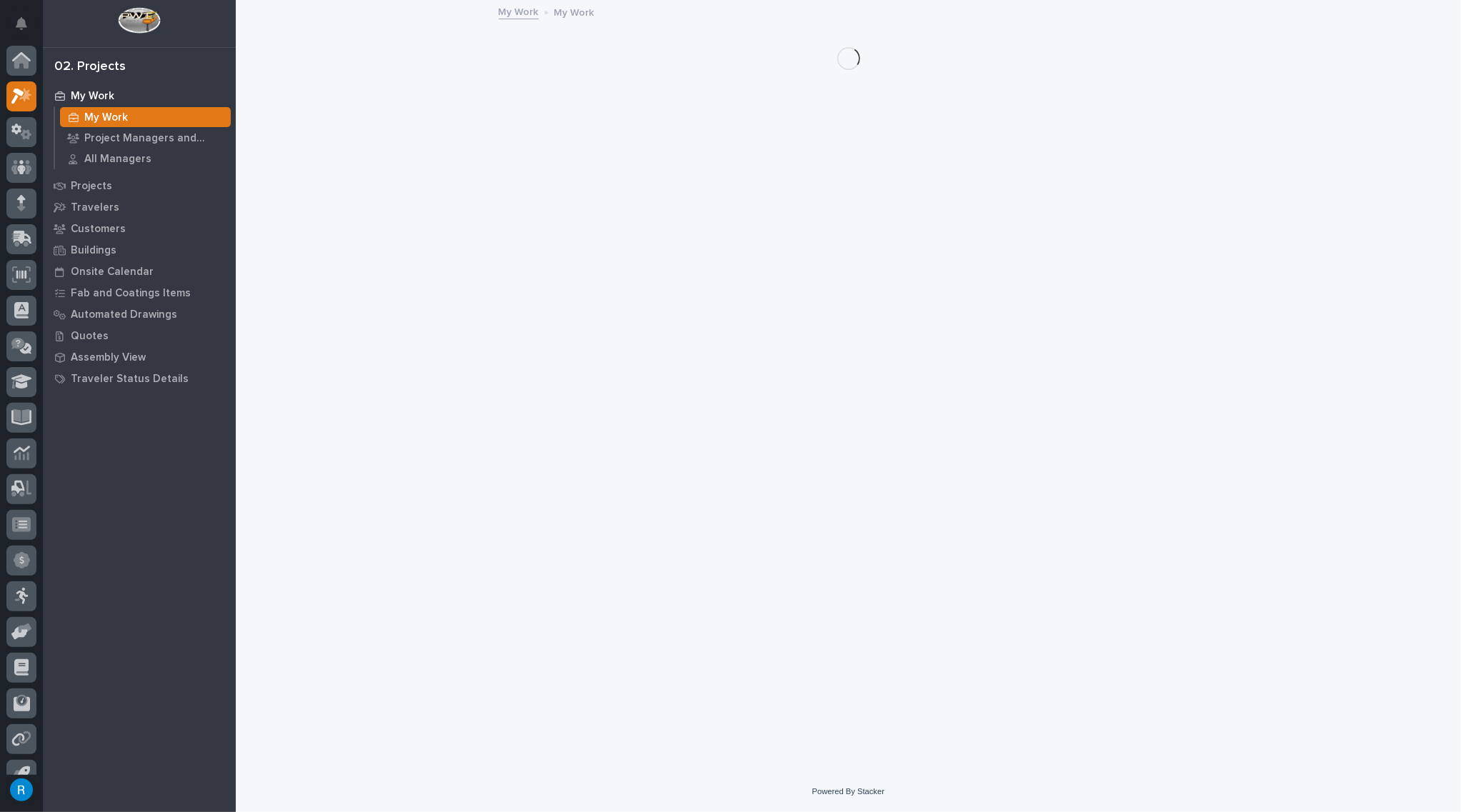
scroll to position [20, 0]
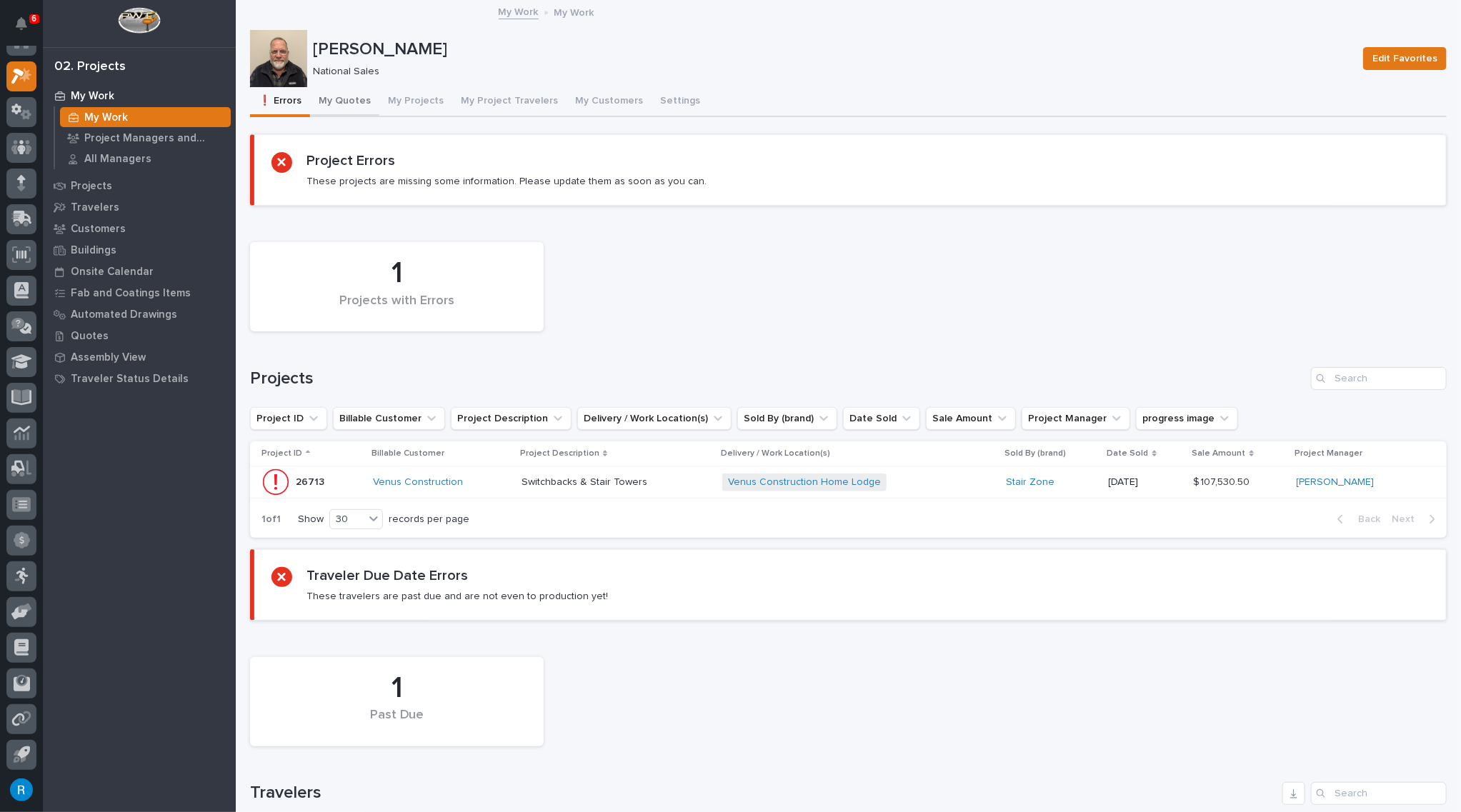
click at [348, 96] on button "My Quotes" at bounding box center [344, 102] width 69 height 30
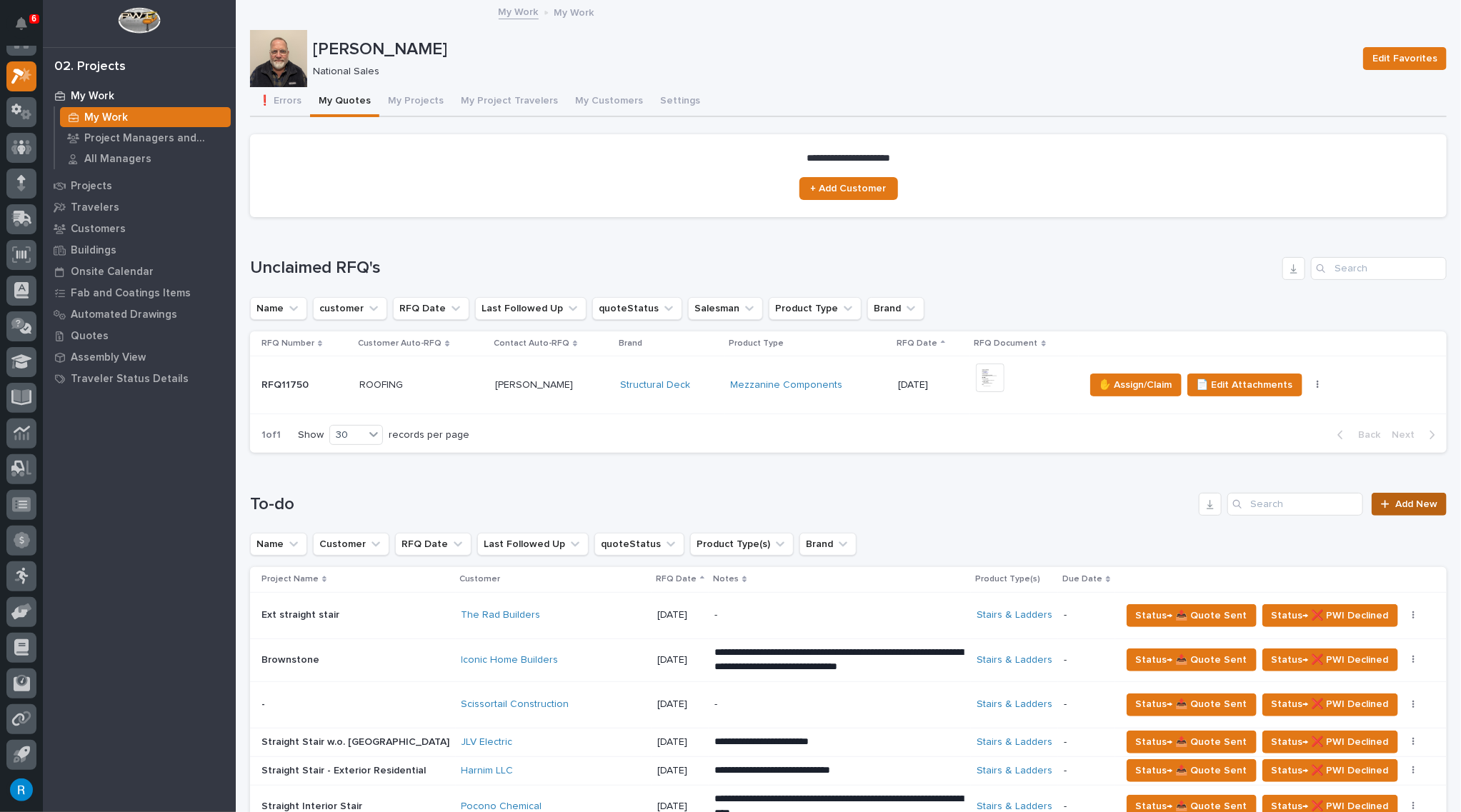
click at [1397, 504] on span "Add New" at bounding box center [1416, 504] width 42 height 10
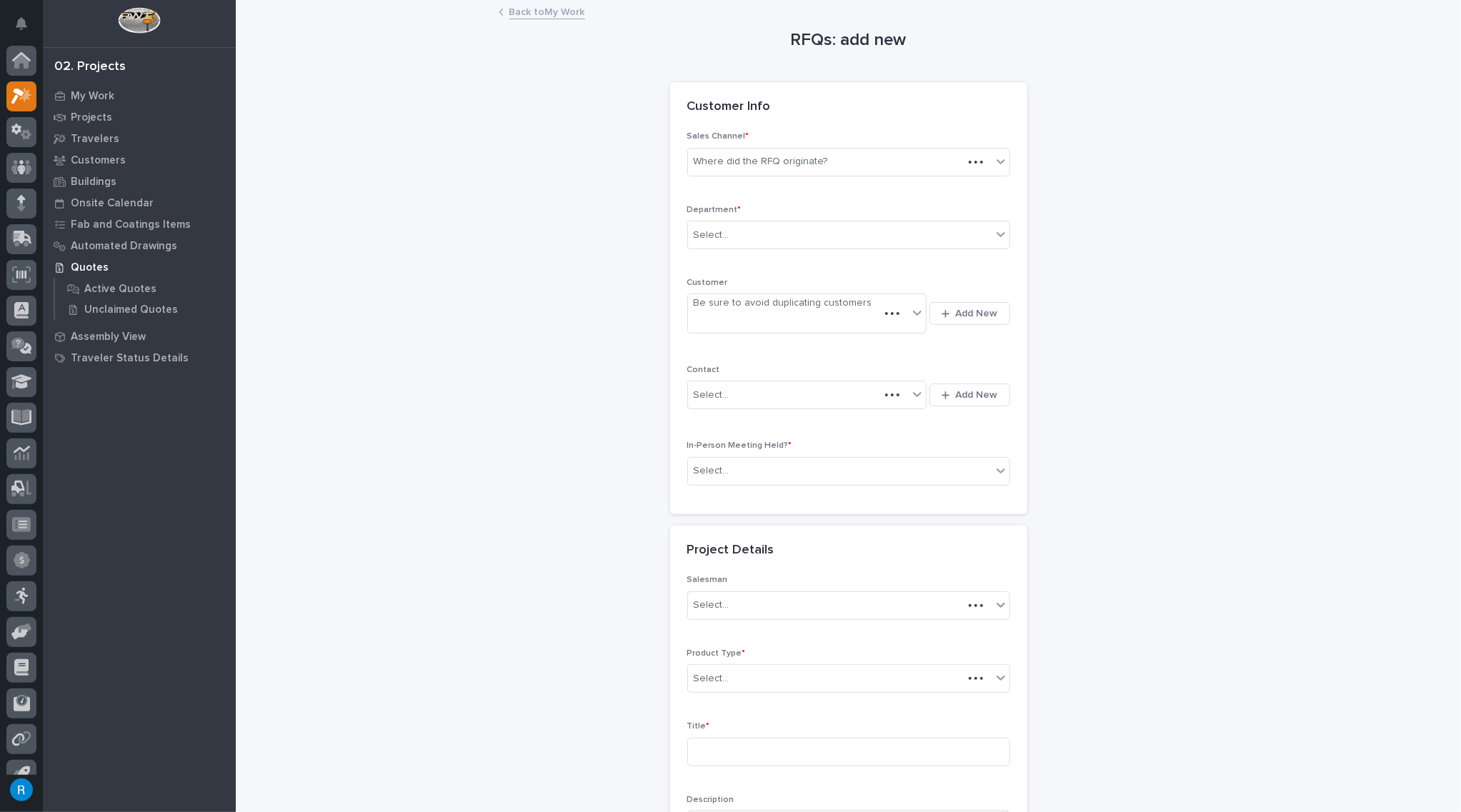
scroll to position [20, 0]
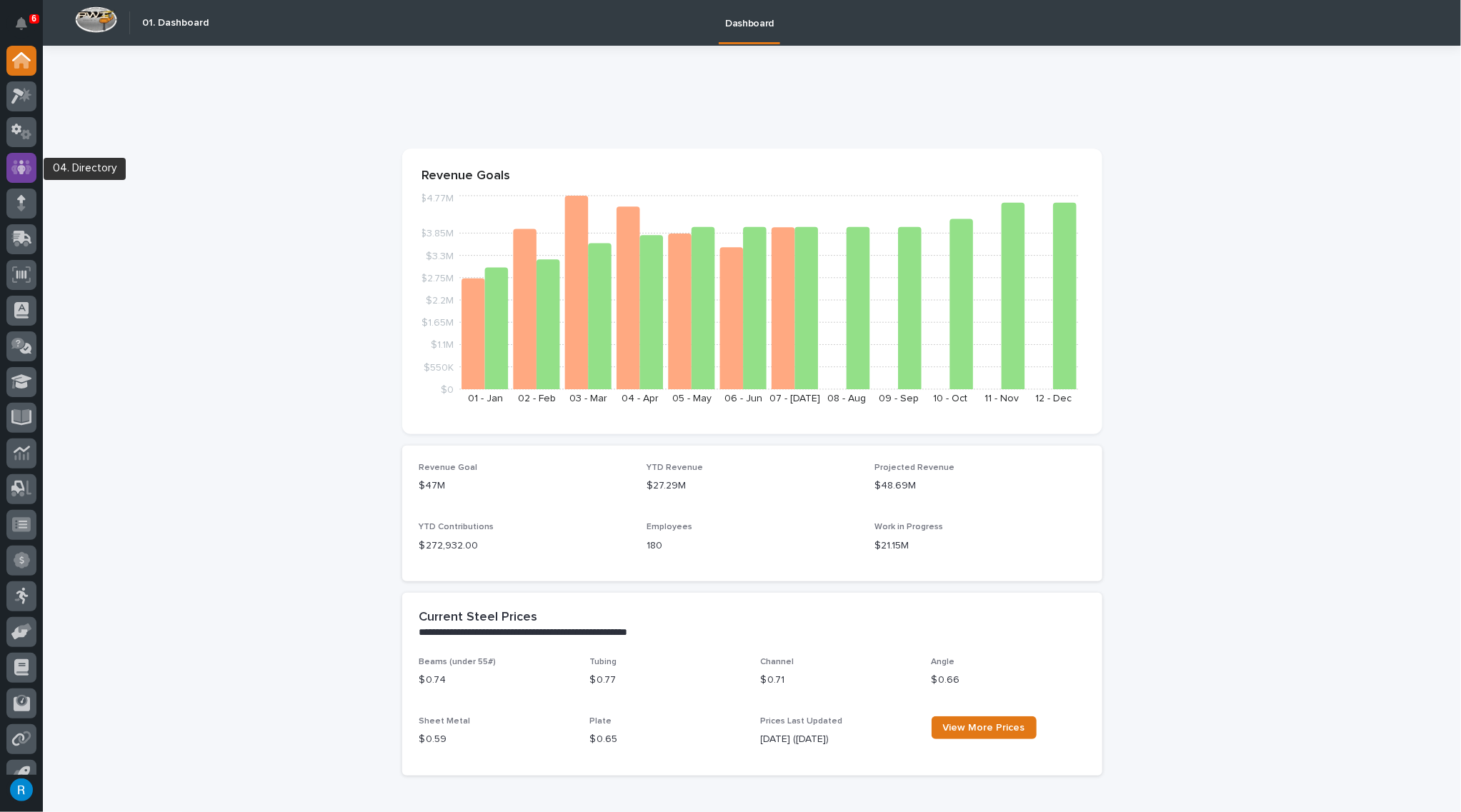
click at [19, 169] on icon at bounding box center [22, 167] width 21 height 17
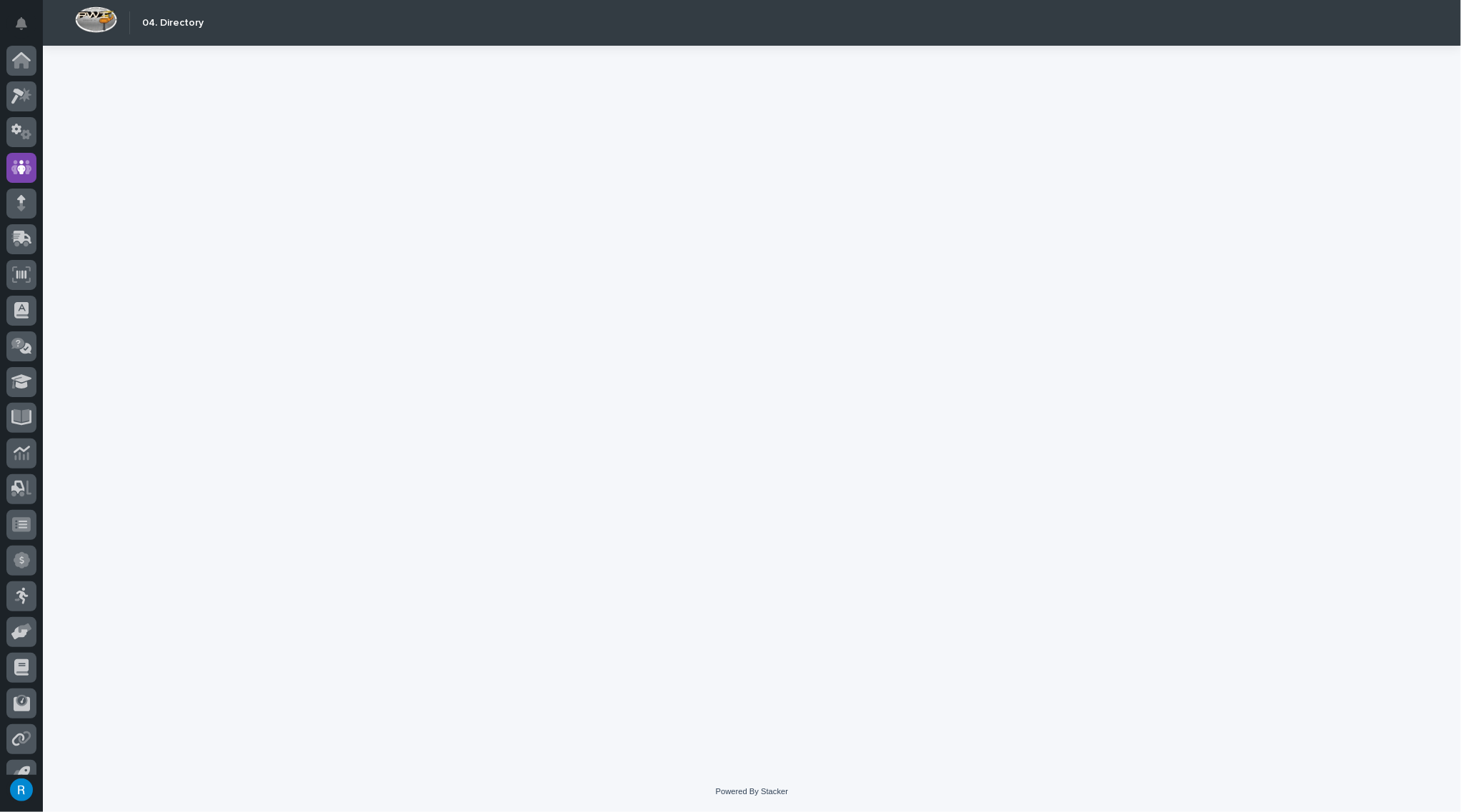
scroll to position [20, 0]
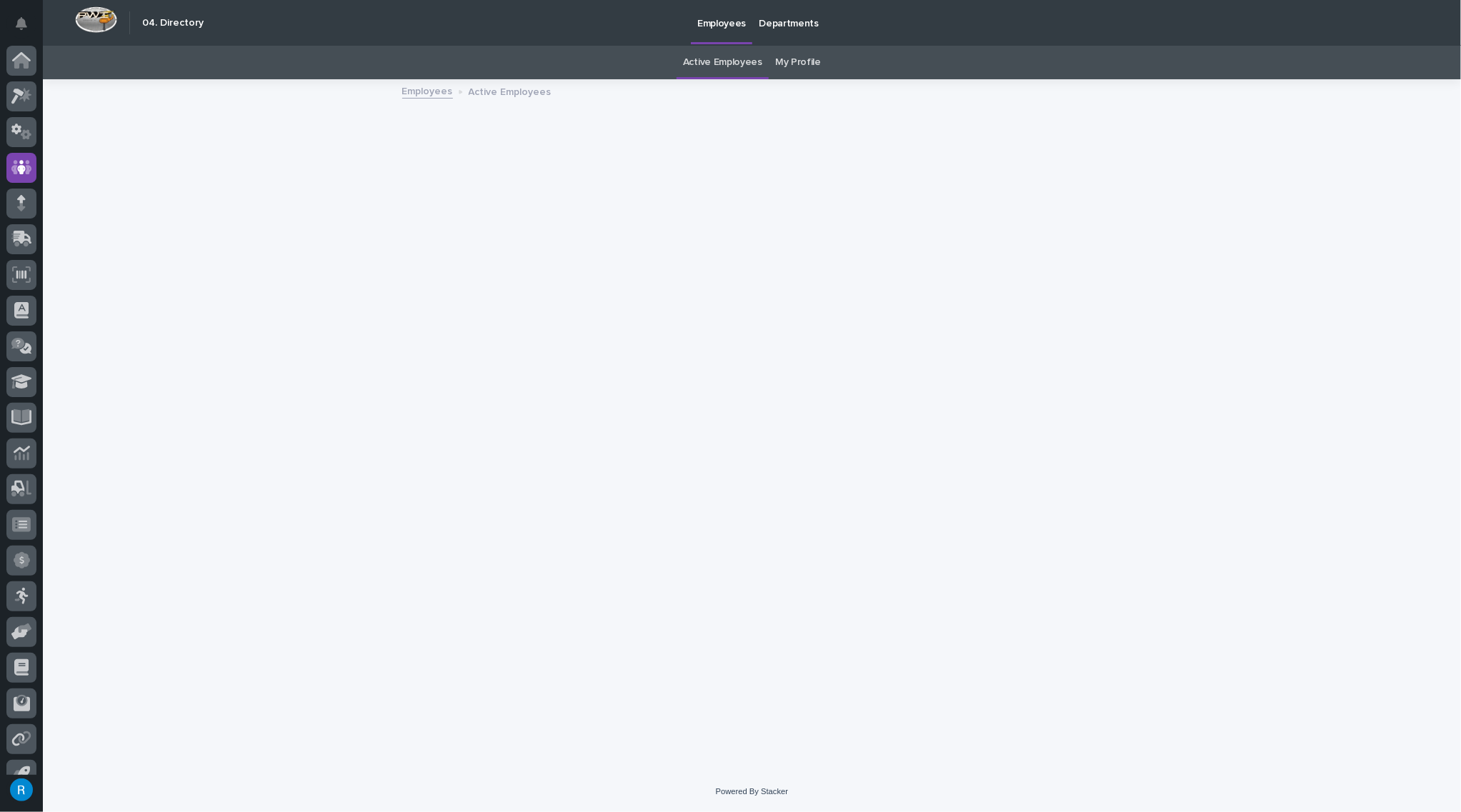
scroll to position [20, 0]
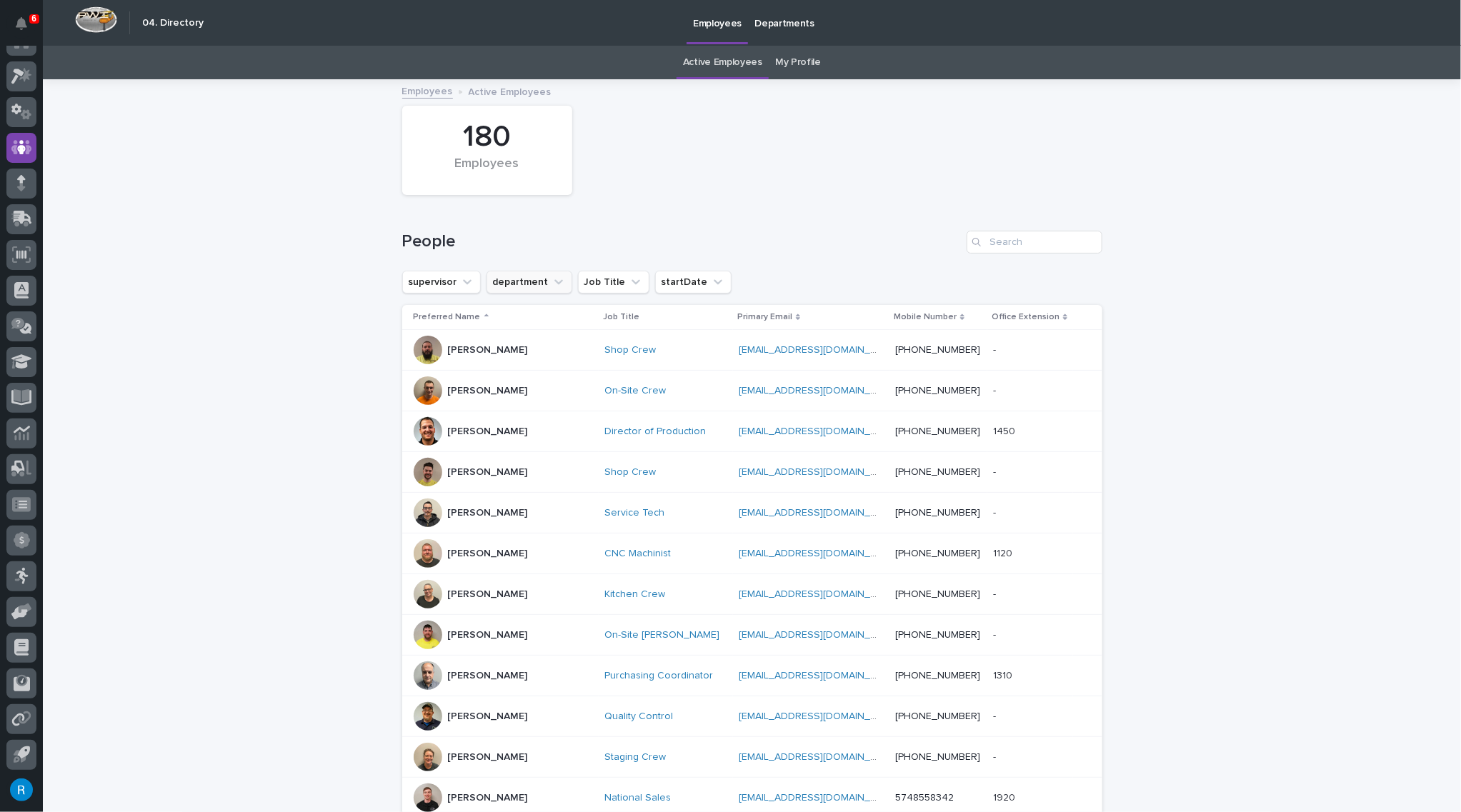
click at [517, 280] on button "department" at bounding box center [529, 282] width 86 height 23
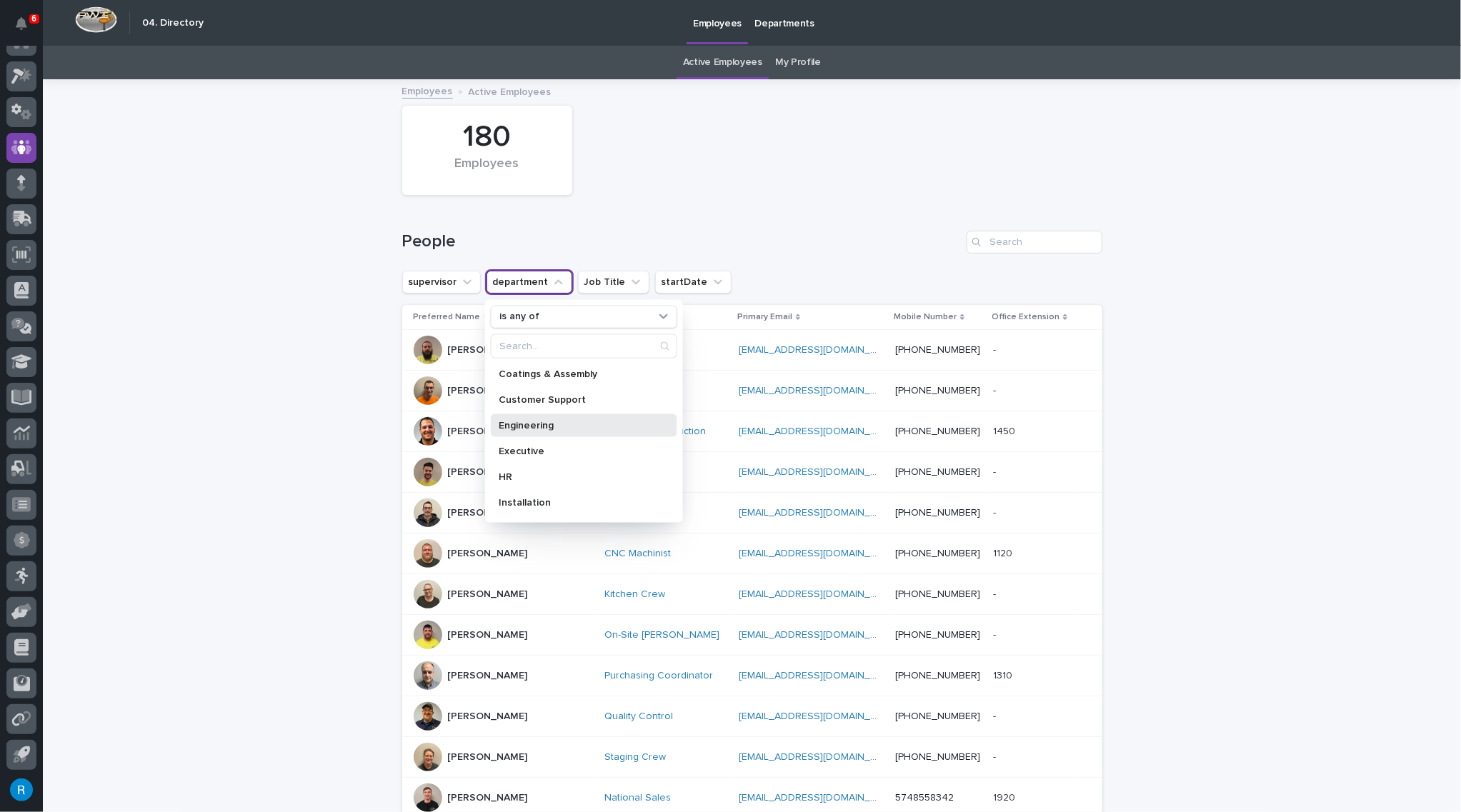
click at [526, 427] on p "Engineering" at bounding box center [576, 425] width 155 height 10
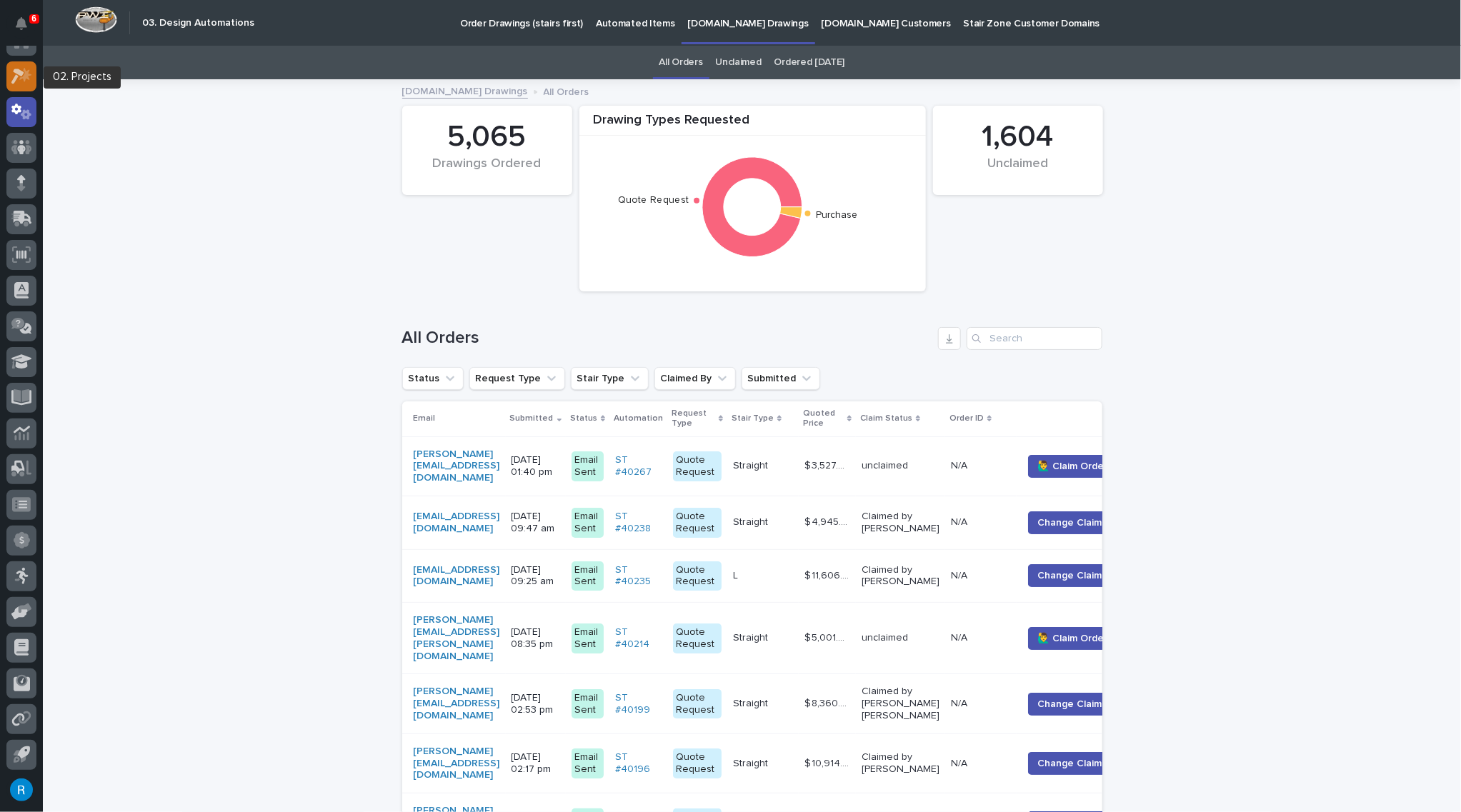
click at [17, 78] on icon at bounding box center [18, 76] width 13 height 16
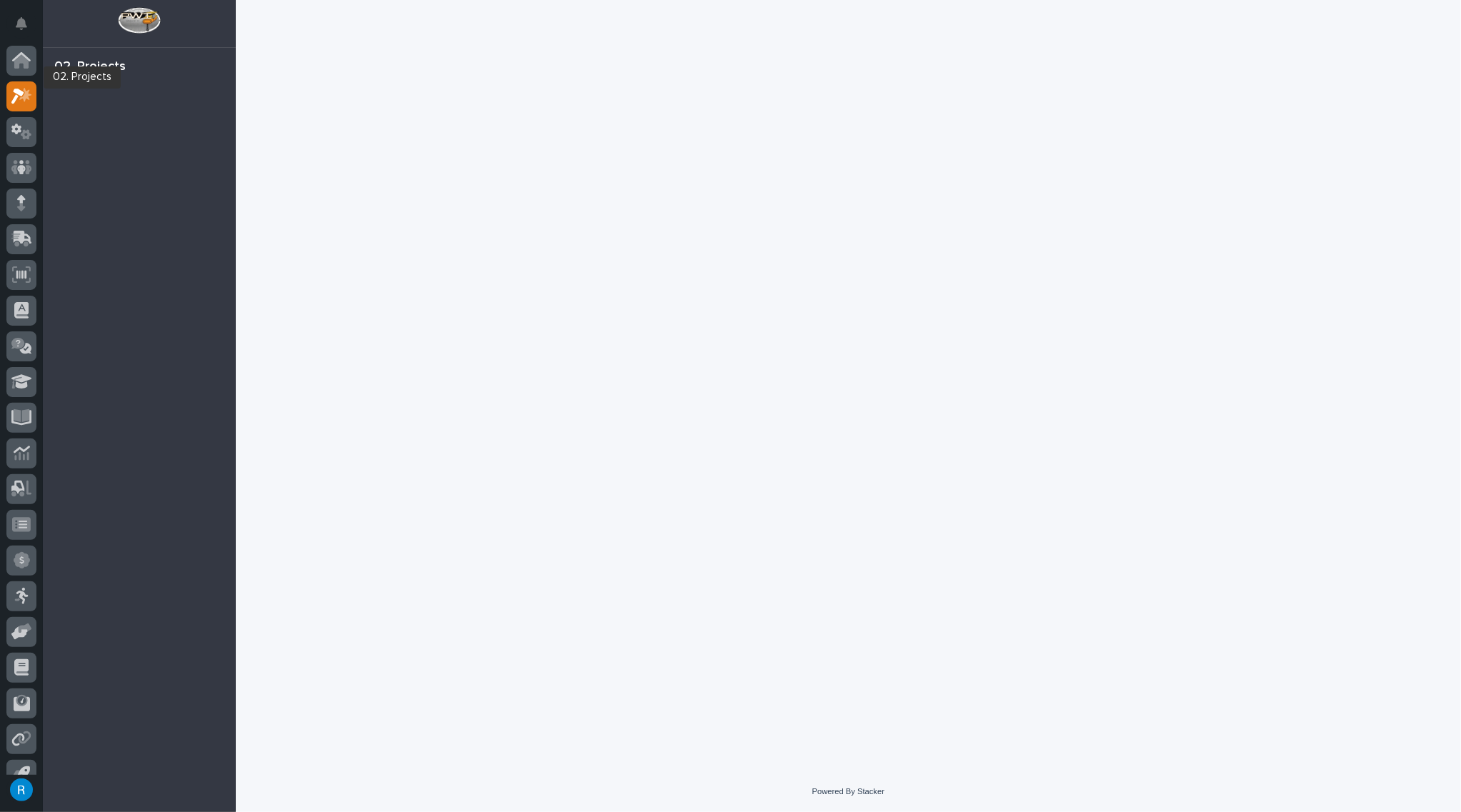
scroll to position [20, 0]
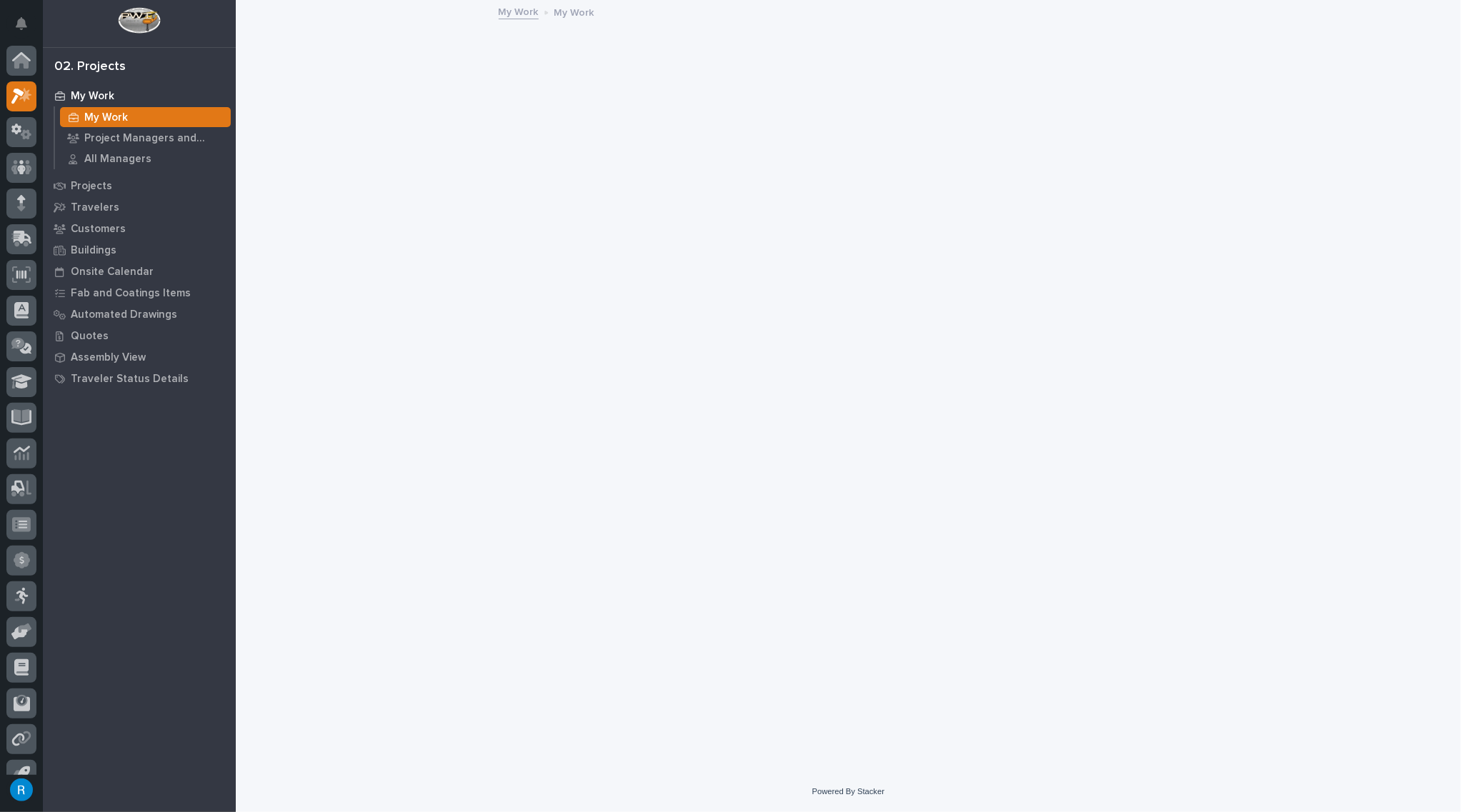
scroll to position [20, 0]
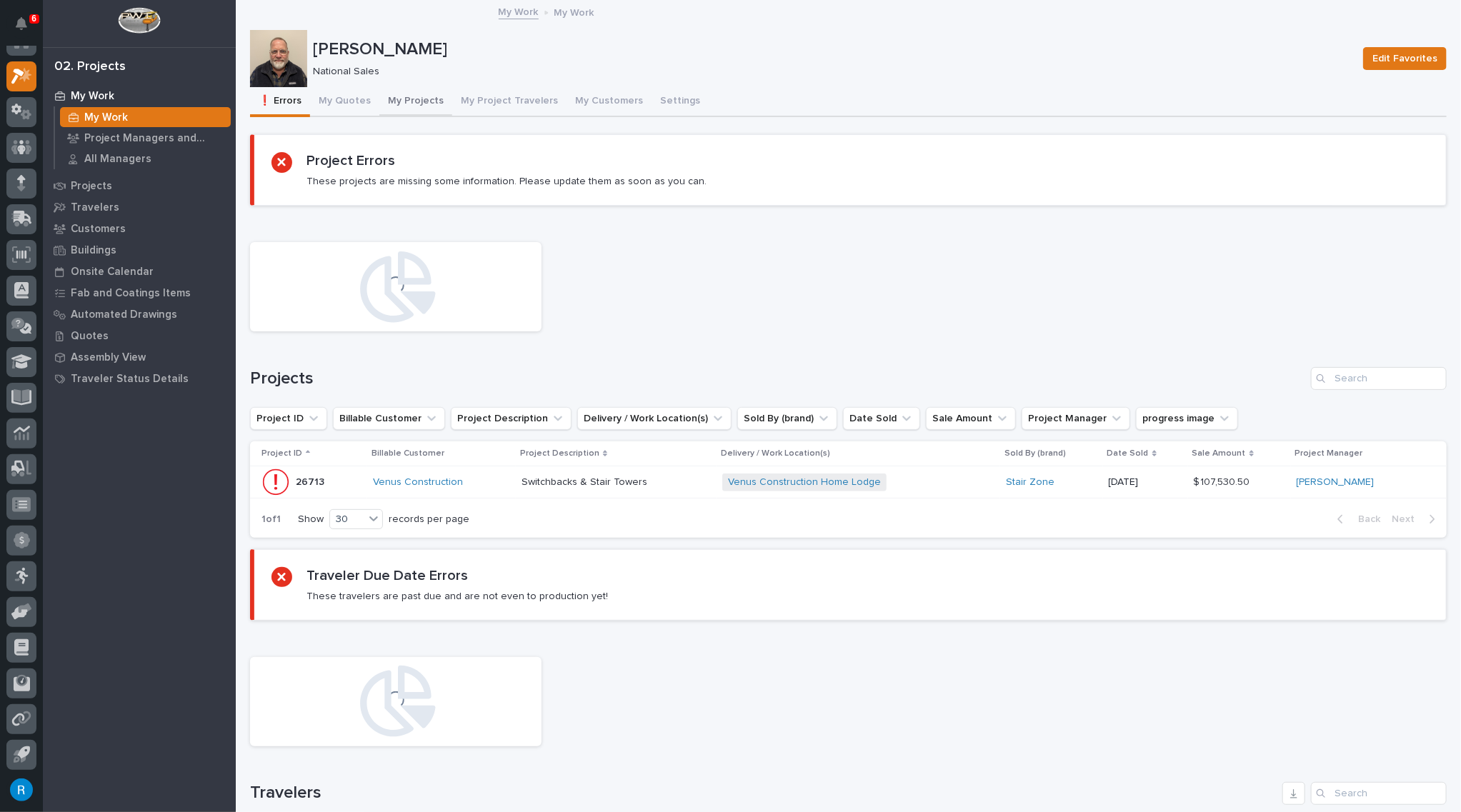
click at [404, 101] on button "My Projects" at bounding box center [415, 102] width 73 height 30
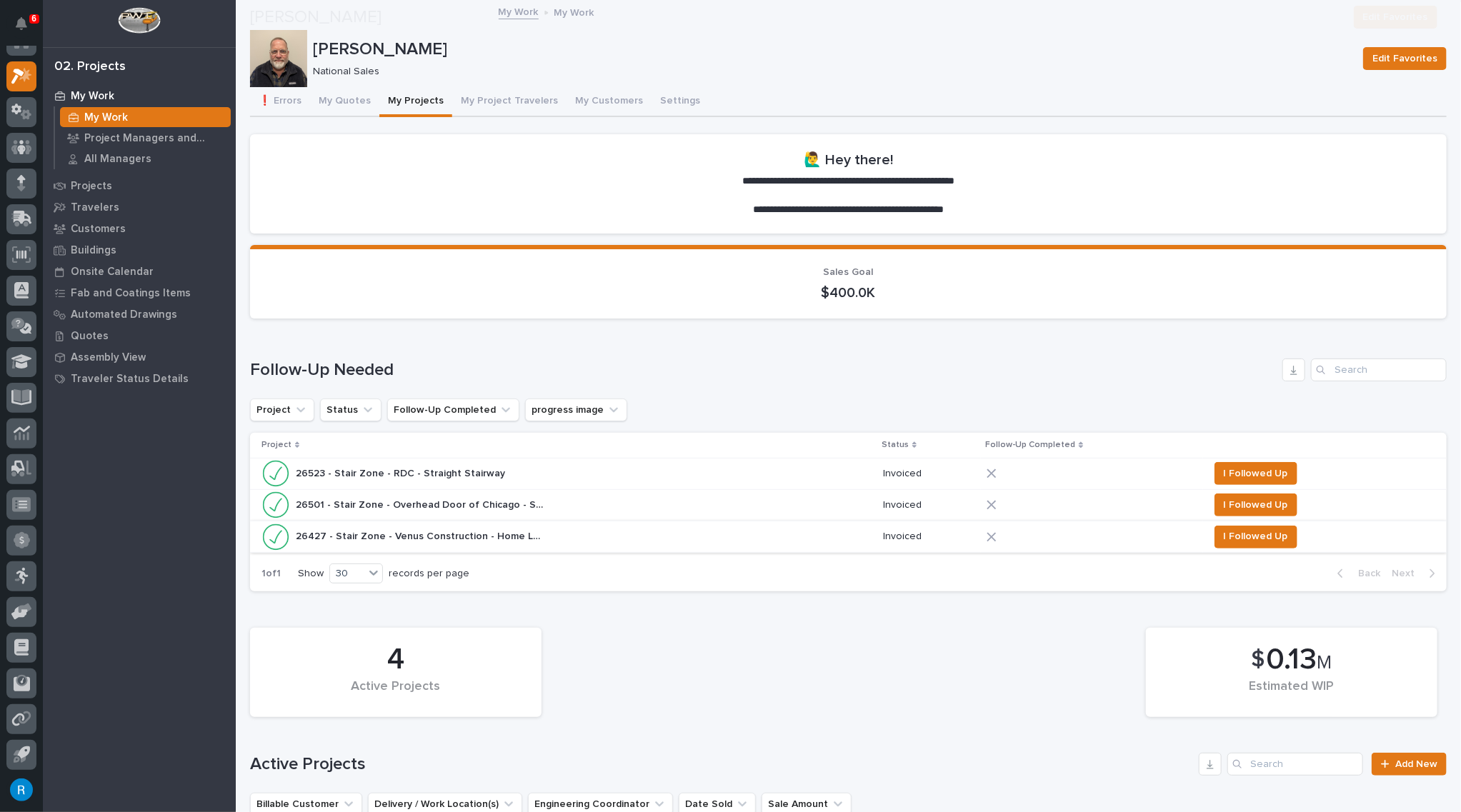
scroll to position [520, 0]
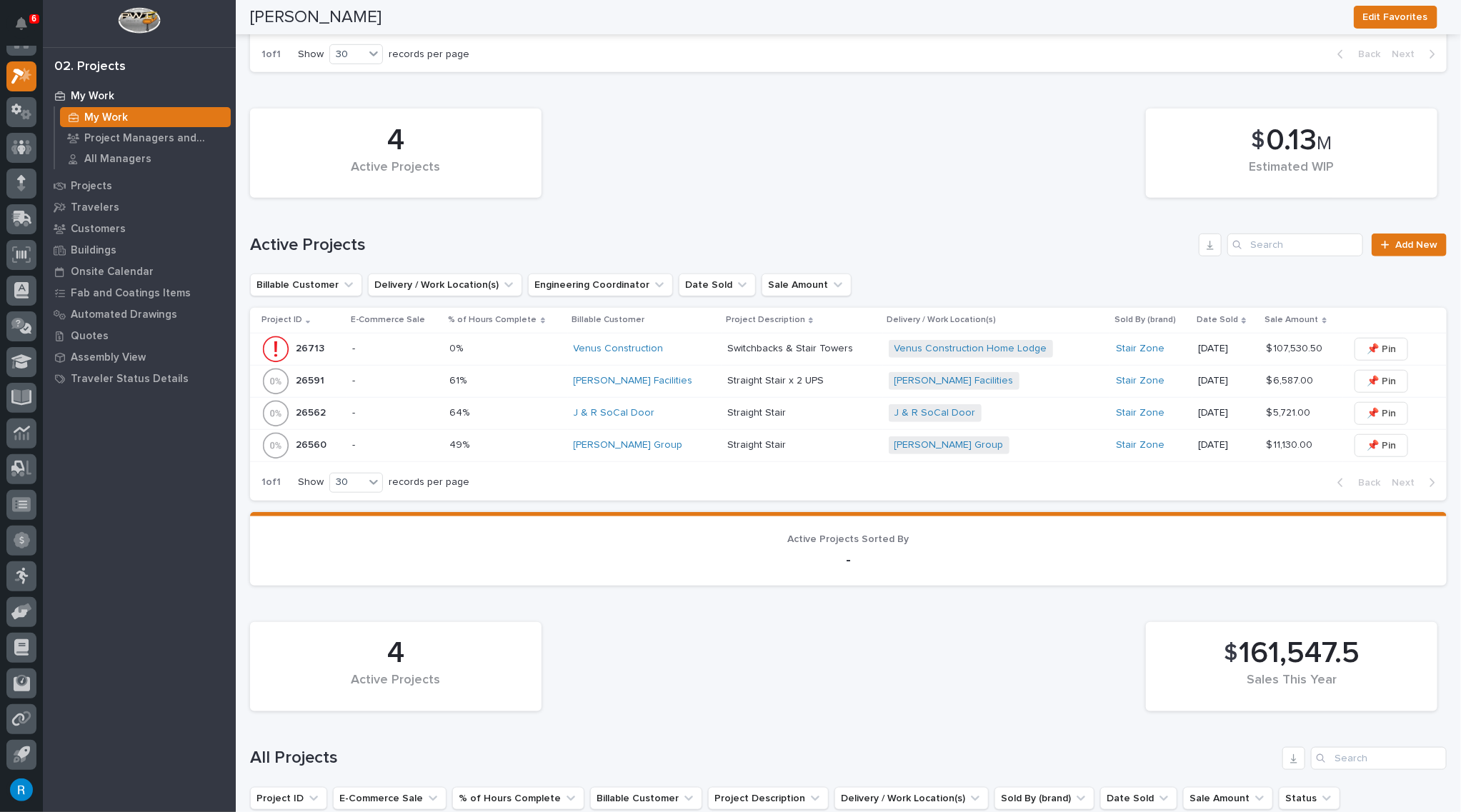
click at [392, 410] on p "-" at bounding box center [395, 413] width 86 height 12
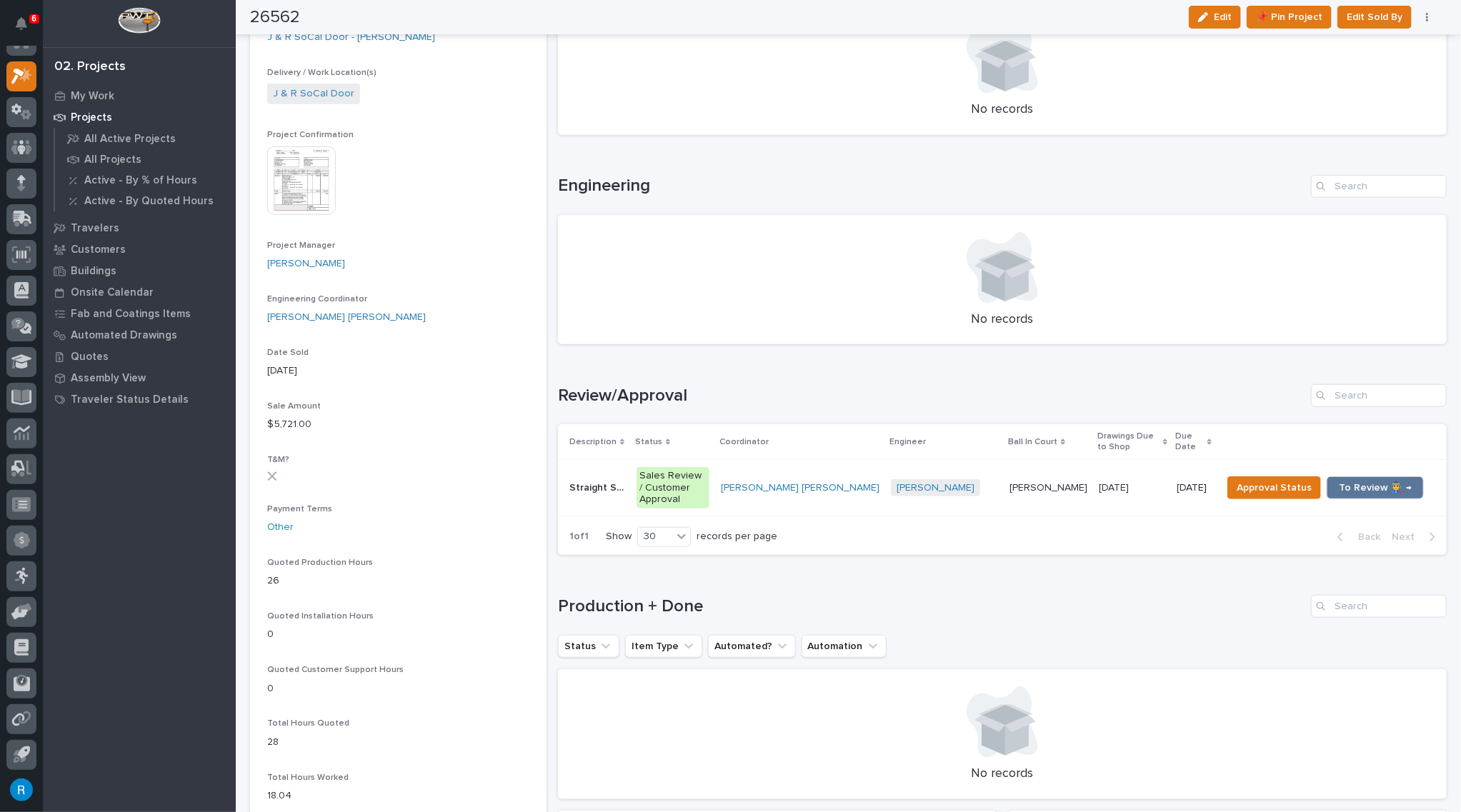
scroll to position [454, 0]
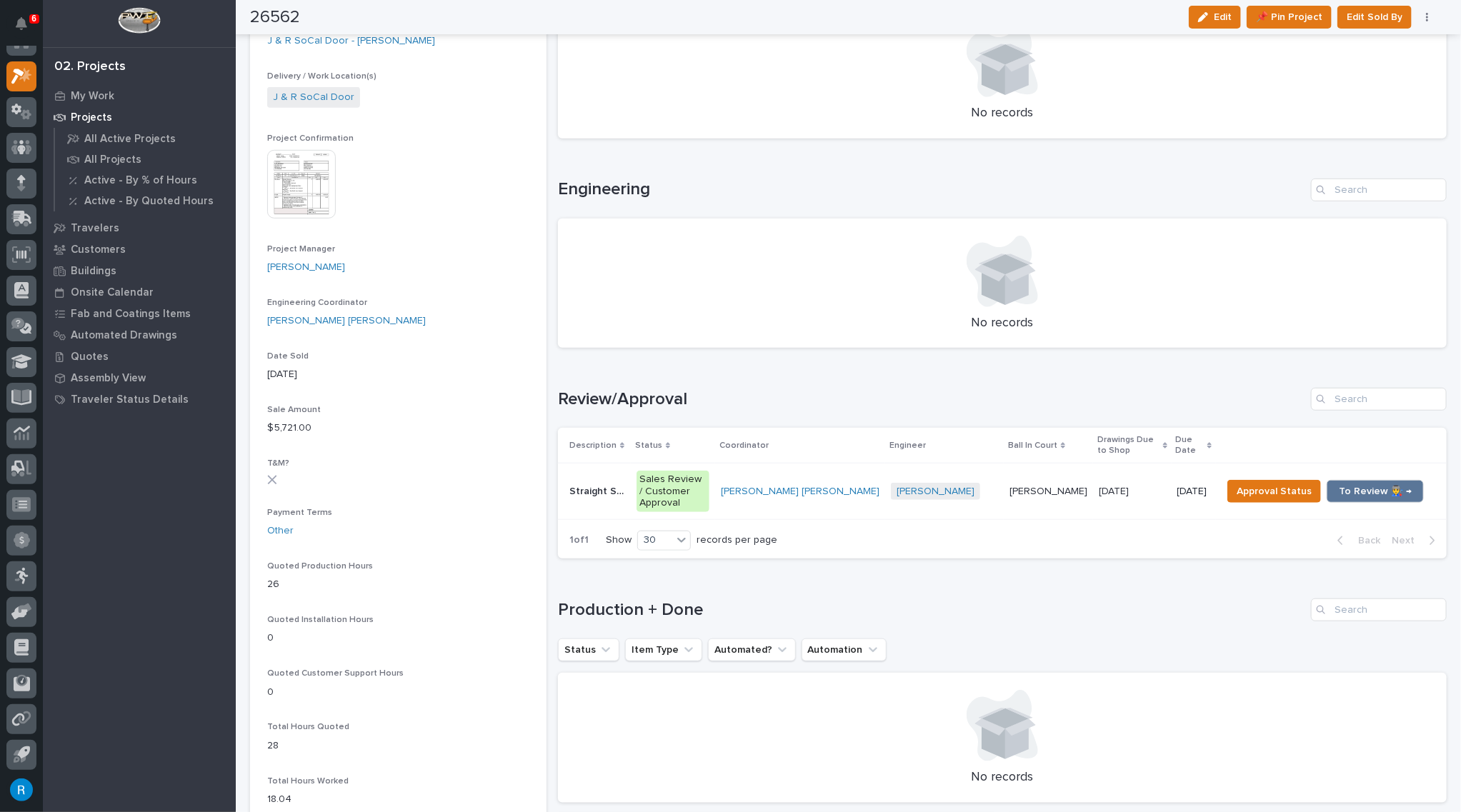
click at [1129, 486] on p at bounding box center [1132, 492] width 67 height 12
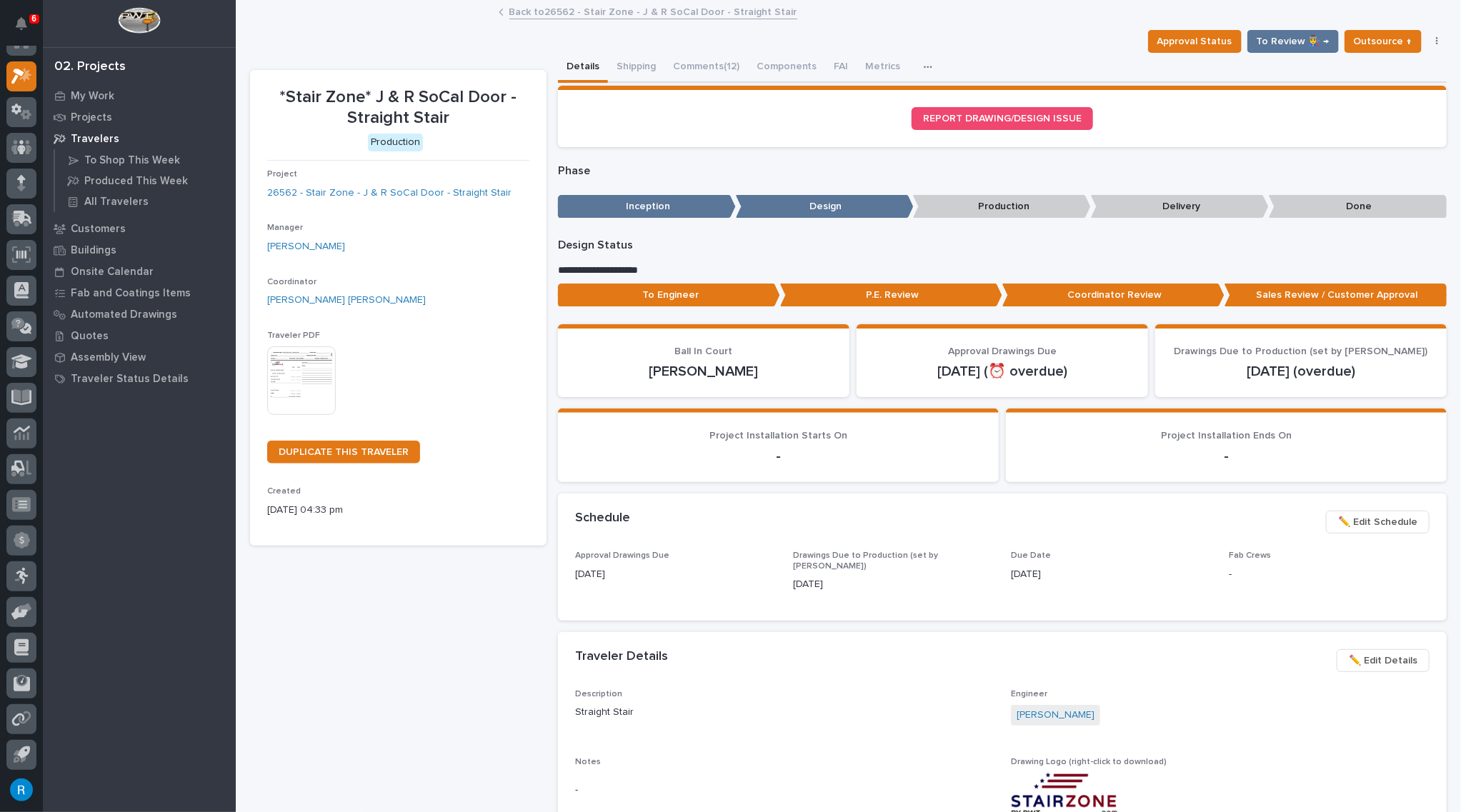
click at [982, 207] on p "Production" at bounding box center [1001, 206] width 178 height 24
click at [578, 14] on link "Back to 26562 - Stair Zone - J & R SoCal Door - Straight Stair" at bounding box center [653, 11] width 288 height 17
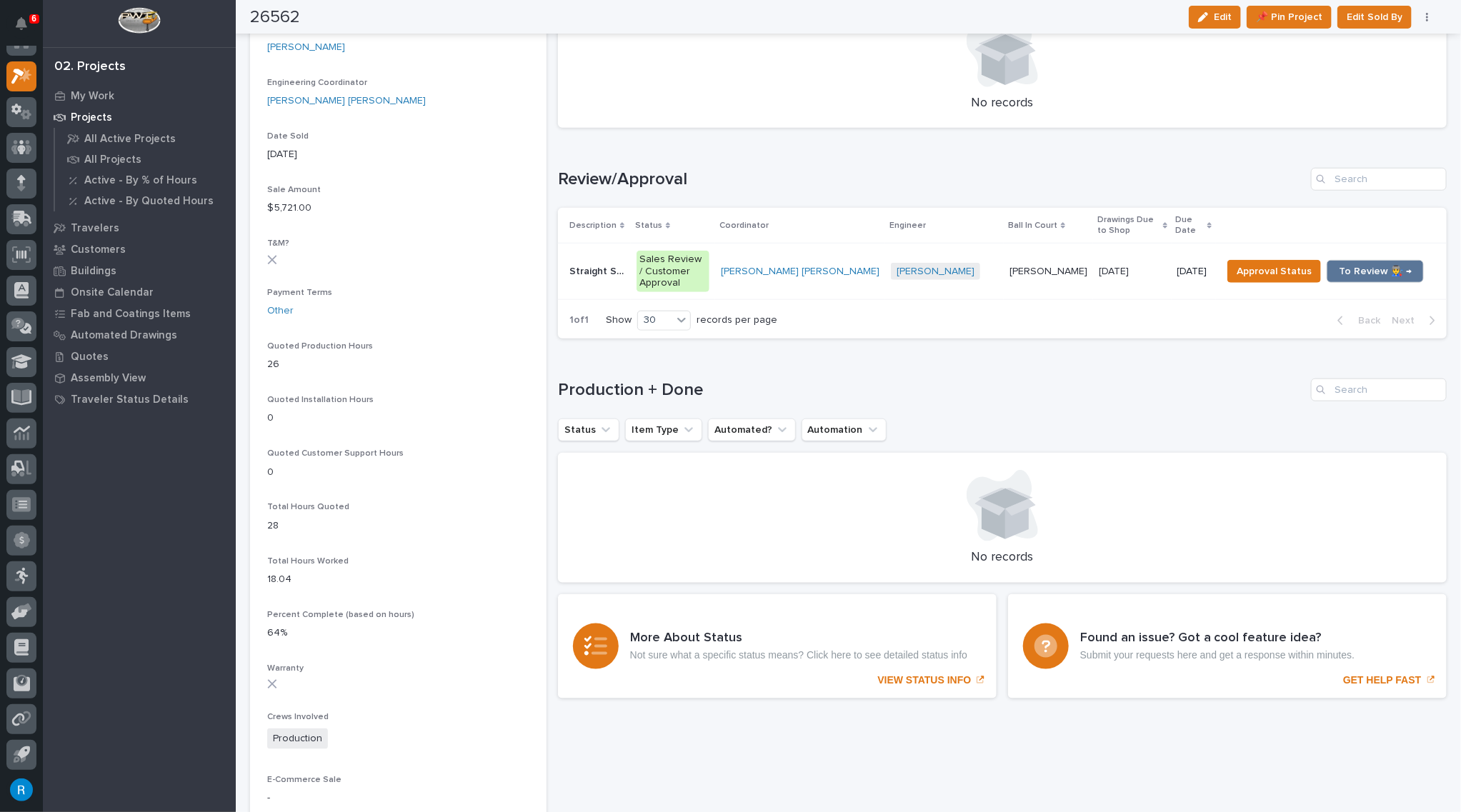
scroll to position [714, 0]
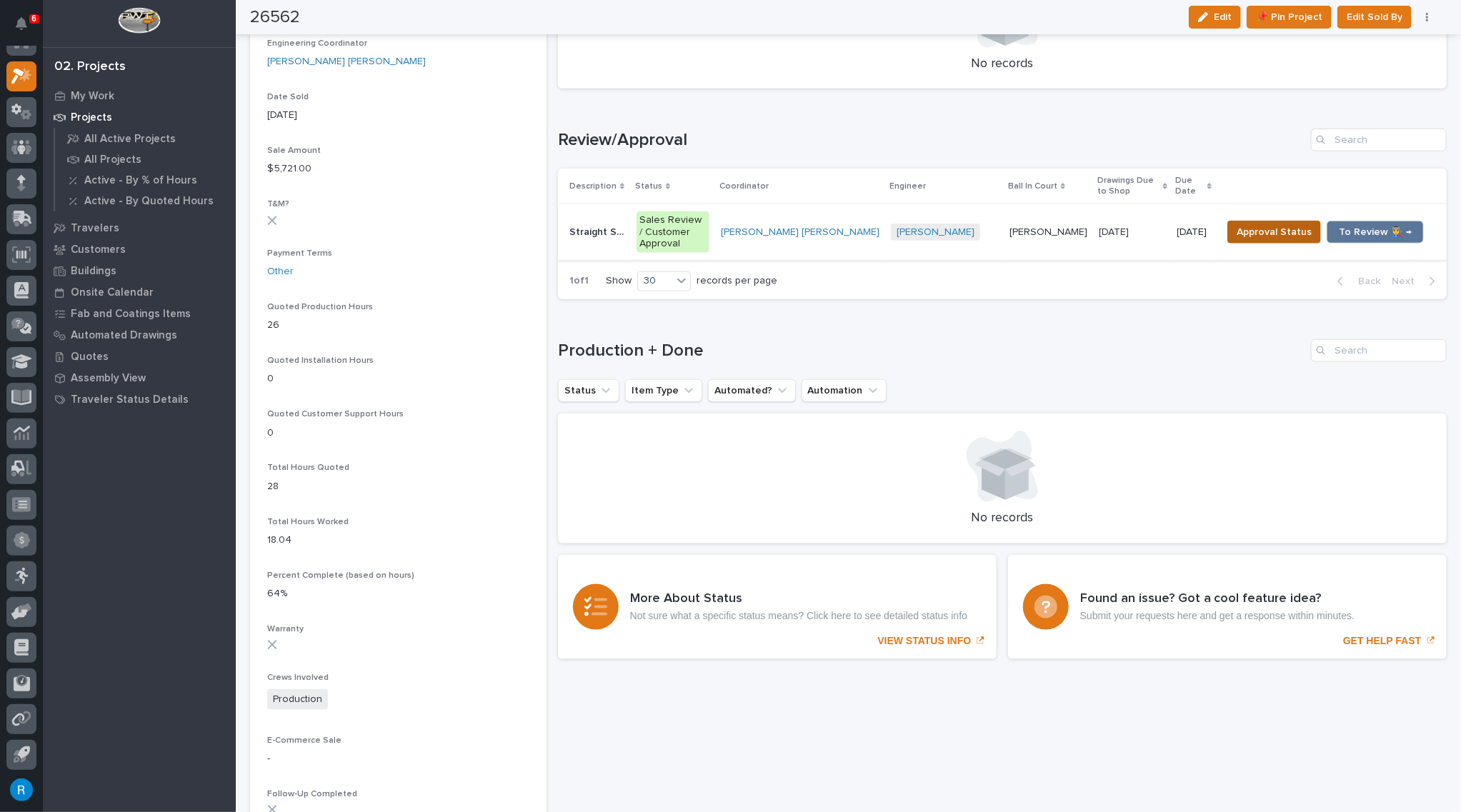
click at [1278, 223] on span "Approval Status" at bounding box center [1274, 232] width 75 height 17
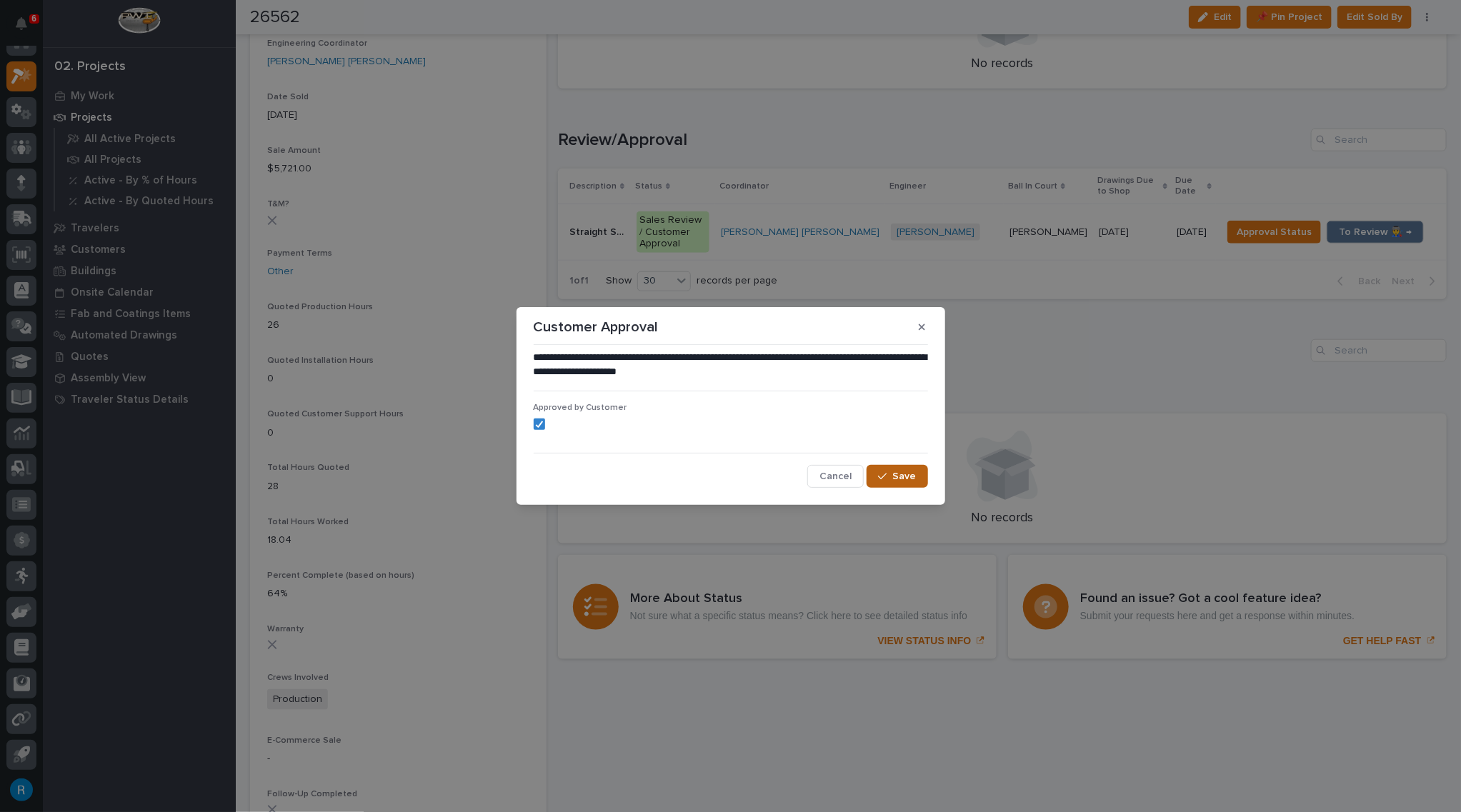
click at [907, 479] on span "Save" at bounding box center [904, 476] width 24 height 13
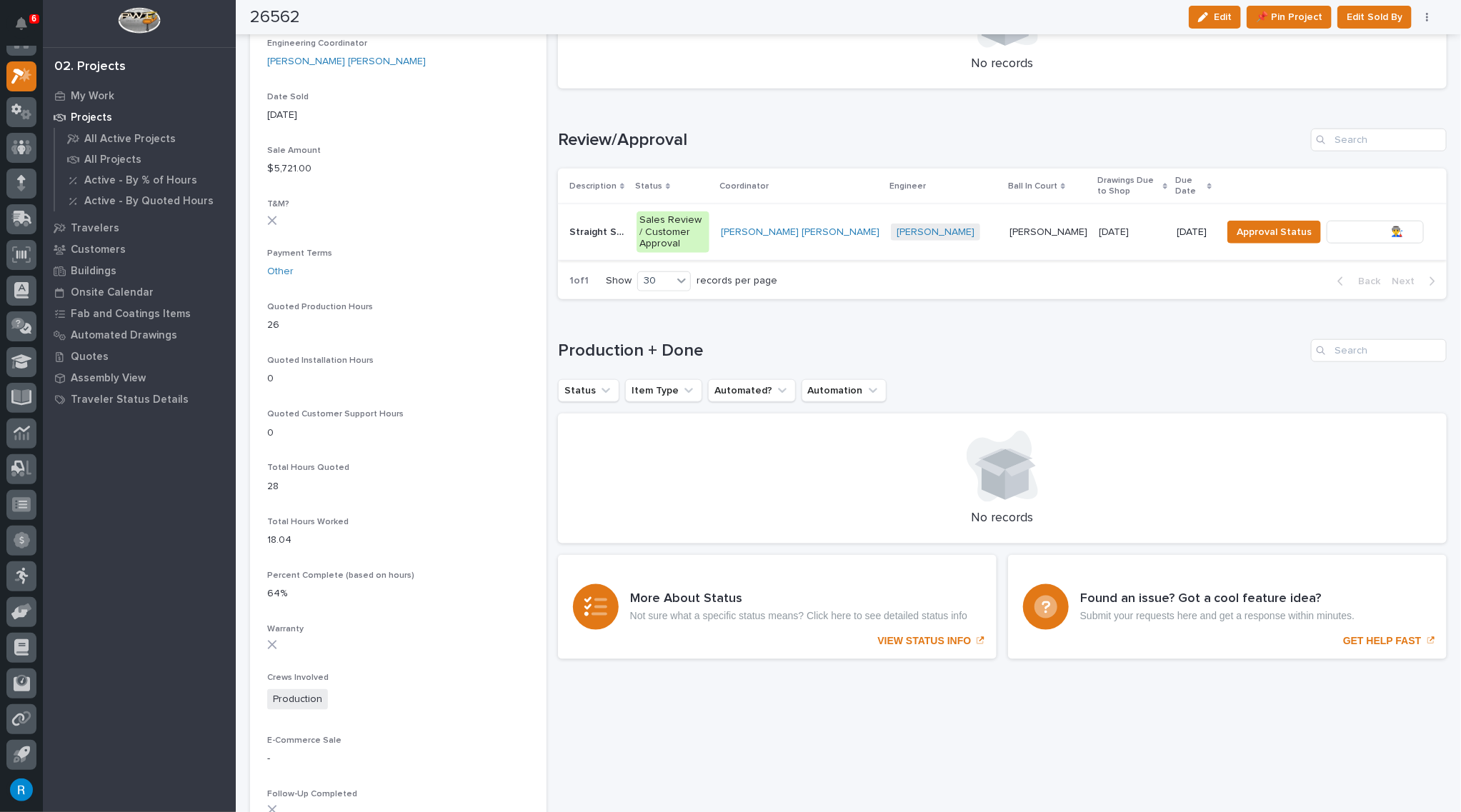
click at [1352, 223] on span "To Review 👨‍🏭 →" at bounding box center [1375, 232] width 73 height 17
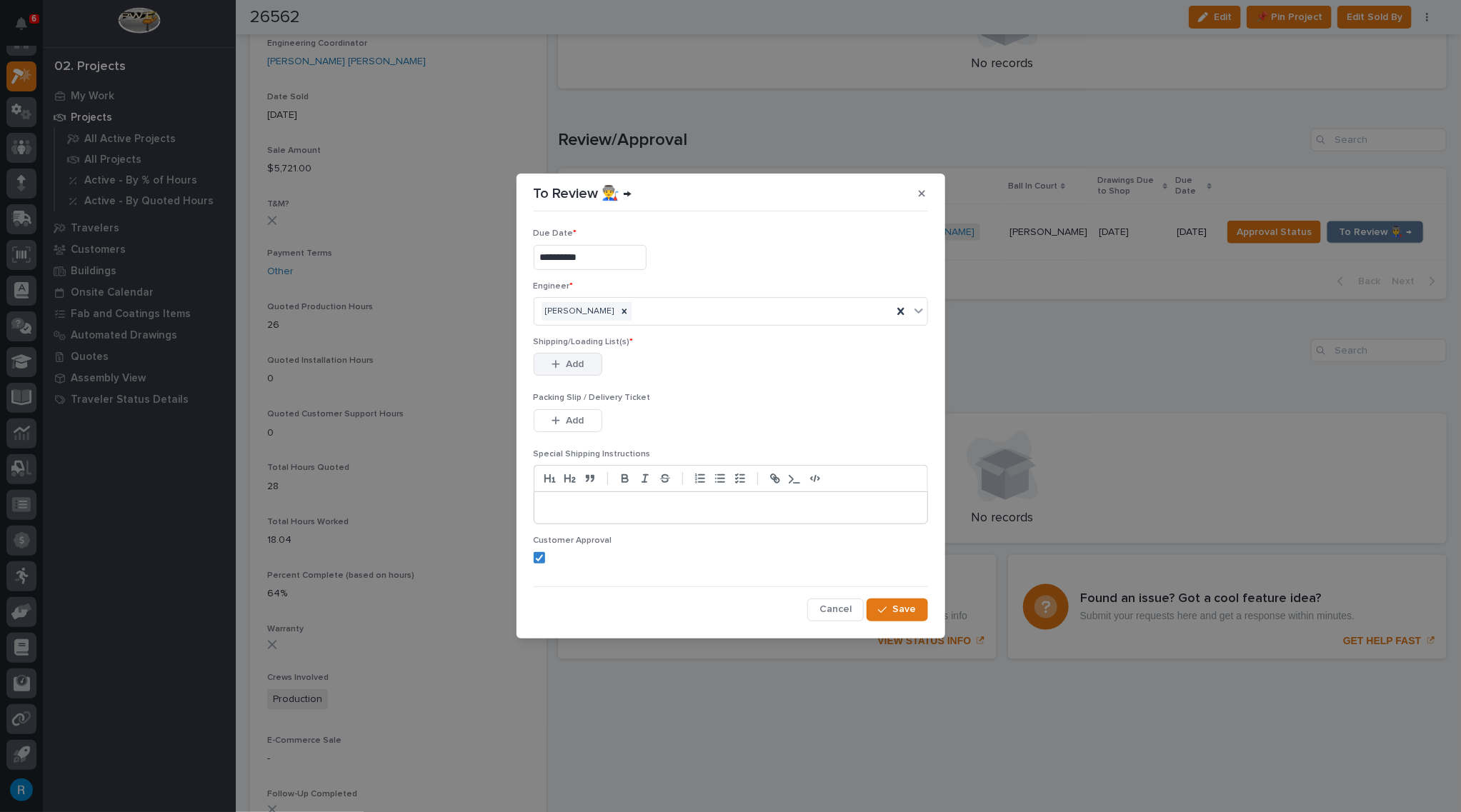
click at [576, 365] on span "Add" at bounding box center [574, 364] width 18 height 13
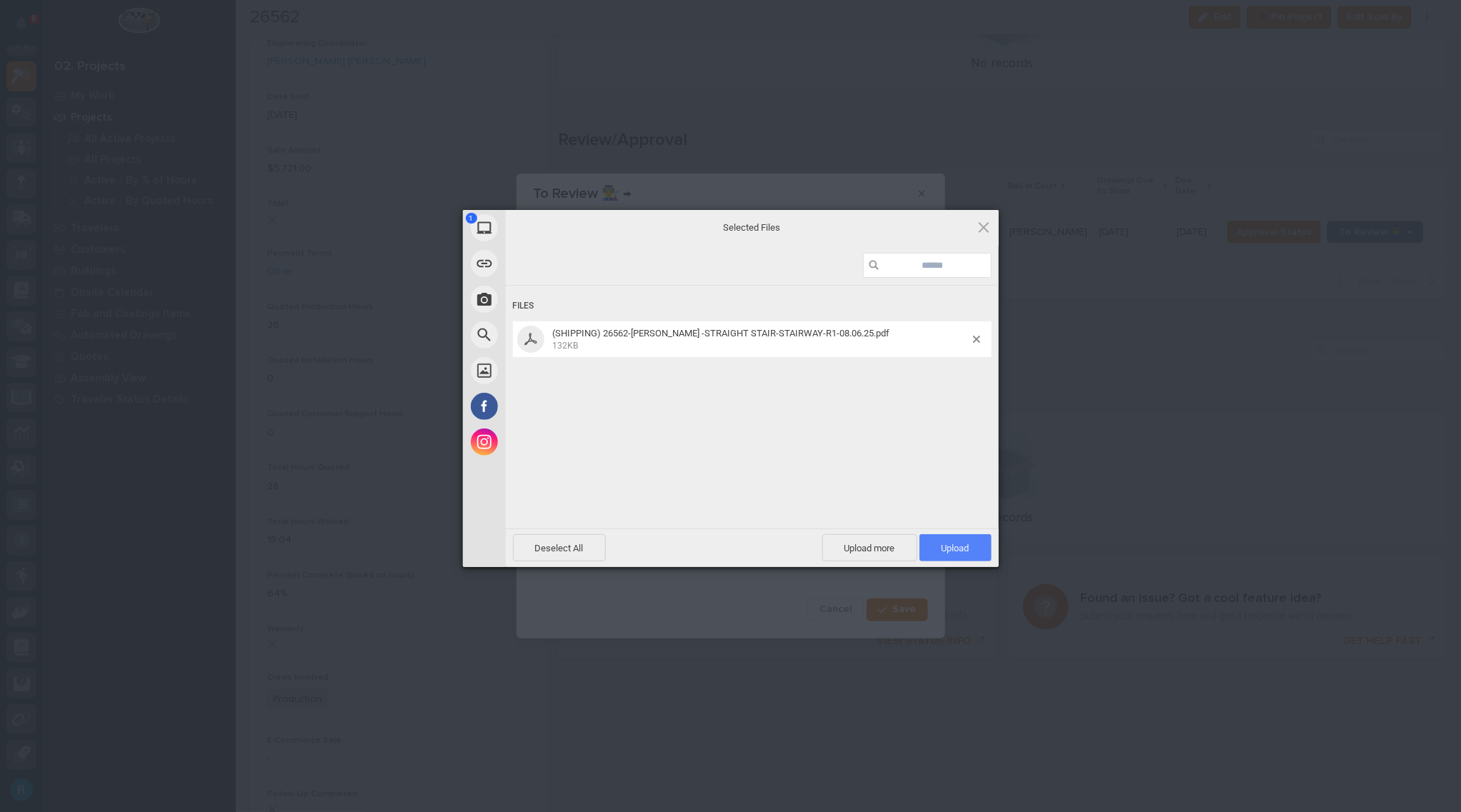
click at [958, 552] on span "Upload 1" at bounding box center [955, 548] width 28 height 11
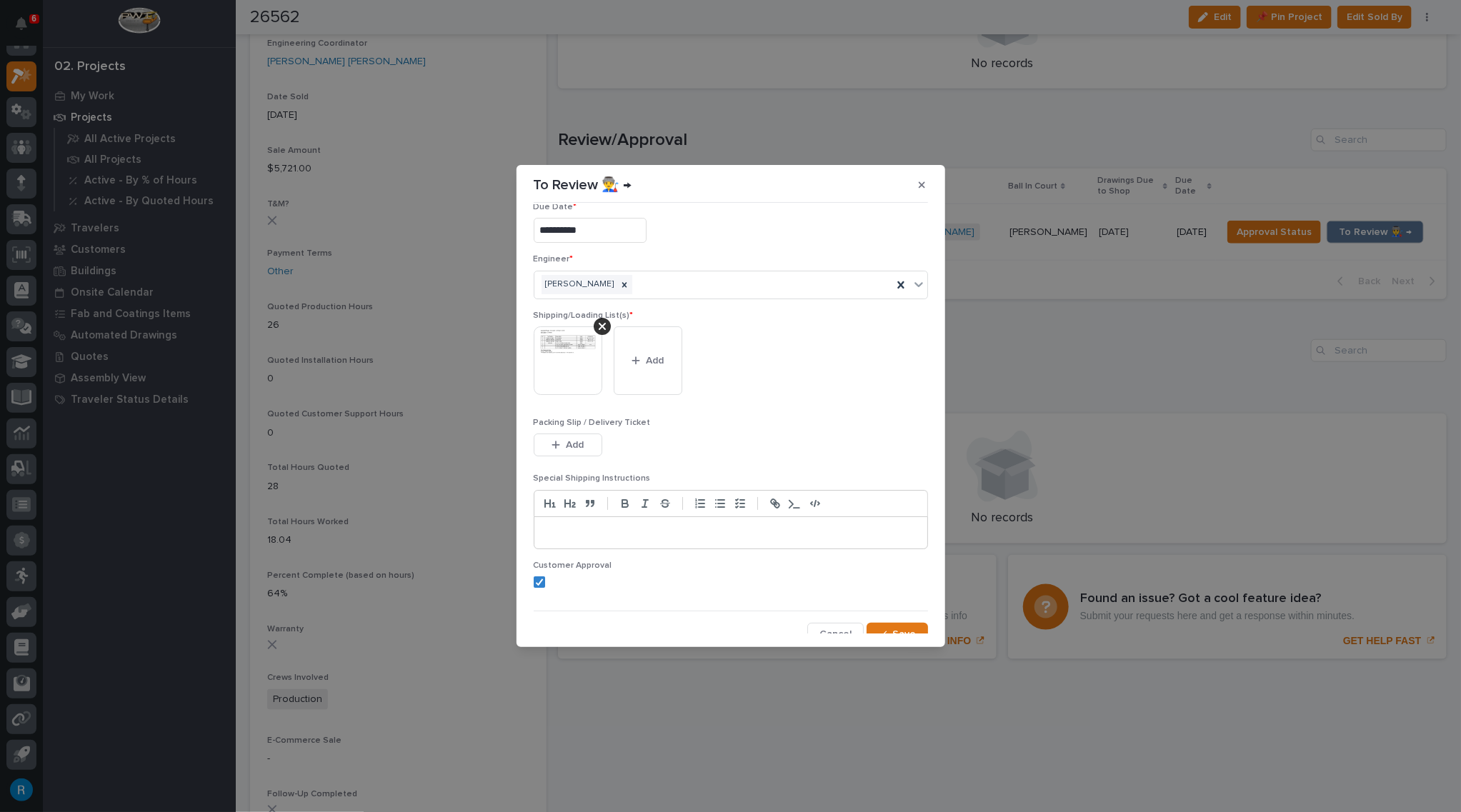
scroll to position [27, 0]
click at [894, 620] on span "Save" at bounding box center [904, 625] width 24 height 13
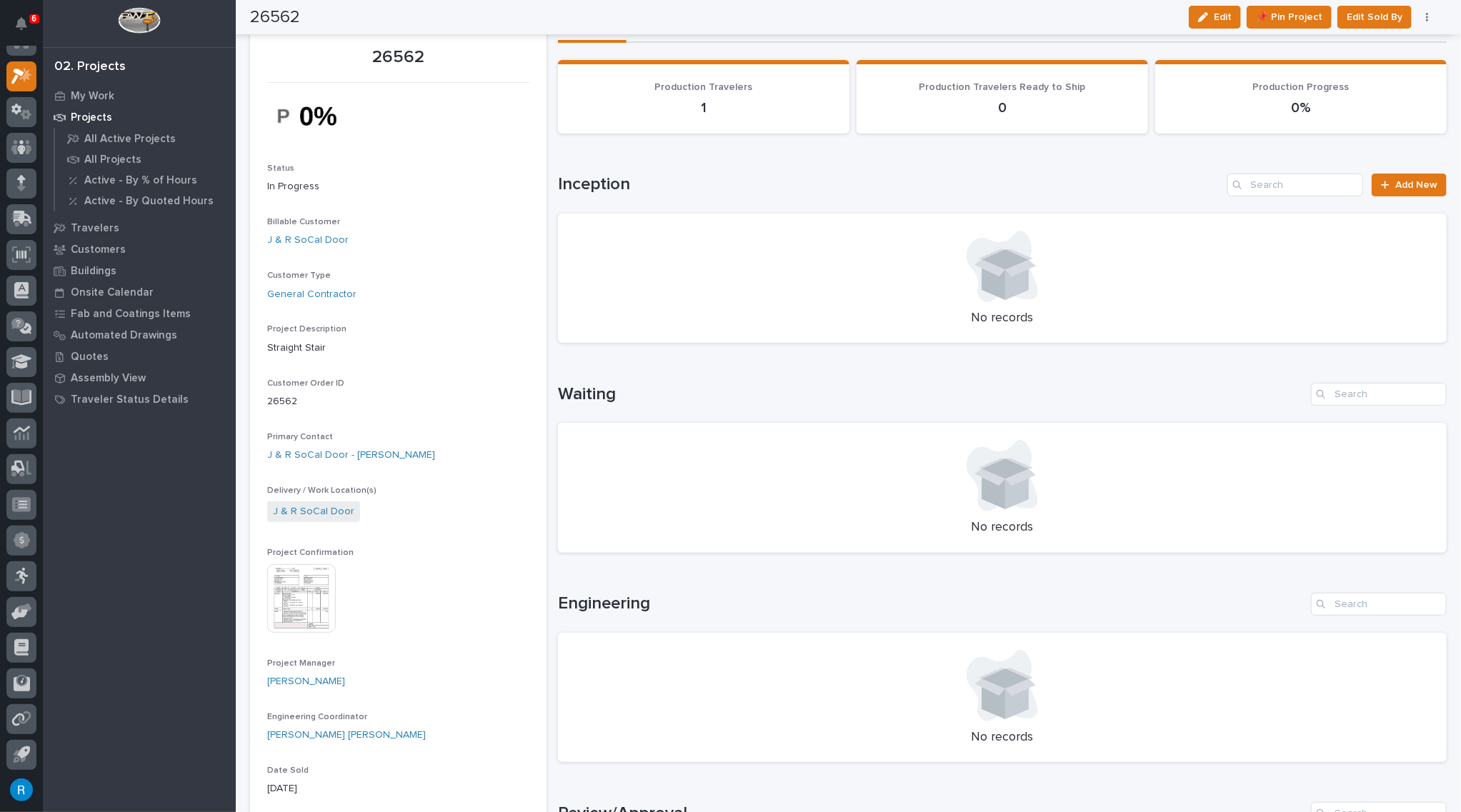
scroll to position [0, 0]
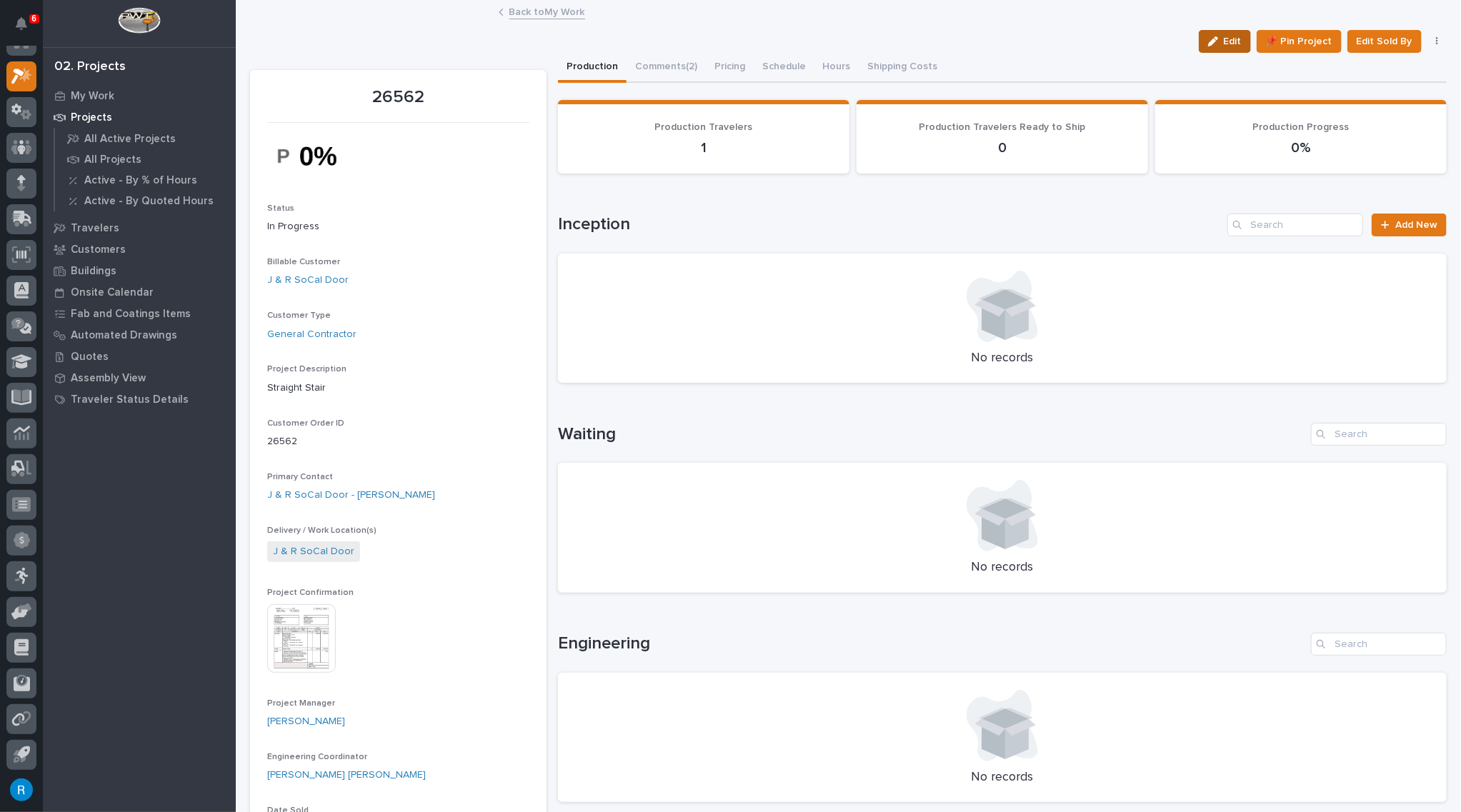
click at [1224, 42] on span "Edit" at bounding box center [1232, 42] width 18 height 13
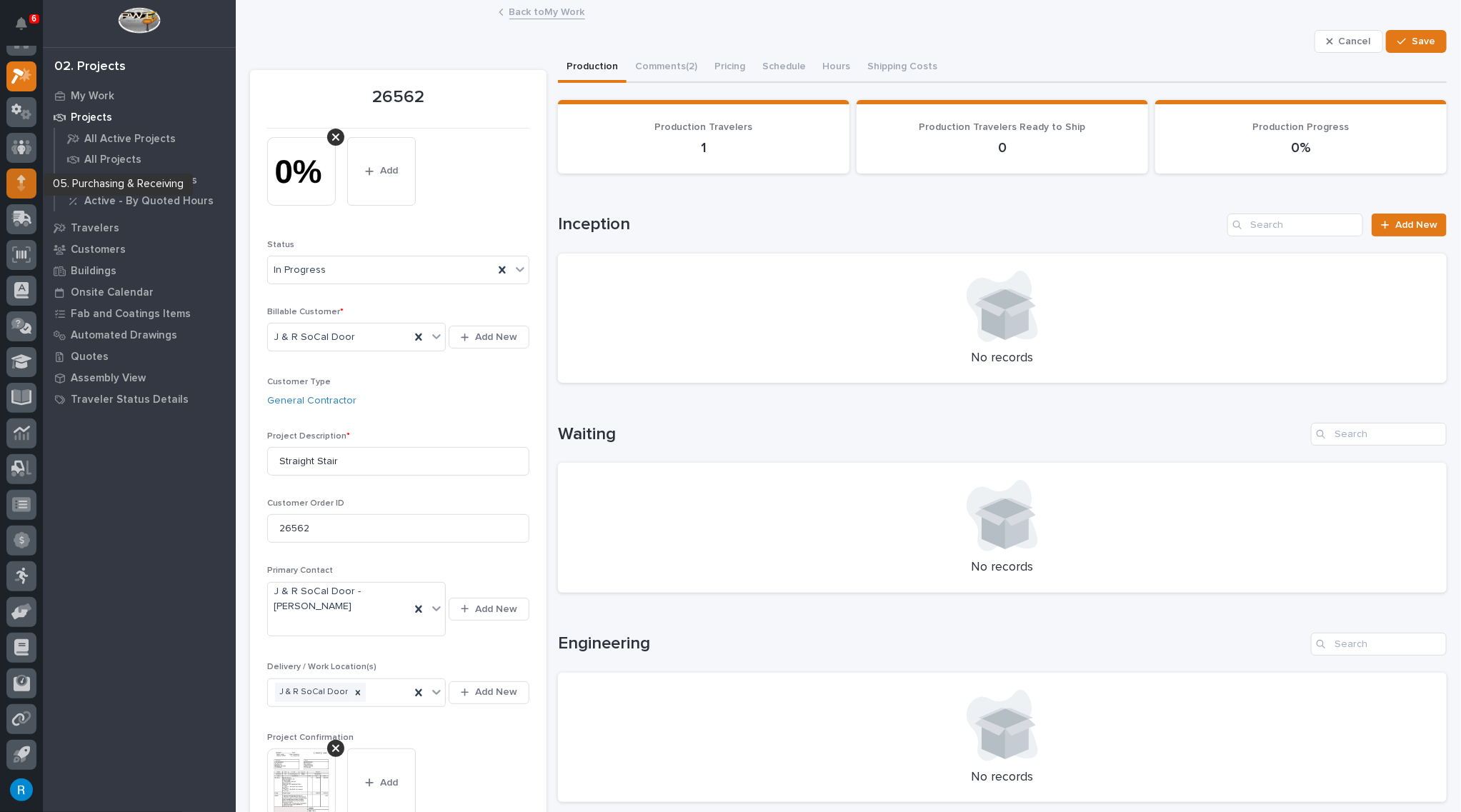
click at [17, 183] on icon at bounding box center [22, 183] width 9 height 17
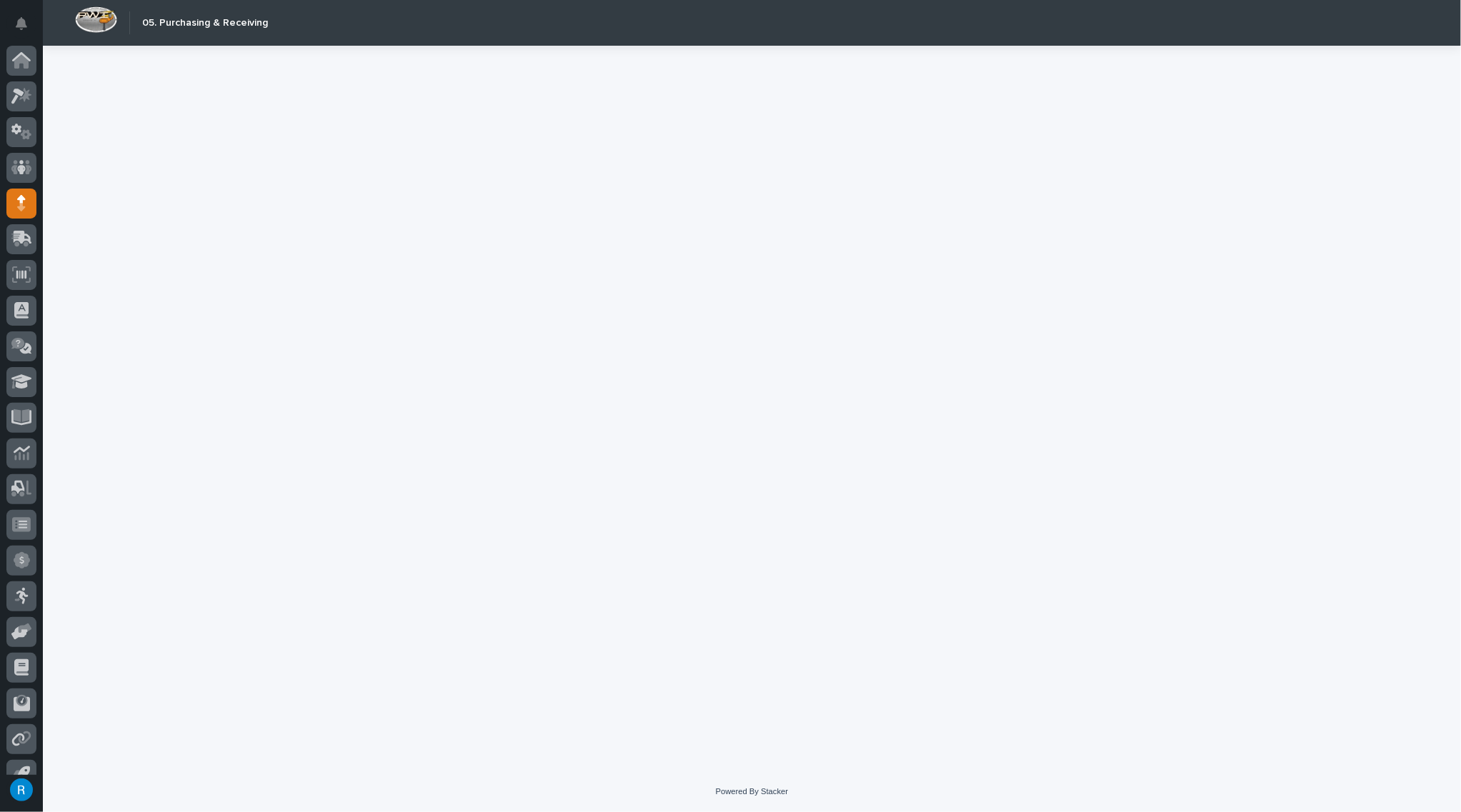
scroll to position [20, 0]
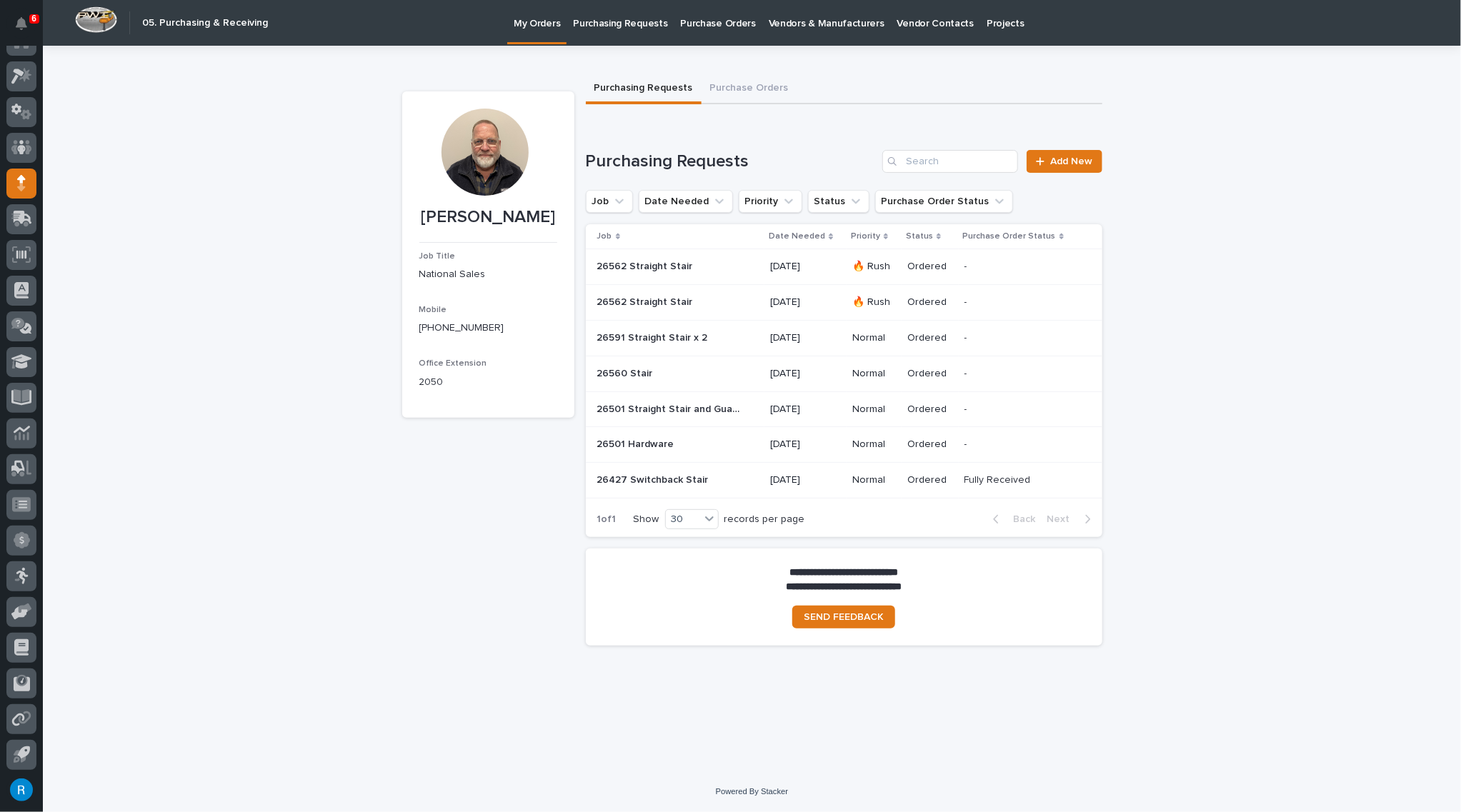
click at [729, 304] on p at bounding box center [668, 302] width 143 height 12
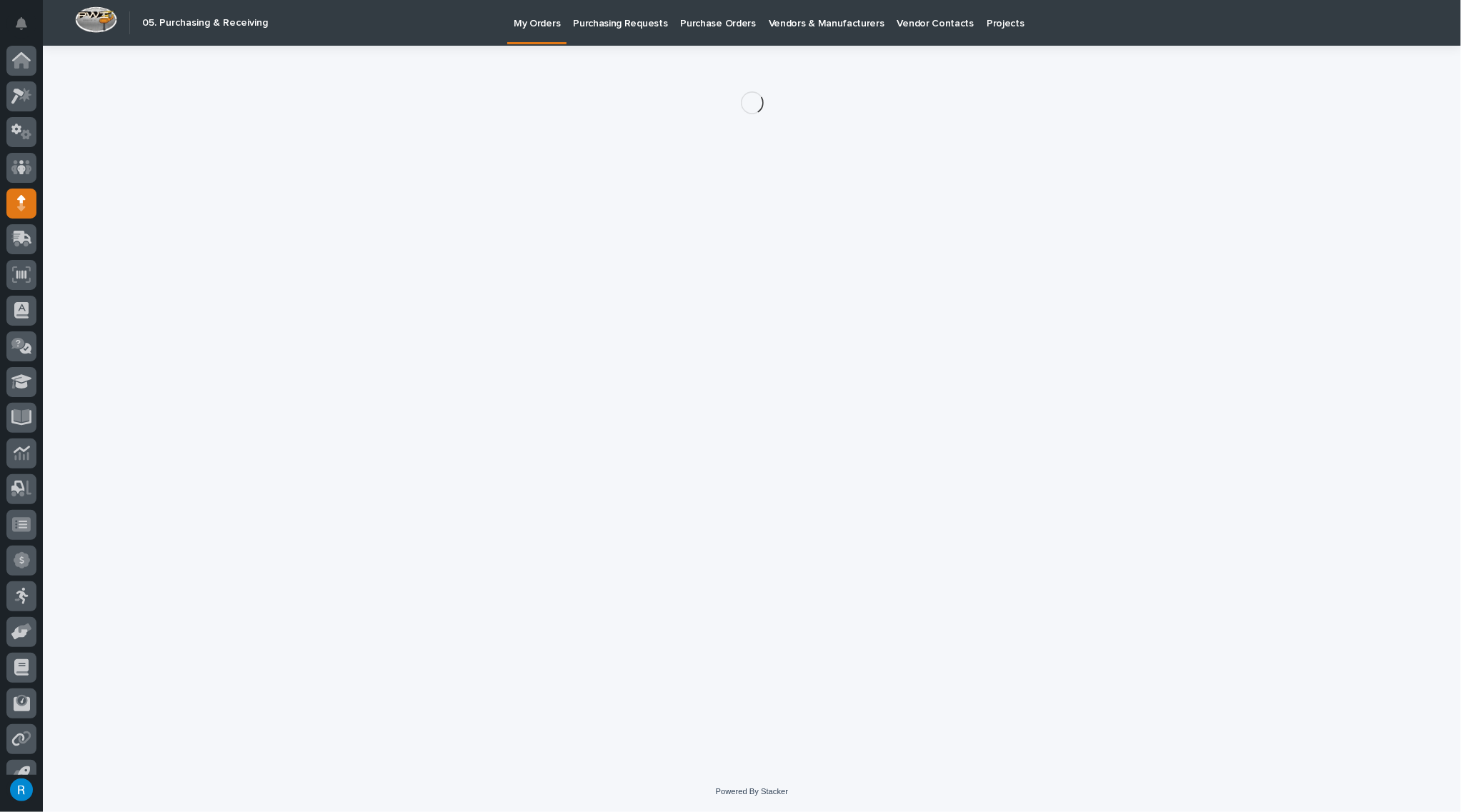
scroll to position [20, 0]
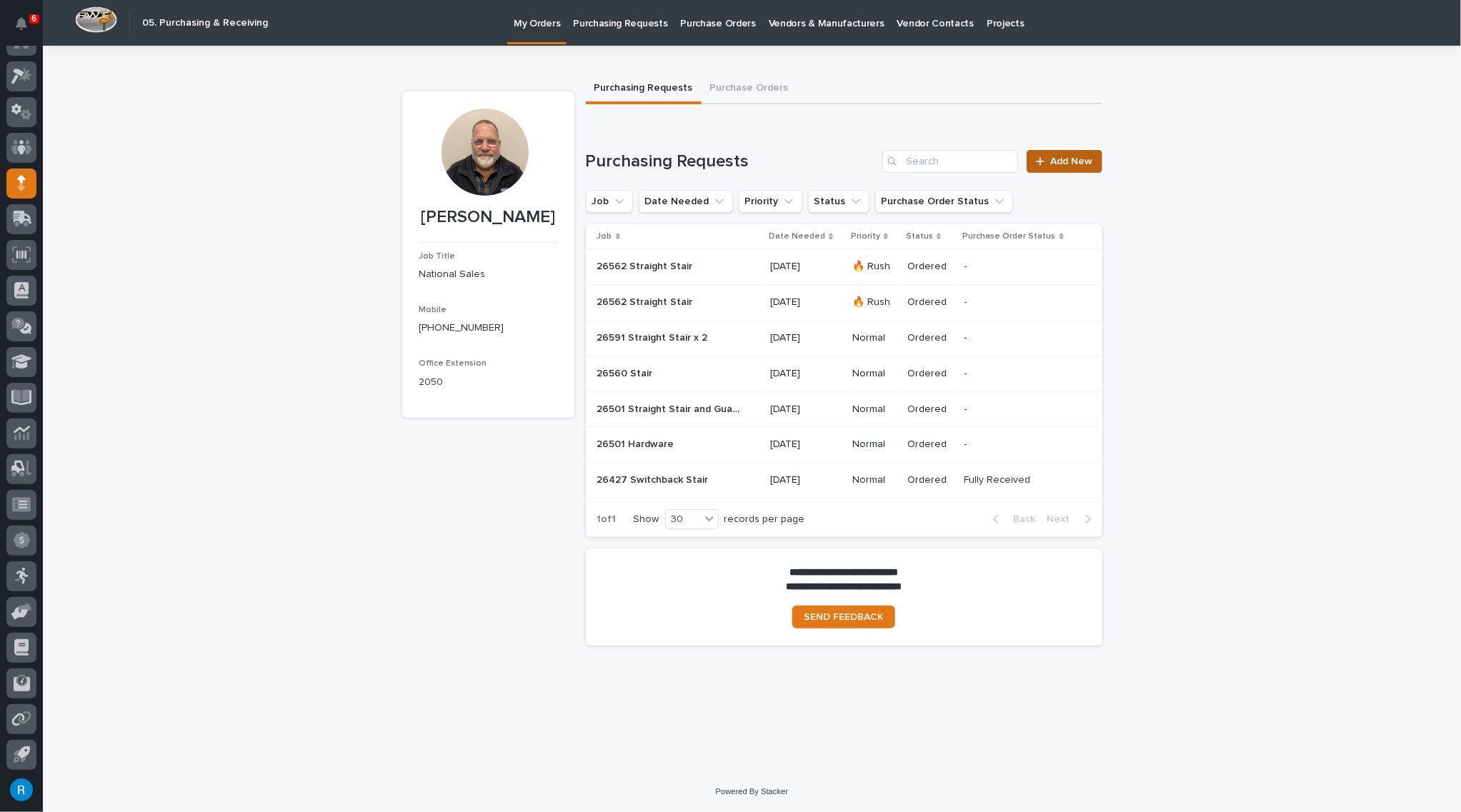
click at [1071, 164] on span "Add New" at bounding box center [1071, 162] width 42 height 10
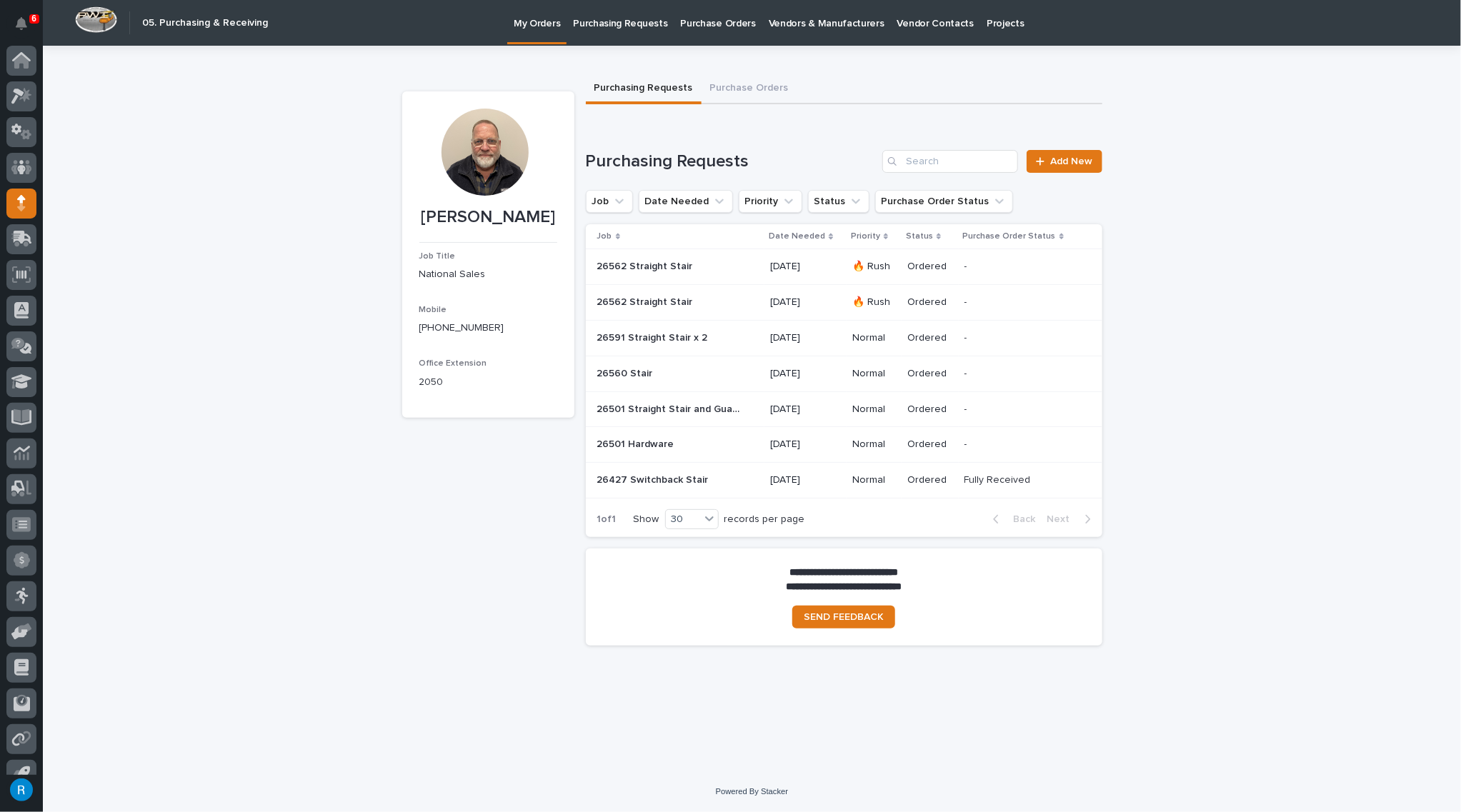
scroll to position [20, 0]
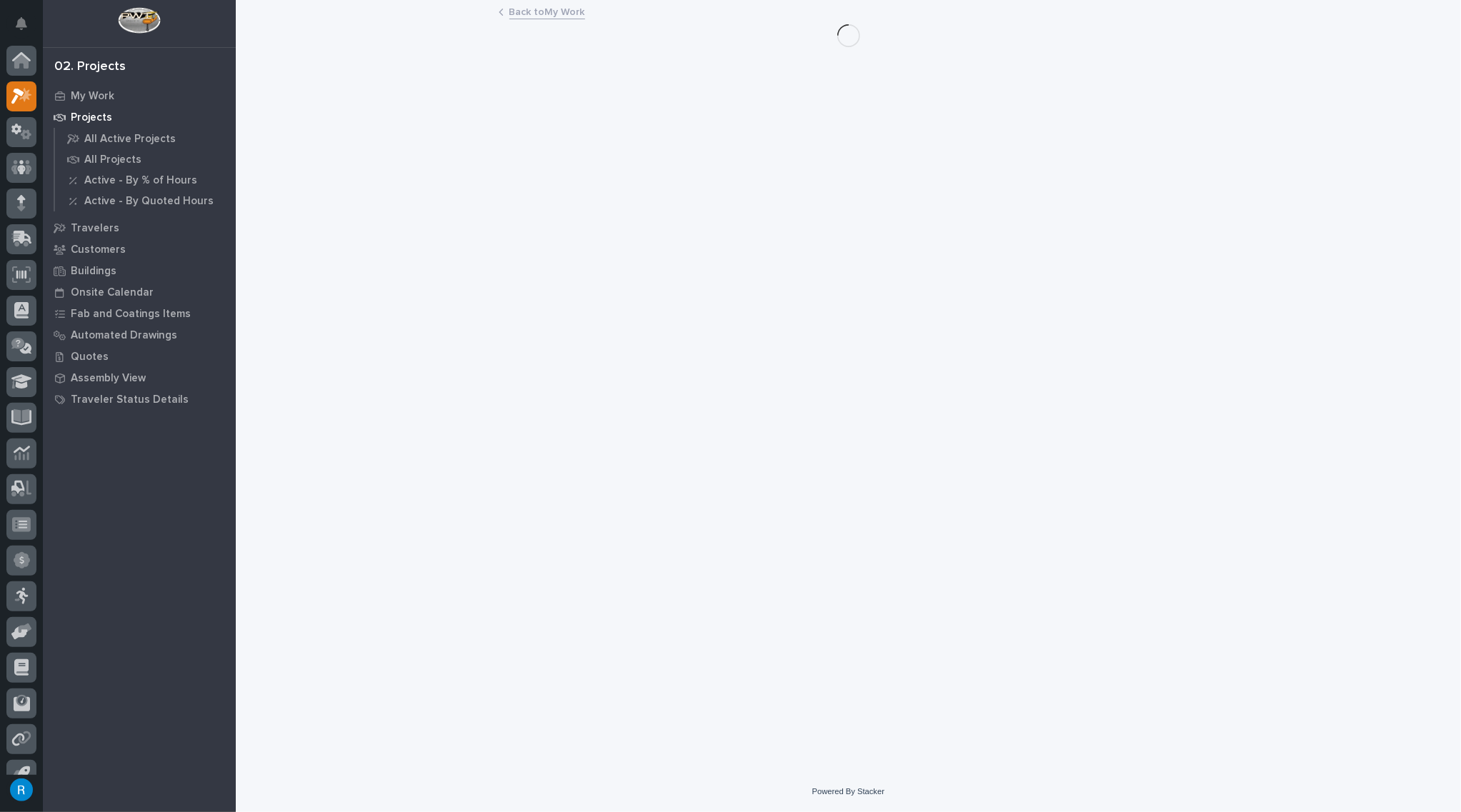
scroll to position [20, 0]
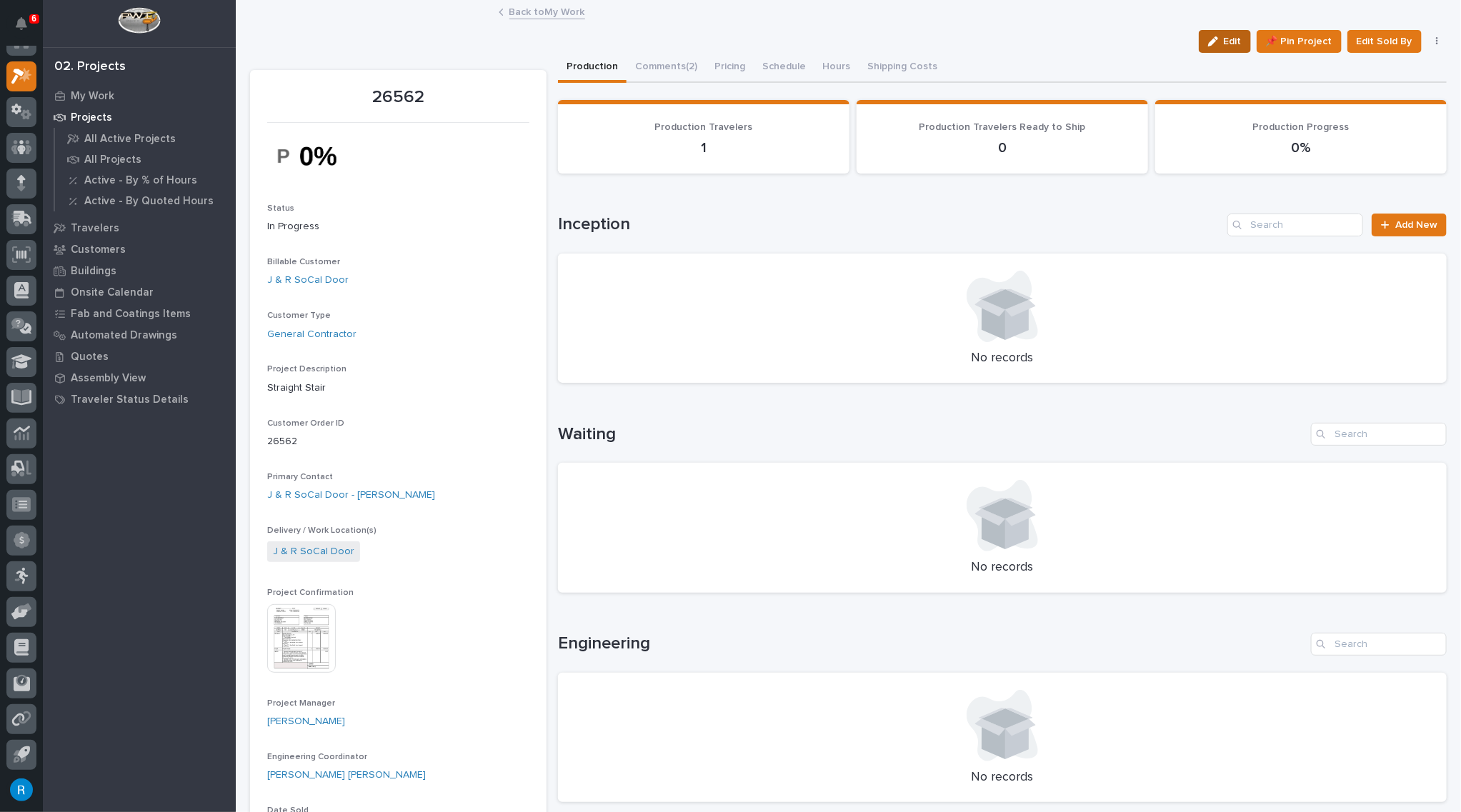
click at [1226, 42] on span "Edit" at bounding box center [1232, 42] width 18 height 13
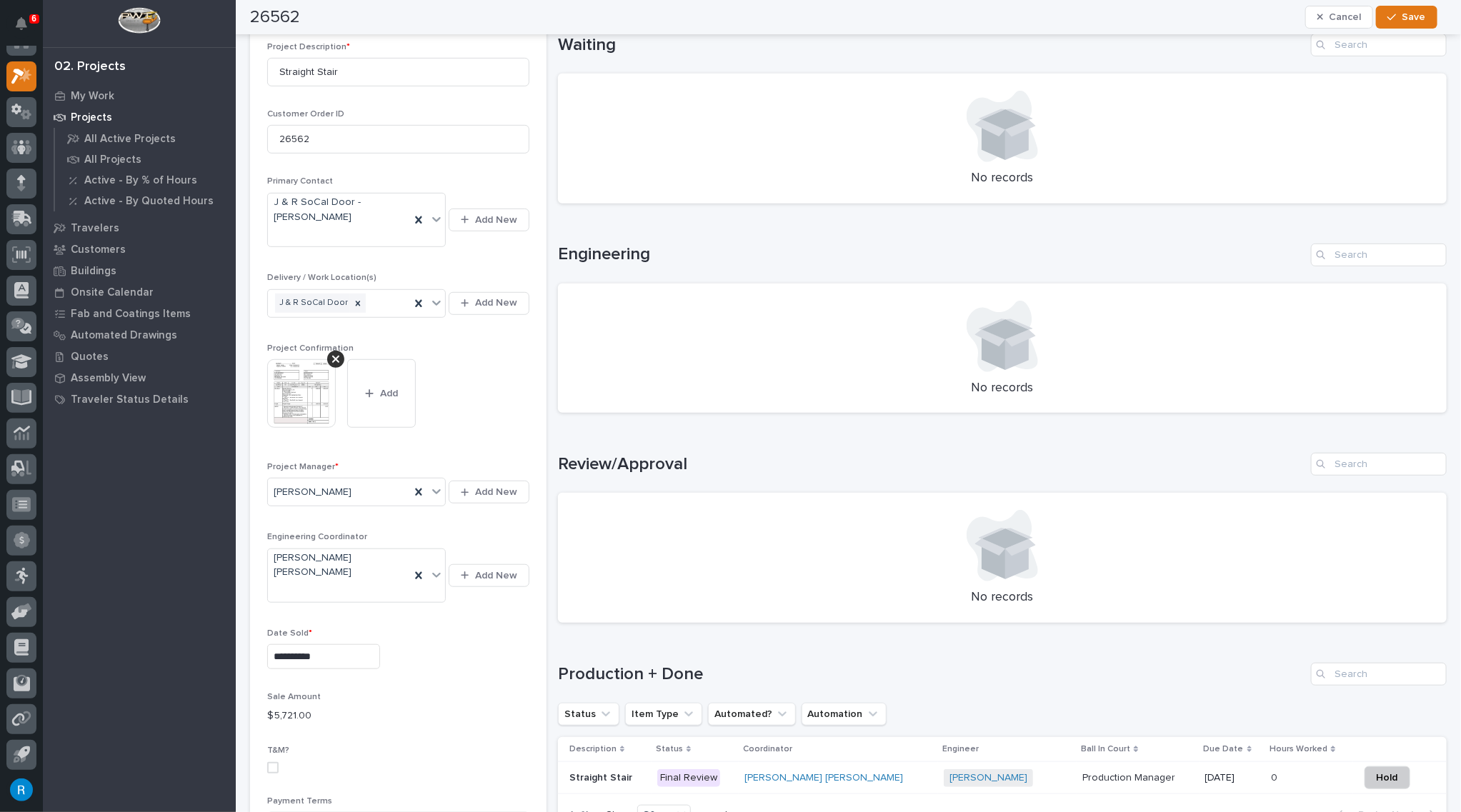
scroll to position [844, 0]
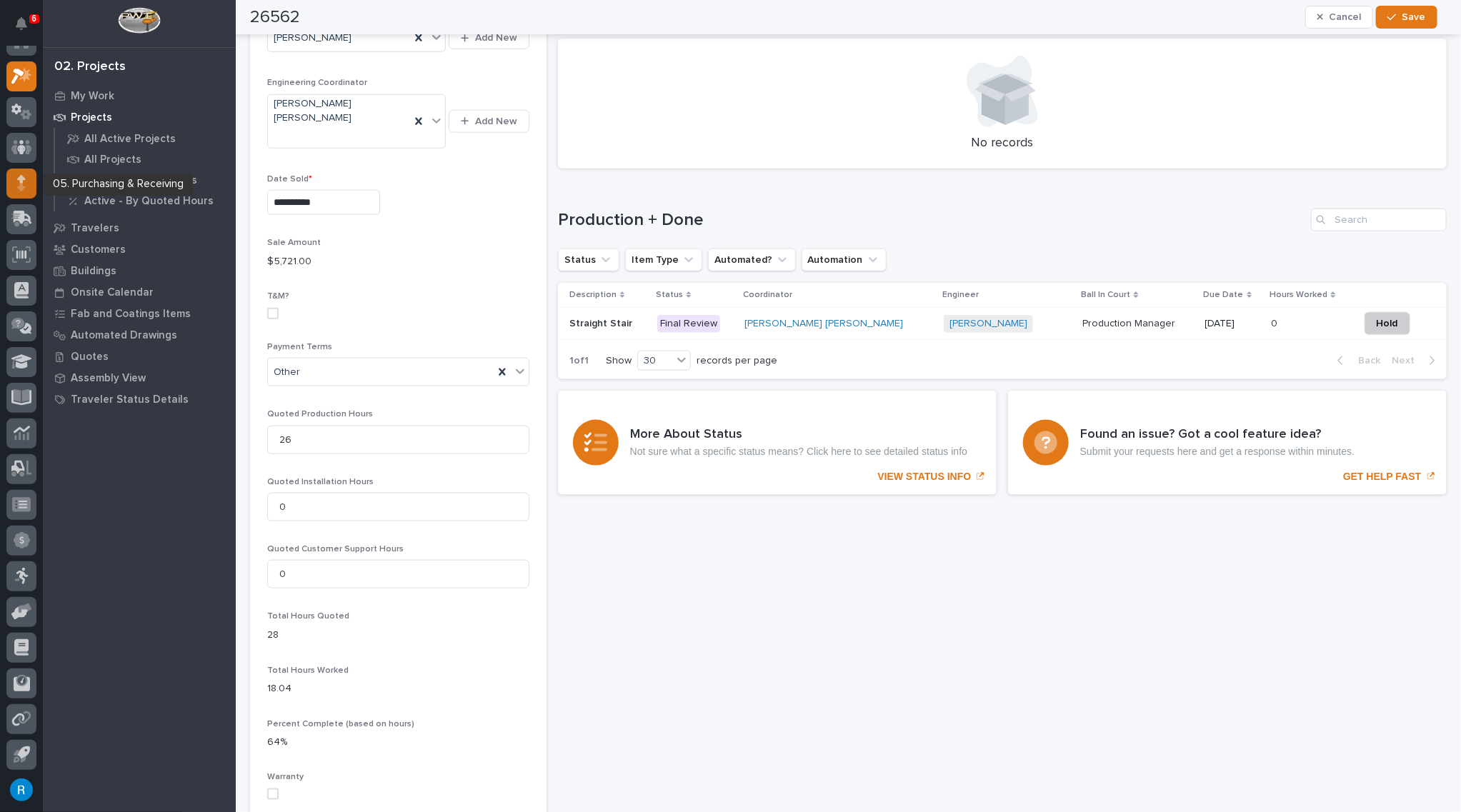
click at [17, 182] on div at bounding box center [22, 184] width 30 height 30
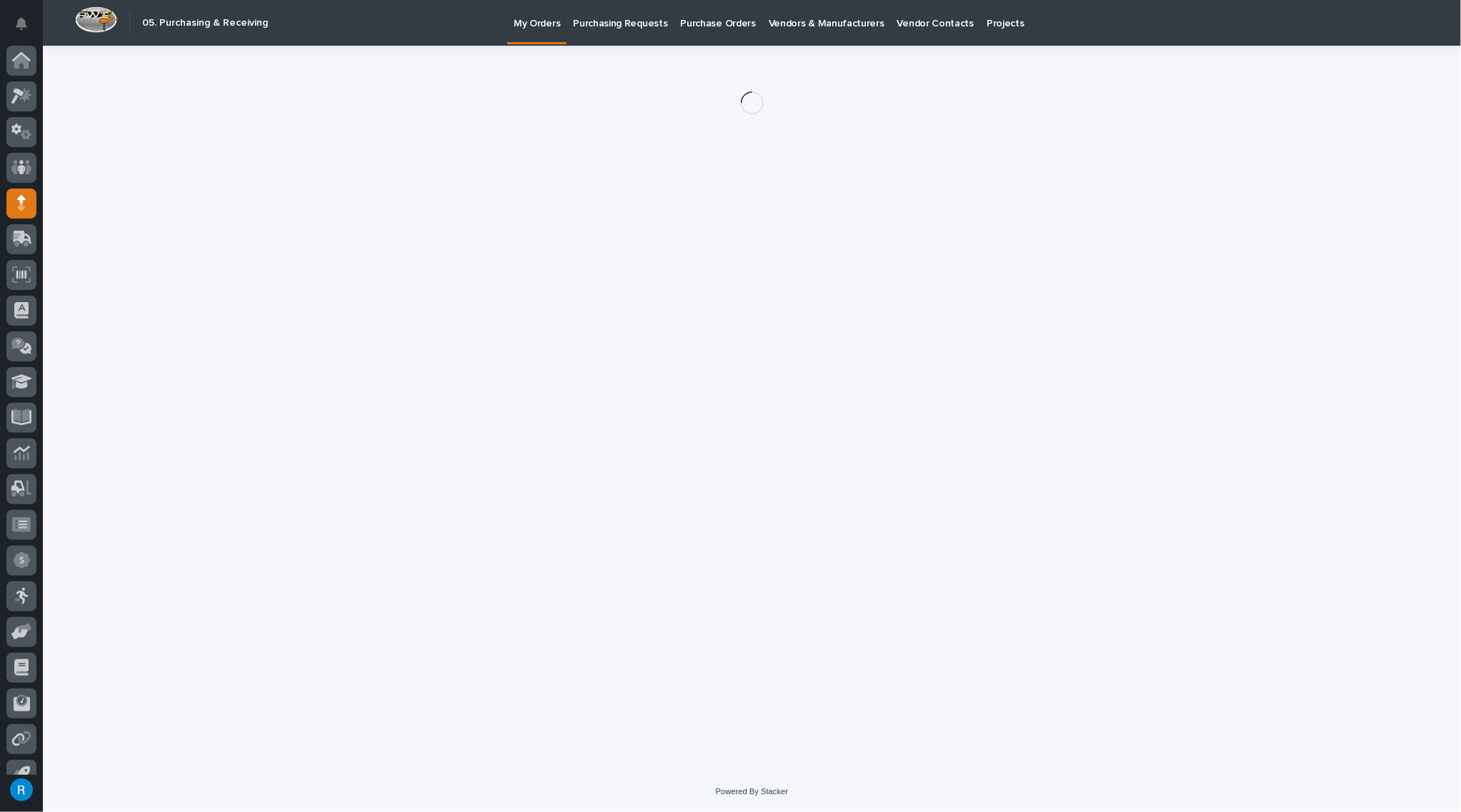
scroll to position [20, 0]
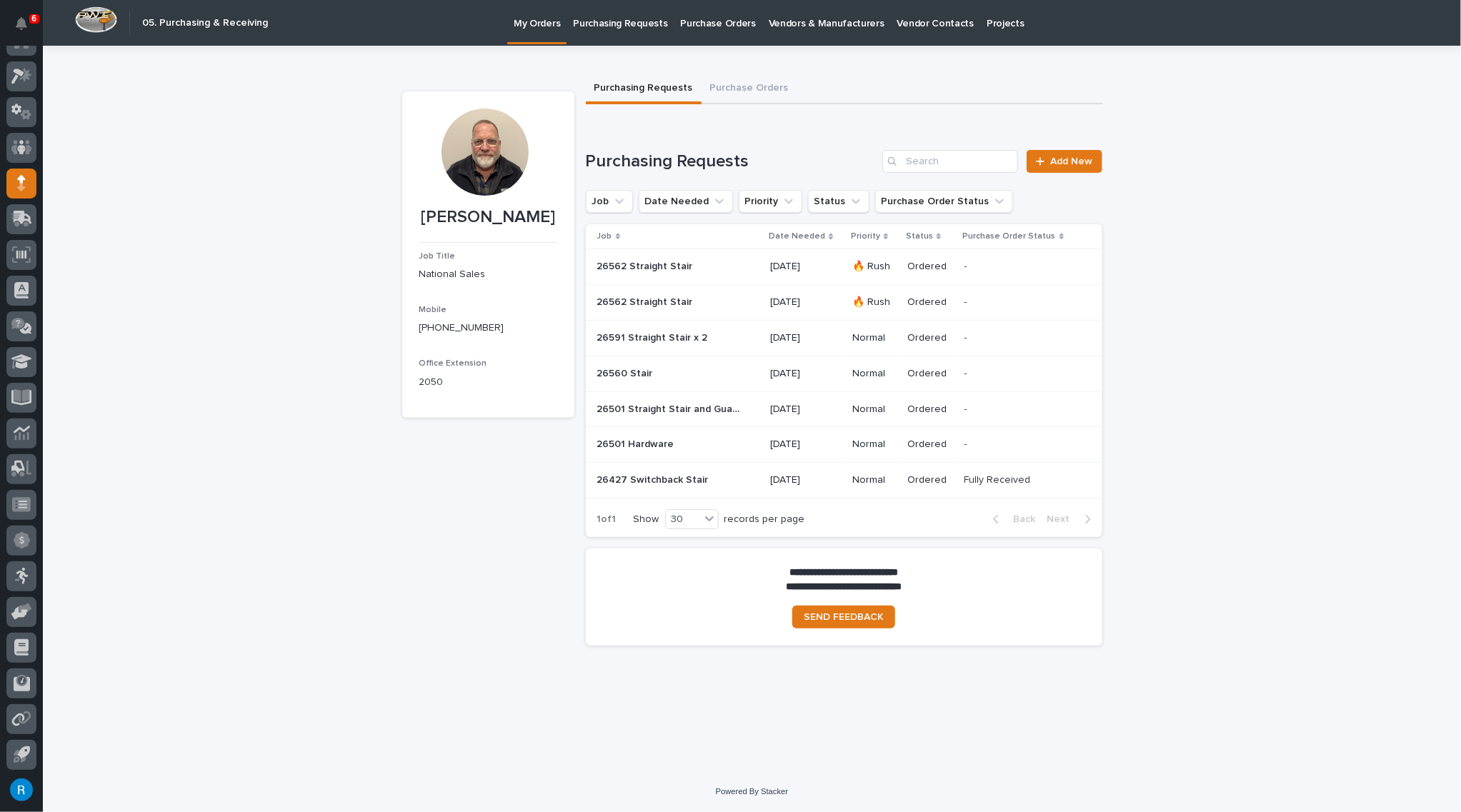
click at [726, 271] on p at bounding box center [668, 267] width 143 height 12
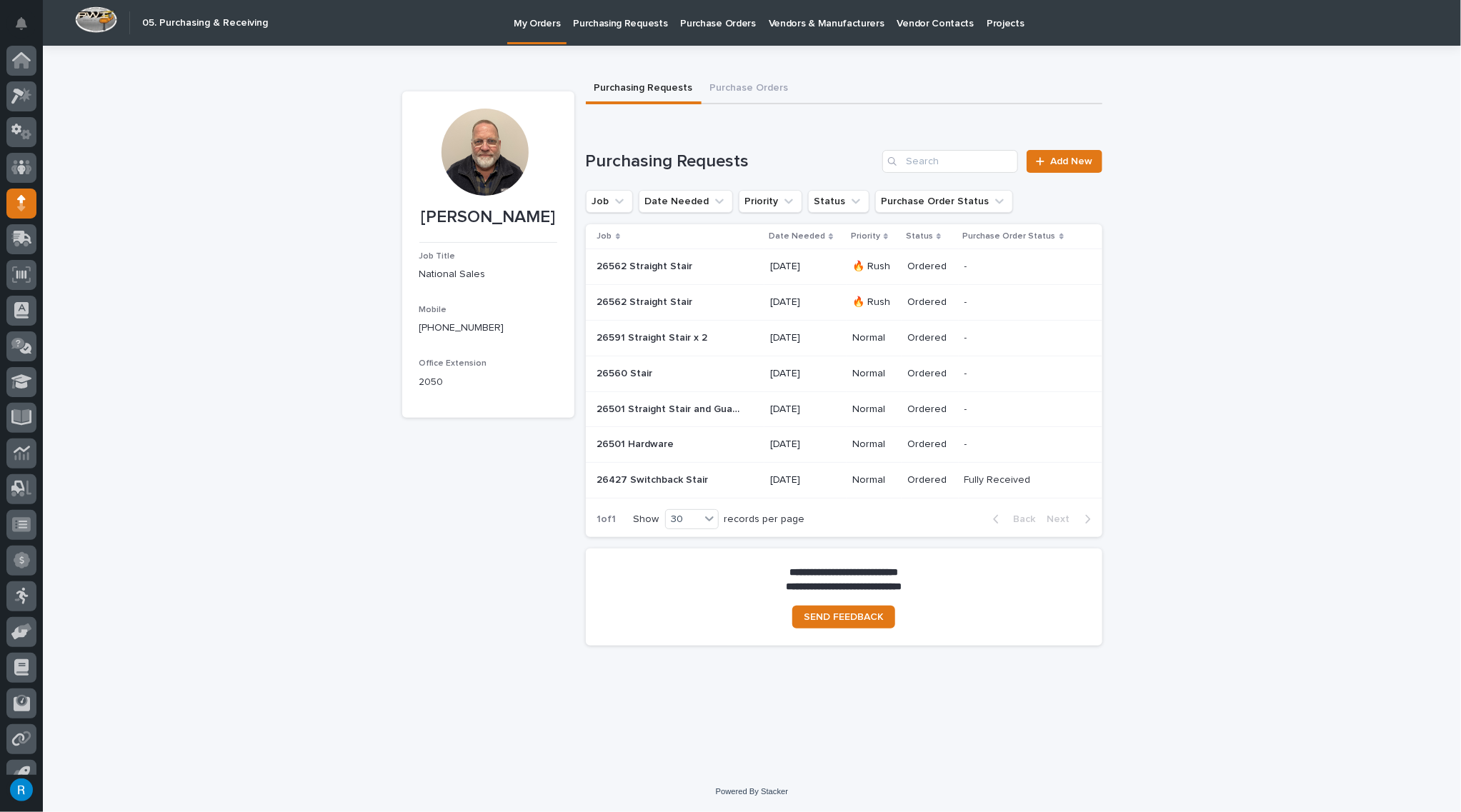
scroll to position [20, 0]
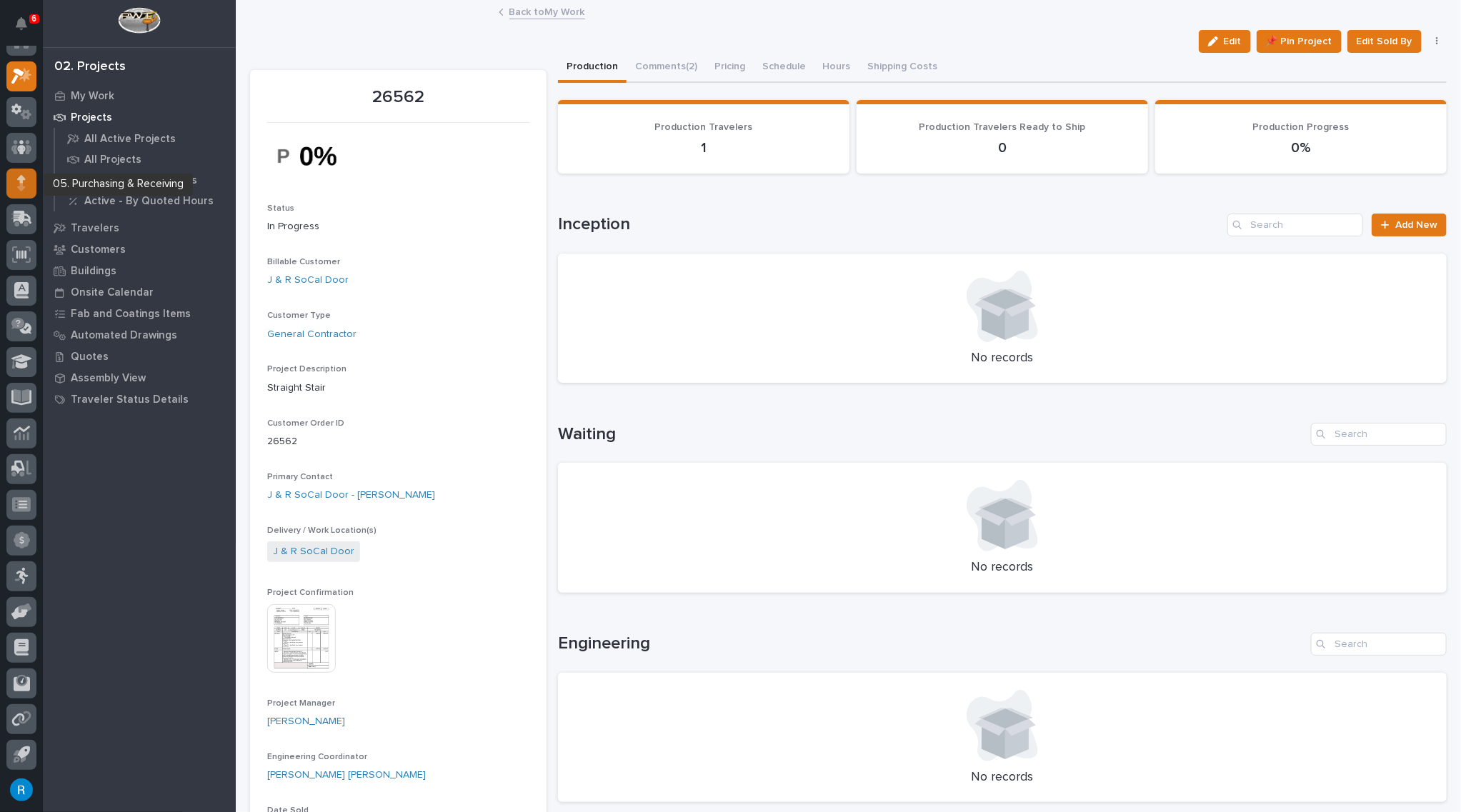
click at [17, 184] on icon at bounding box center [22, 183] width 9 height 17
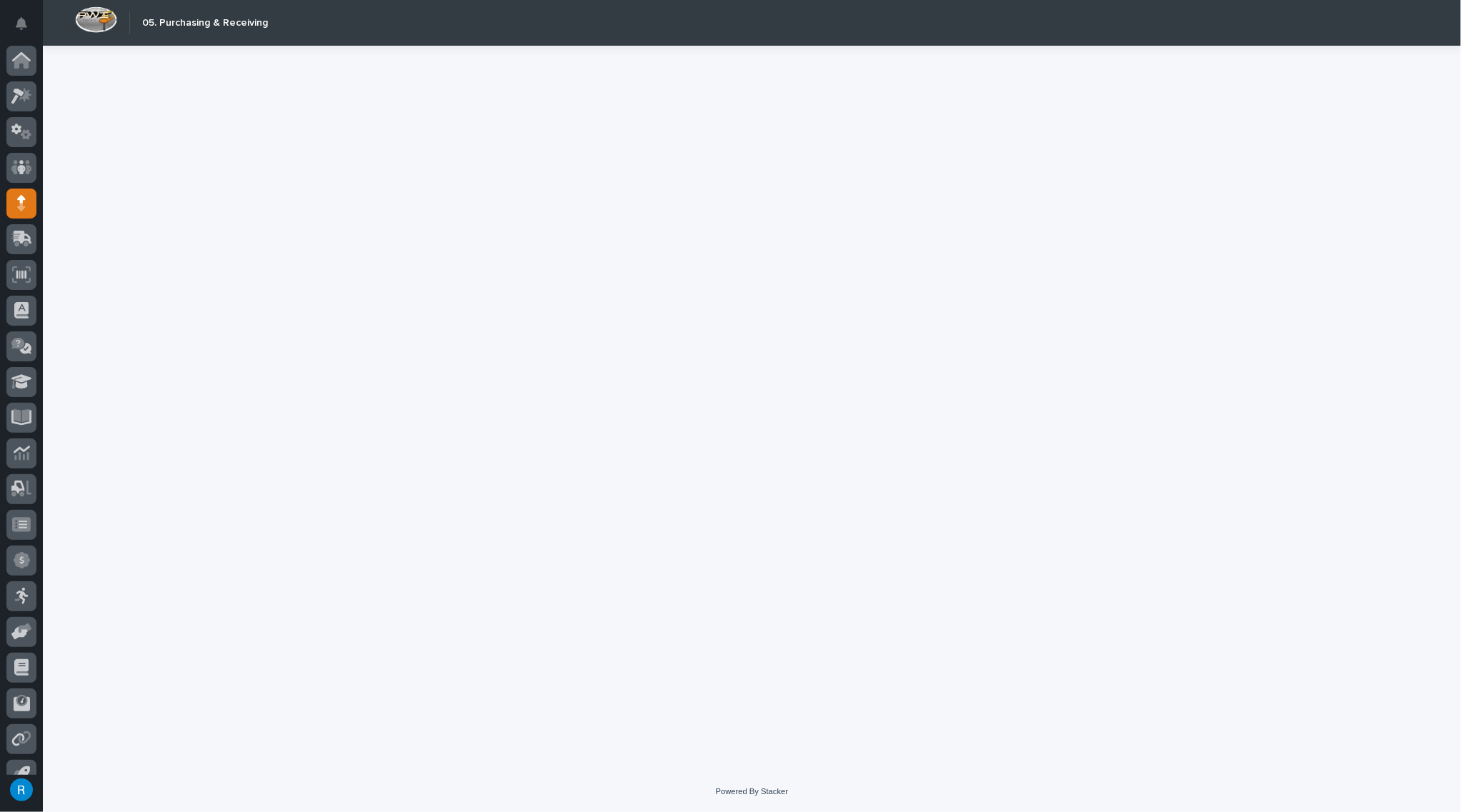
scroll to position [20, 0]
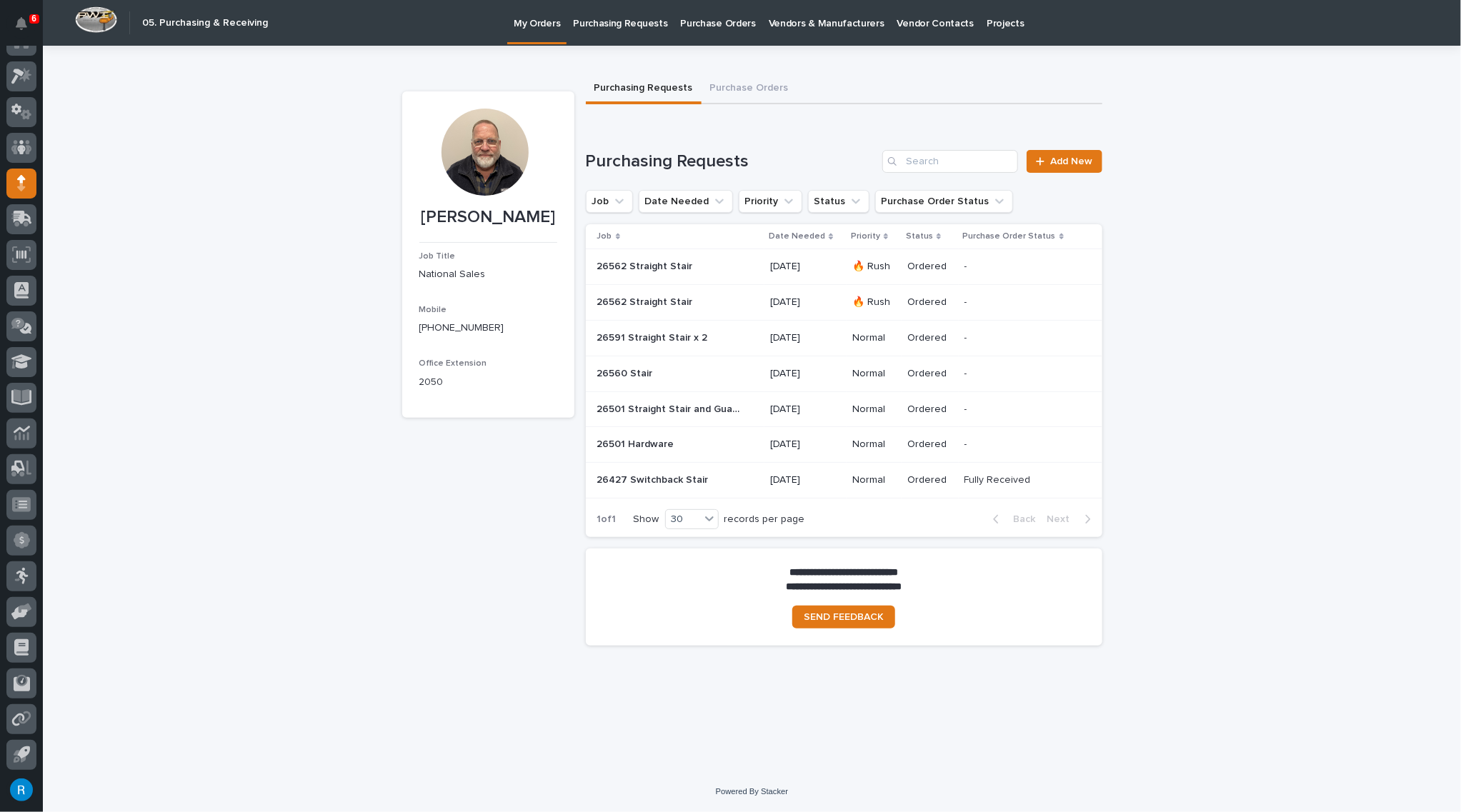
click at [636, 274] on div "26562 Straight Stair 26562 Straight Stair" at bounding box center [678, 267] width 162 height 24
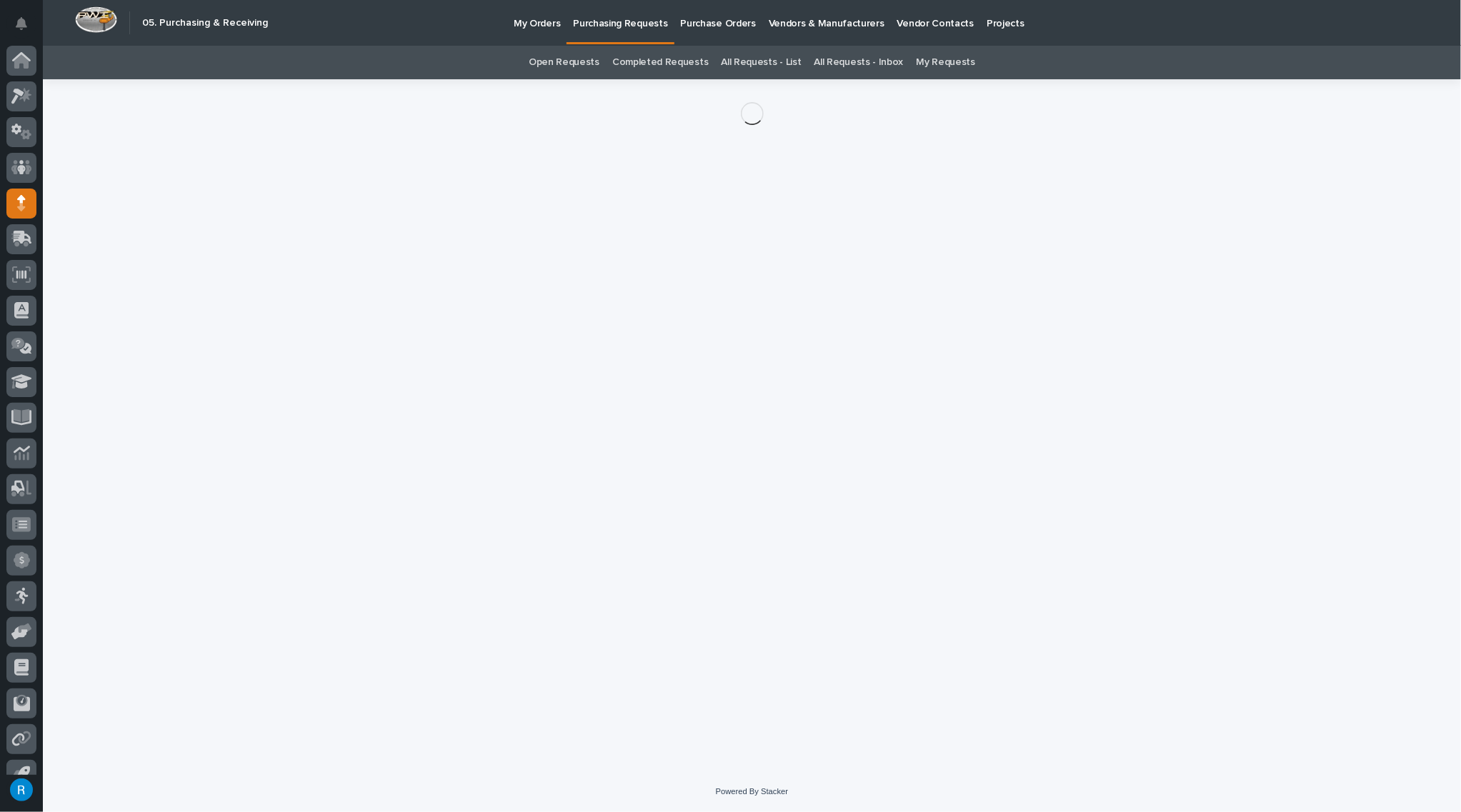
scroll to position [20, 0]
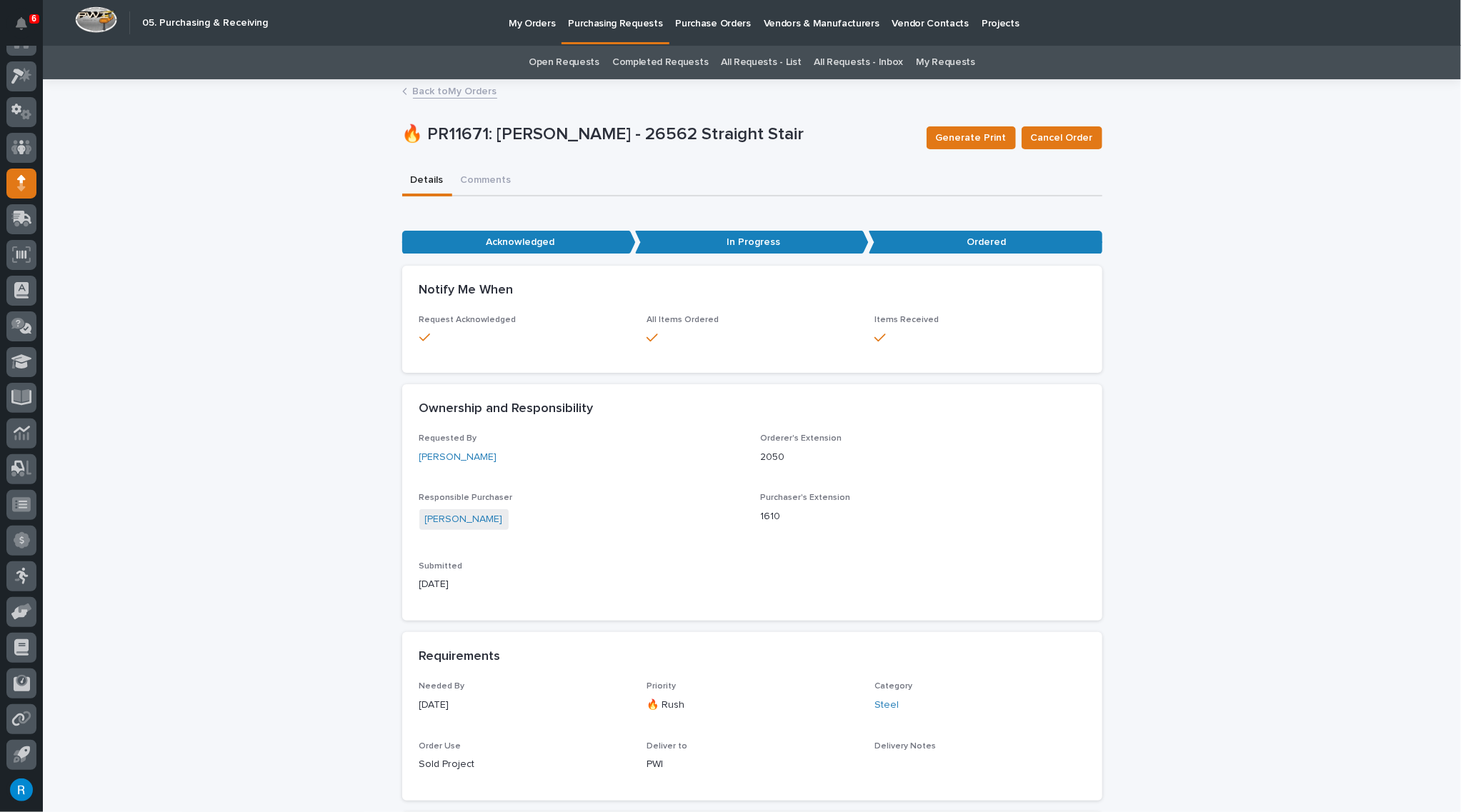
click at [648, 63] on link "Completed Requests" at bounding box center [660, 63] width 96 height 34
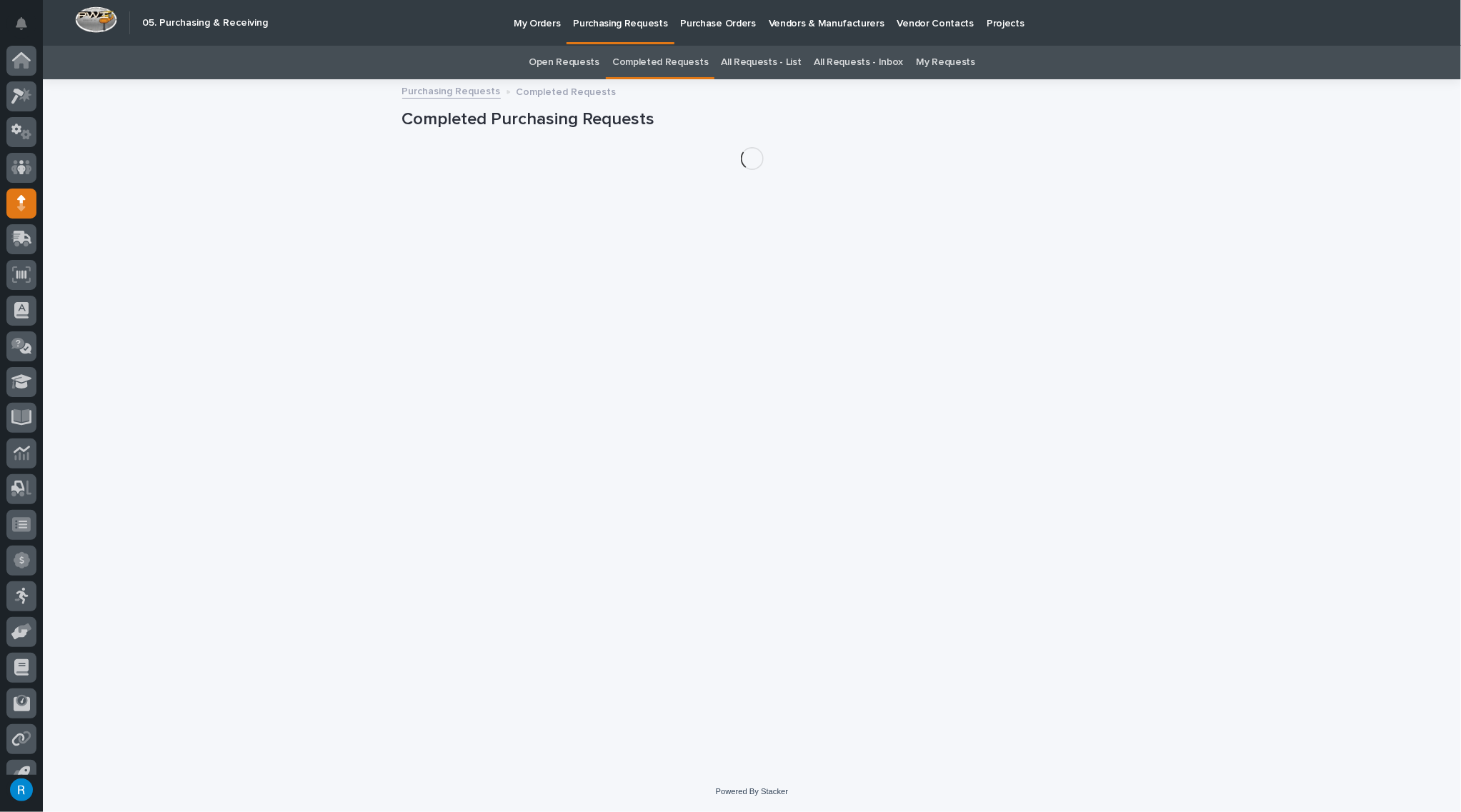
scroll to position [20, 0]
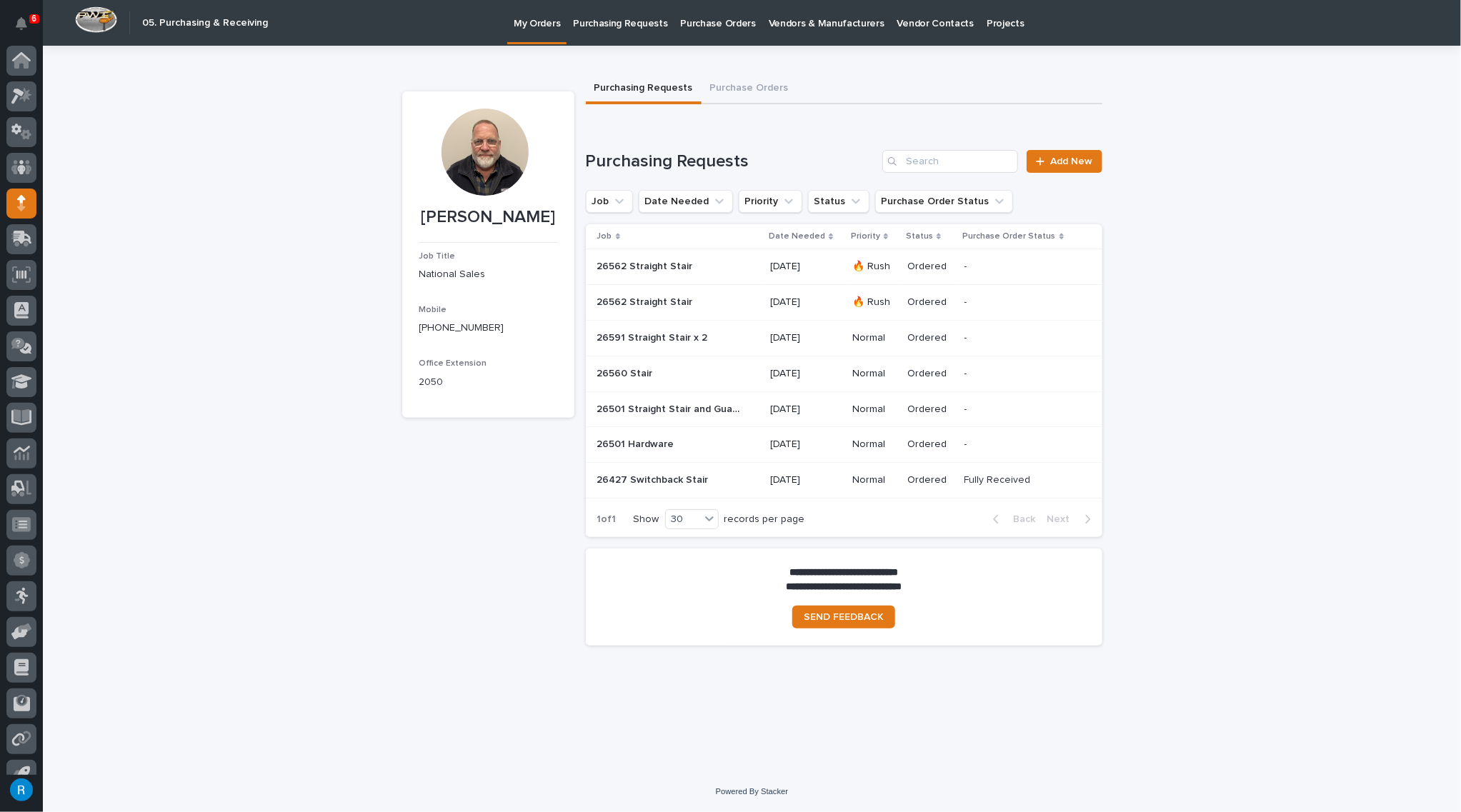
scroll to position [20, 0]
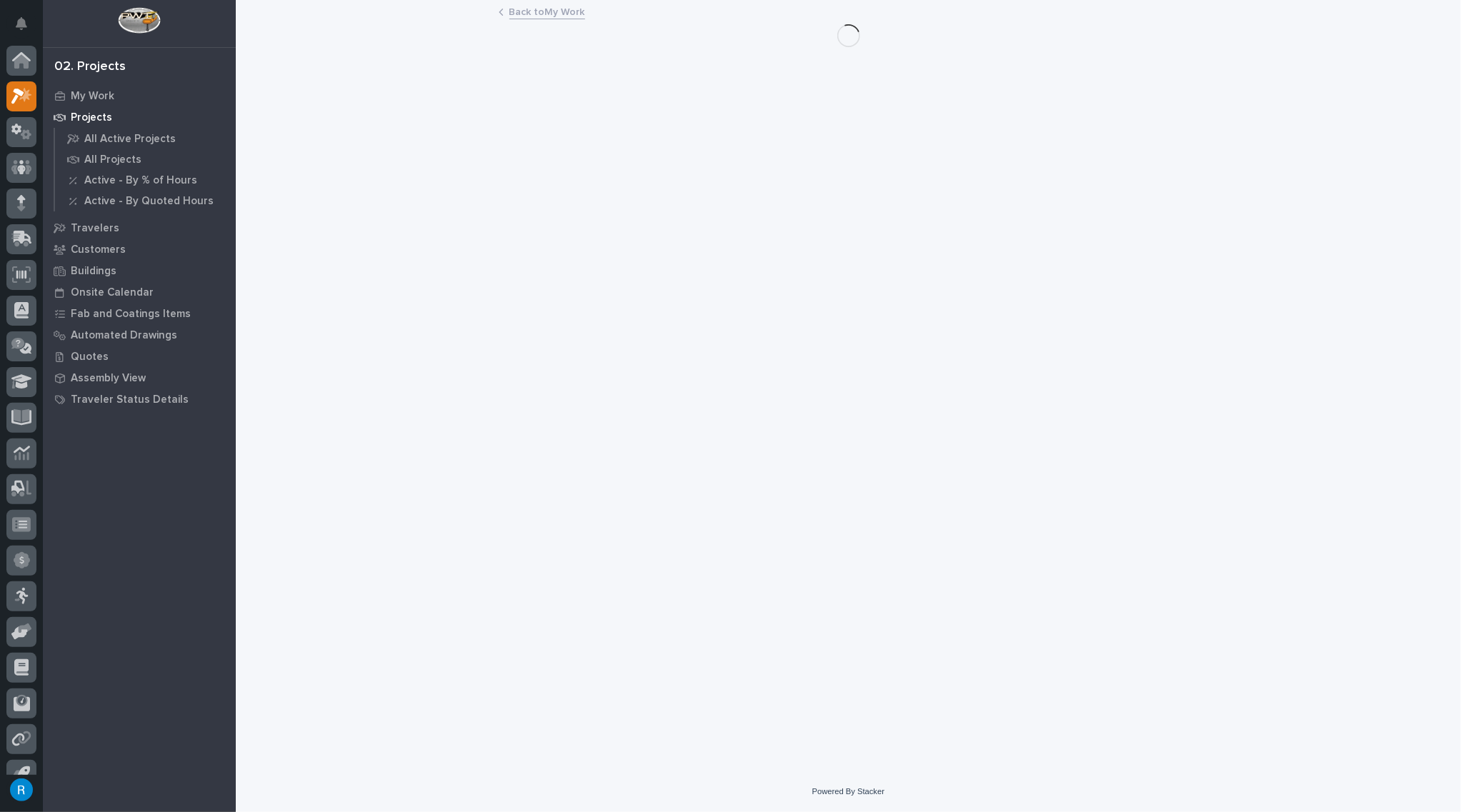
scroll to position [20, 0]
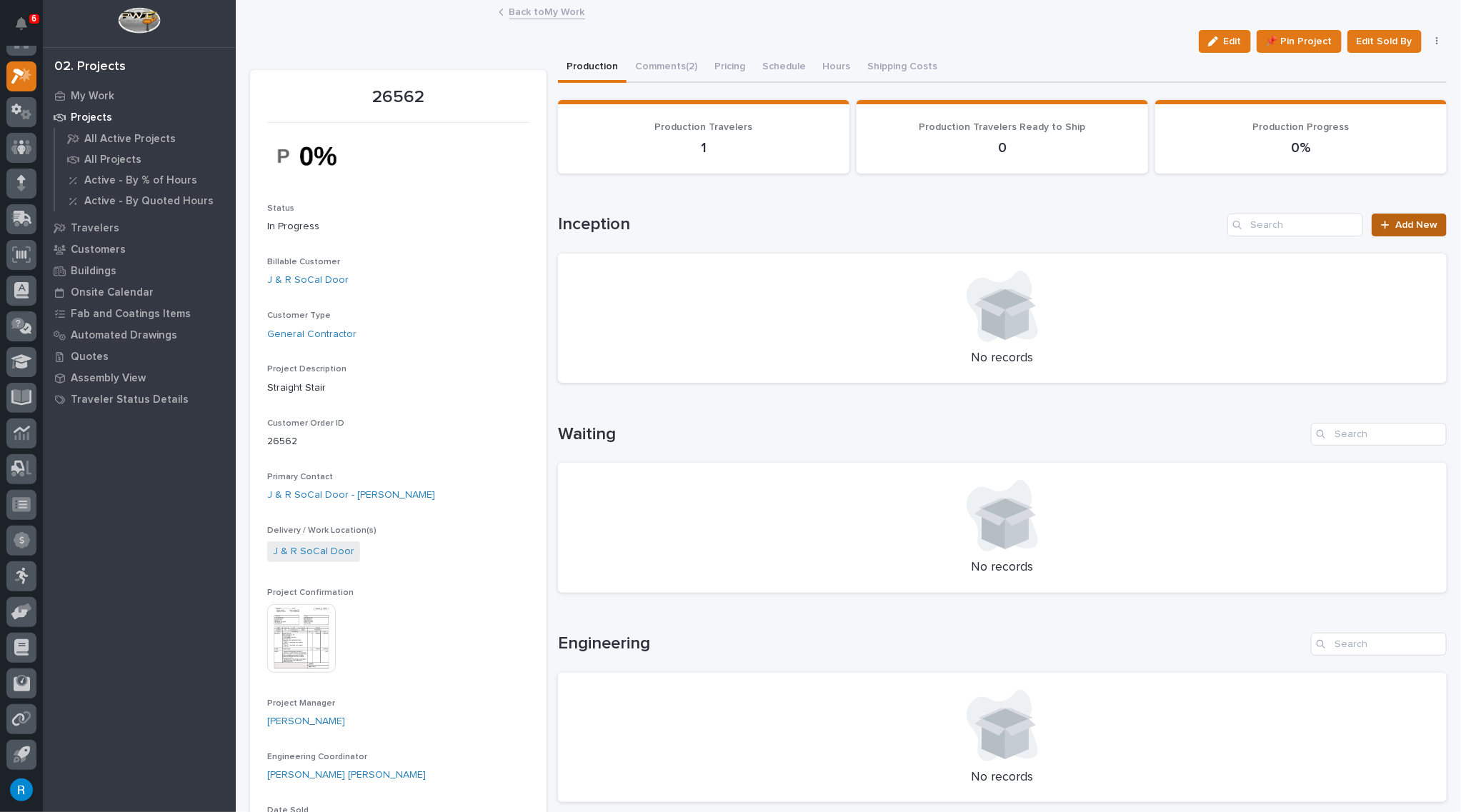
click at [1406, 227] on span "Add New" at bounding box center [1416, 225] width 42 height 10
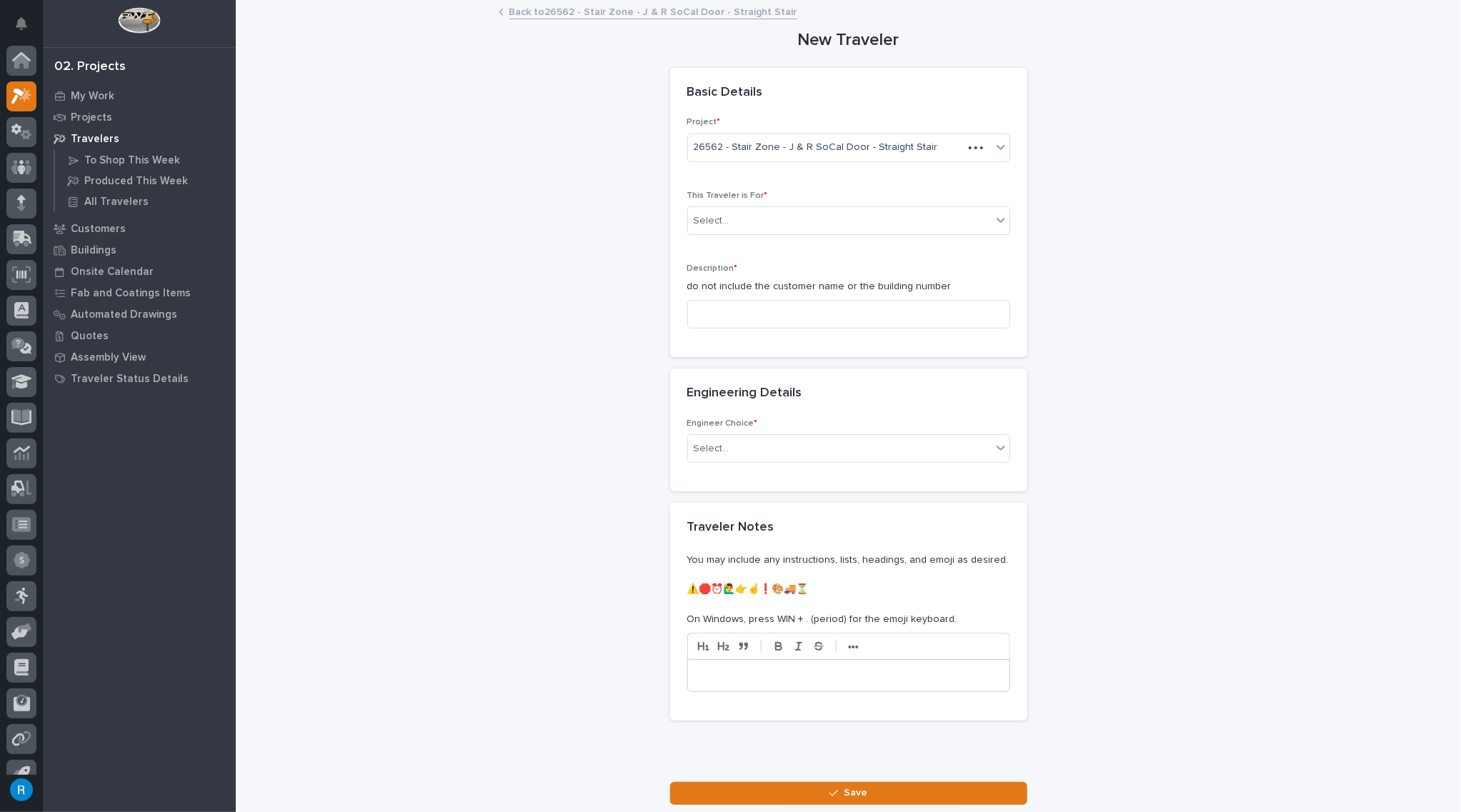
scroll to position [20, 0]
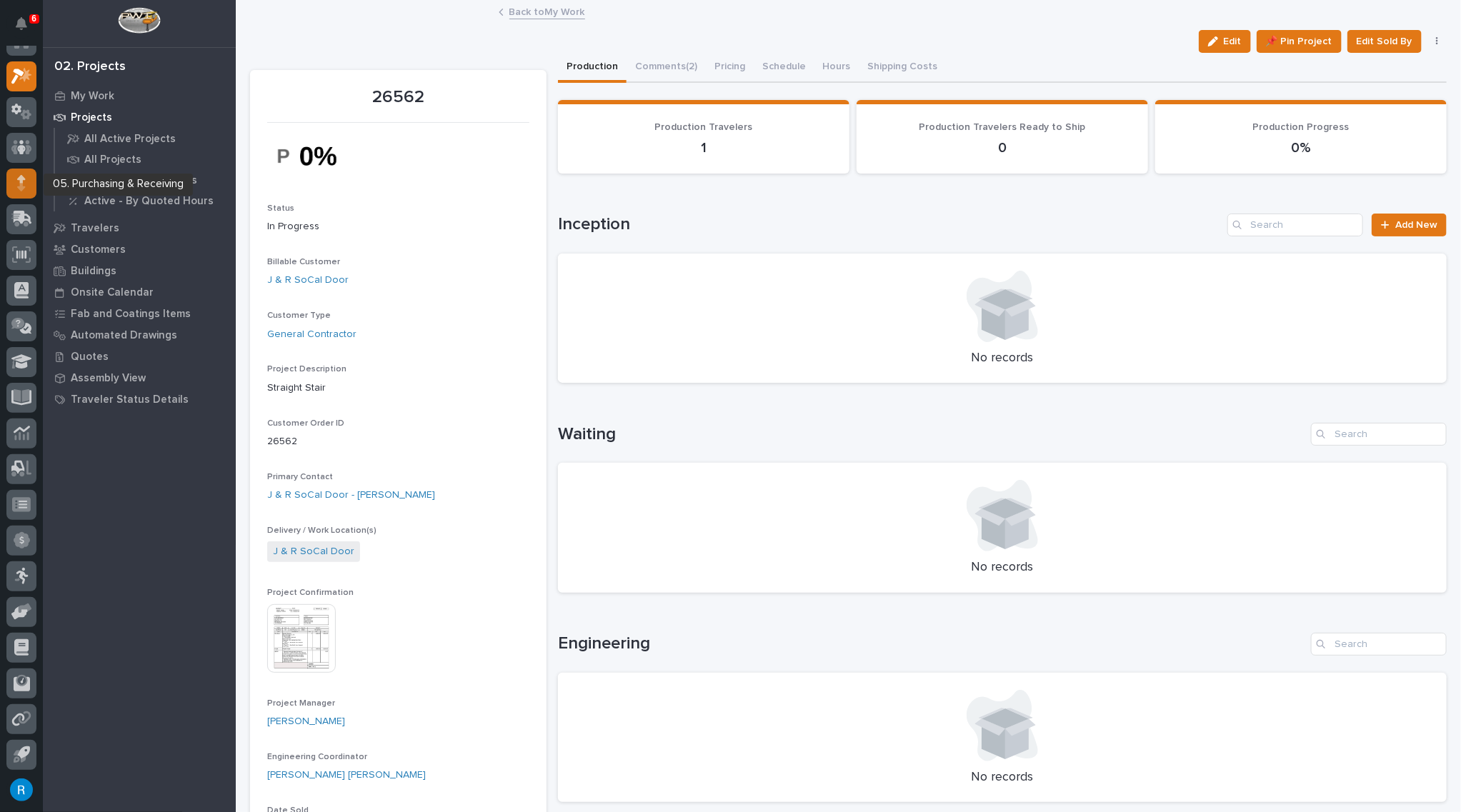
click at [19, 185] on icon at bounding box center [21, 186] width 8 height 8
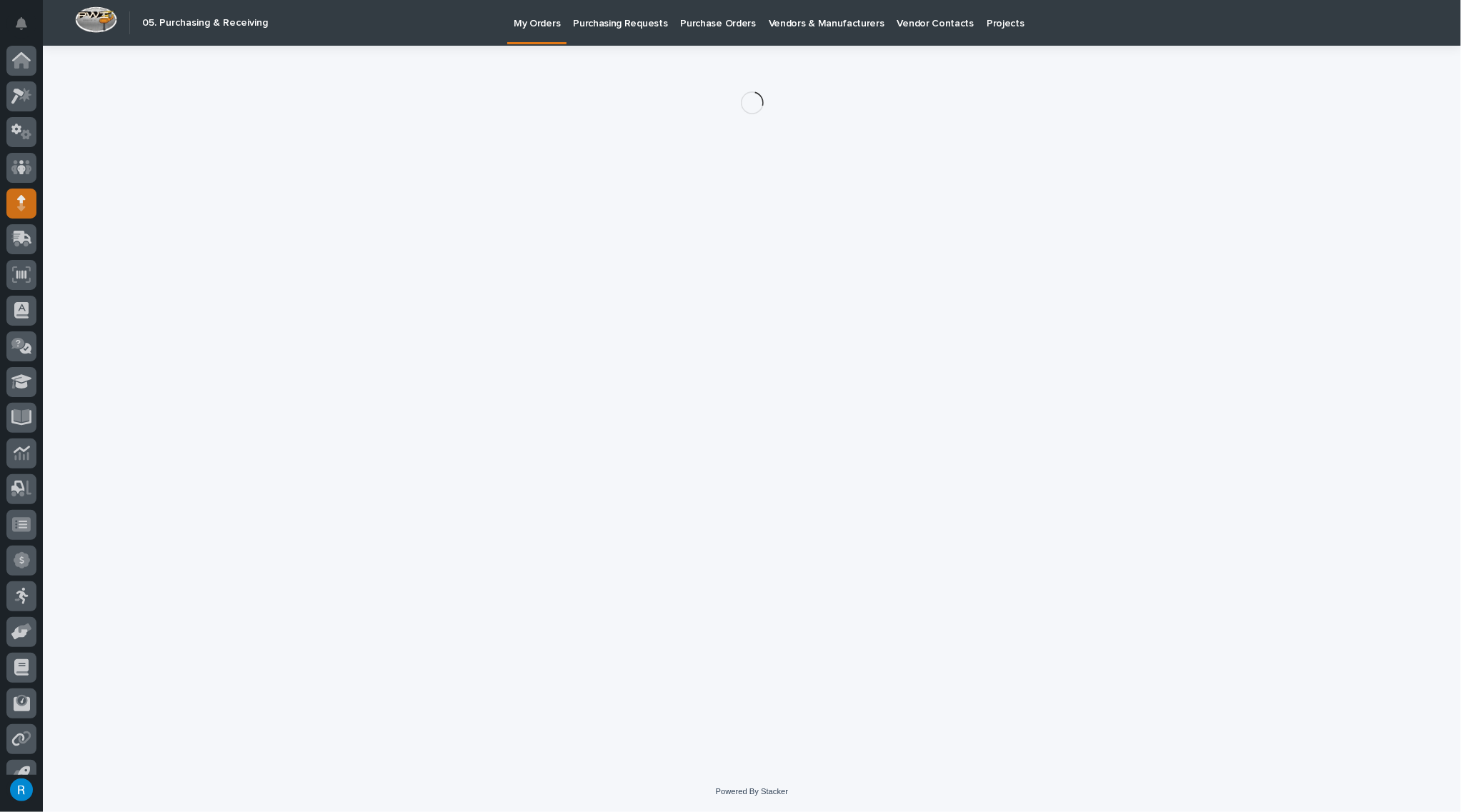
scroll to position [20, 0]
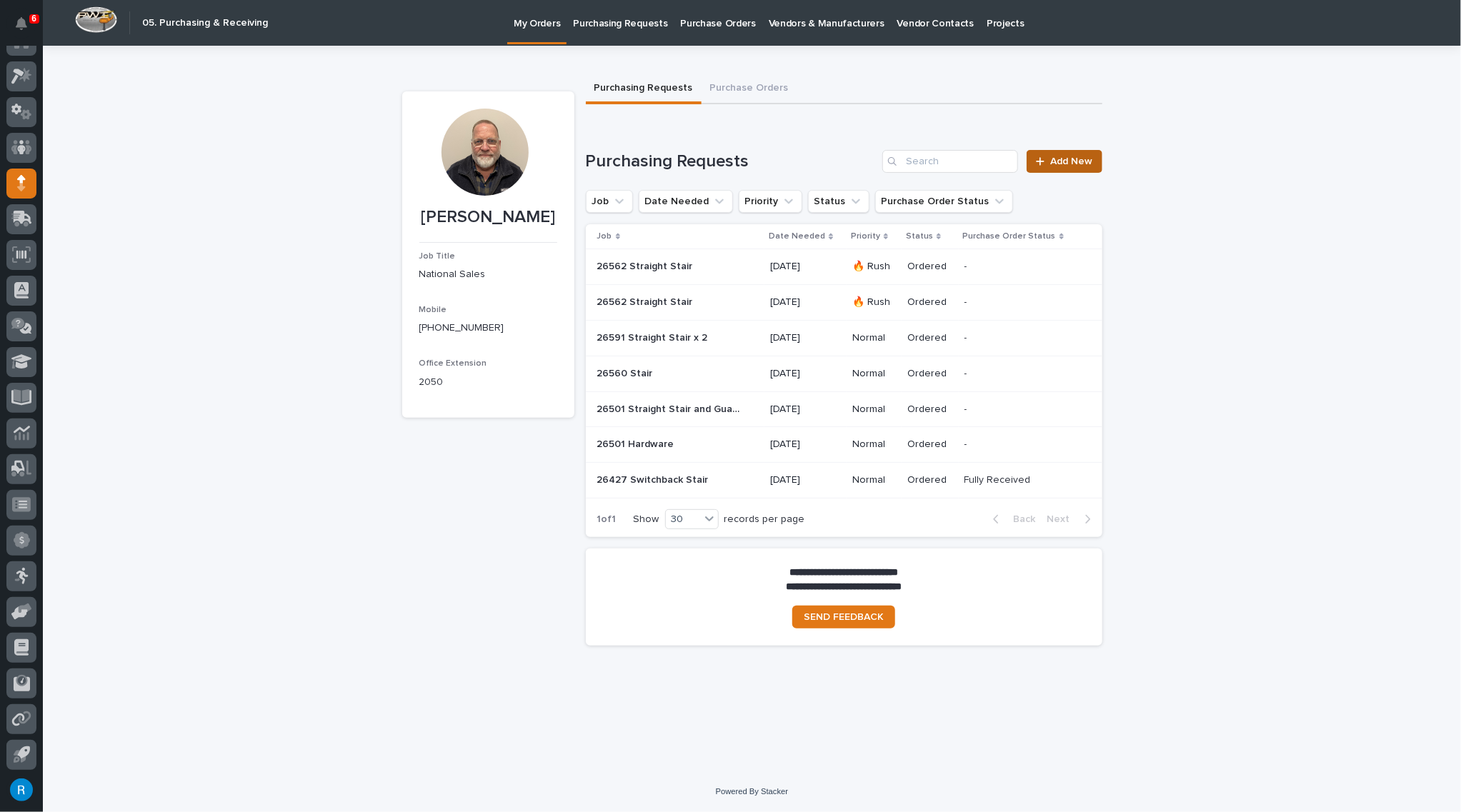
click at [1061, 166] on link "Add New" at bounding box center [1064, 162] width 75 height 23
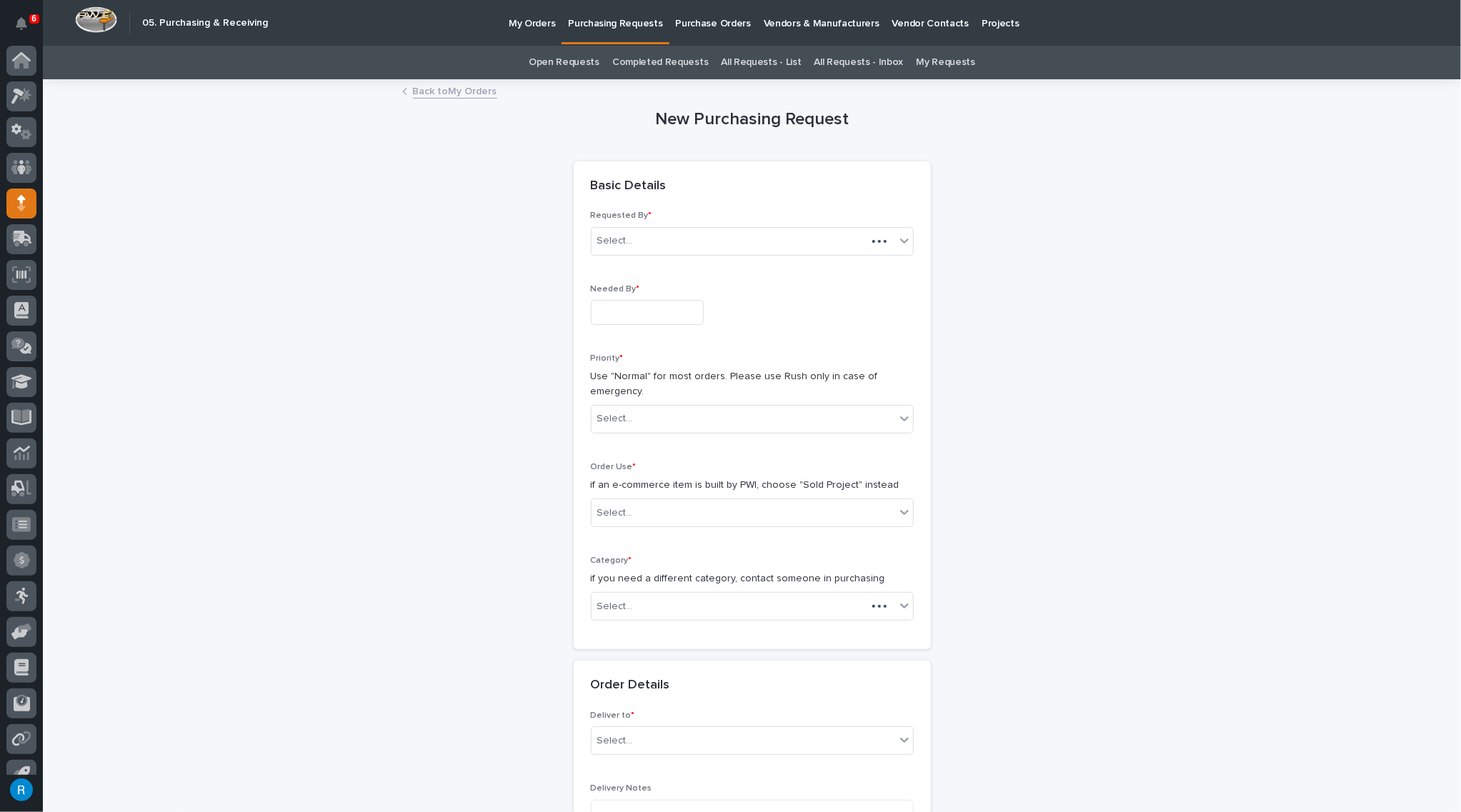
scroll to position [20, 0]
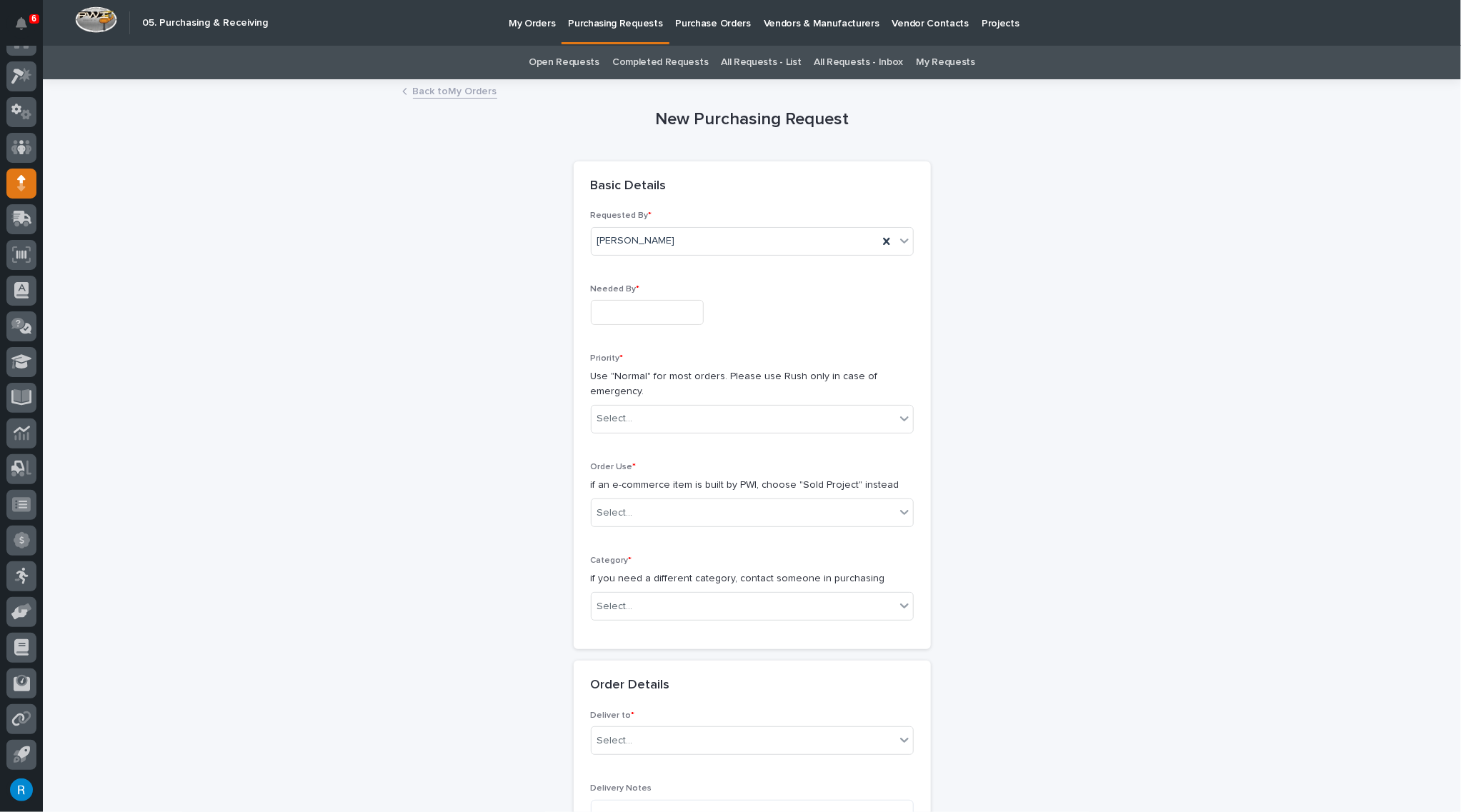
click at [648, 306] on input "text" at bounding box center [647, 312] width 113 height 25
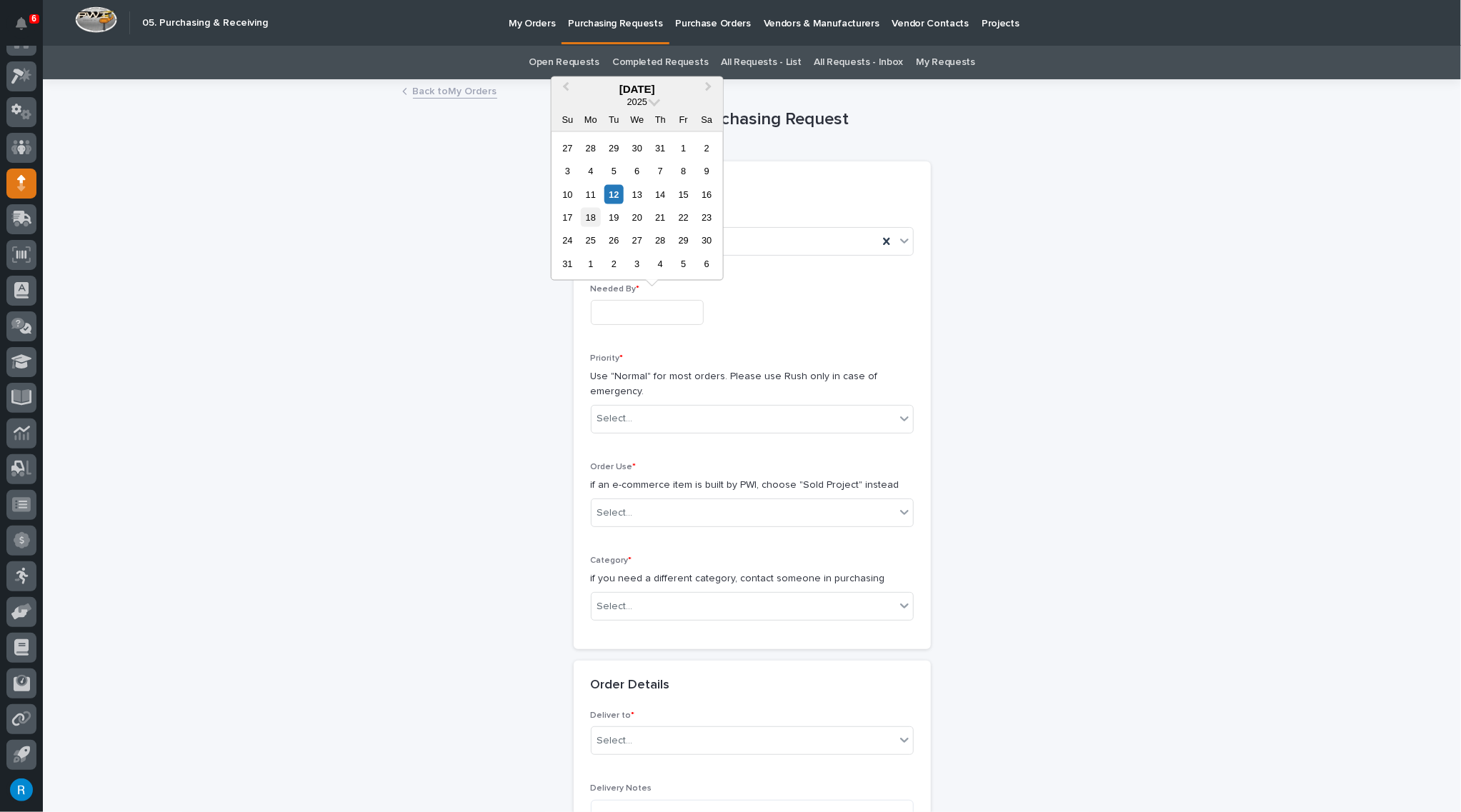
click at [591, 218] on div "18" at bounding box center [590, 217] width 19 height 19
type input "**********"
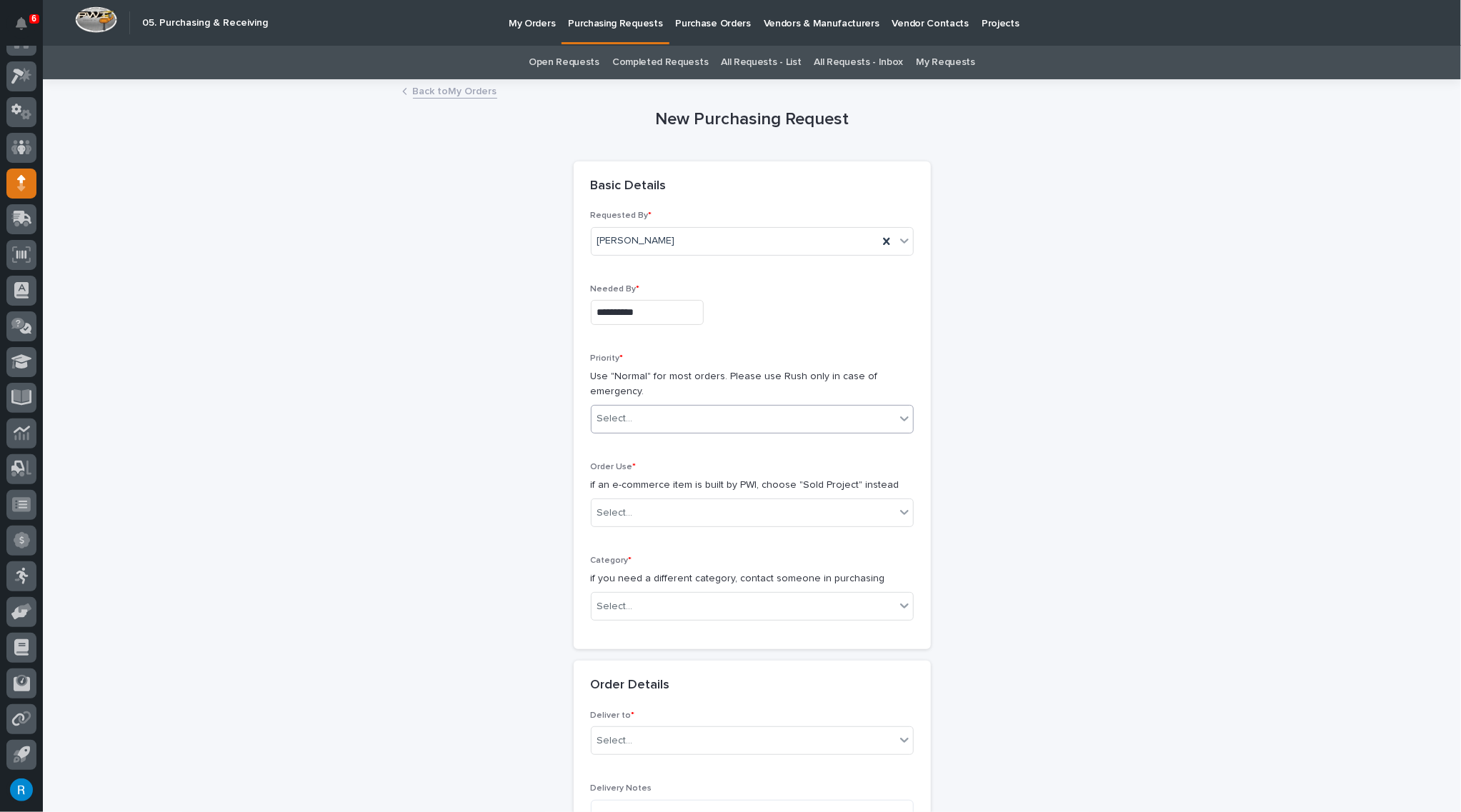
click at [683, 420] on div "Select..." at bounding box center [743, 419] width 303 height 24
click at [614, 446] on div "🔥 Rush" at bounding box center [747, 444] width 321 height 25
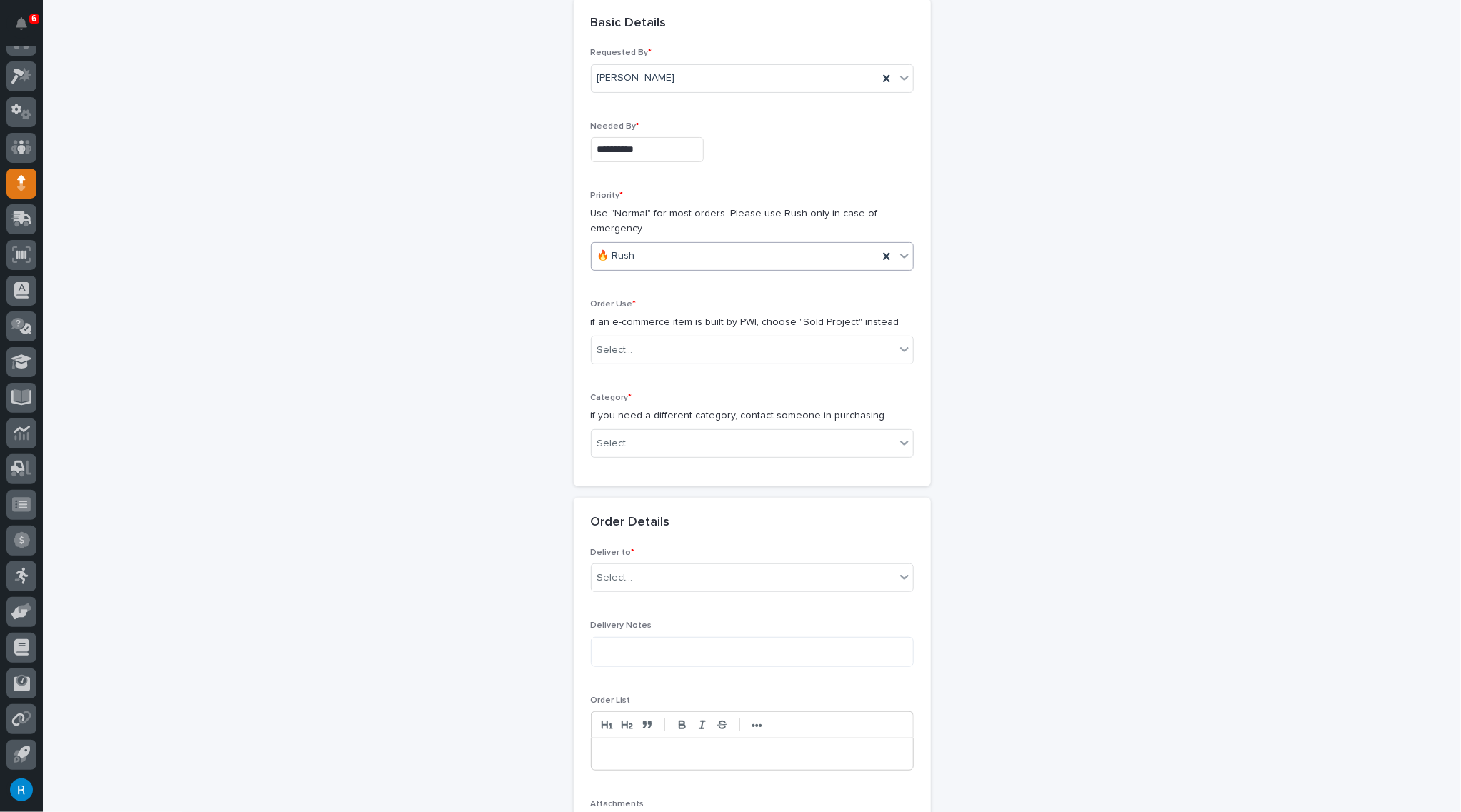
scroll to position [194, 0]
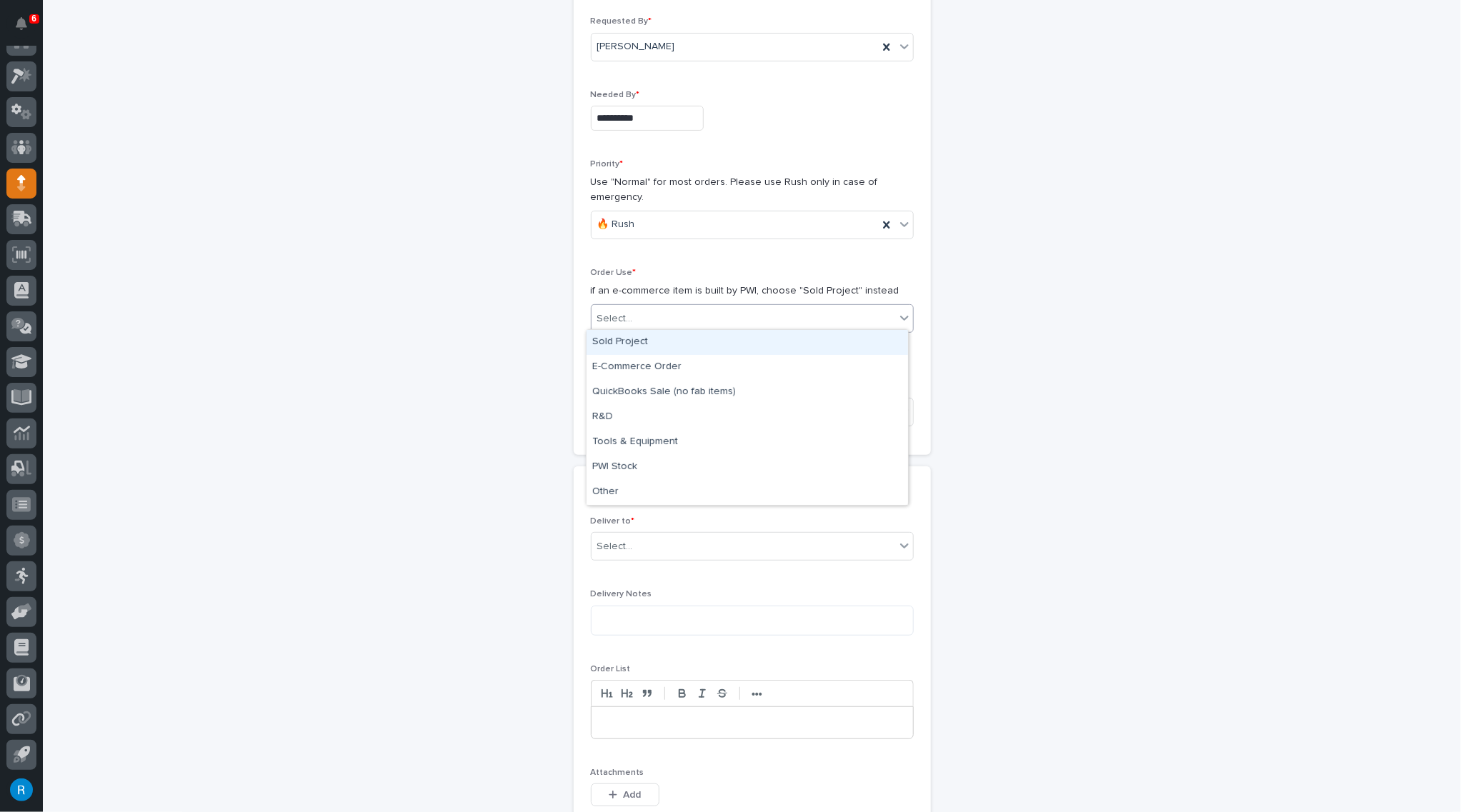
click at [715, 315] on div "Select..." at bounding box center [743, 318] width 303 height 24
click at [624, 343] on div "Sold Project" at bounding box center [747, 342] width 321 height 25
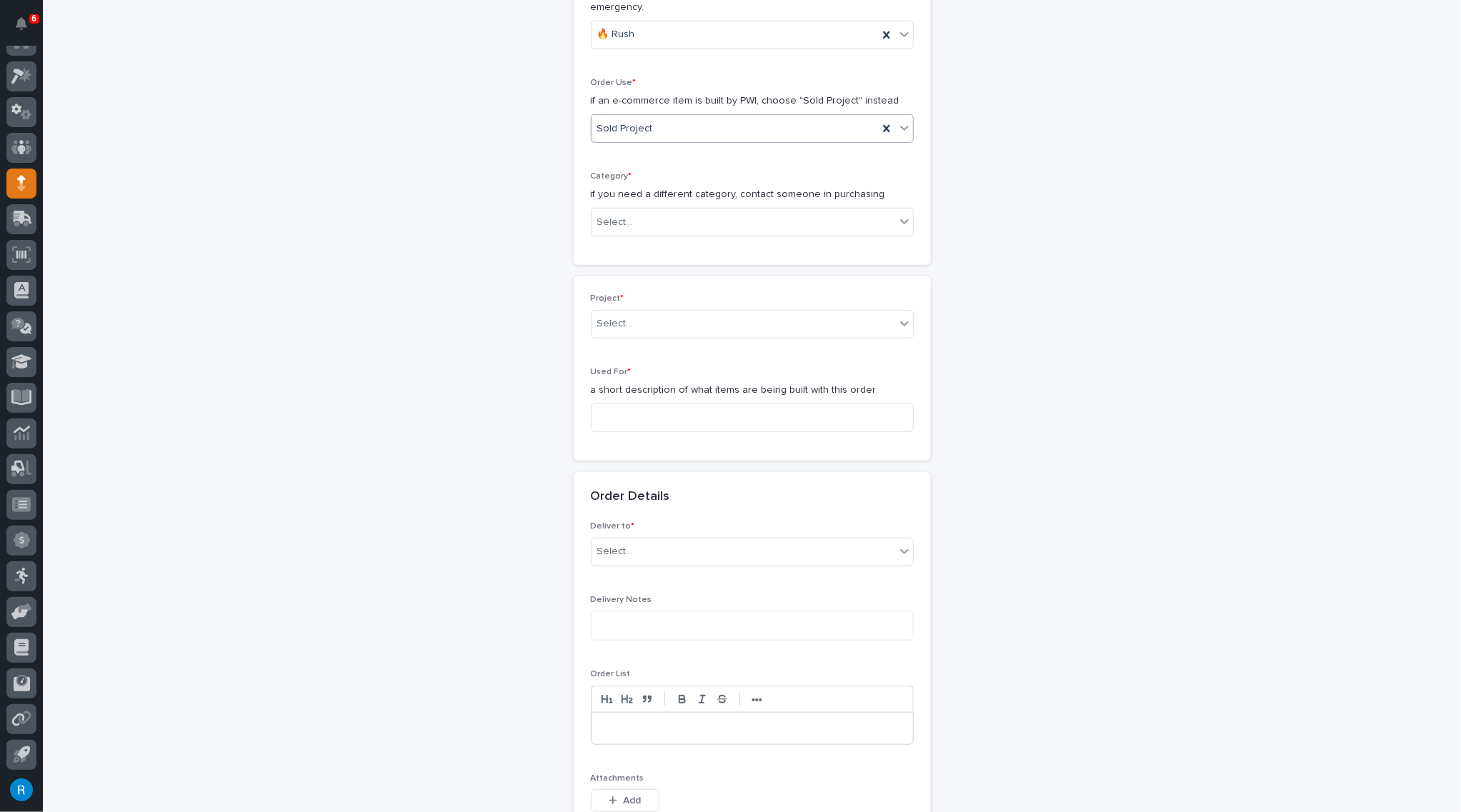
scroll to position [389, 0]
click at [649, 217] on div "Select..." at bounding box center [743, 217] width 303 height 24
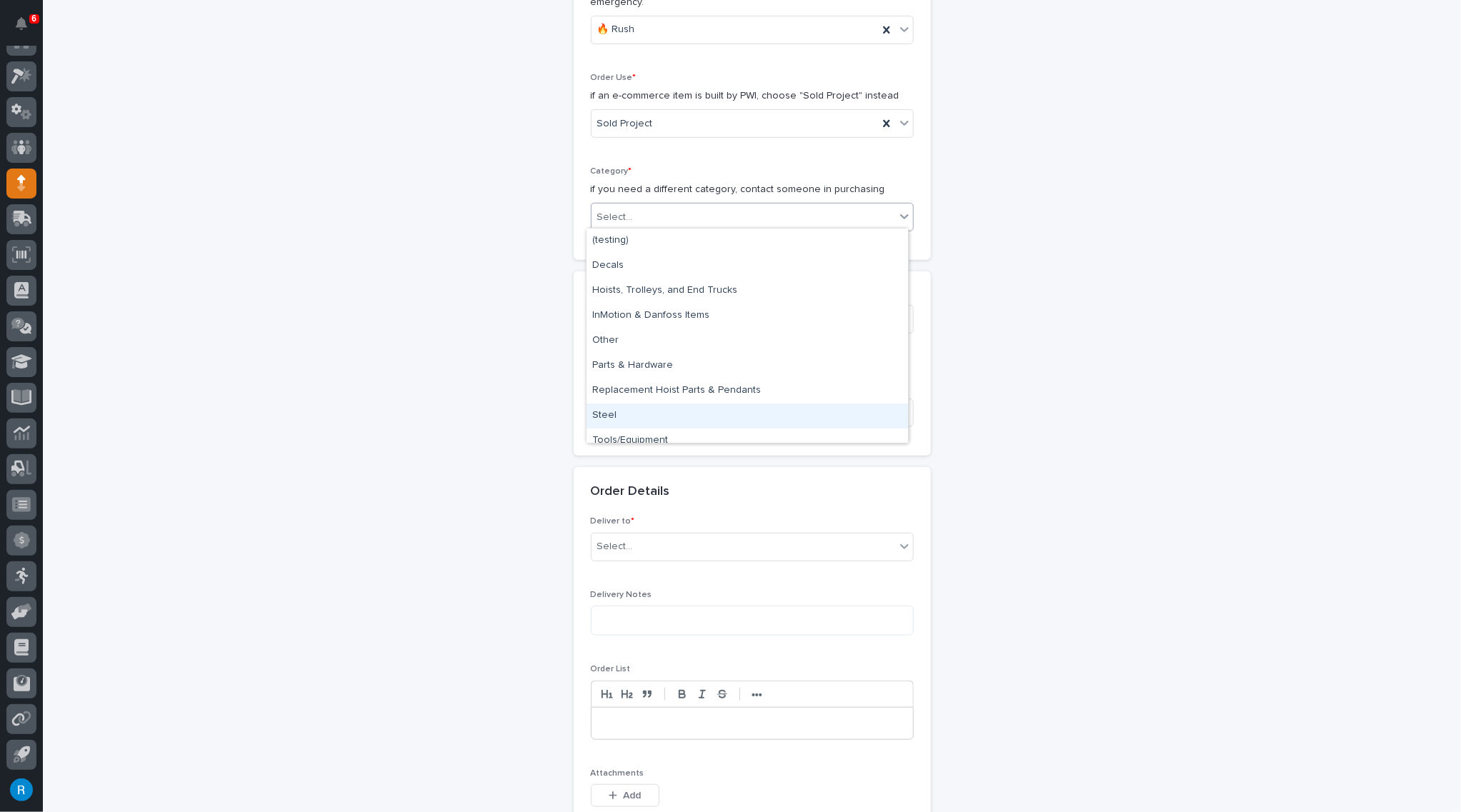
click at [603, 416] on div "Steel" at bounding box center [747, 416] width 321 height 25
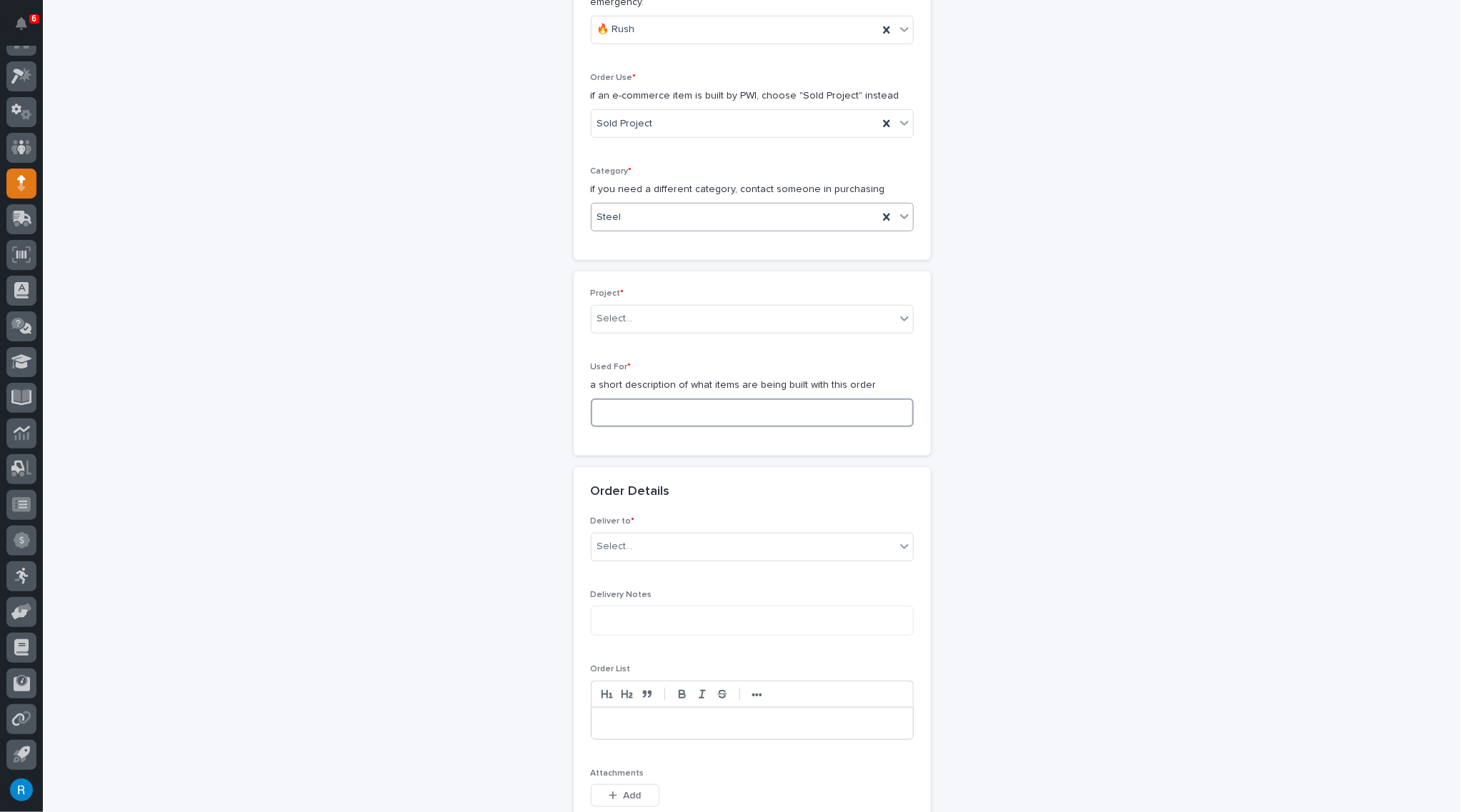
click at [602, 407] on input at bounding box center [752, 413] width 323 height 29
click at [766, 311] on div "Select..." at bounding box center [743, 318] width 303 height 24
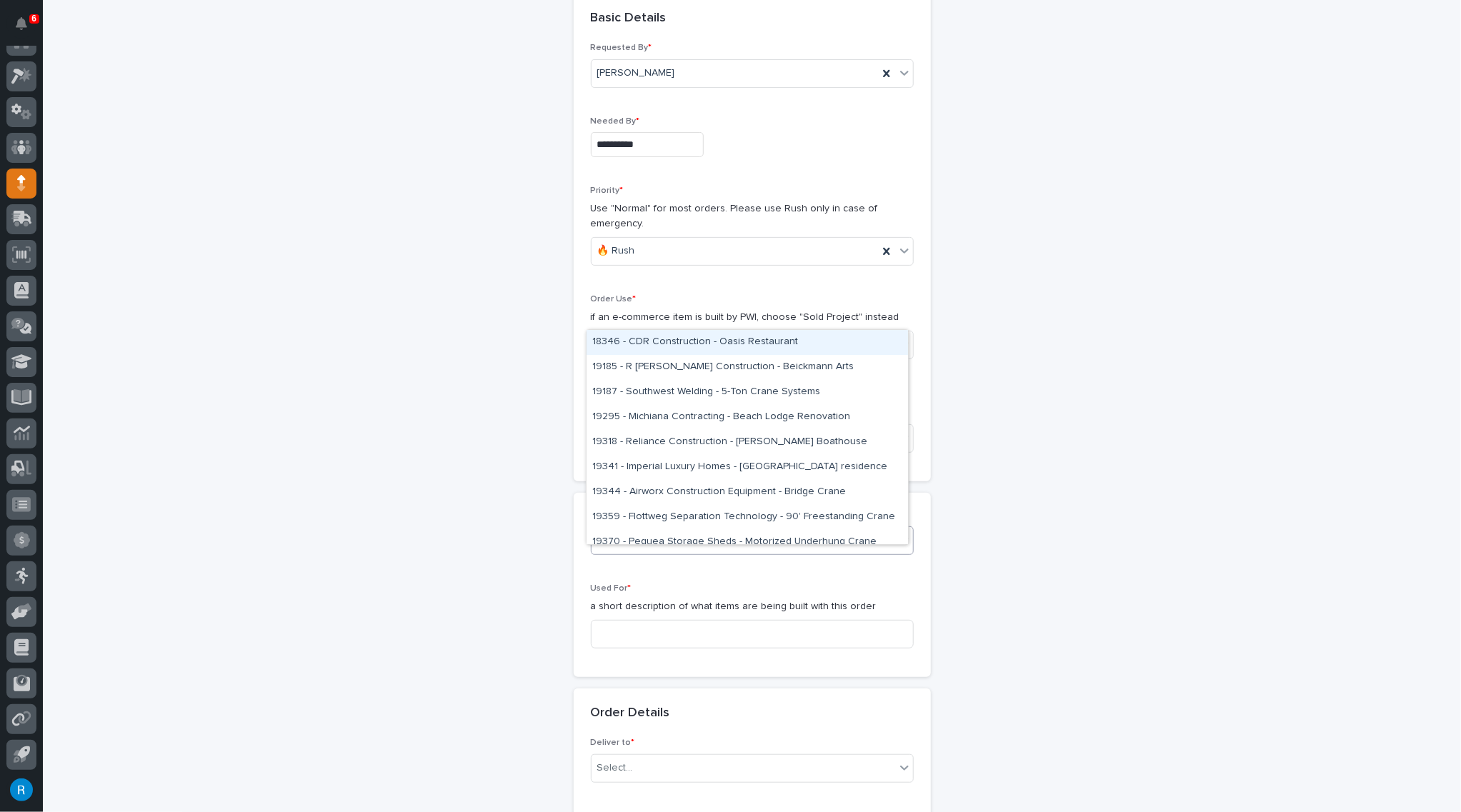
scroll to position [194, 0]
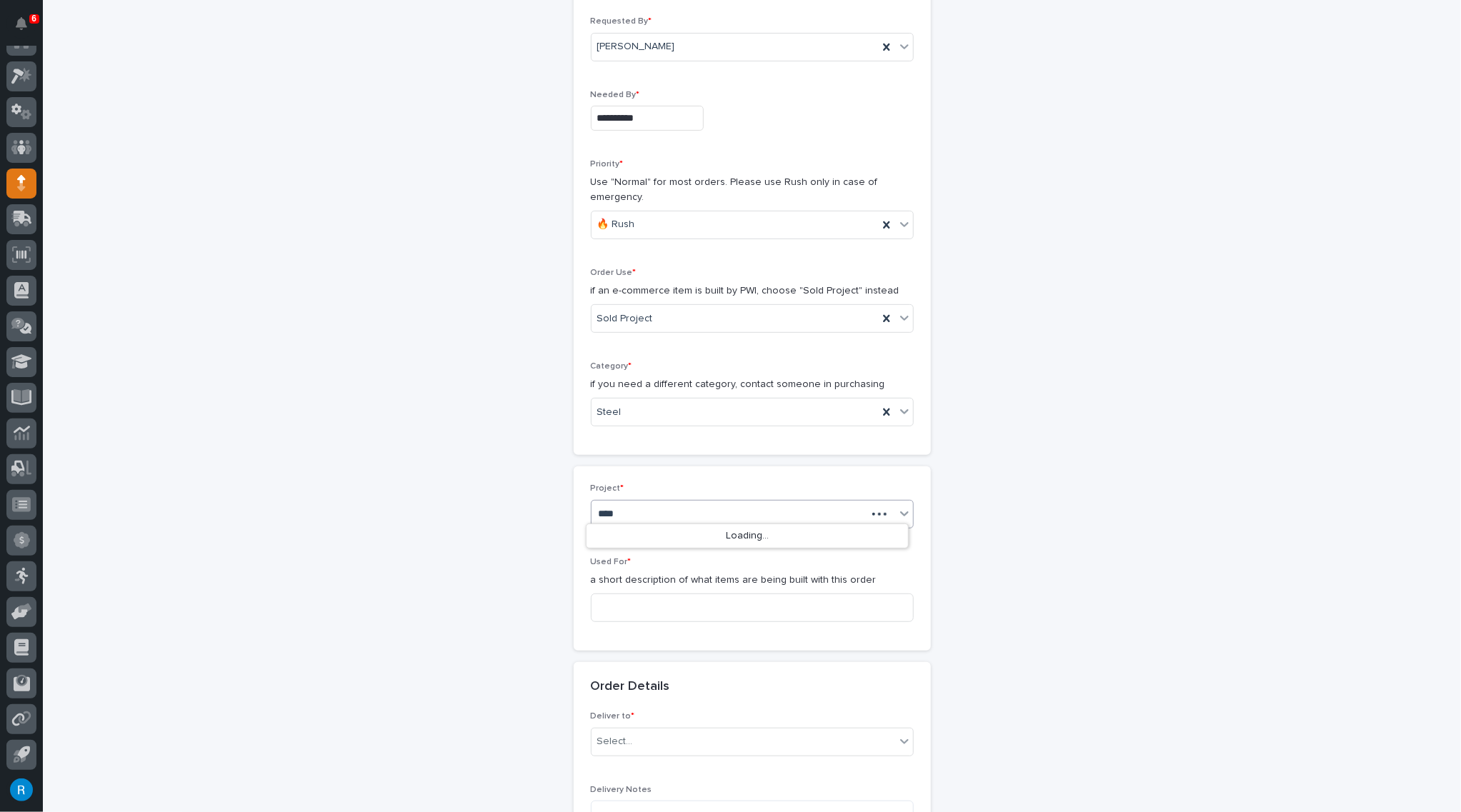
type input "*****"
click at [638, 537] on div "26562 - Stair Zone - J & R SoCal Door - Straight Stair" at bounding box center [747, 537] width 321 height 25
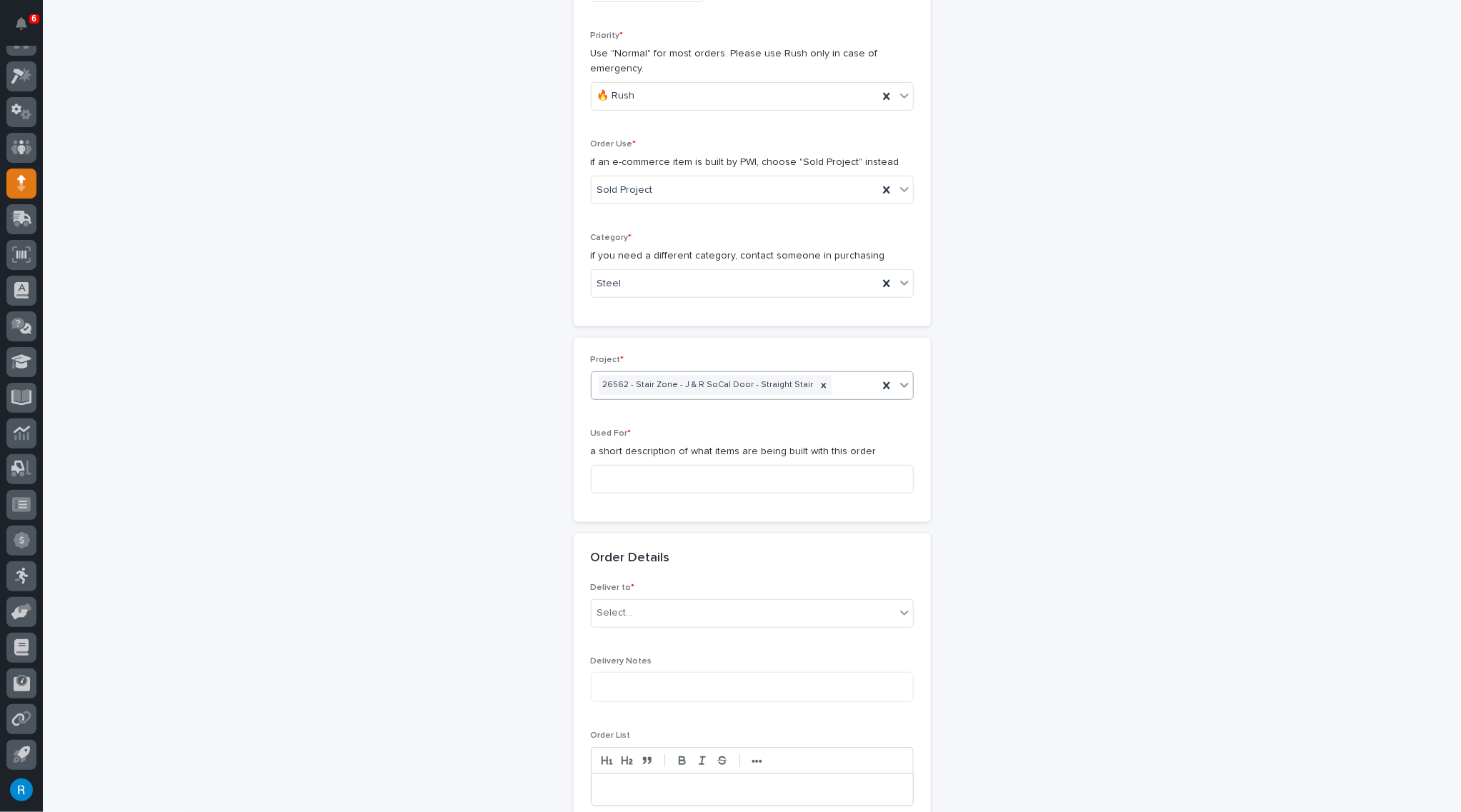
scroll to position [324, 0]
click at [616, 470] on input at bounding box center [752, 478] width 323 height 29
click at [615, 471] on input at bounding box center [752, 478] width 323 height 29
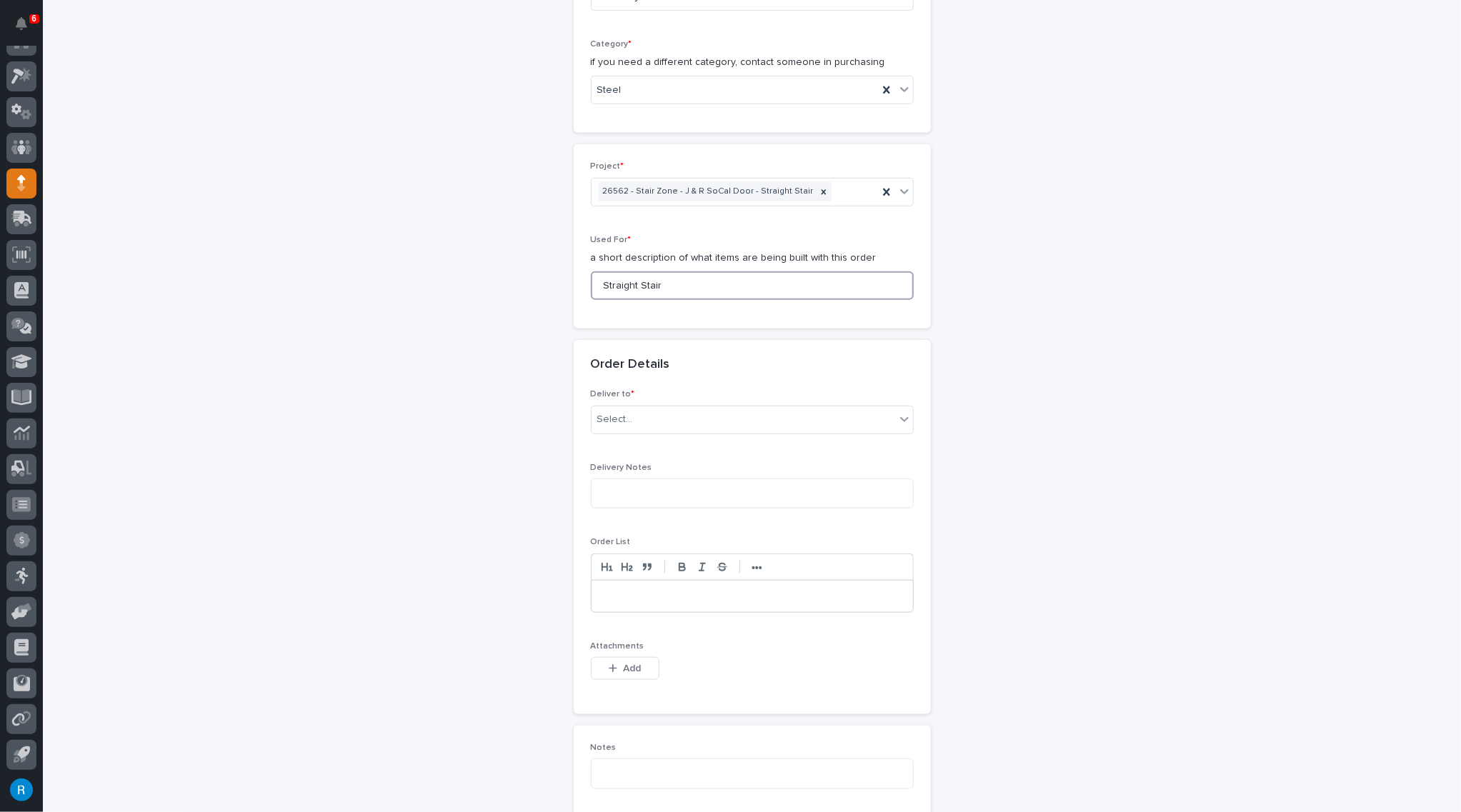
scroll to position [520, 0]
type input "Straight Stair"
click at [635, 414] on input "text" at bounding box center [635, 417] width 1 height 12
click at [599, 440] on div "PWI" at bounding box center [747, 439] width 321 height 25
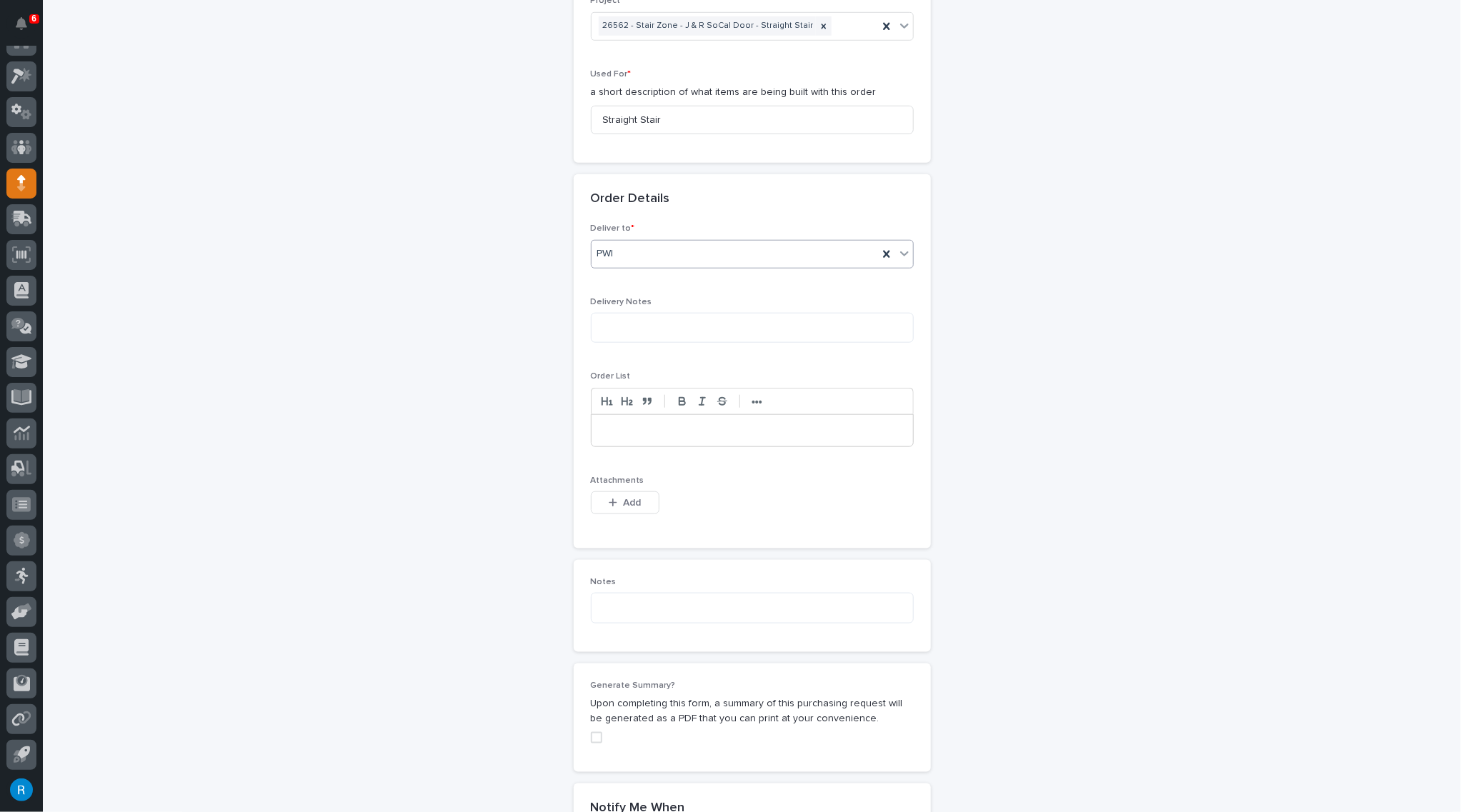
scroll to position [649, 0]
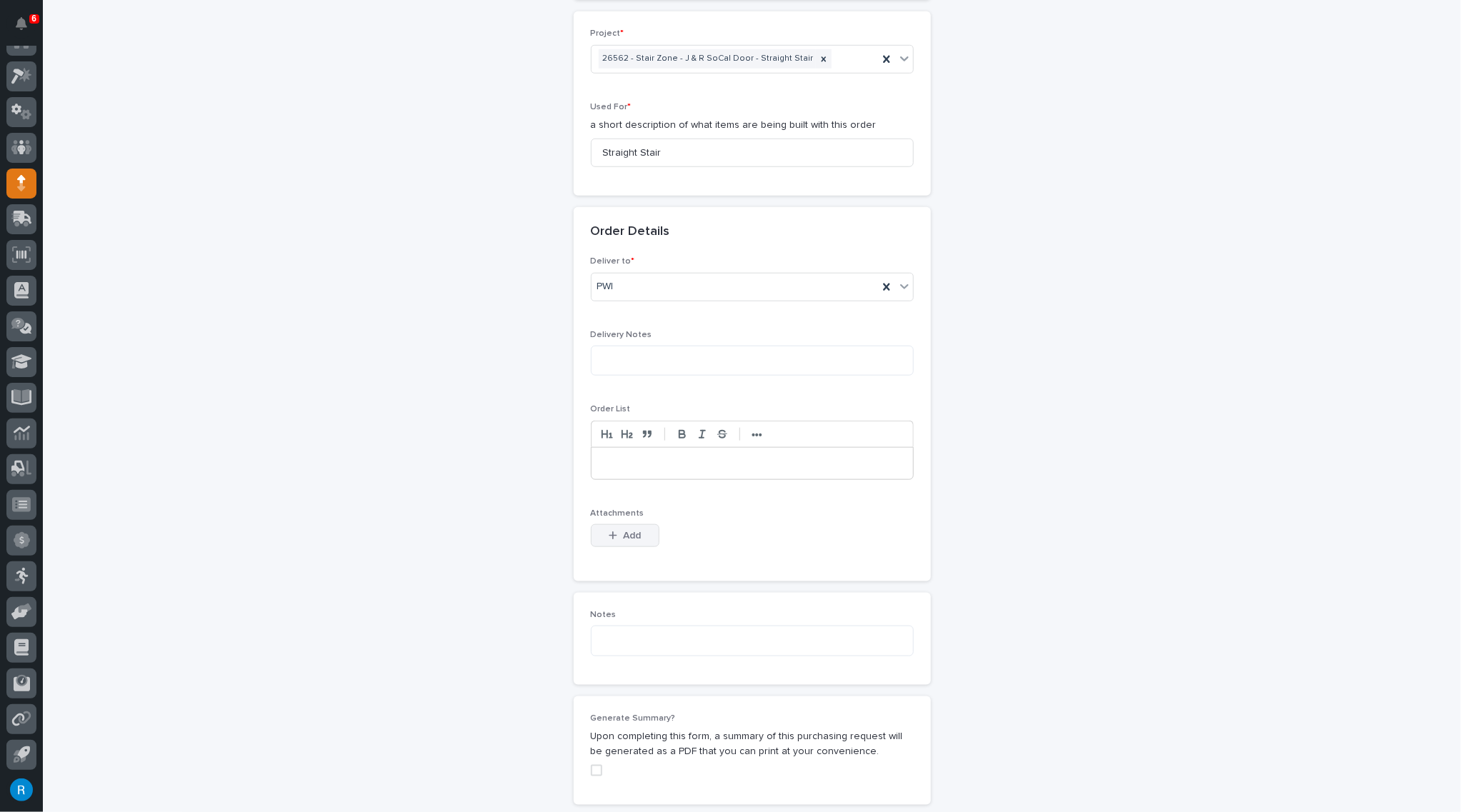
click at [623, 530] on span "Add" at bounding box center [632, 535] width 18 height 10
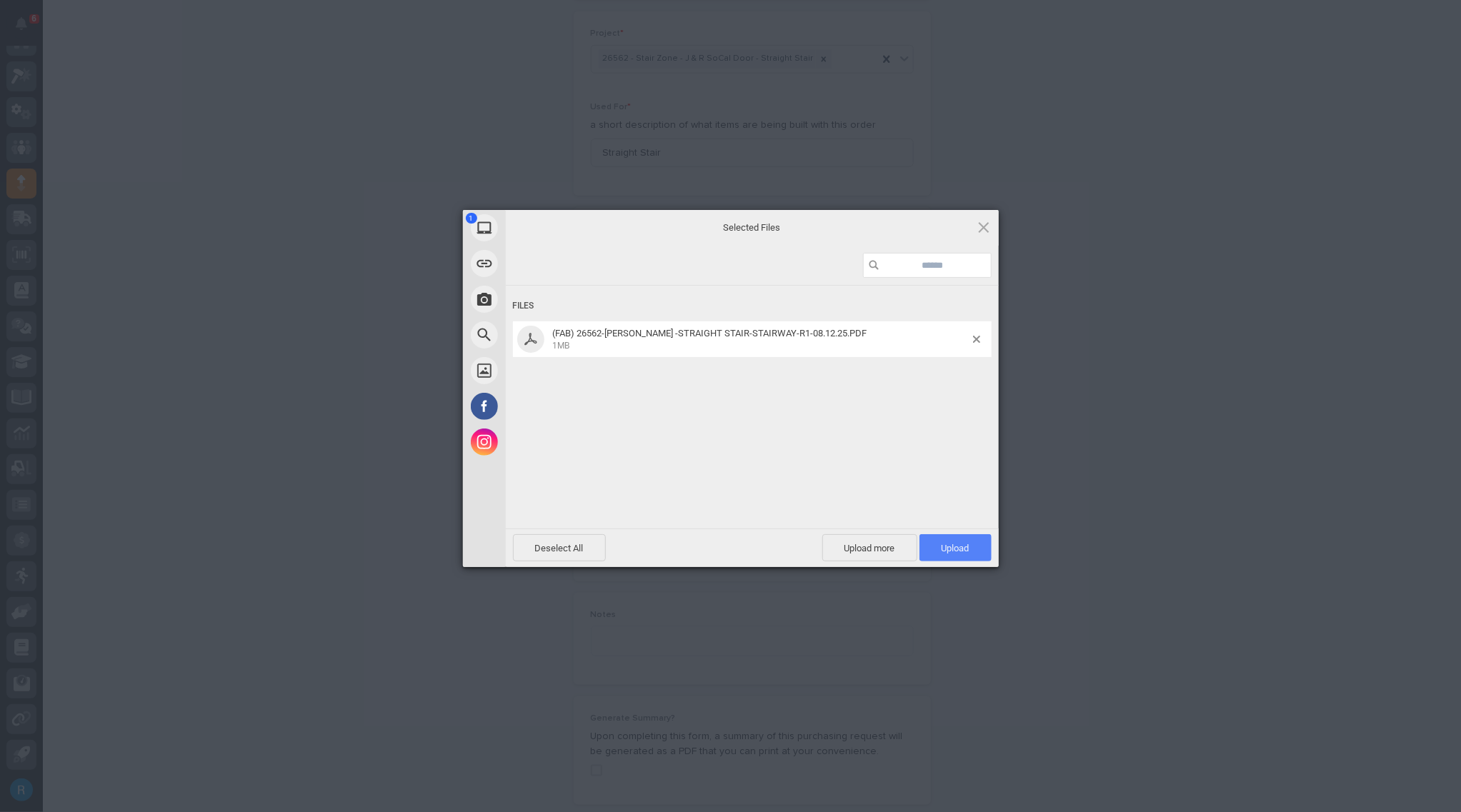
click at [941, 545] on span "Upload 1" at bounding box center [955, 548] width 28 height 11
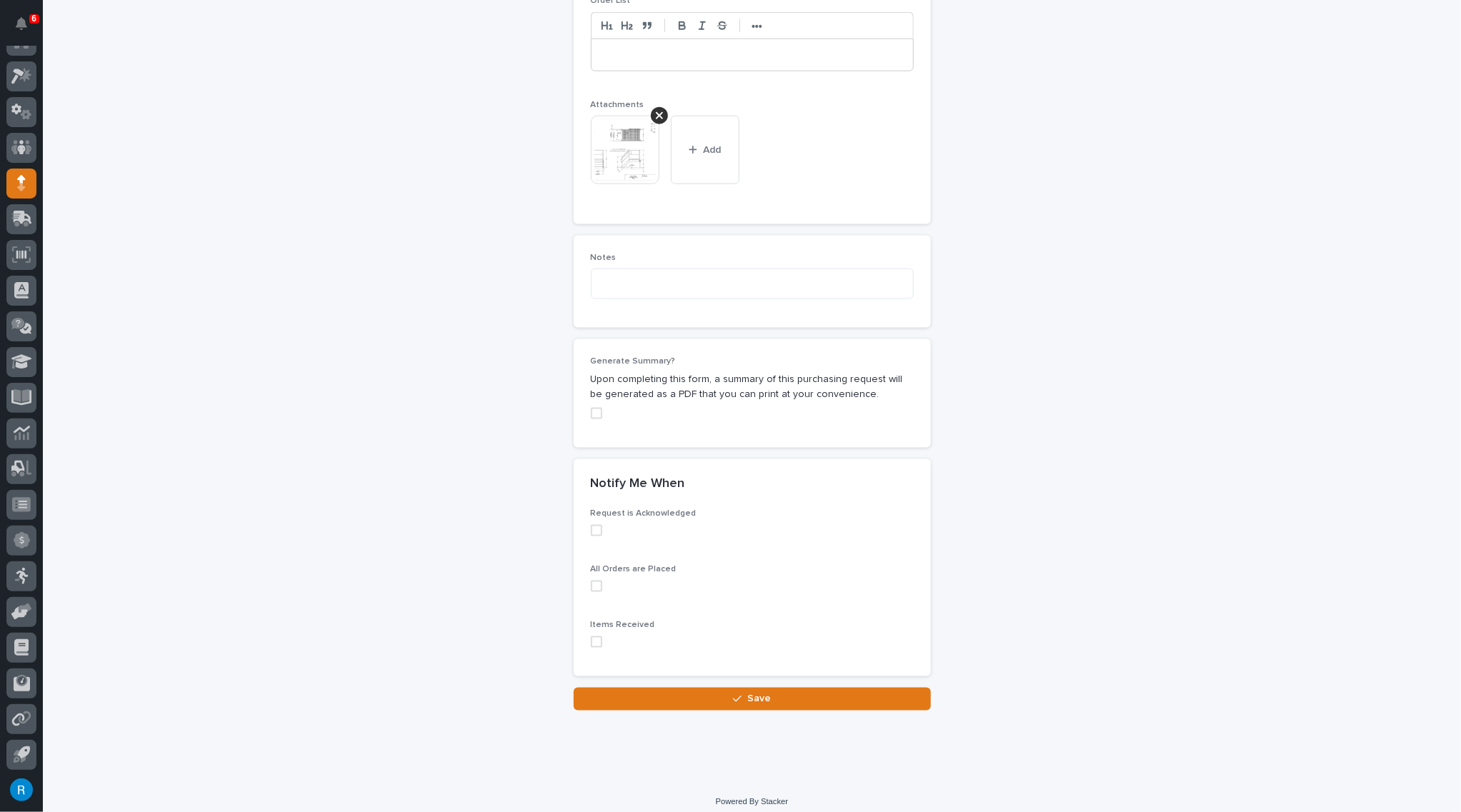
scroll to position [1062, 0]
click at [591, 522] on span at bounding box center [596, 527] width 11 height 11
click at [591, 576] on span at bounding box center [596, 582] width 11 height 11
click at [592, 635] on span at bounding box center [596, 638] width 11 height 11
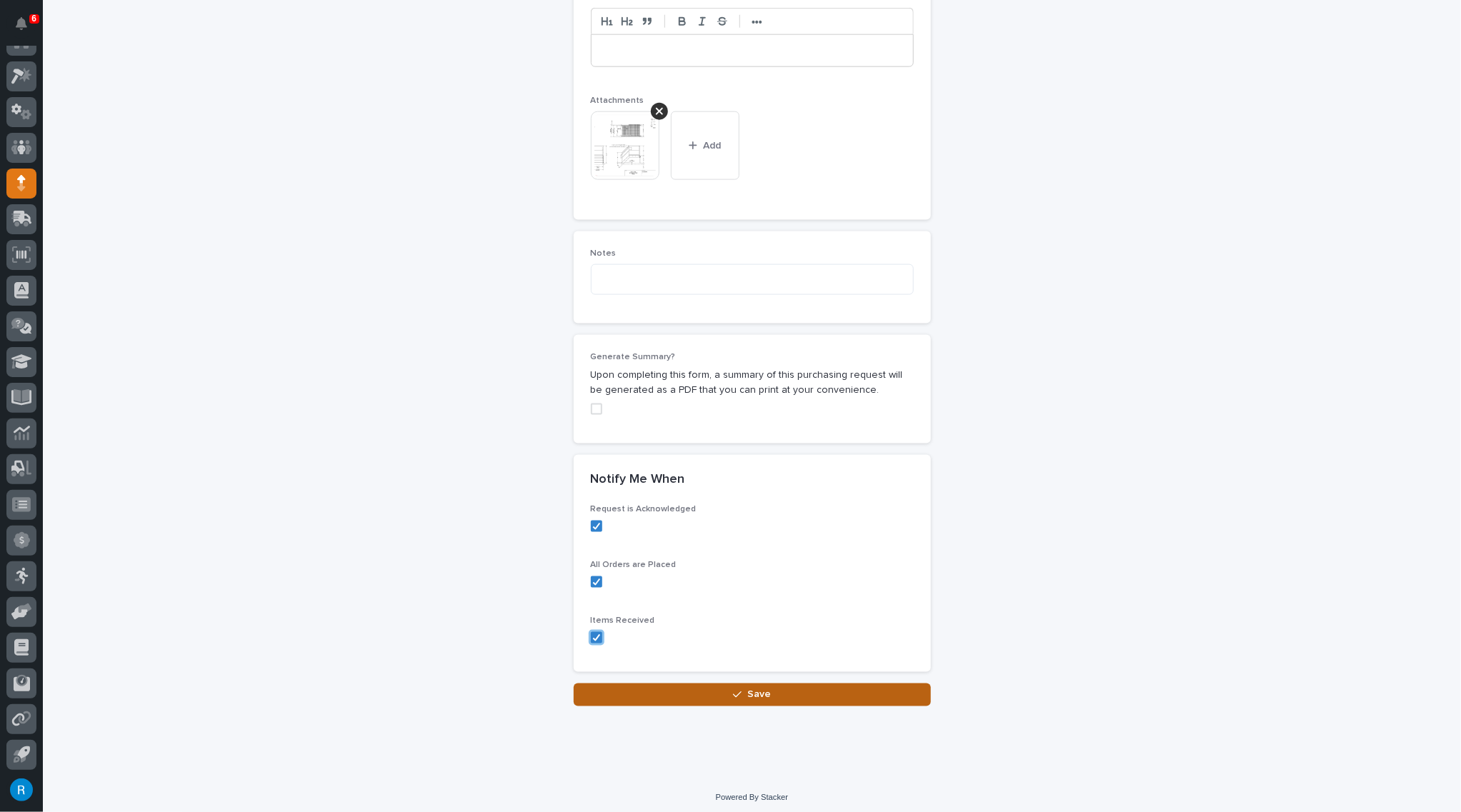
click at [755, 691] on span "Save" at bounding box center [759, 695] width 24 height 10
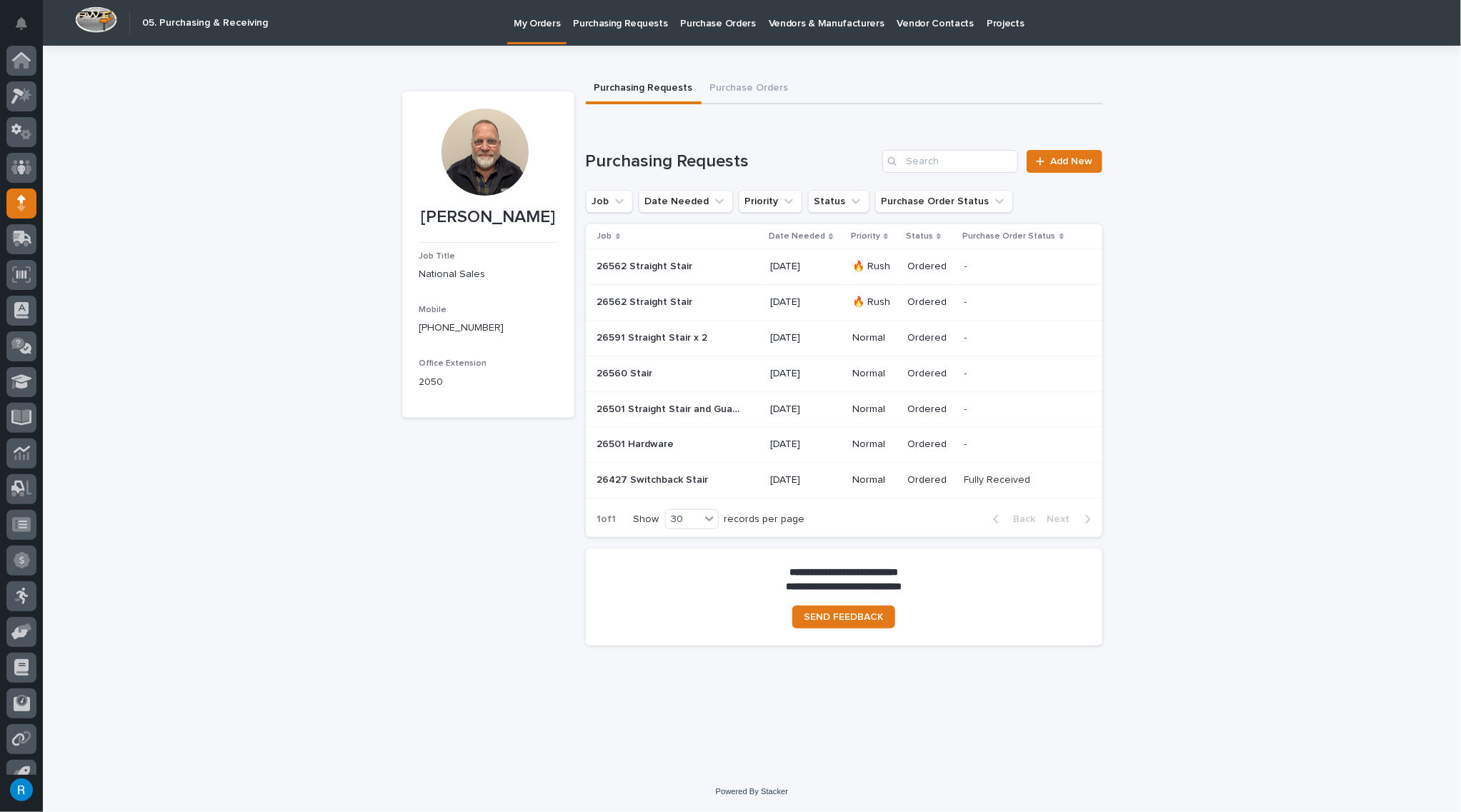
scroll to position [20, 0]
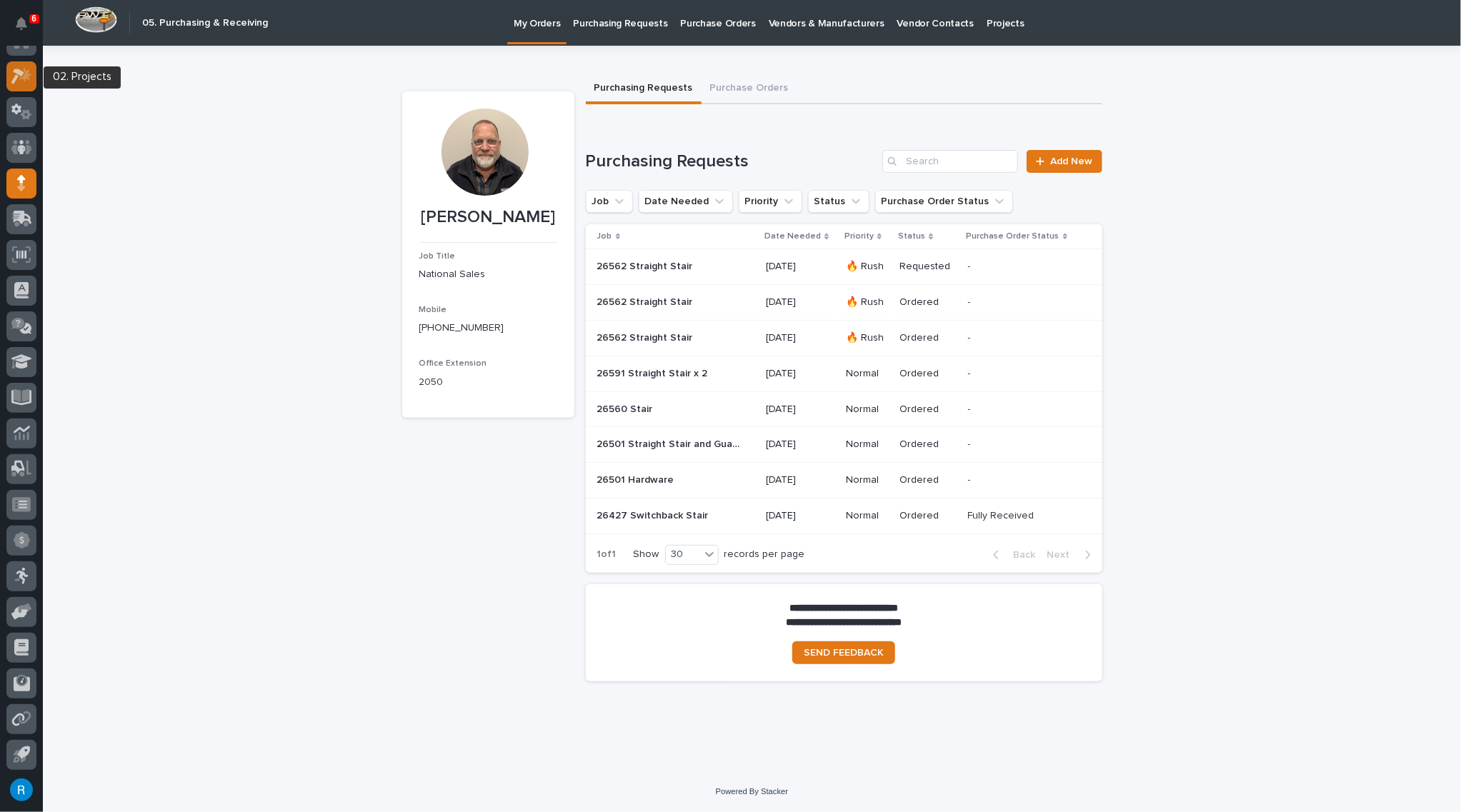
click at [17, 72] on icon at bounding box center [18, 76] width 13 height 16
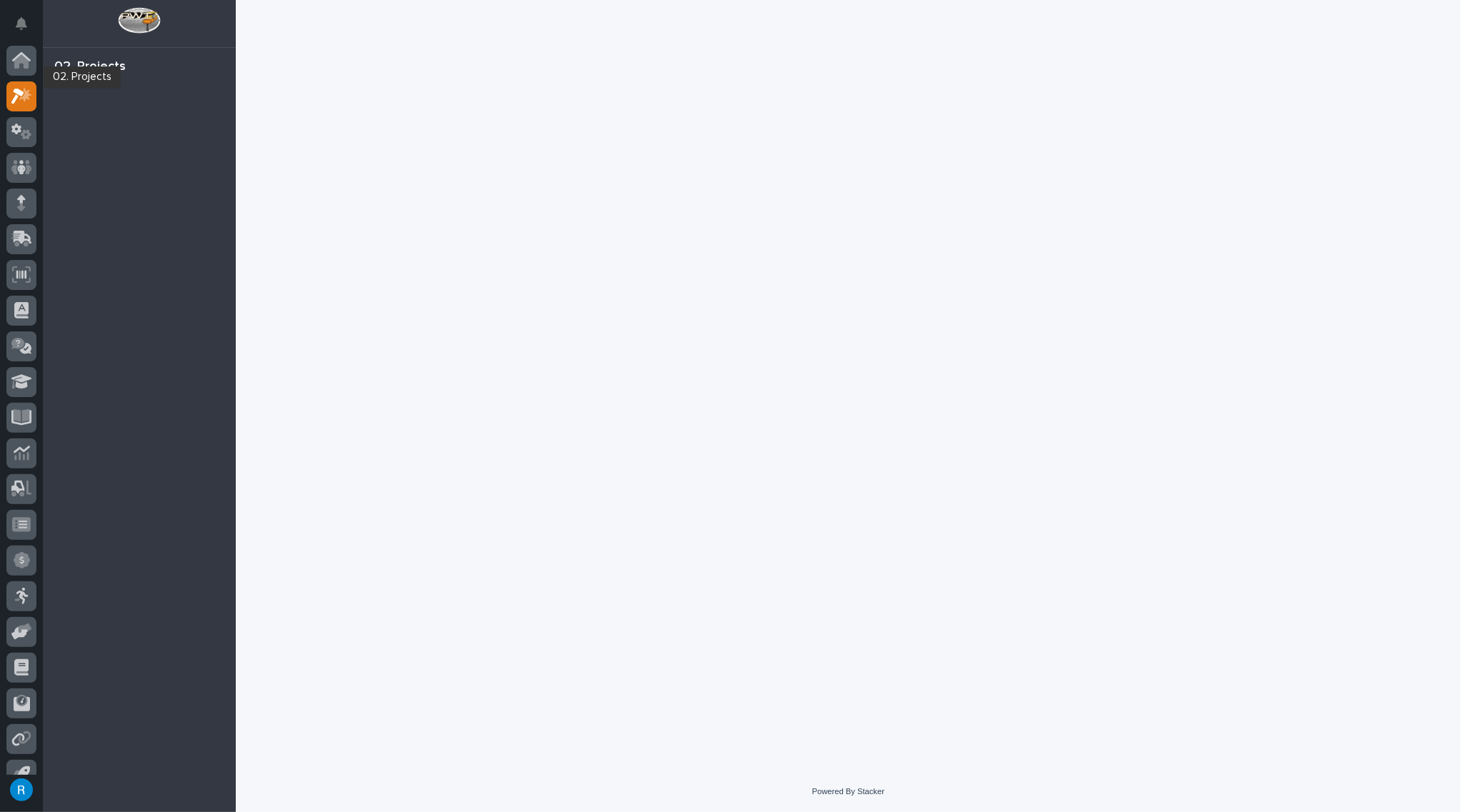
scroll to position [20, 0]
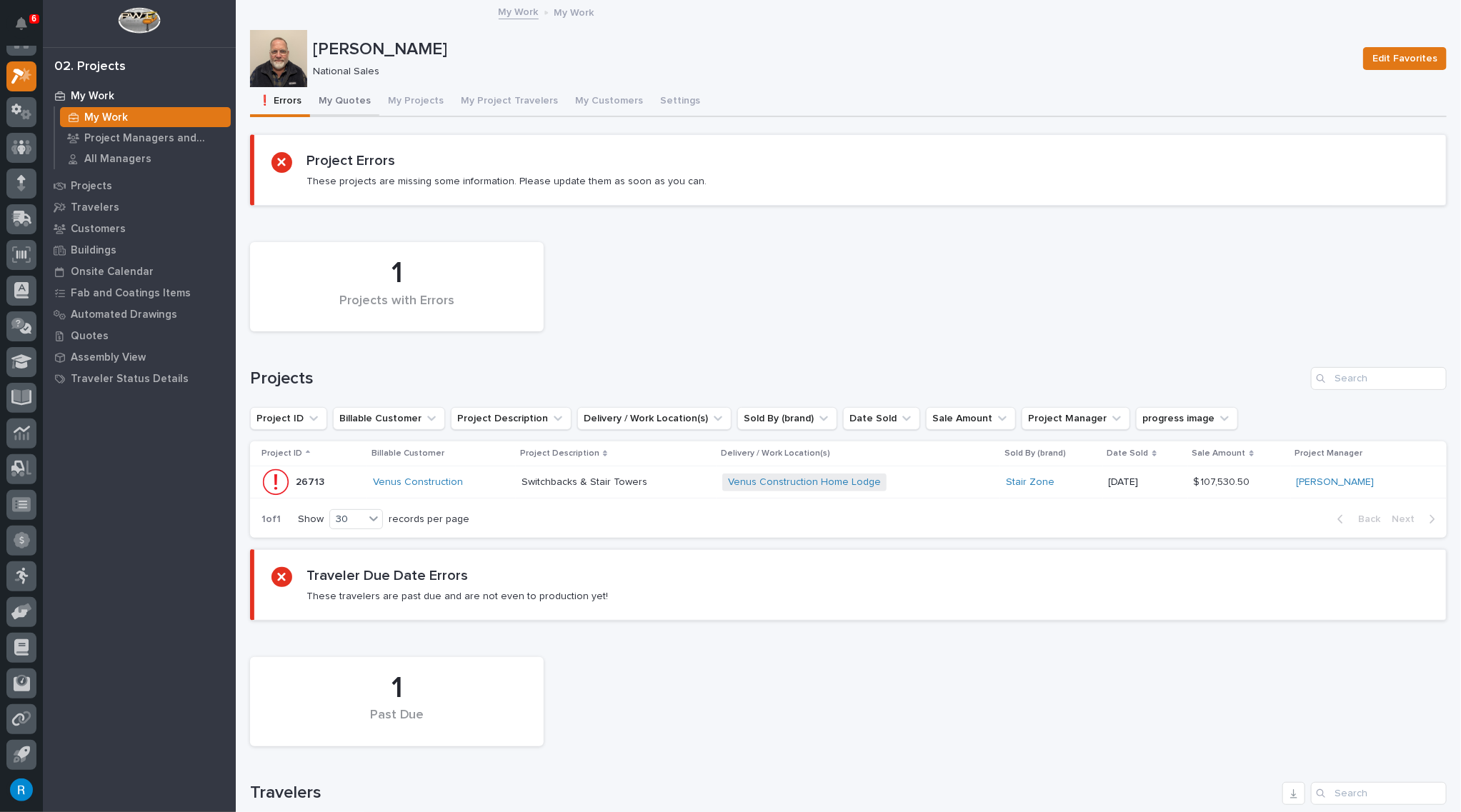
click at [349, 102] on button "My Quotes" at bounding box center [344, 102] width 69 height 30
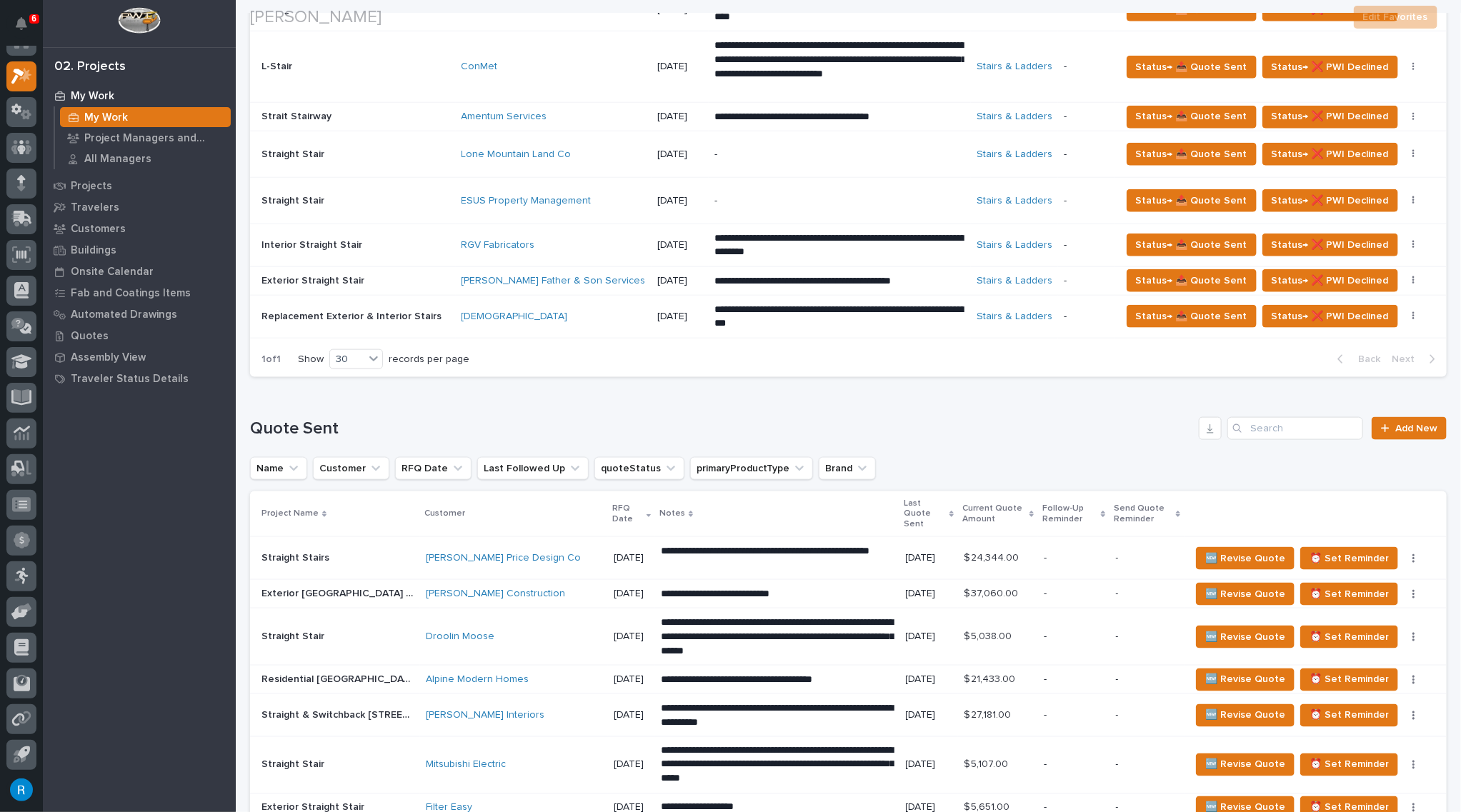
scroll to position [492, 0]
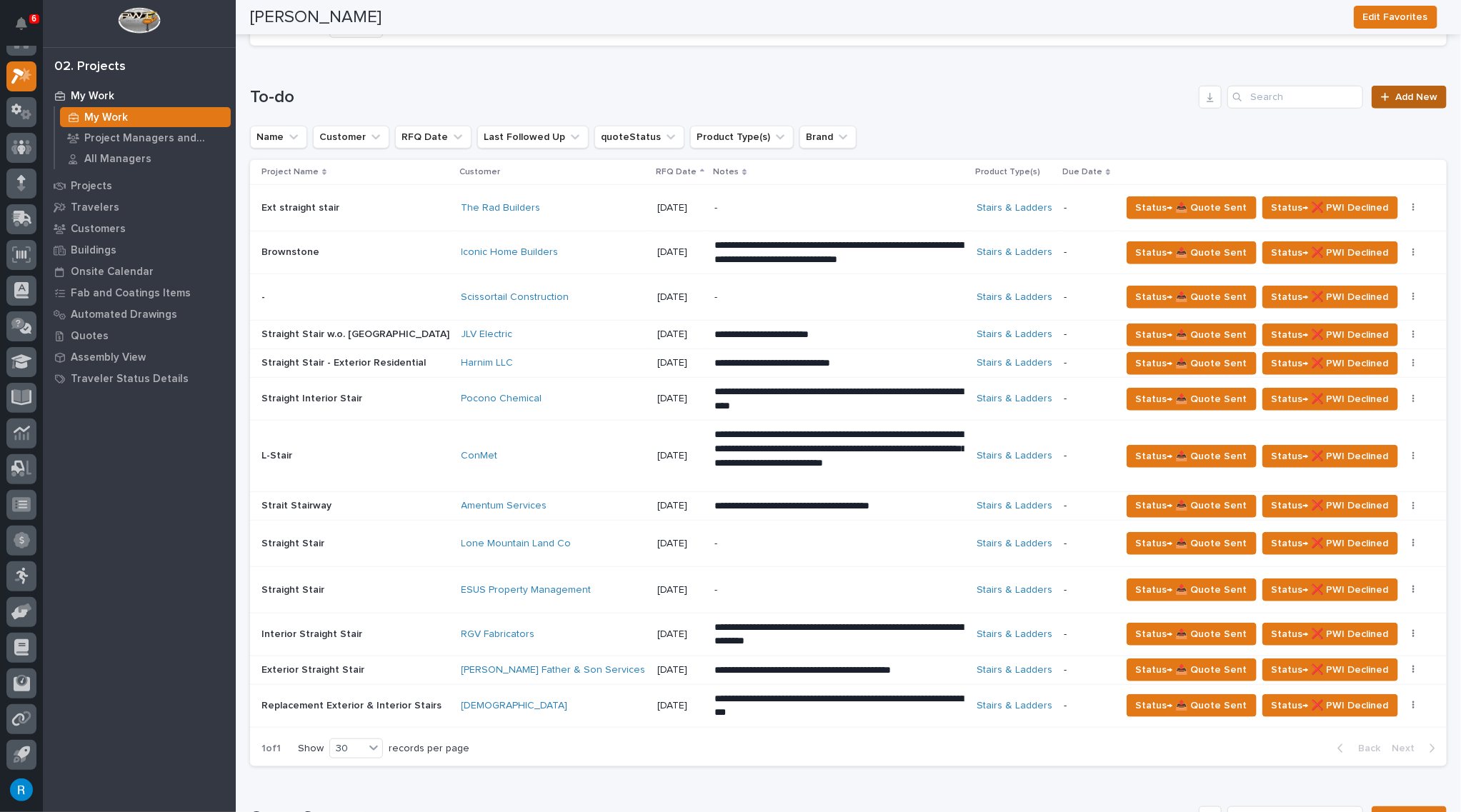
click at [1401, 96] on span "Add New" at bounding box center [1416, 97] width 42 height 10
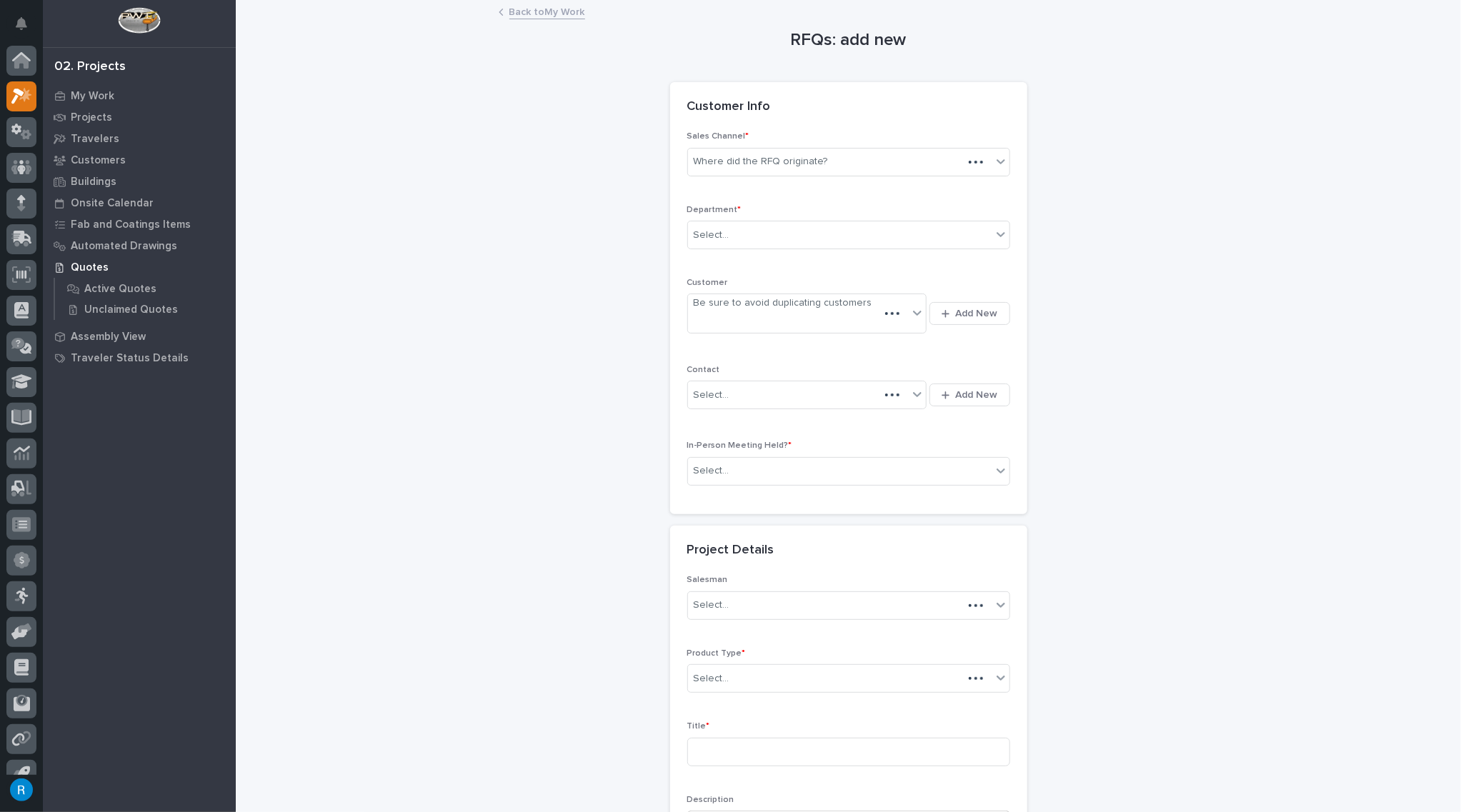
scroll to position [20, 0]
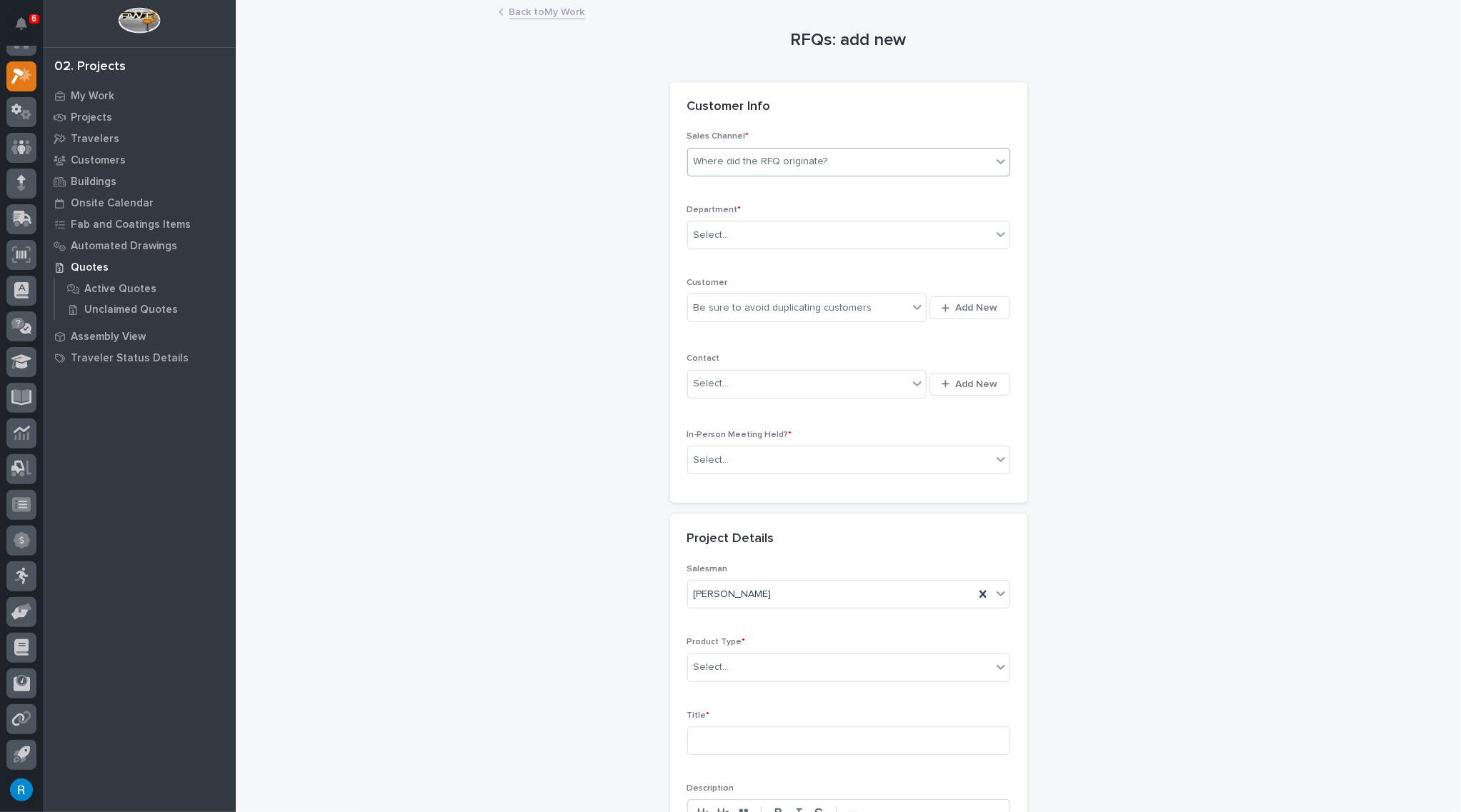
click at [736, 165] on div "Where did the RFQ originate?" at bounding box center [760, 162] width 134 height 15
click at [699, 237] on div "Stair Zone" at bounding box center [843, 238] width 321 height 25
click at [752, 236] on div "Select..." at bounding box center [839, 235] width 303 height 24
click at [732, 265] on span "National Sales" at bounding box center [724, 260] width 72 height 16
click at [877, 304] on div "Be sure to avoid duplicating customers" at bounding box center [798, 308] width 221 height 24
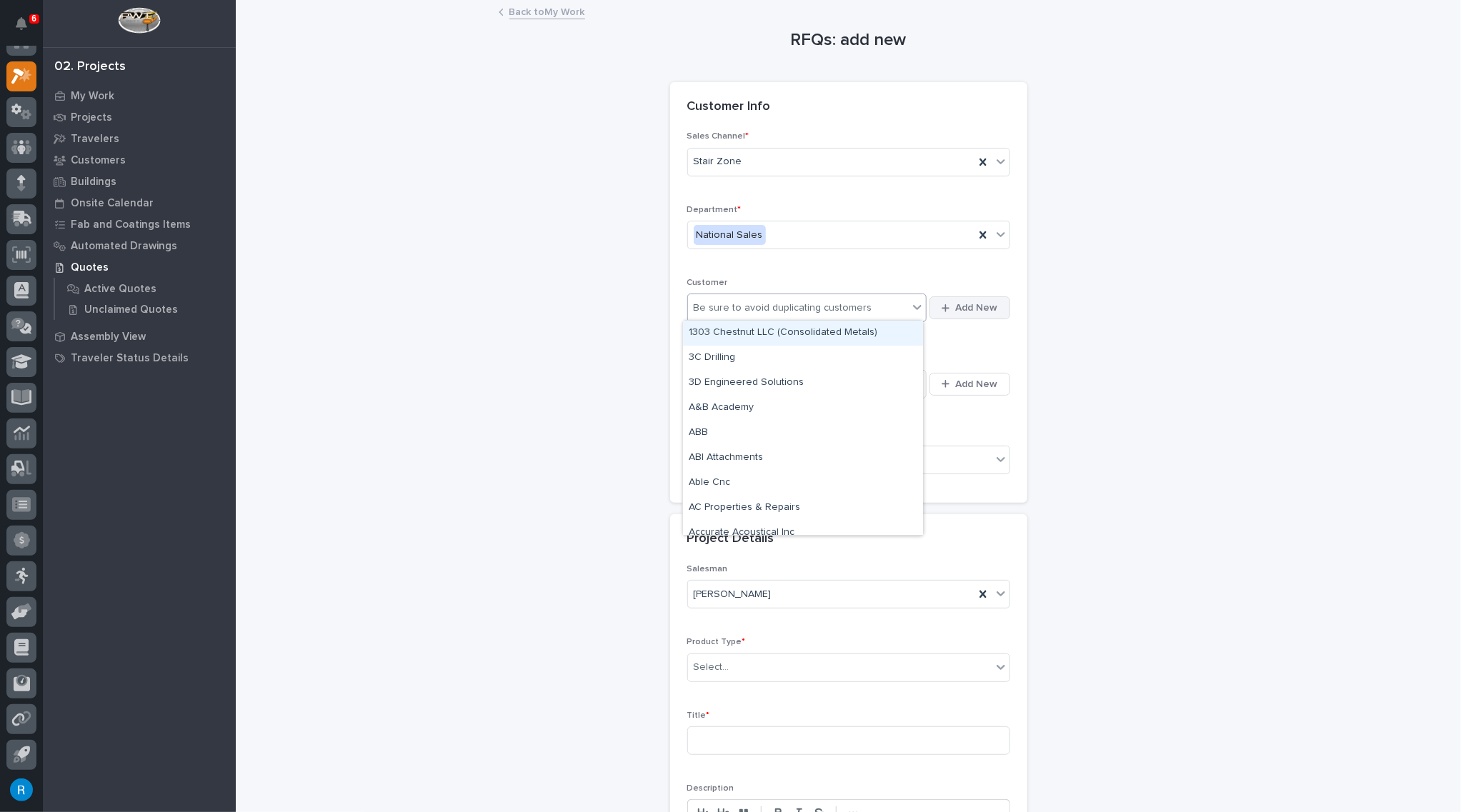
click at [974, 308] on span "Add New" at bounding box center [977, 308] width 42 height 13
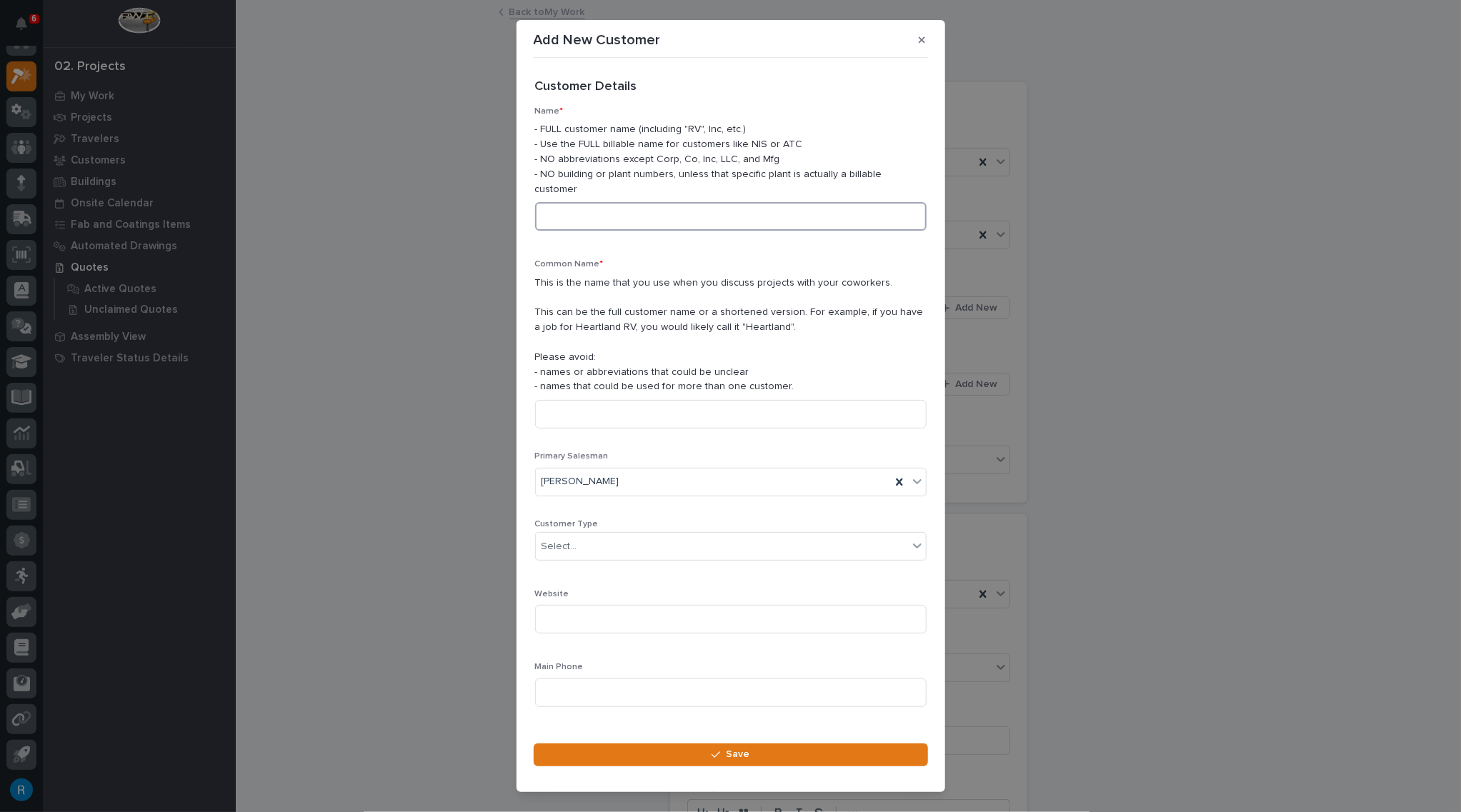
click at [550, 204] on input at bounding box center [730, 216] width 392 height 29
type input "[PERSON_NAME]"
click at [553, 400] on input at bounding box center [730, 415] width 392 height 29
type input "[PERSON_NAME]"
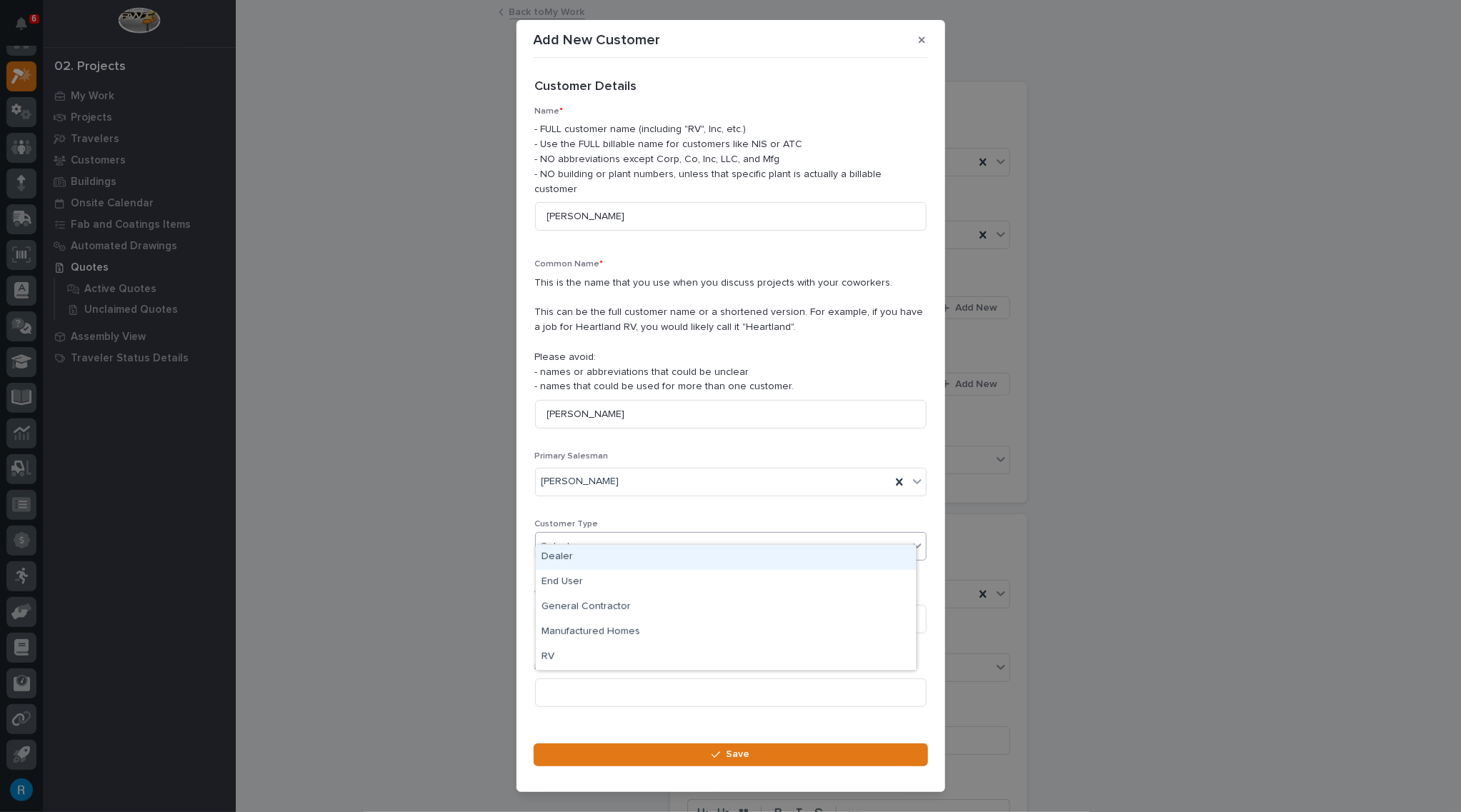
click at [579, 540] on input "text" at bounding box center [579, 546] width 1 height 12
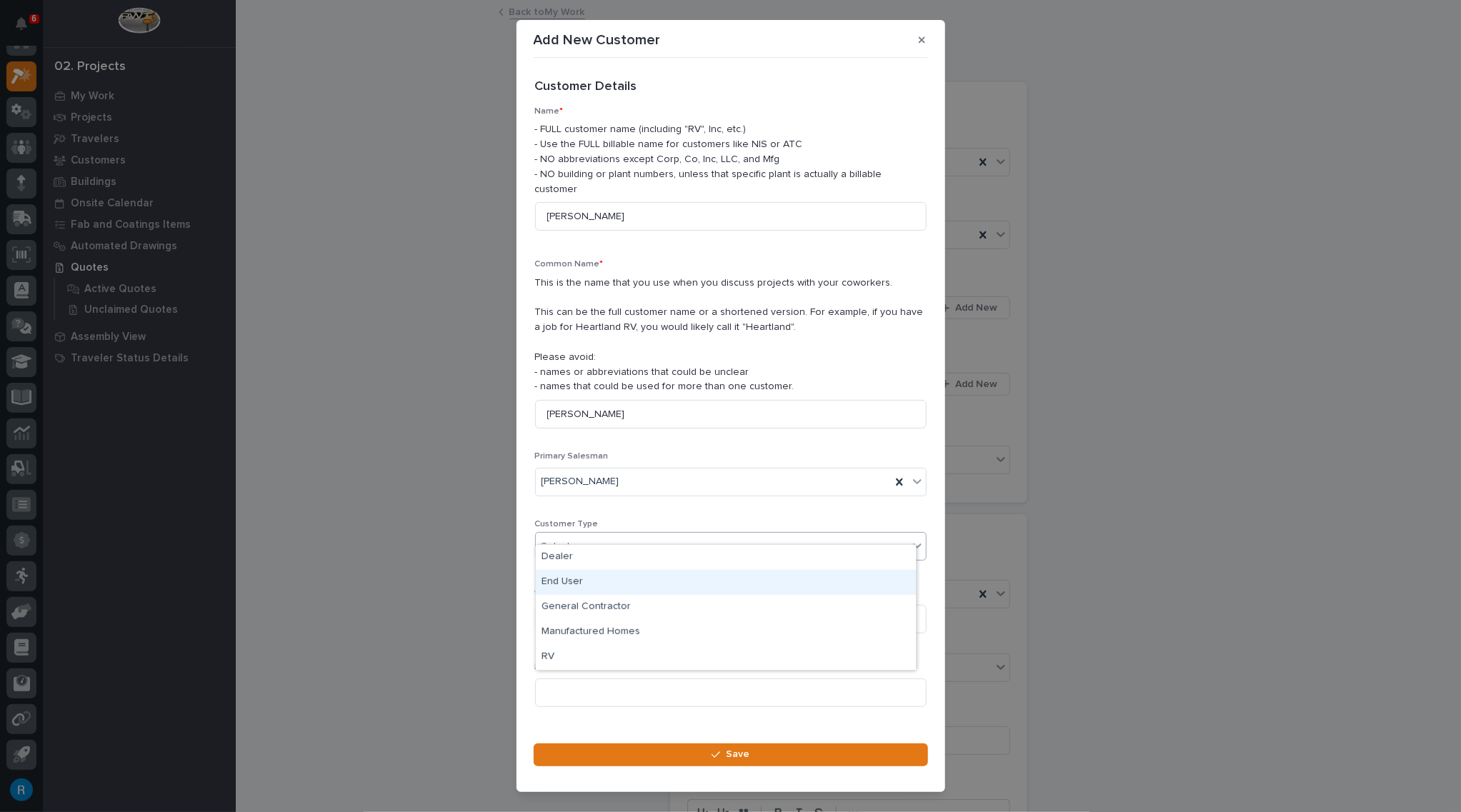
click at [563, 581] on div "End User" at bounding box center [725, 582] width 380 height 25
click at [552, 678] on input at bounding box center [730, 693] width 392 height 29
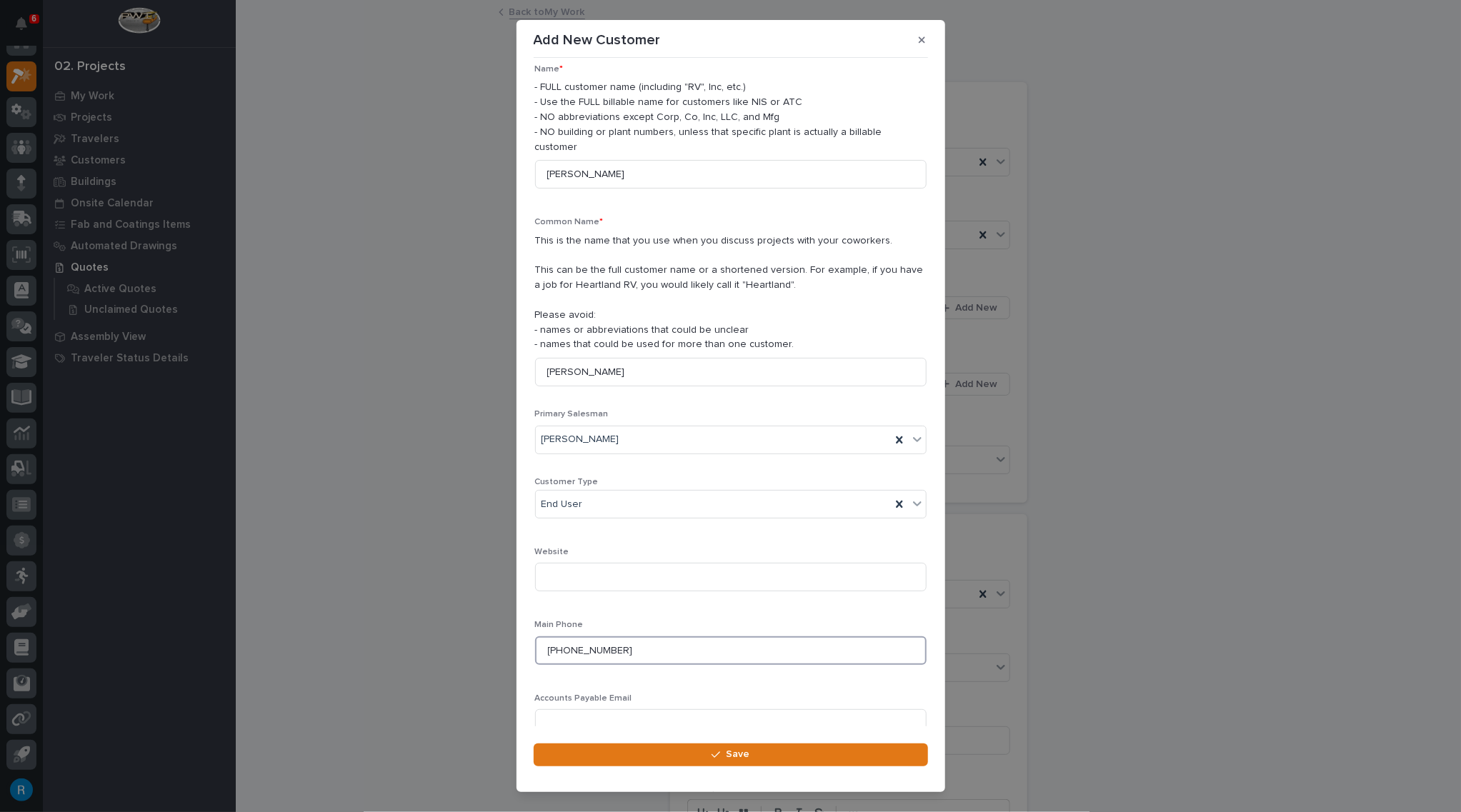
scroll to position [81, 0]
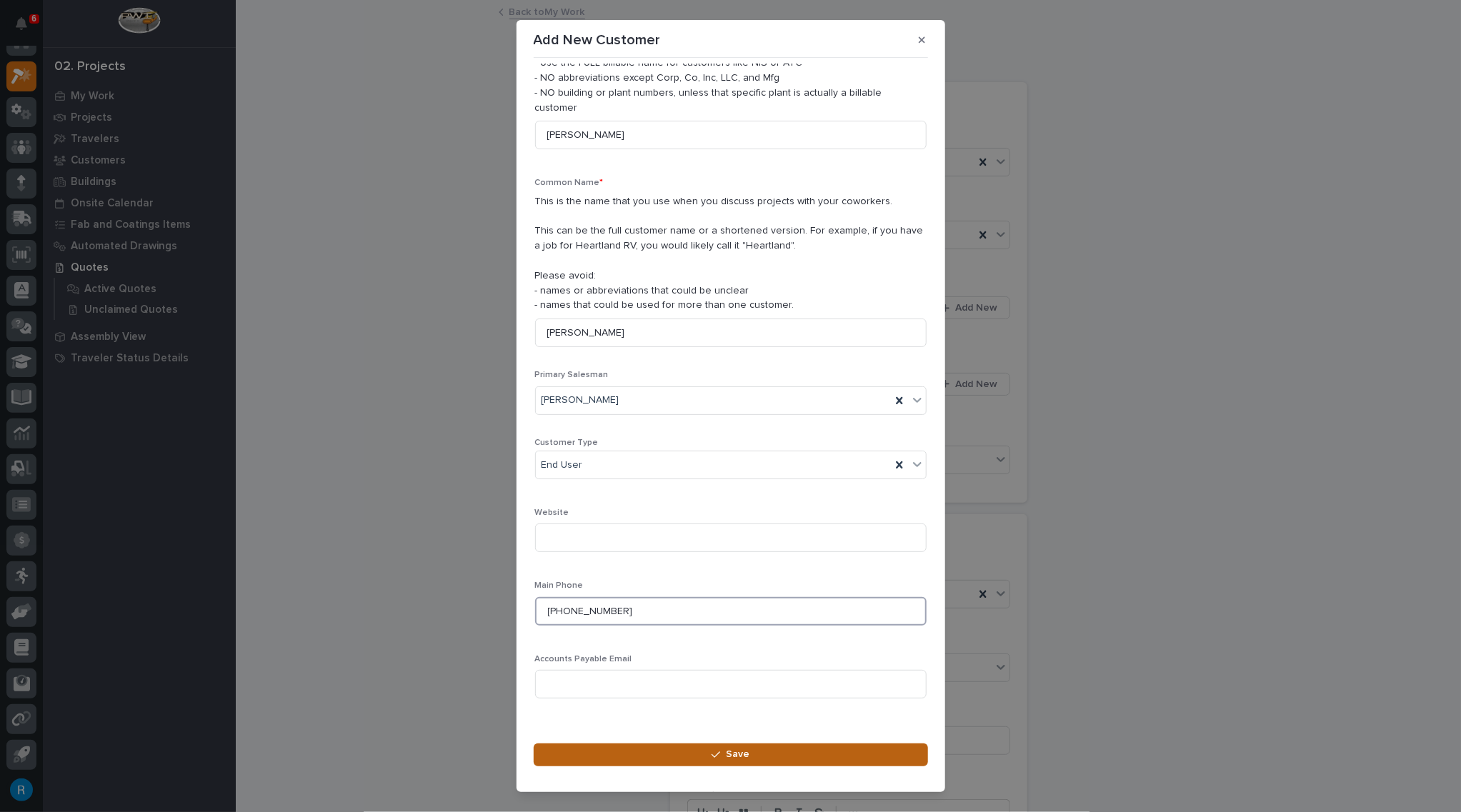
type input "[PHONE_NUMBER]"
click at [753, 758] on button "Save" at bounding box center [730, 755] width 395 height 23
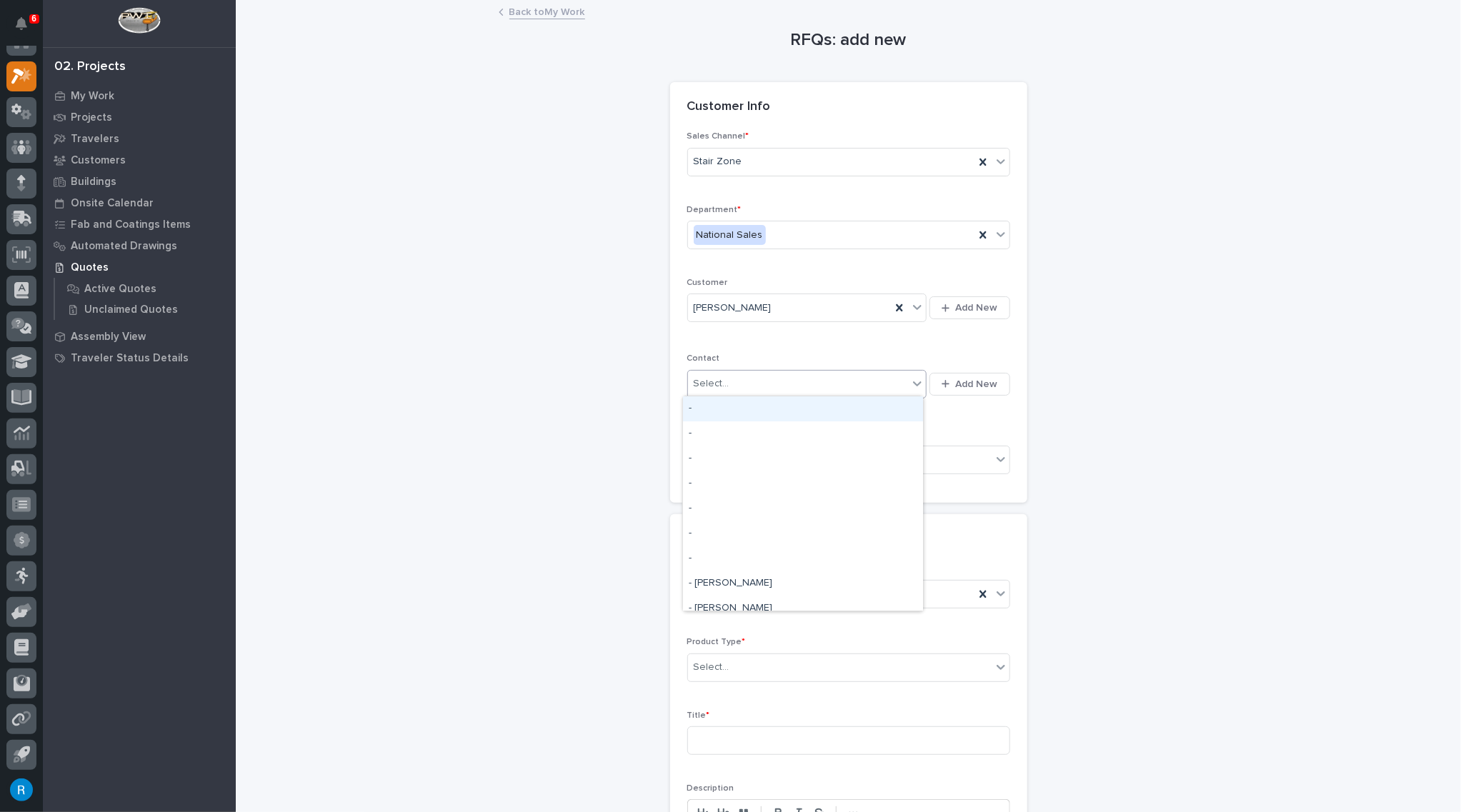
click at [770, 387] on div "Select..." at bounding box center [798, 384] width 221 height 24
click at [974, 385] on span "Add New" at bounding box center [977, 384] width 42 height 13
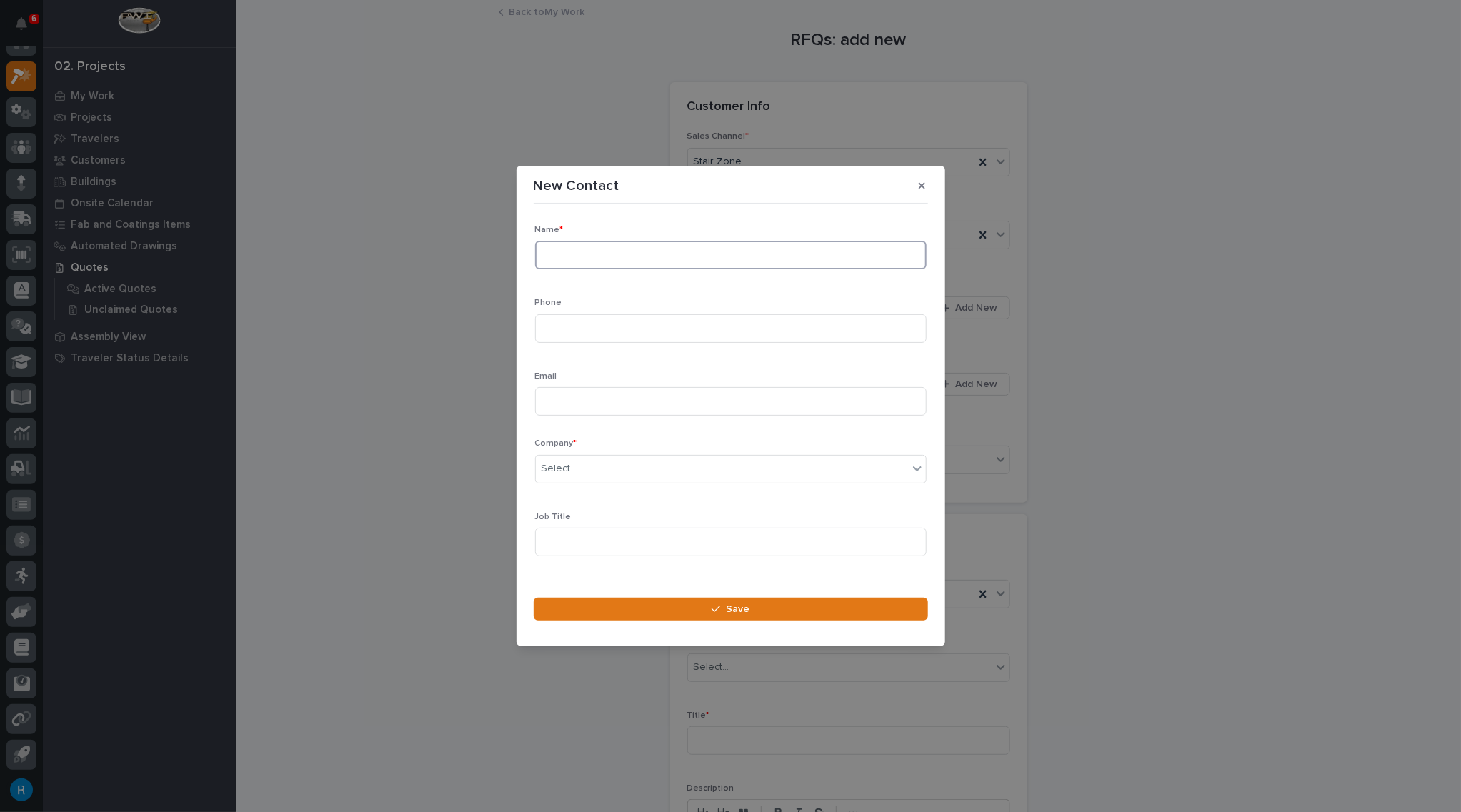
click at [556, 251] on input at bounding box center [730, 255] width 392 height 29
type input "[PERSON_NAME]"
click at [563, 328] on input at bounding box center [730, 328] width 392 height 29
type input "[PHONE_NUMBER]"
click at [568, 400] on input at bounding box center [730, 402] width 392 height 29
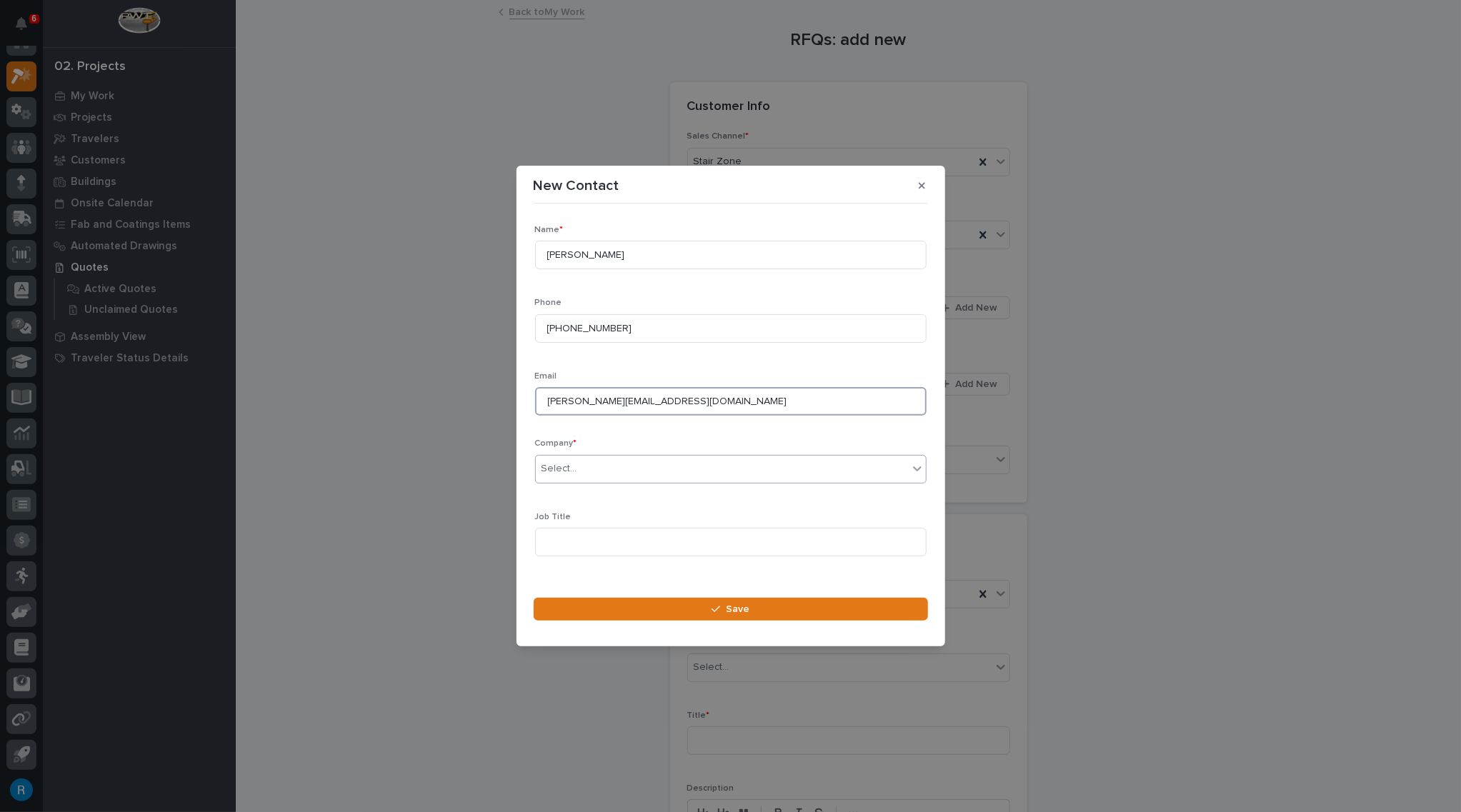
type input "[PERSON_NAME][EMAIL_ADDRESS][DOMAIN_NAME]"
click at [854, 473] on div "Select..." at bounding box center [722, 469] width 372 height 24
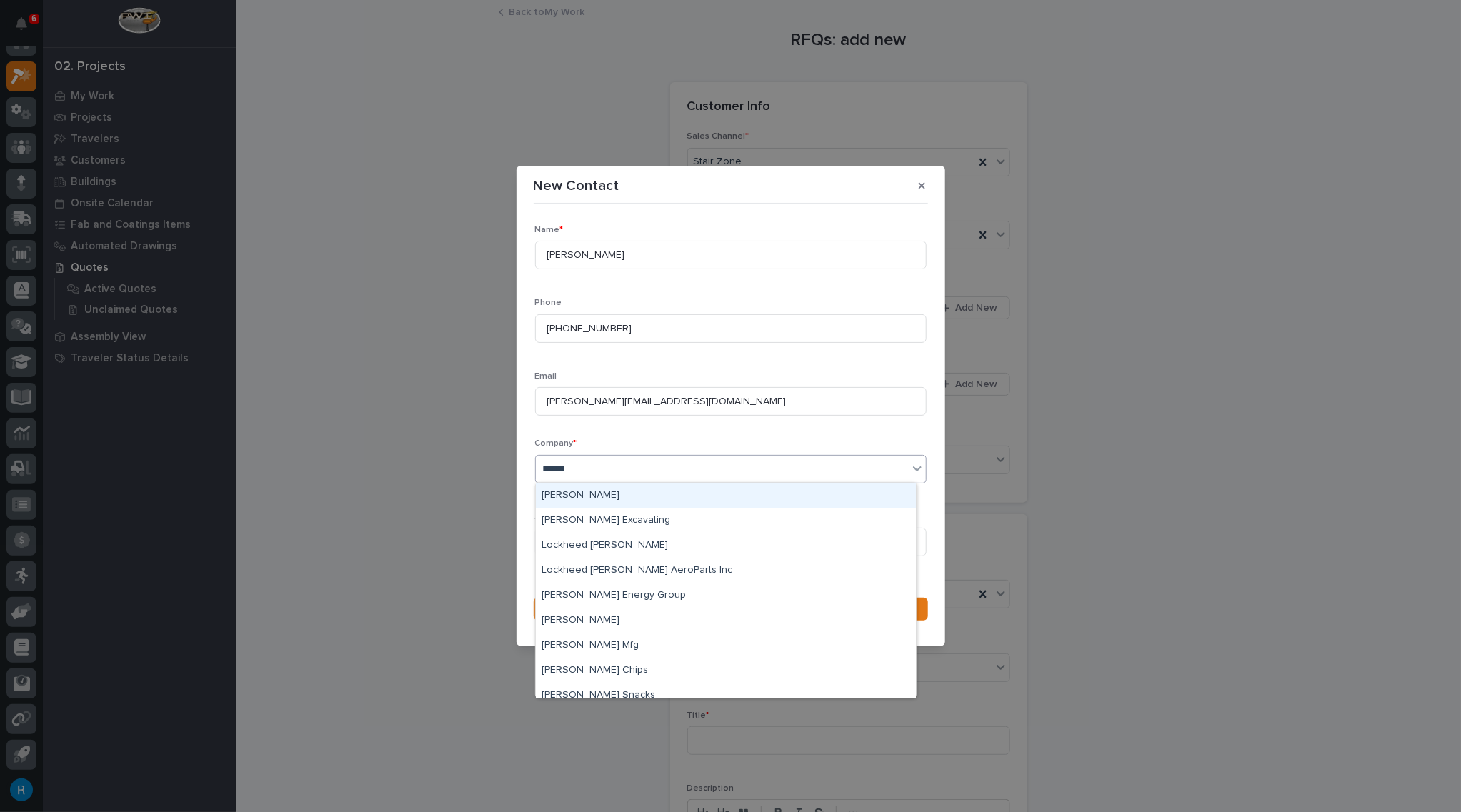
type input "*******"
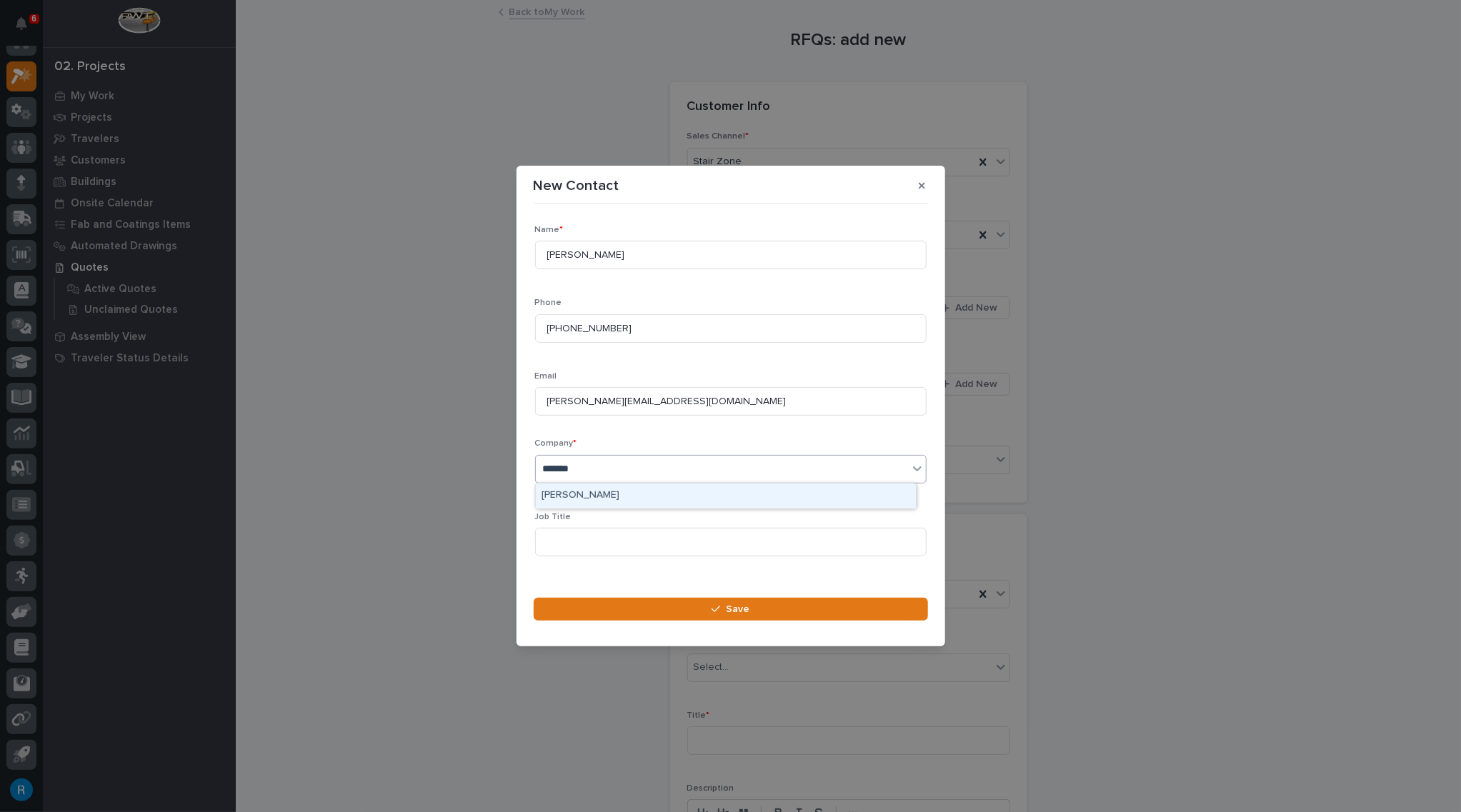
click at [554, 496] on div "[PERSON_NAME]" at bounding box center [725, 496] width 380 height 25
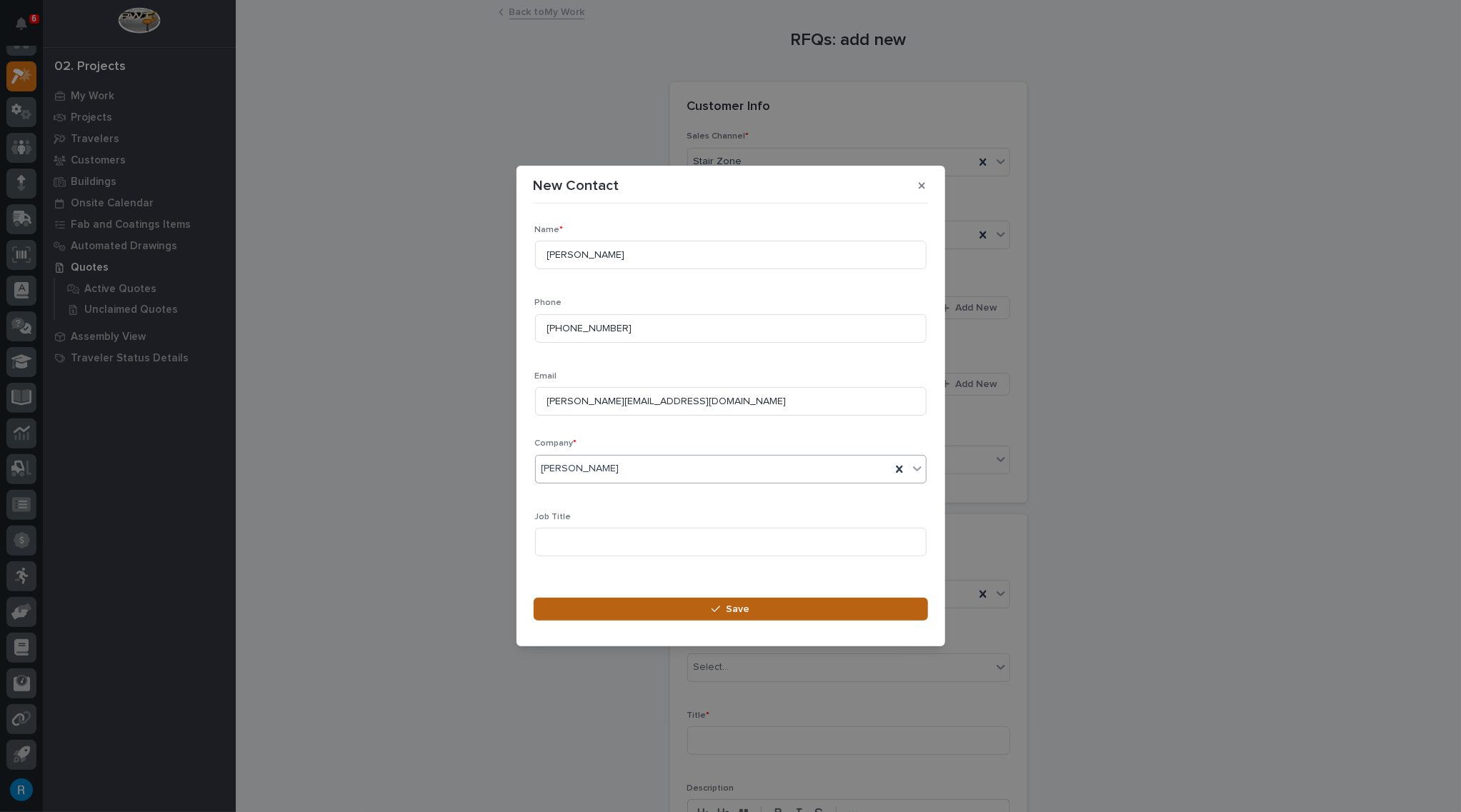
click at [733, 612] on span "Save" at bounding box center [737, 609] width 24 height 13
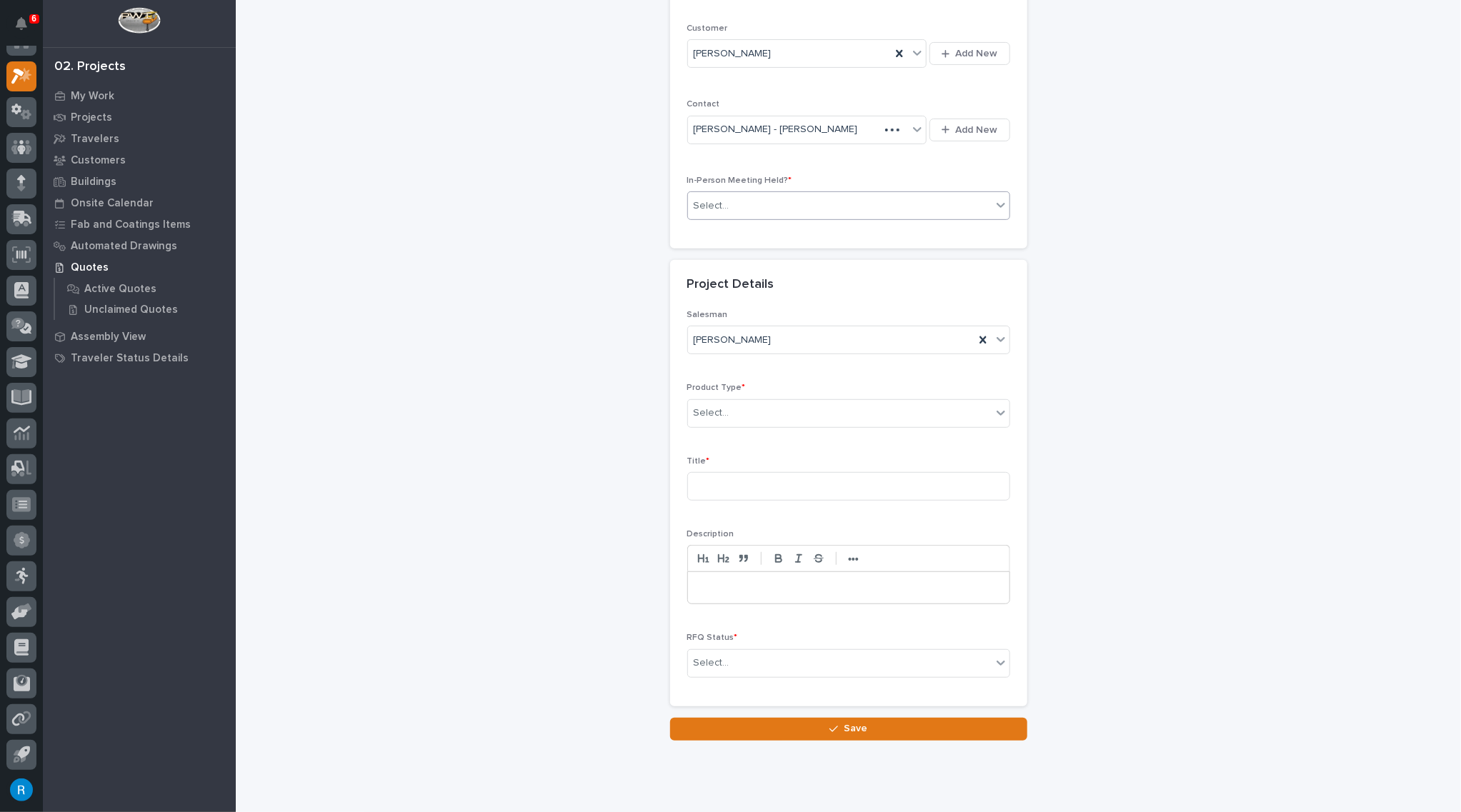
scroll to position [259, 0]
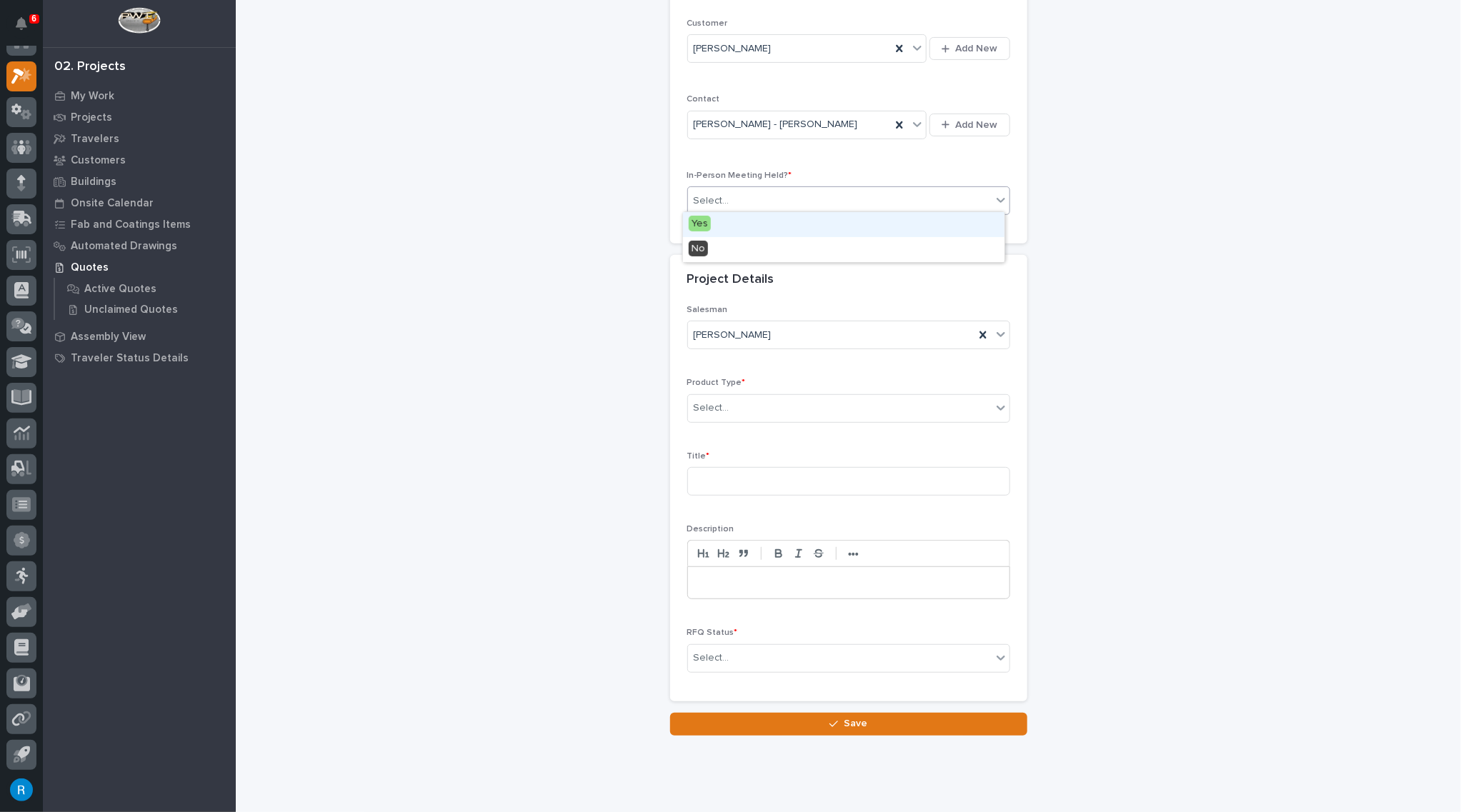
click at [816, 197] on div "Select..." at bounding box center [839, 200] width 303 height 24
click at [699, 247] on span "No" at bounding box center [698, 249] width 19 height 16
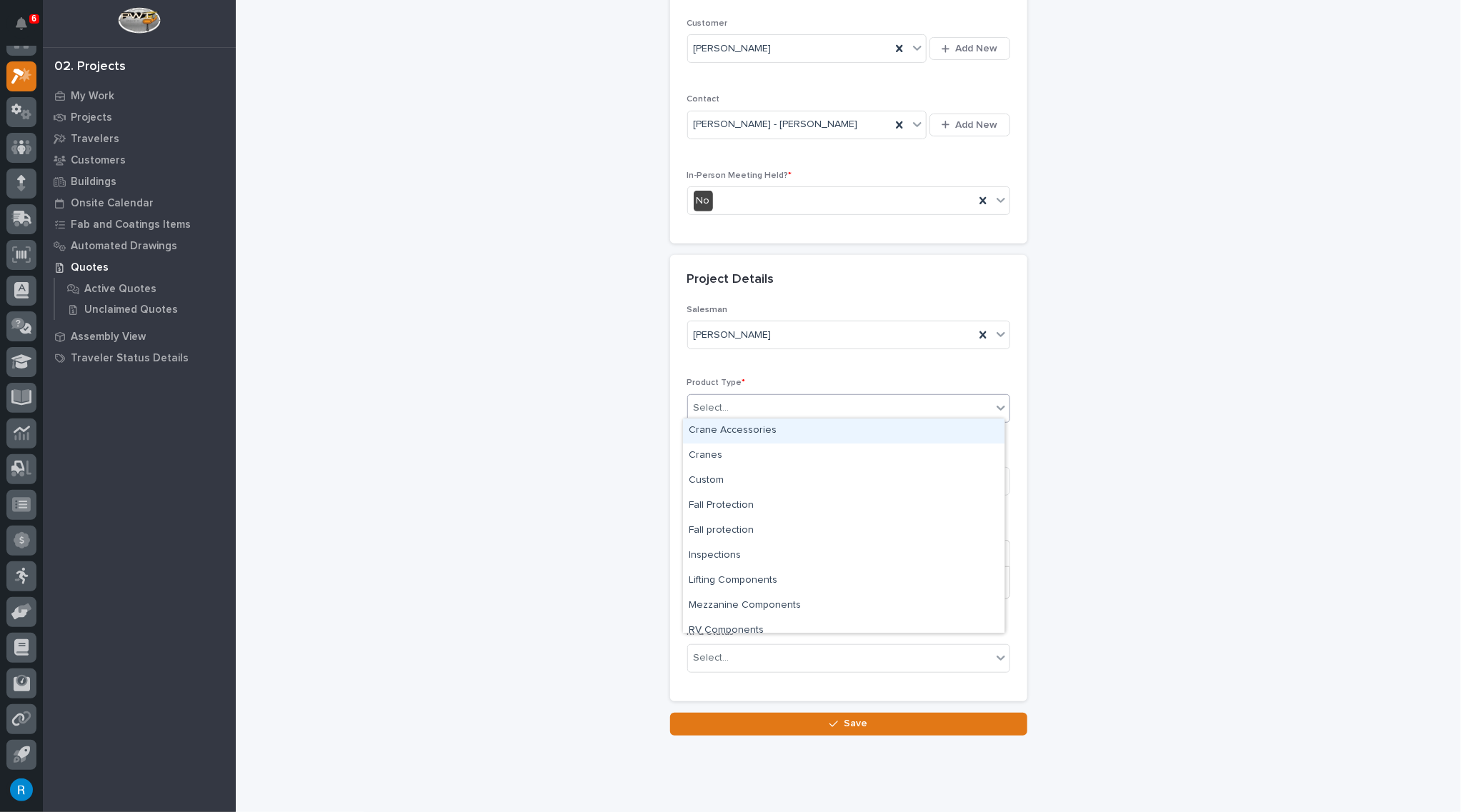
click at [759, 408] on div "Select..." at bounding box center [839, 408] width 303 height 24
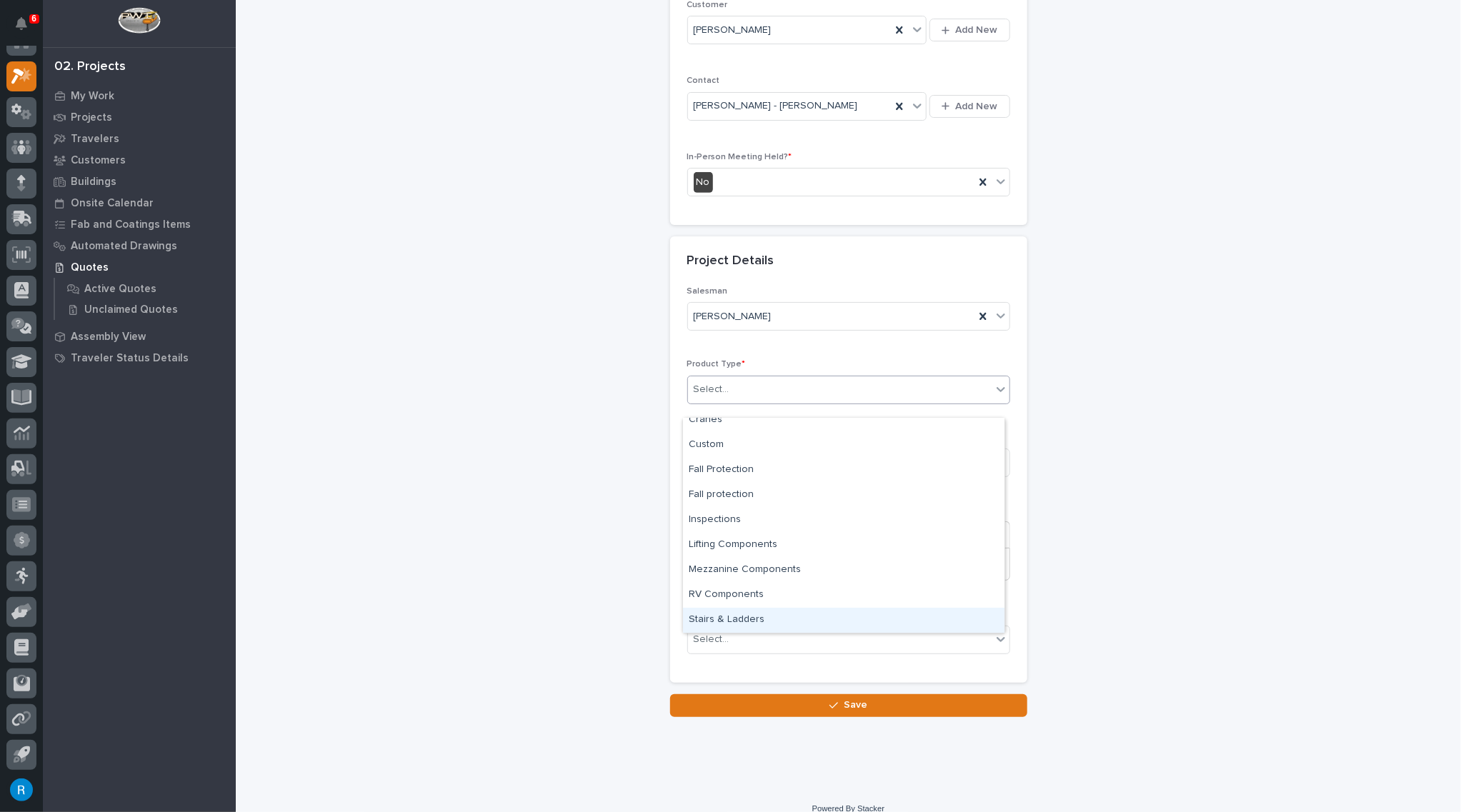
scroll to position [288, 0]
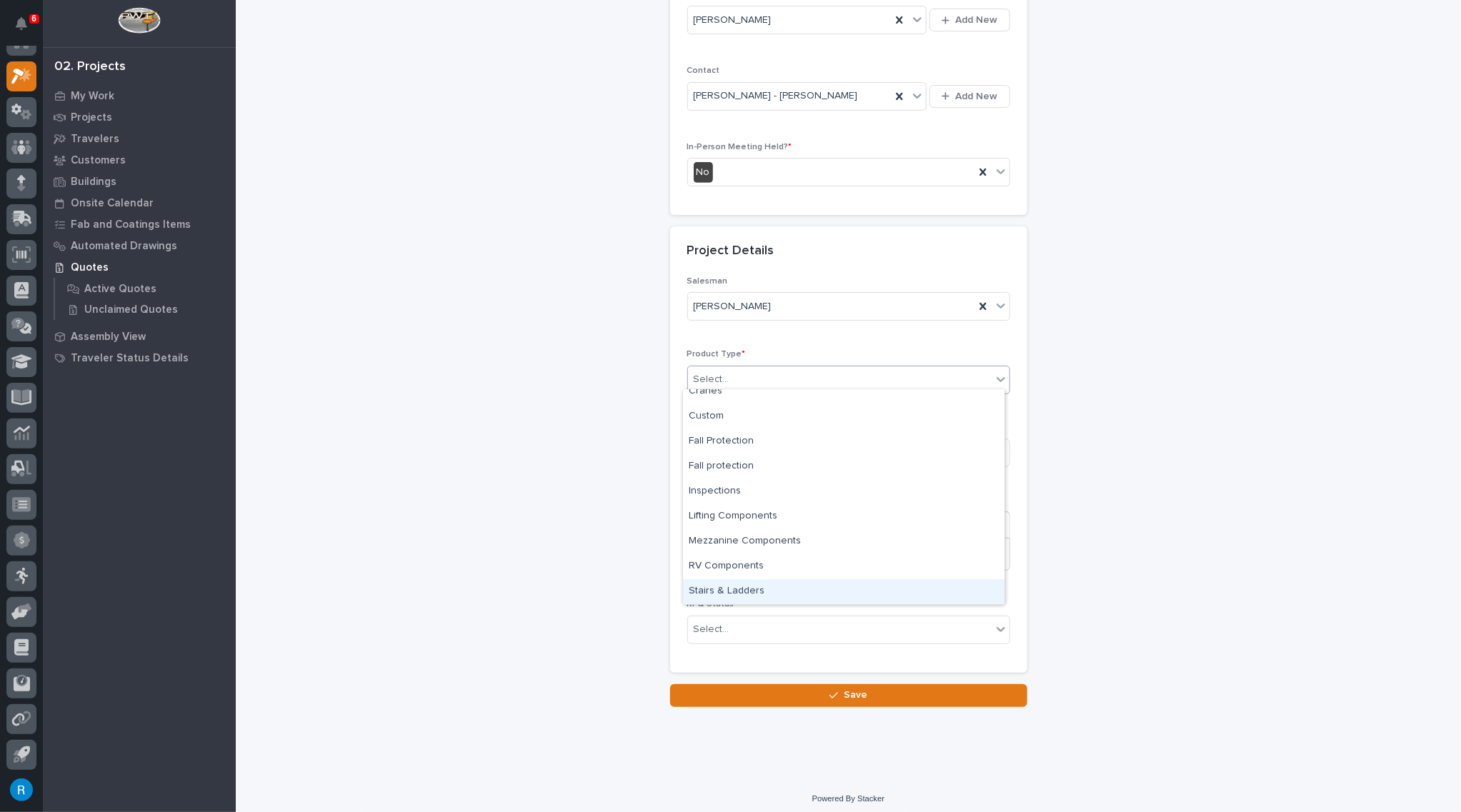
click at [714, 587] on div "Stairs & Ladders" at bounding box center [843, 591] width 321 height 25
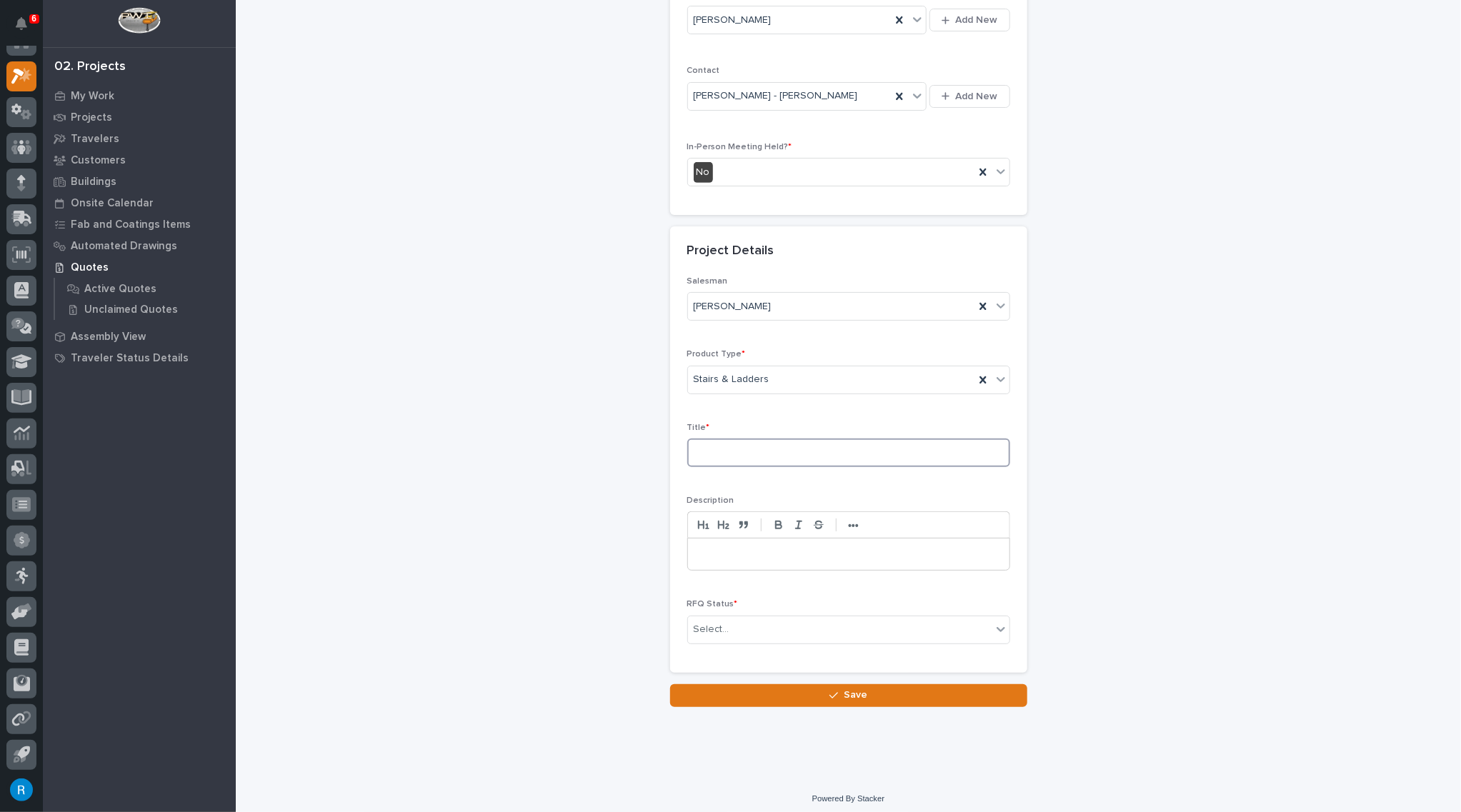
click at [715, 451] on input at bounding box center [848, 453] width 323 height 29
click at [711, 446] on input at bounding box center [848, 453] width 323 height 29
click at [695, 447] on input "Straight Stair" at bounding box center [848, 453] width 323 height 29
click at [781, 449] on input "Roof Straight Stair" at bounding box center [848, 453] width 323 height 29
type input "Roof Straight Stair"
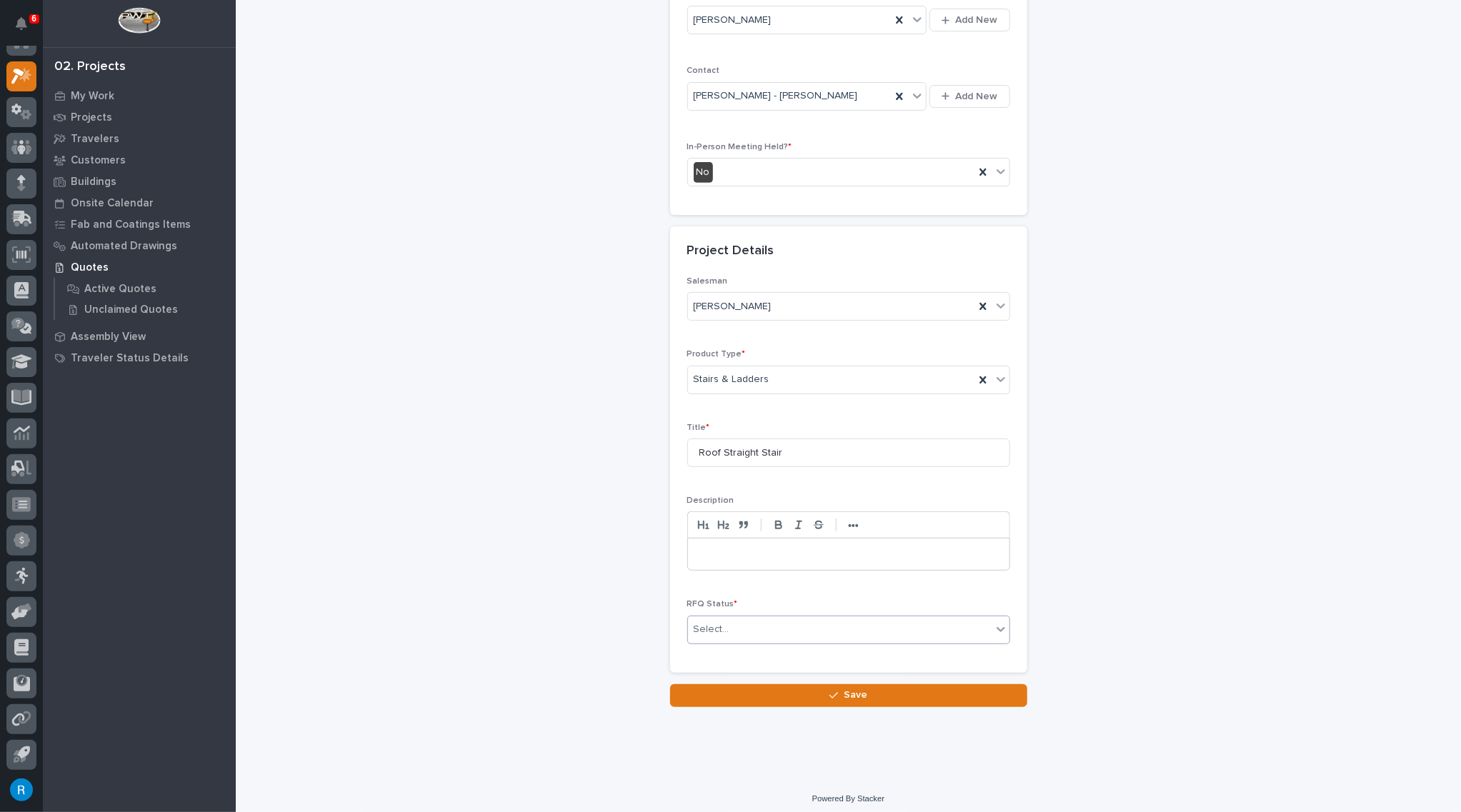
click at [731, 624] on input "text" at bounding box center [732, 629] width 1 height 12
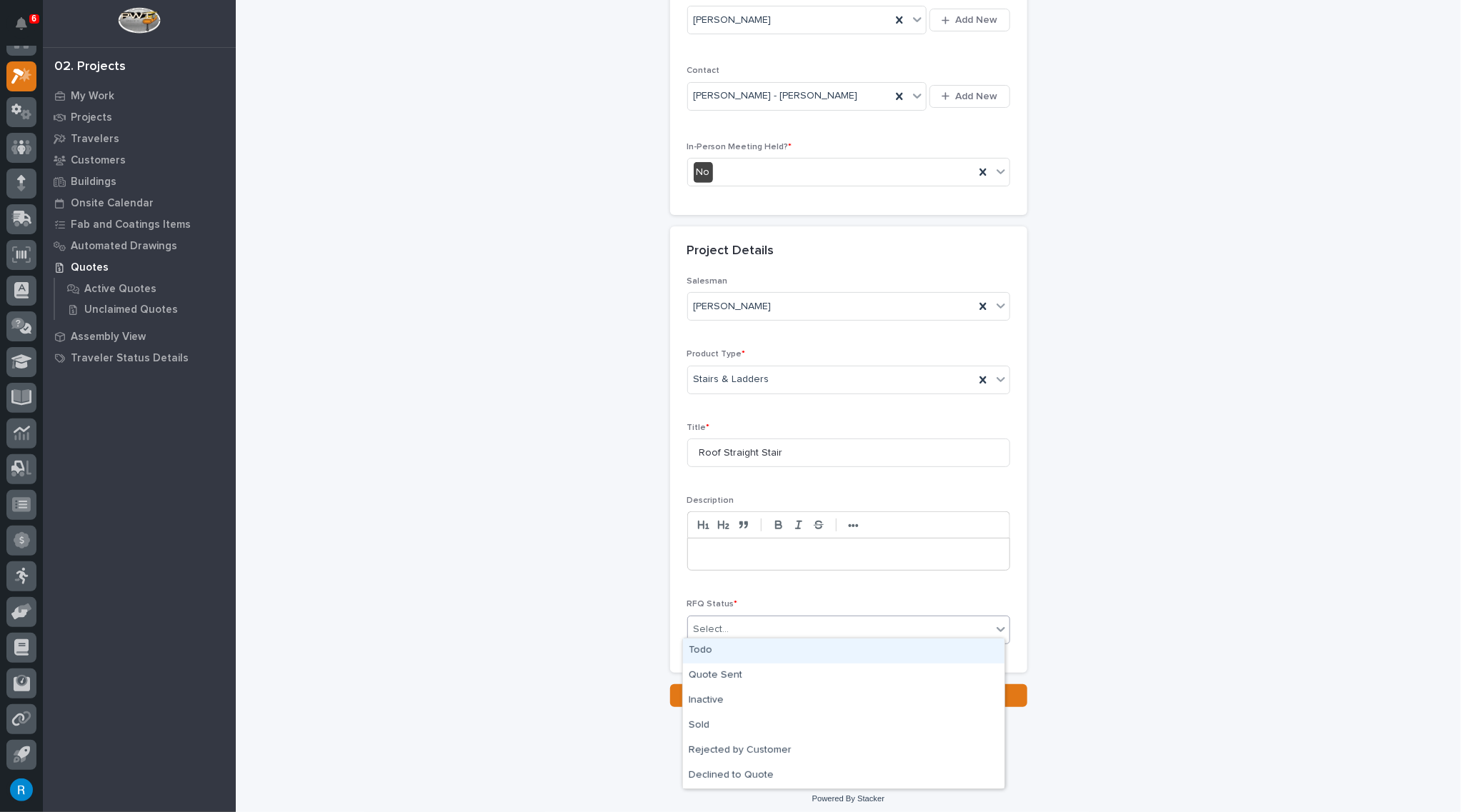
click at [698, 647] on div "Todo" at bounding box center [843, 651] width 321 height 25
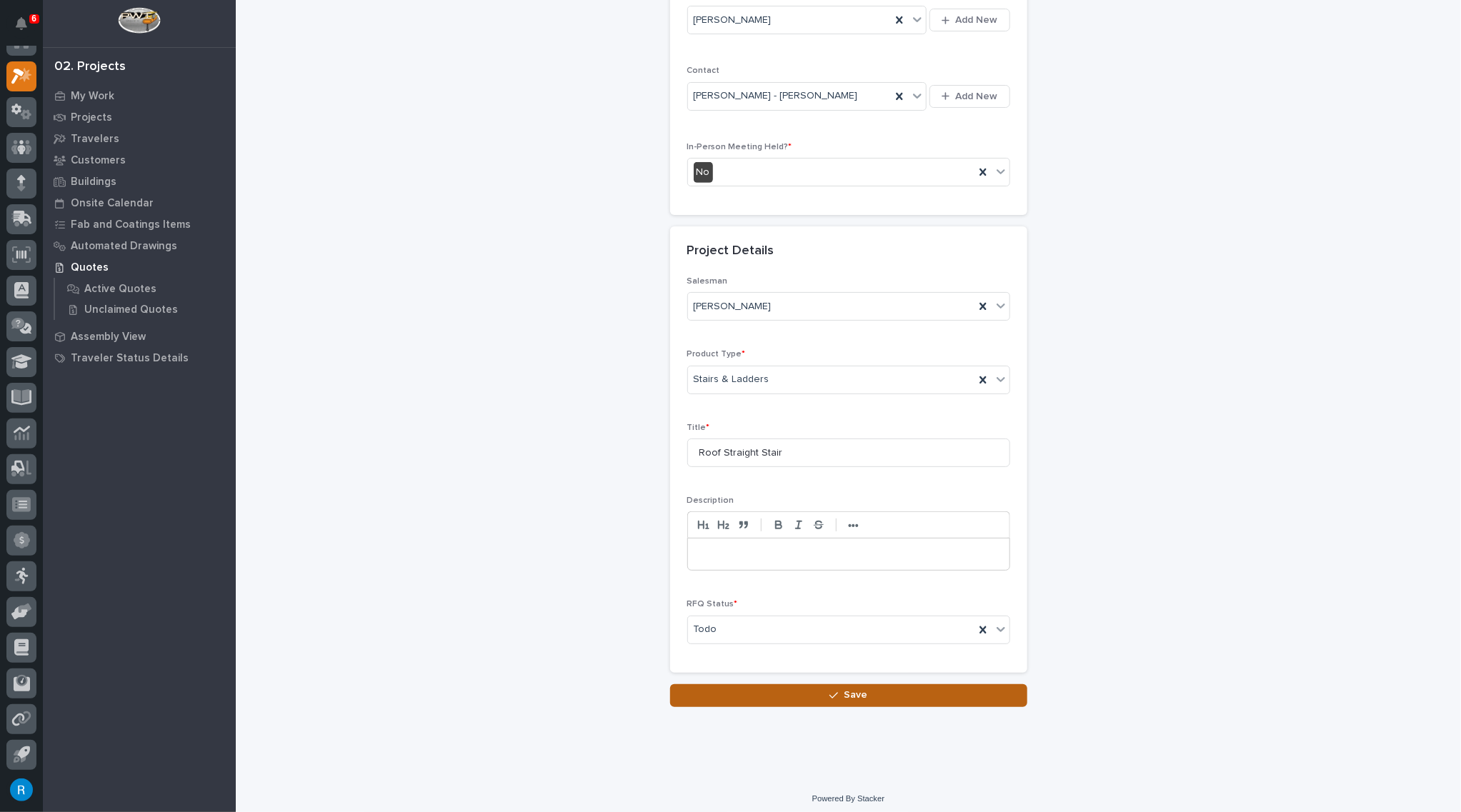
click at [844, 688] on span "Save" at bounding box center [855, 695] width 24 height 13
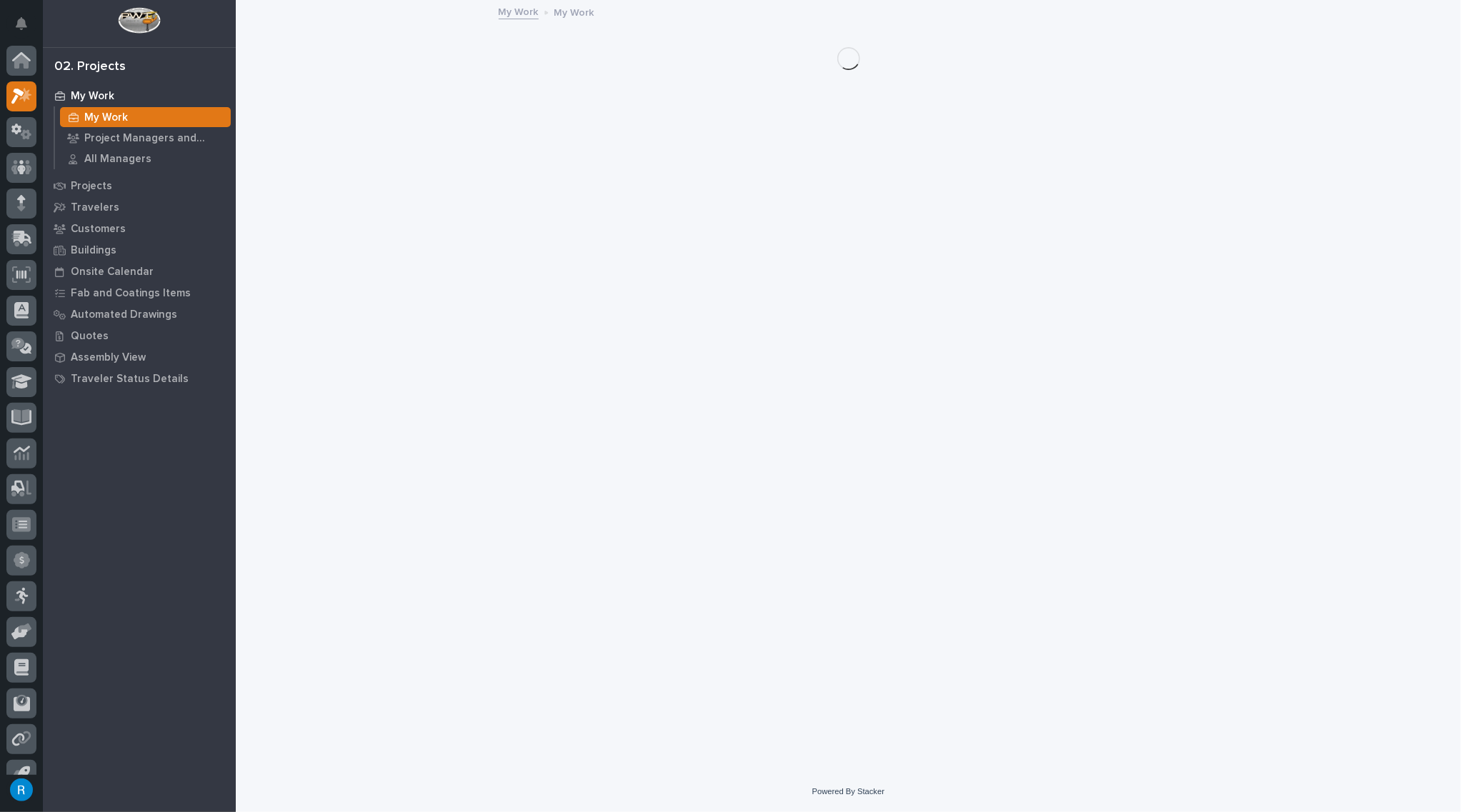
scroll to position [20, 0]
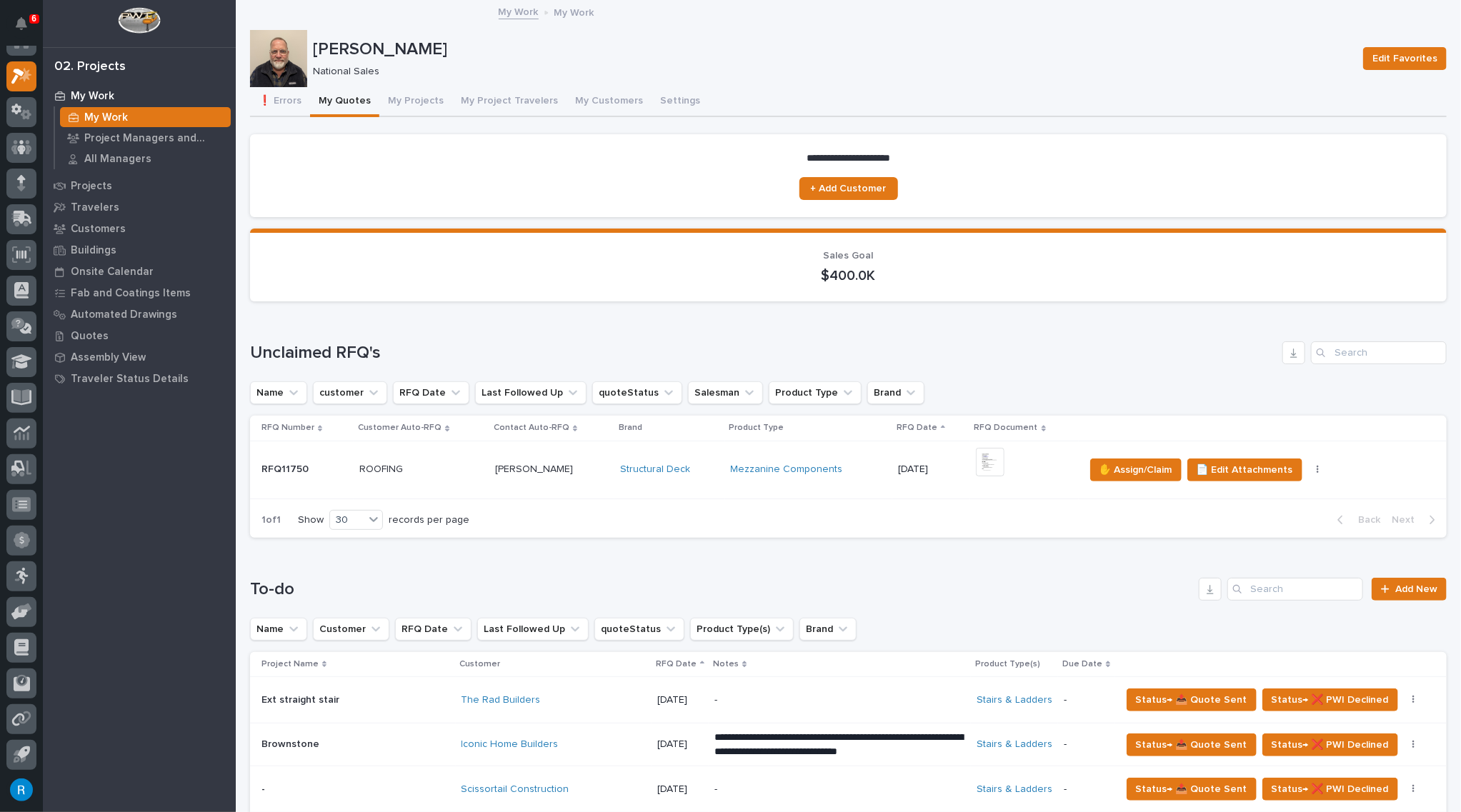
click at [995, 64] on div "National Sales" at bounding box center [829, 70] width 1033 height 15
click at [408, 101] on button "My Projects" at bounding box center [415, 102] width 73 height 30
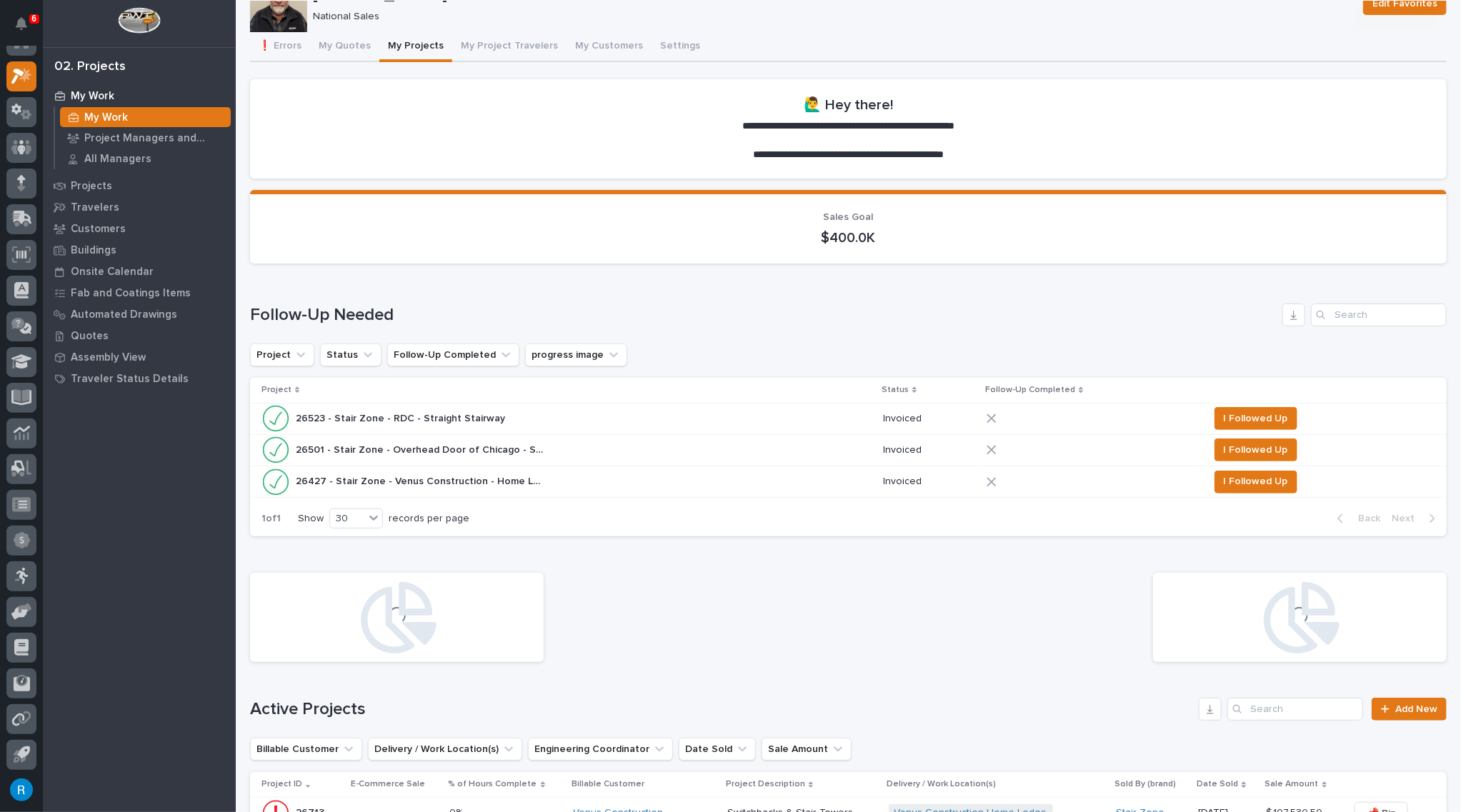
scroll to position [194, 0]
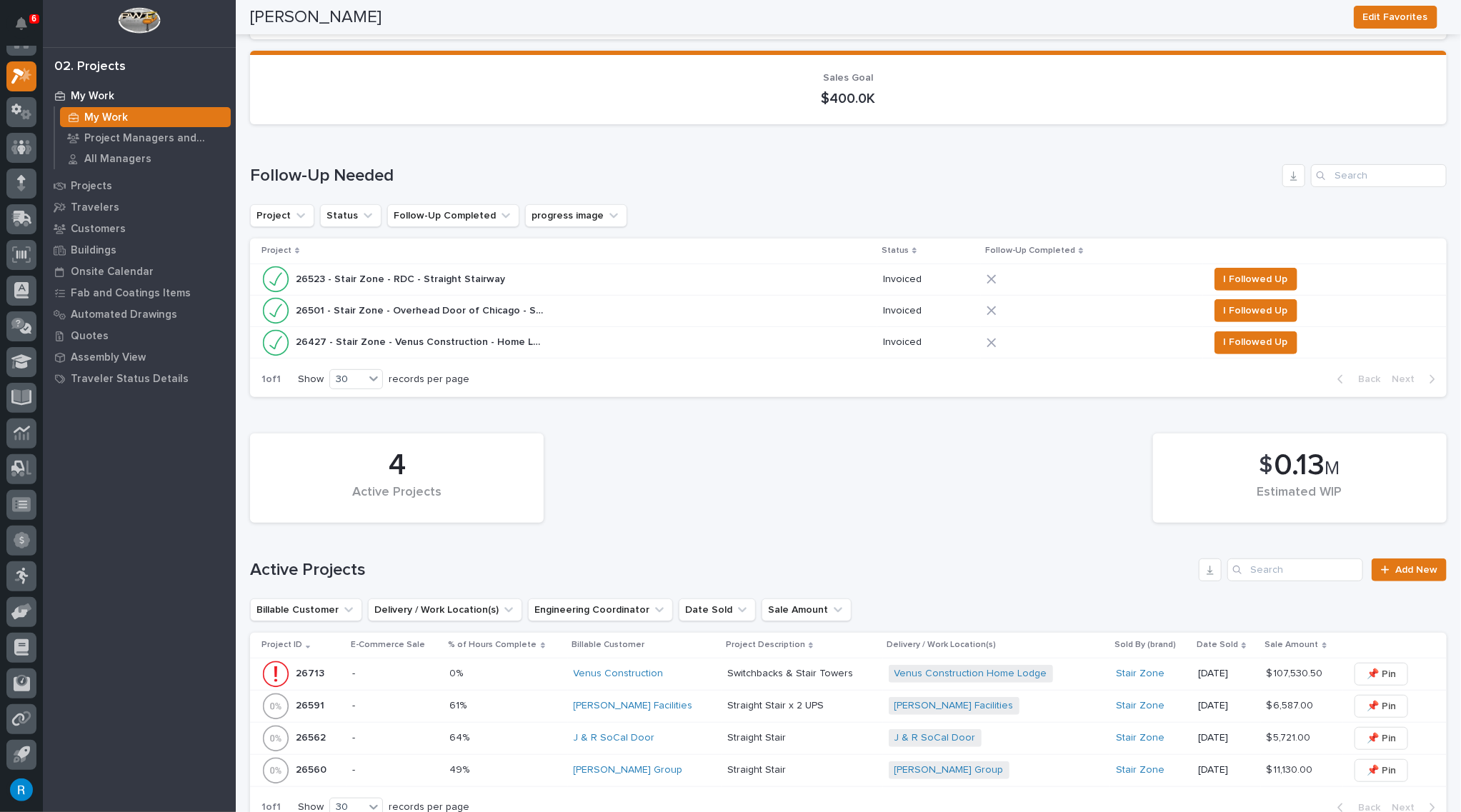
click at [394, 675] on p "-" at bounding box center [395, 673] width 86 height 12
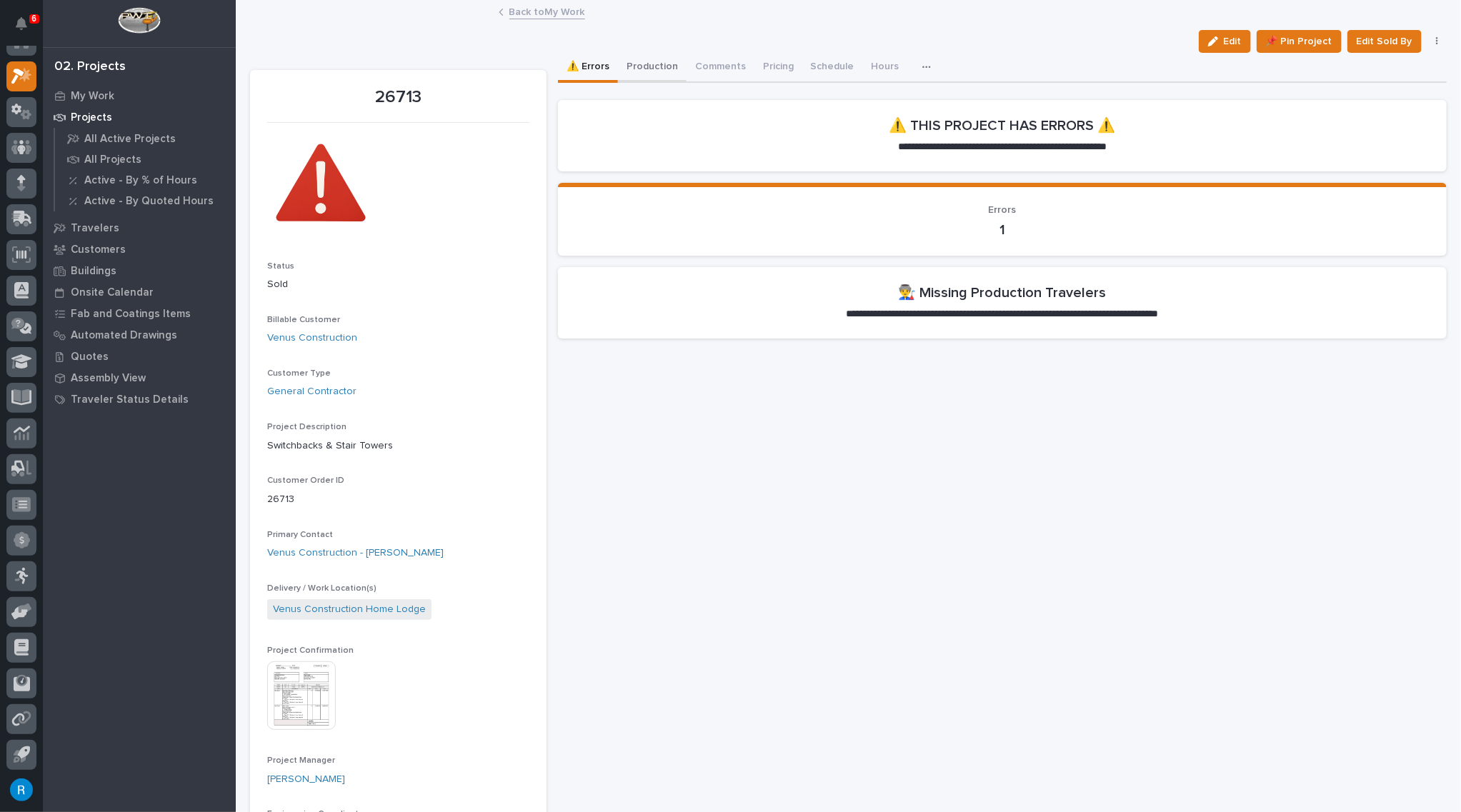
click at [650, 71] on button "Production" at bounding box center [652, 68] width 68 height 30
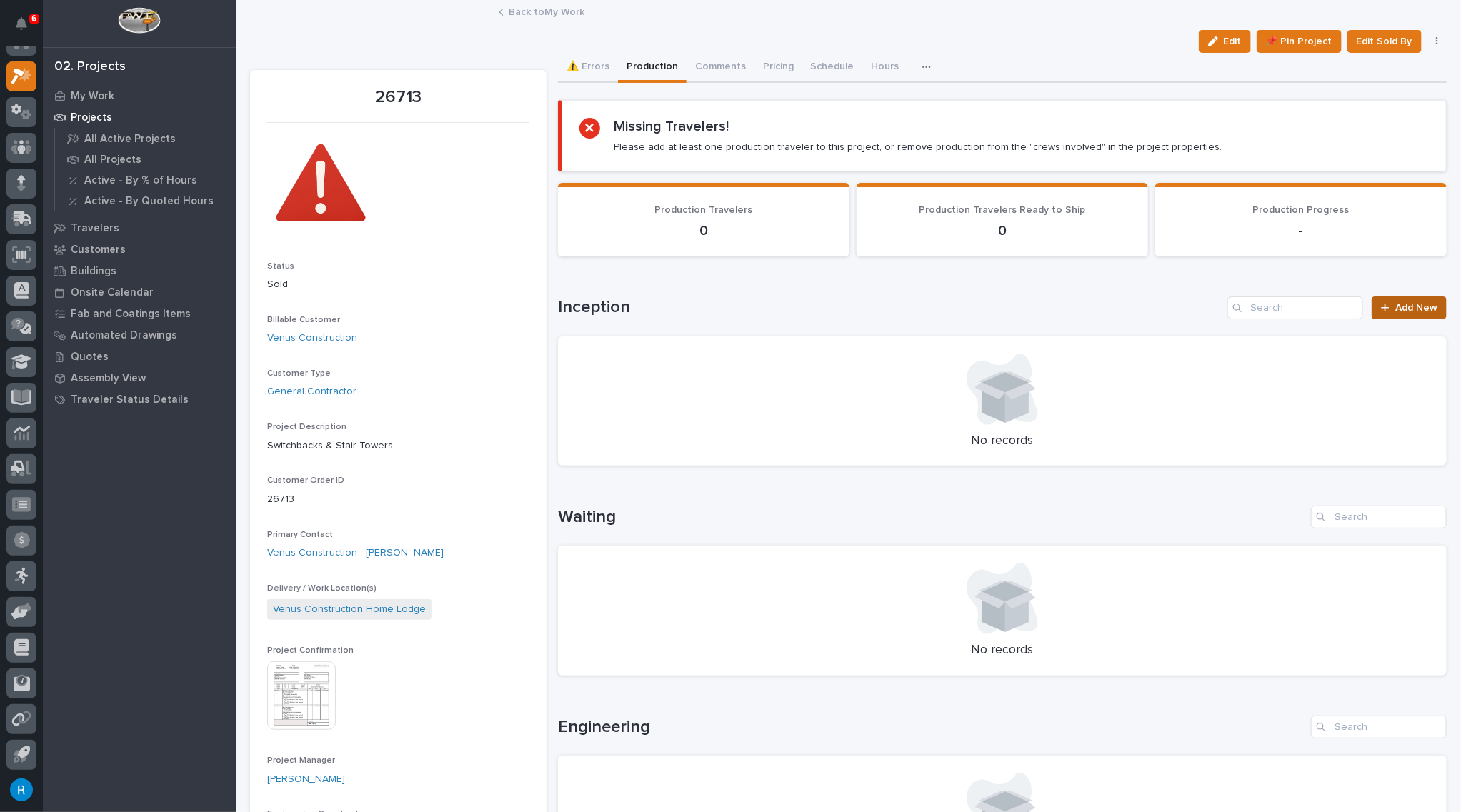
click at [1402, 307] on span "Add New" at bounding box center [1416, 308] width 42 height 10
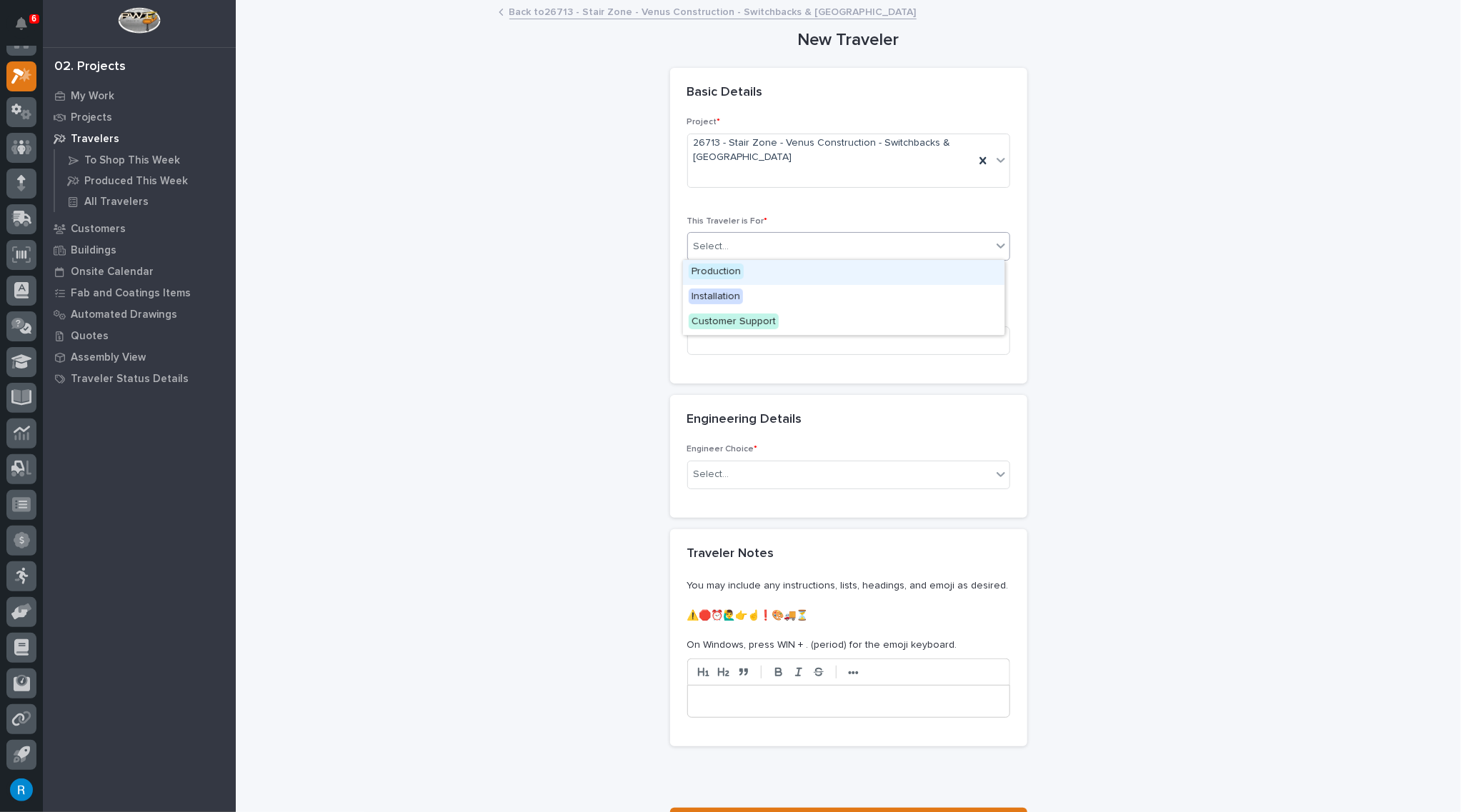
click at [978, 249] on div "Select..." at bounding box center [839, 246] width 303 height 24
click at [711, 273] on span "Production" at bounding box center [716, 272] width 55 height 16
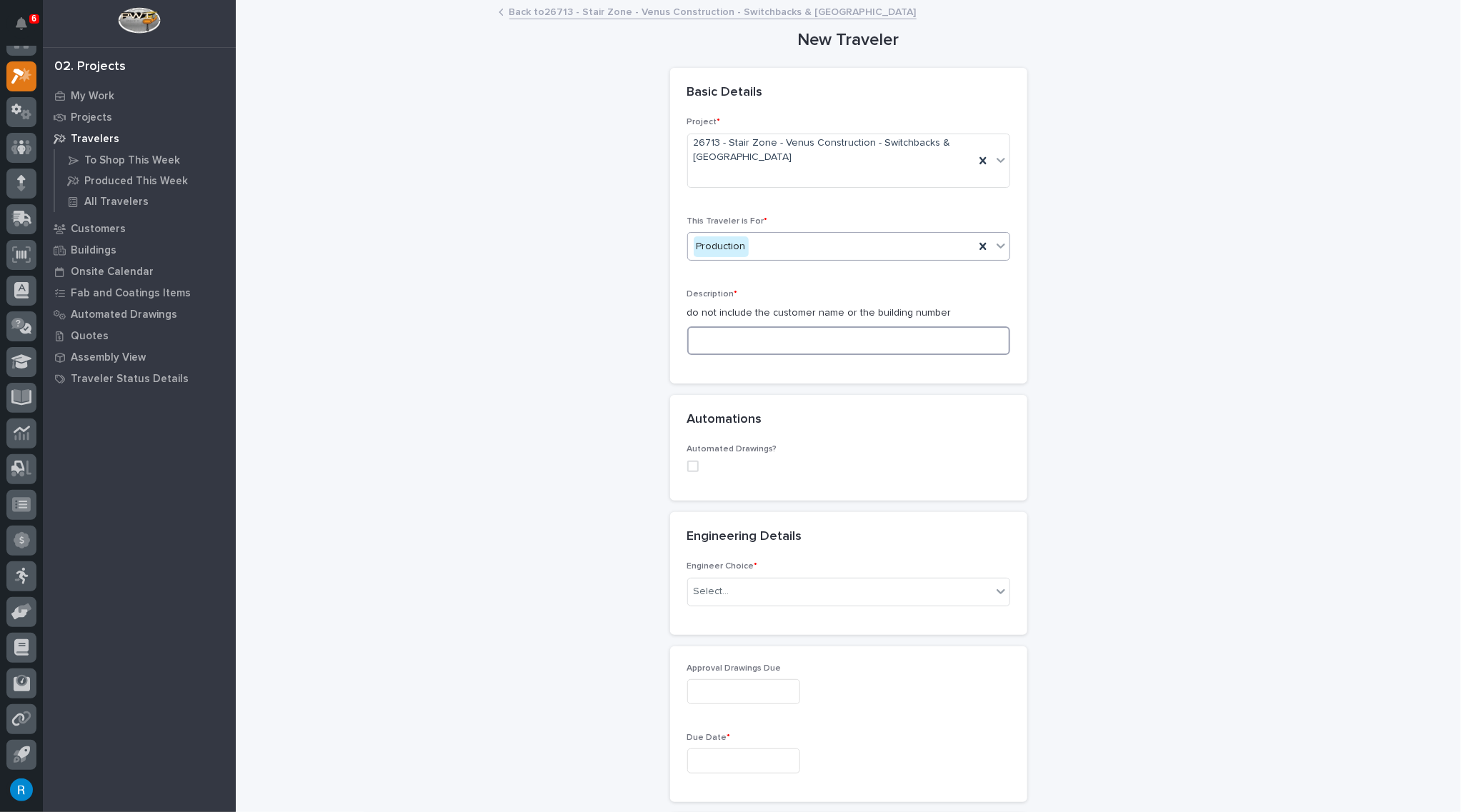
click at [694, 337] on input at bounding box center [848, 341] width 323 height 29
click at [694, 338] on input at bounding box center [848, 341] width 323 height 29
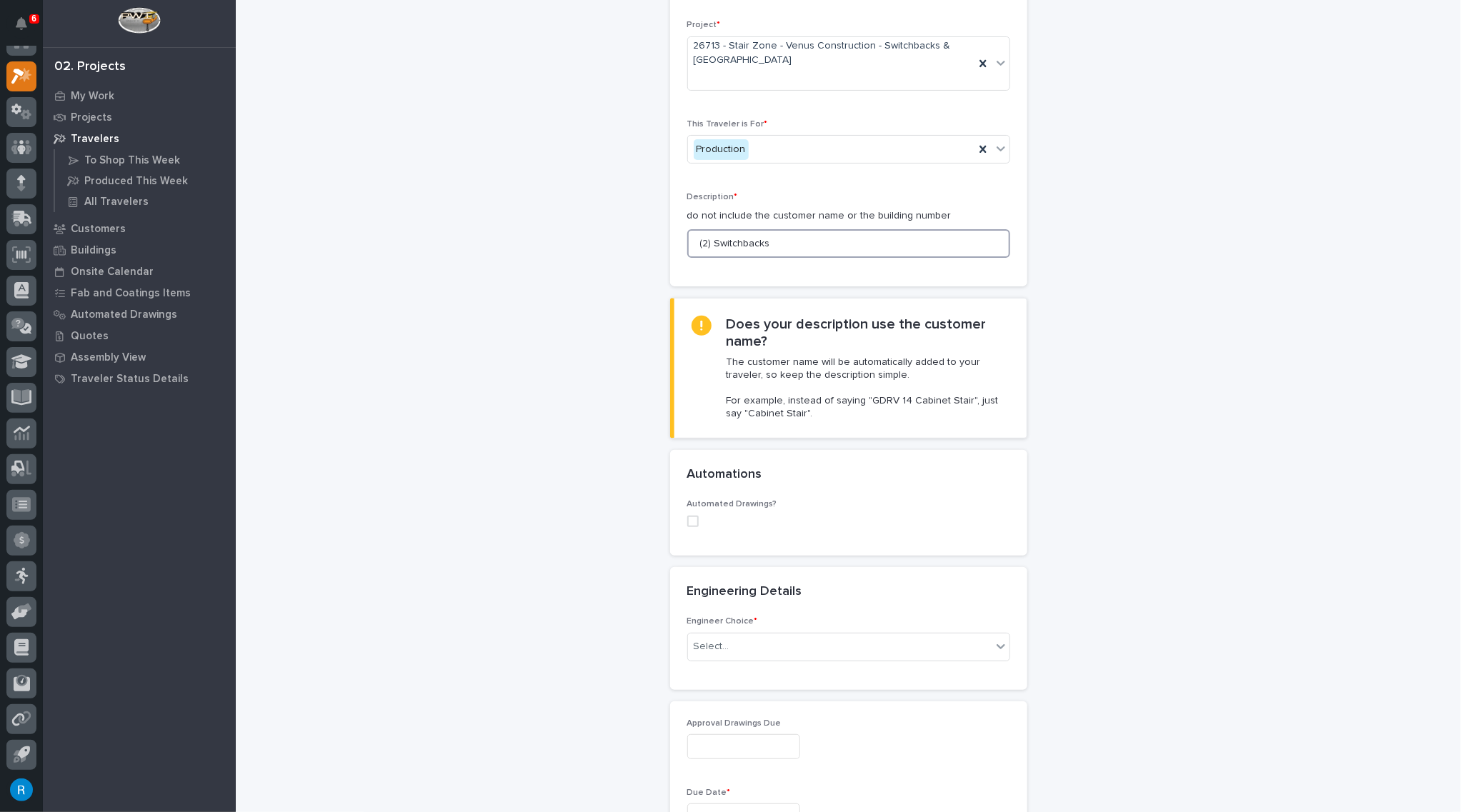
scroll to position [194, 0]
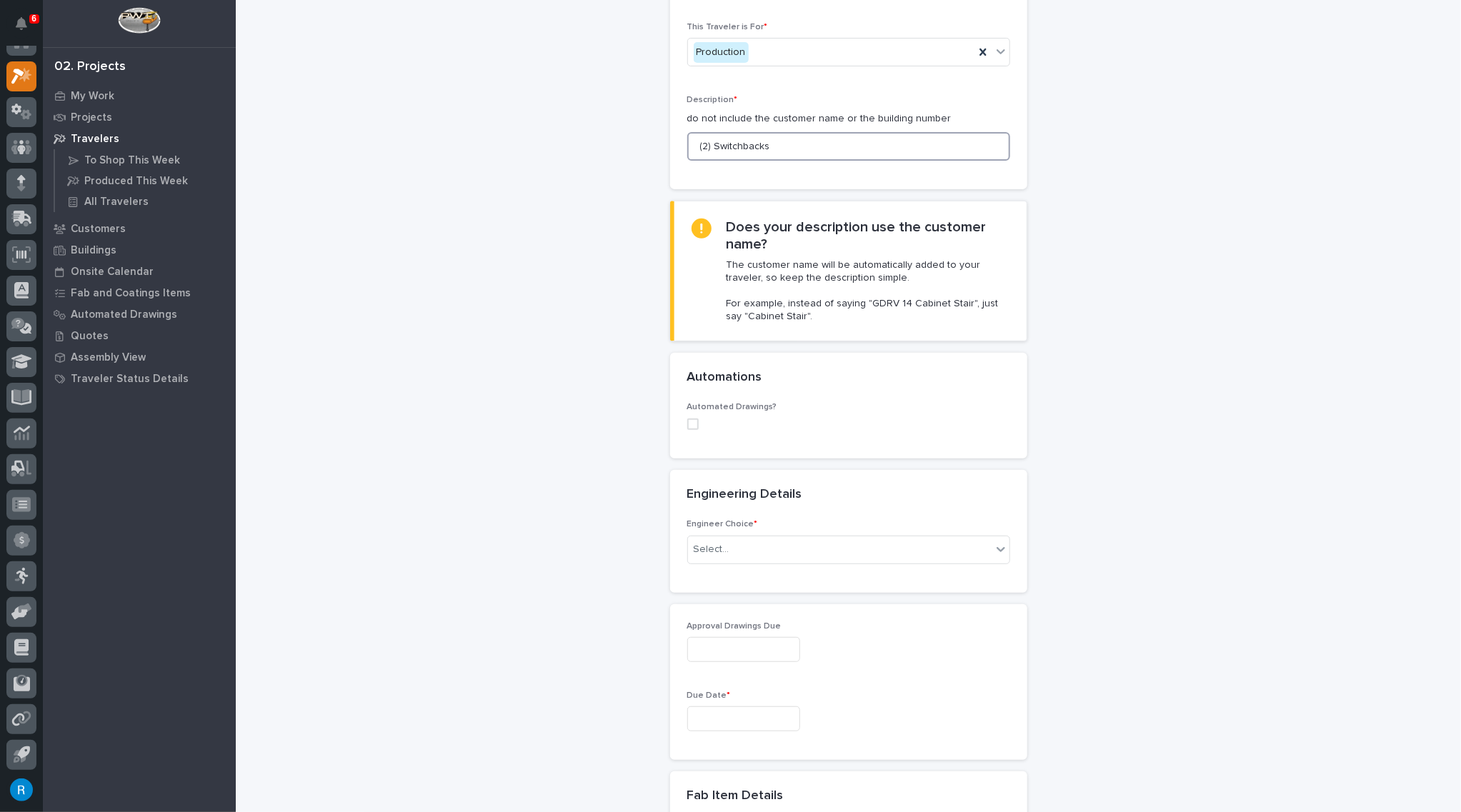
click at [687, 424] on span at bounding box center [693, 424] width 11 height 11
type input "(2) Switchbacks"
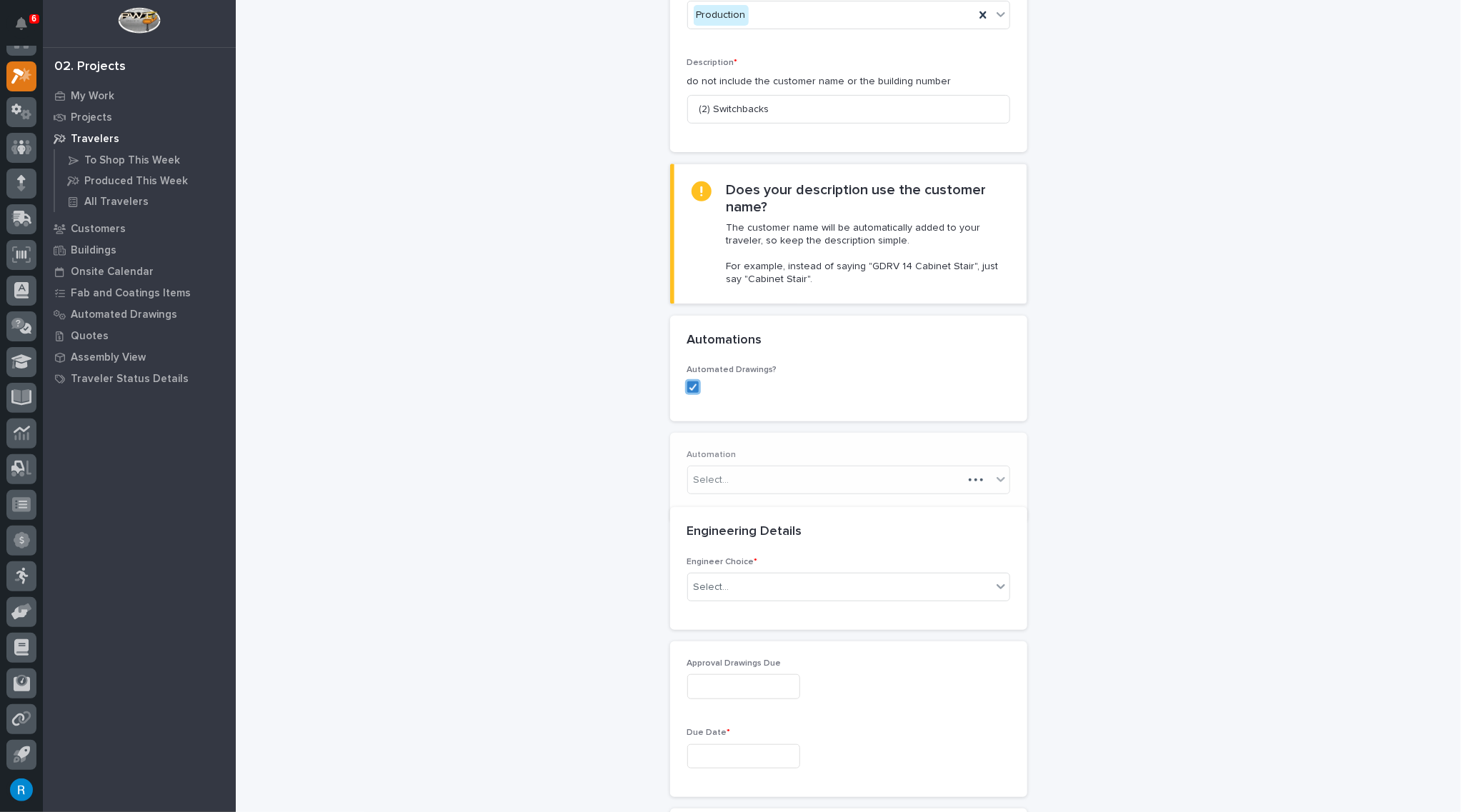
scroll to position [245, 0]
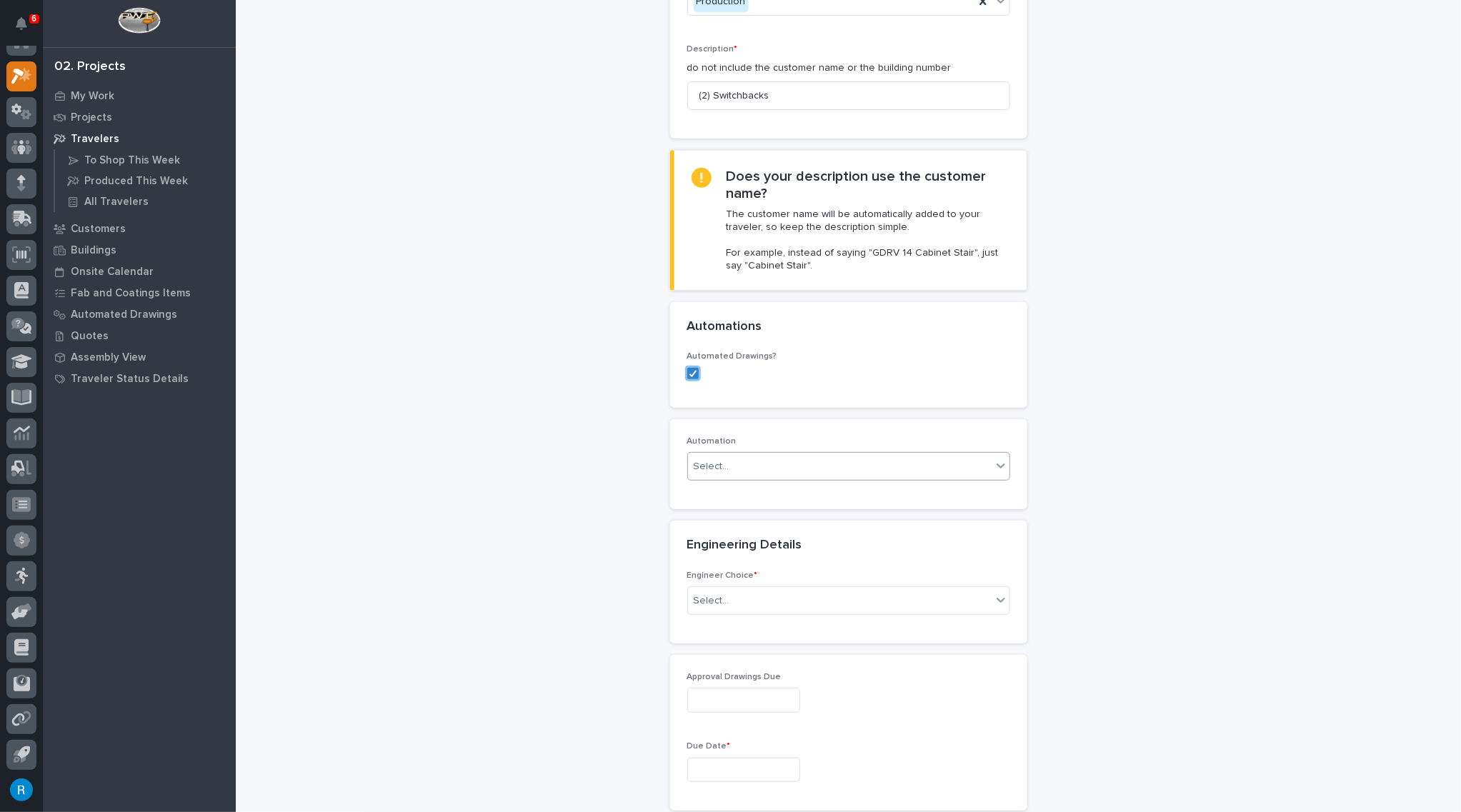
click at [796, 465] on div "Select..." at bounding box center [839, 466] width 303 height 24
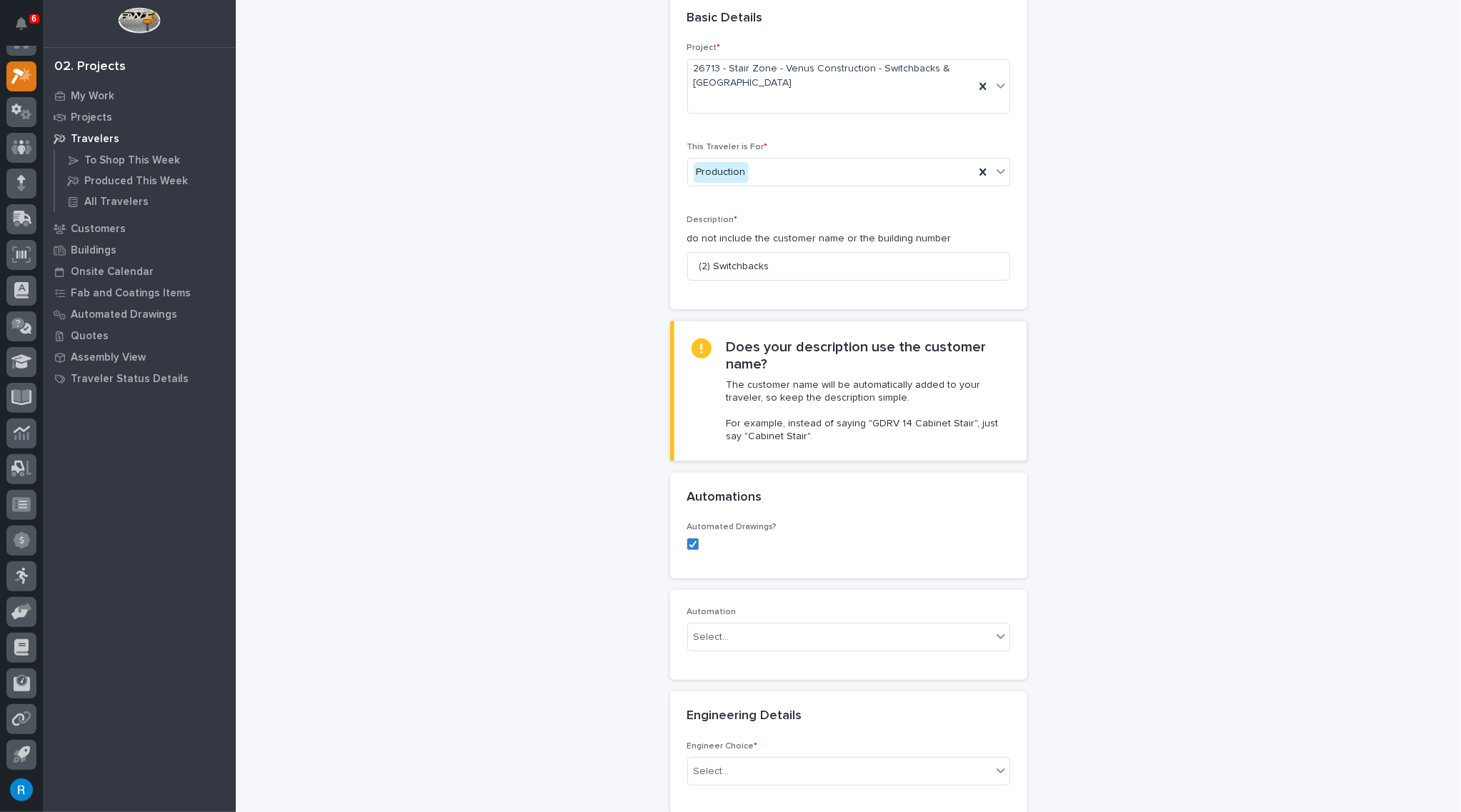
scroll to position [0, 0]
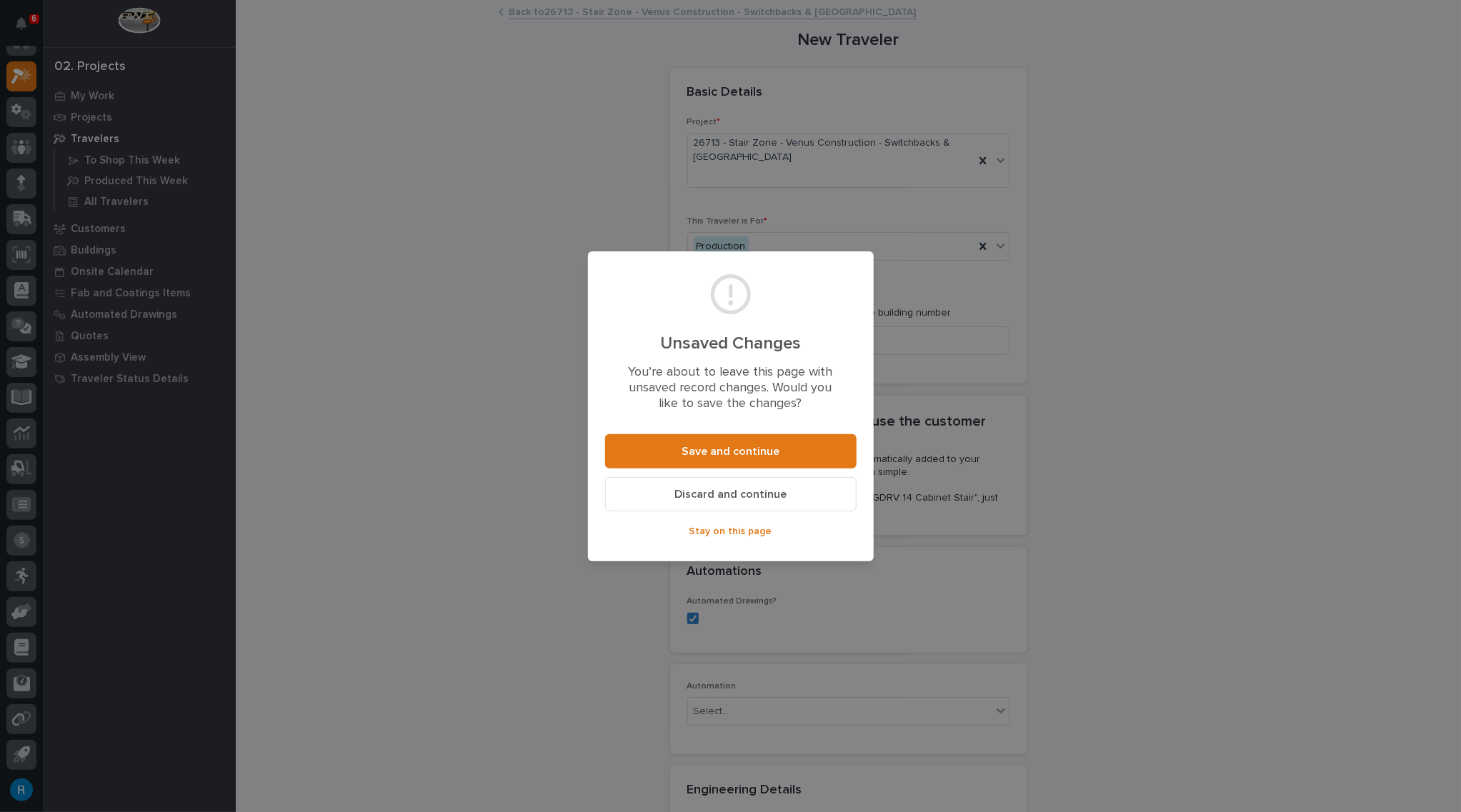
click at [714, 497] on span "Discard and continue" at bounding box center [730, 494] width 112 height 15
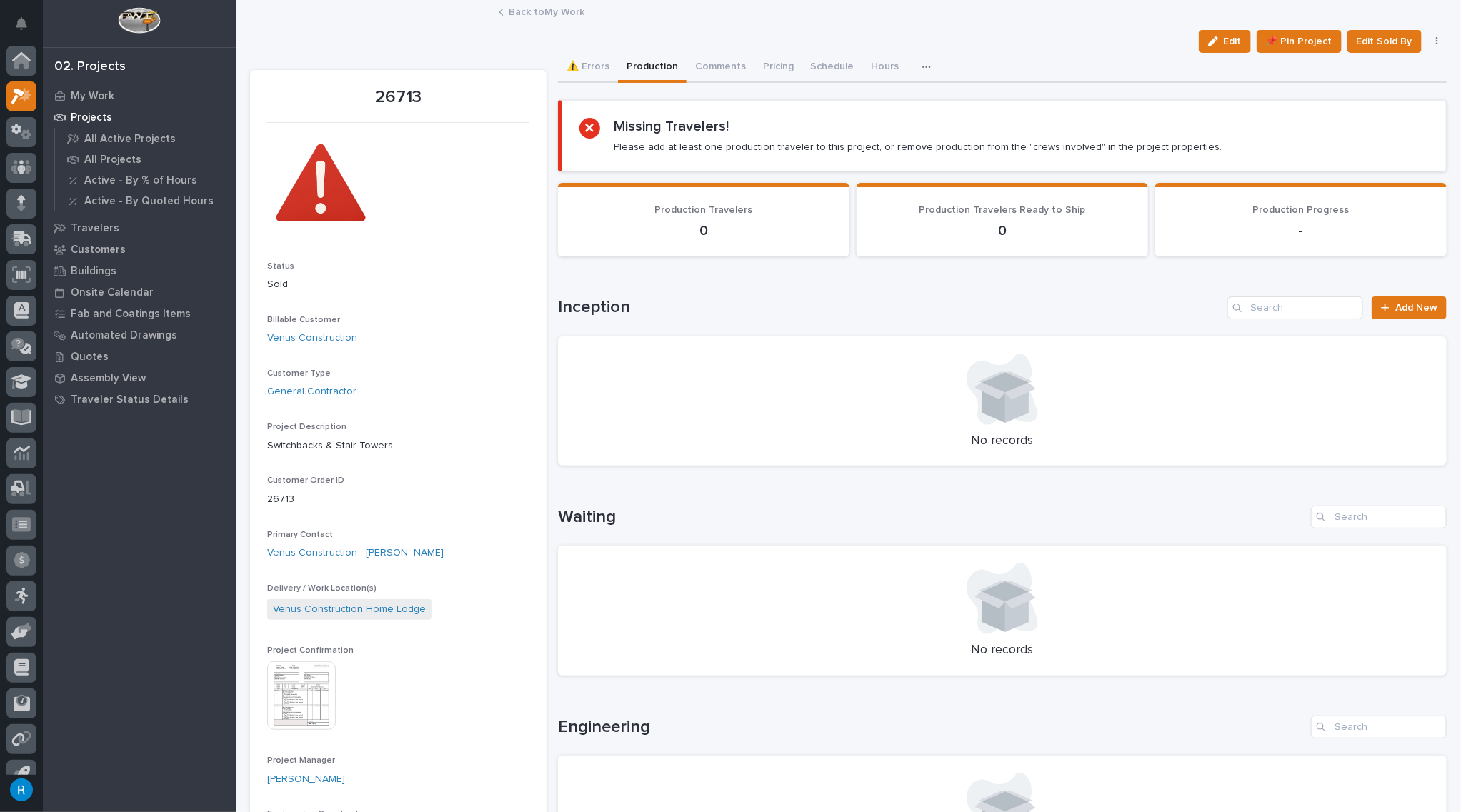
scroll to position [20, 0]
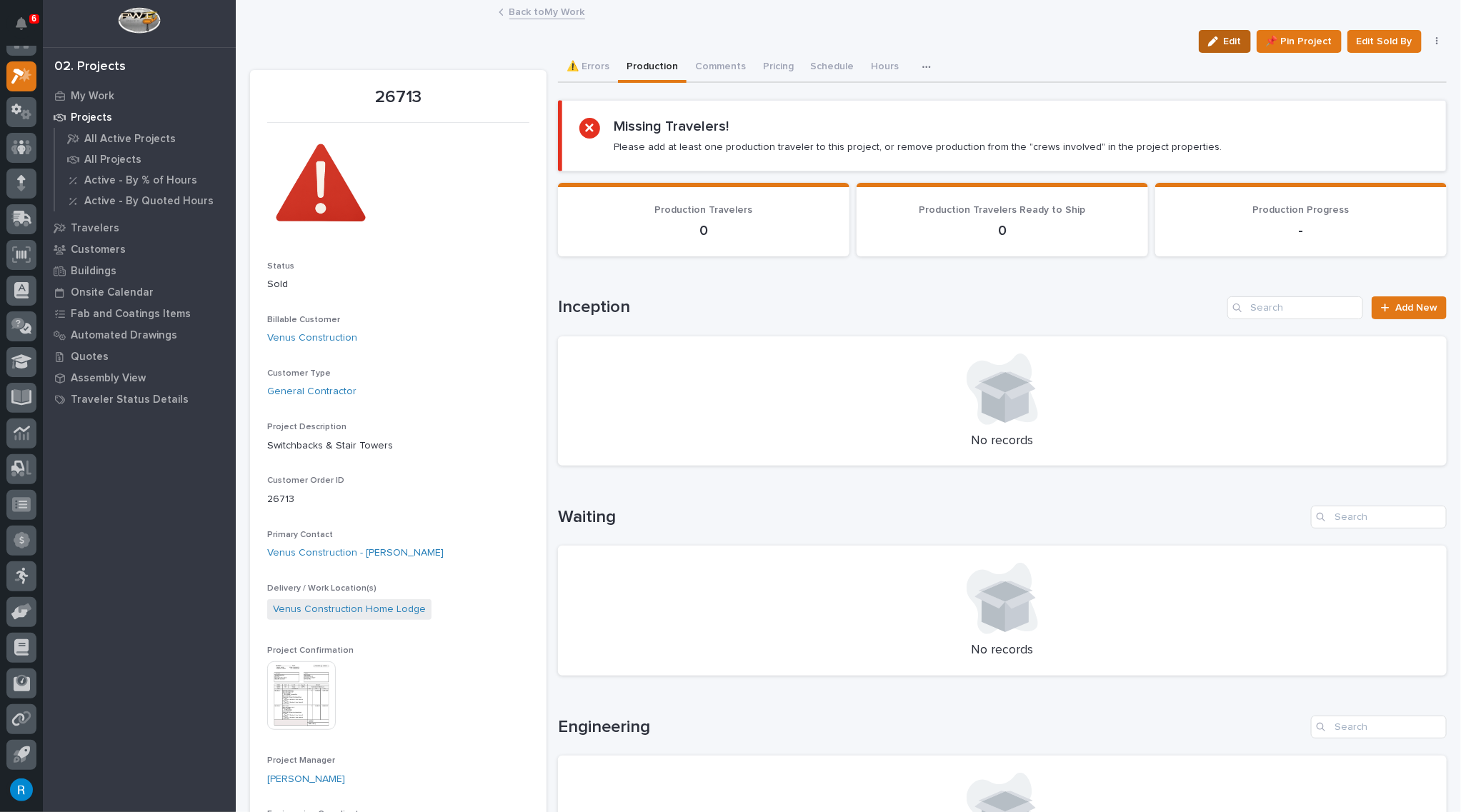
click at [1227, 42] on span "Edit" at bounding box center [1232, 42] width 18 height 13
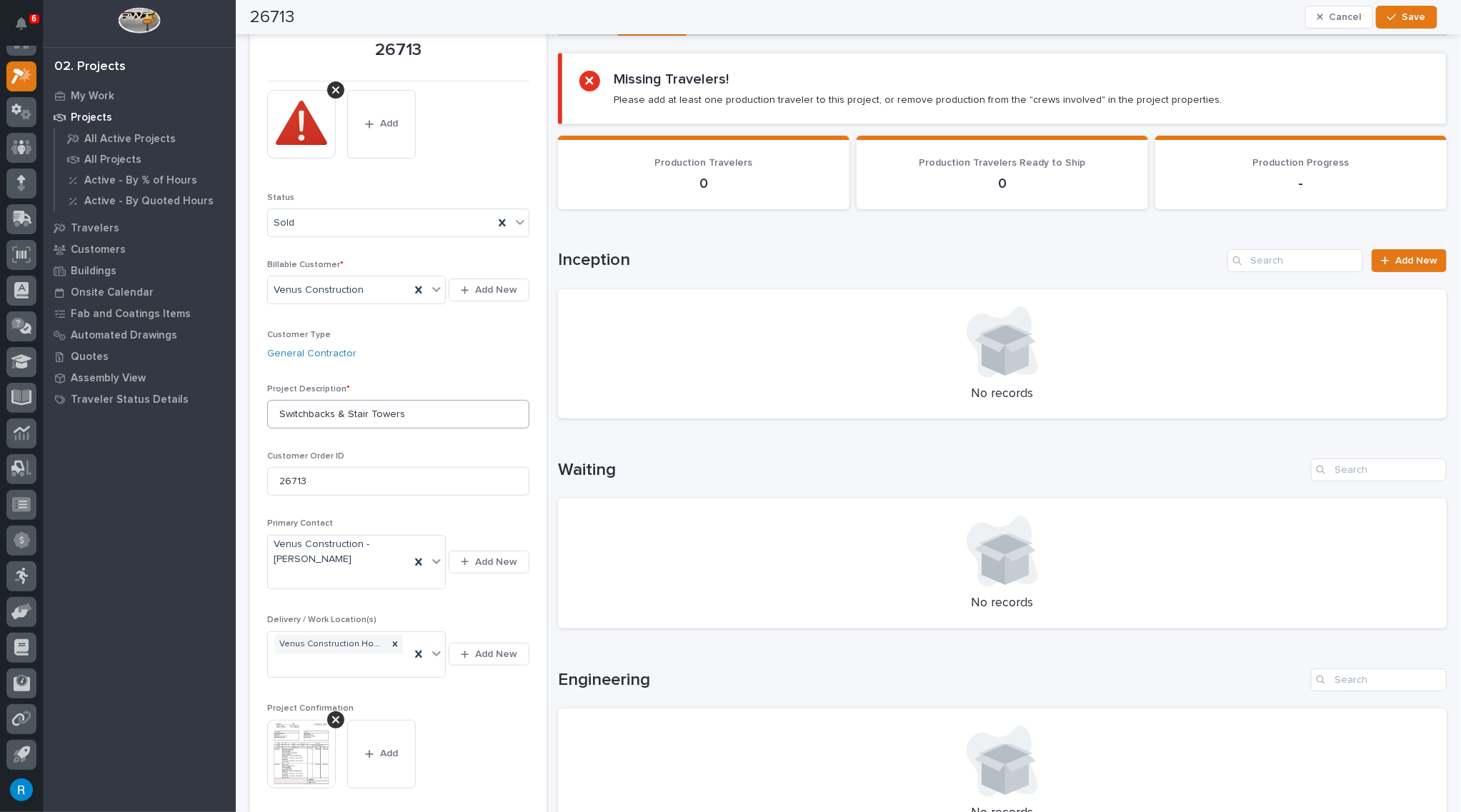
scroll to position [0, 0]
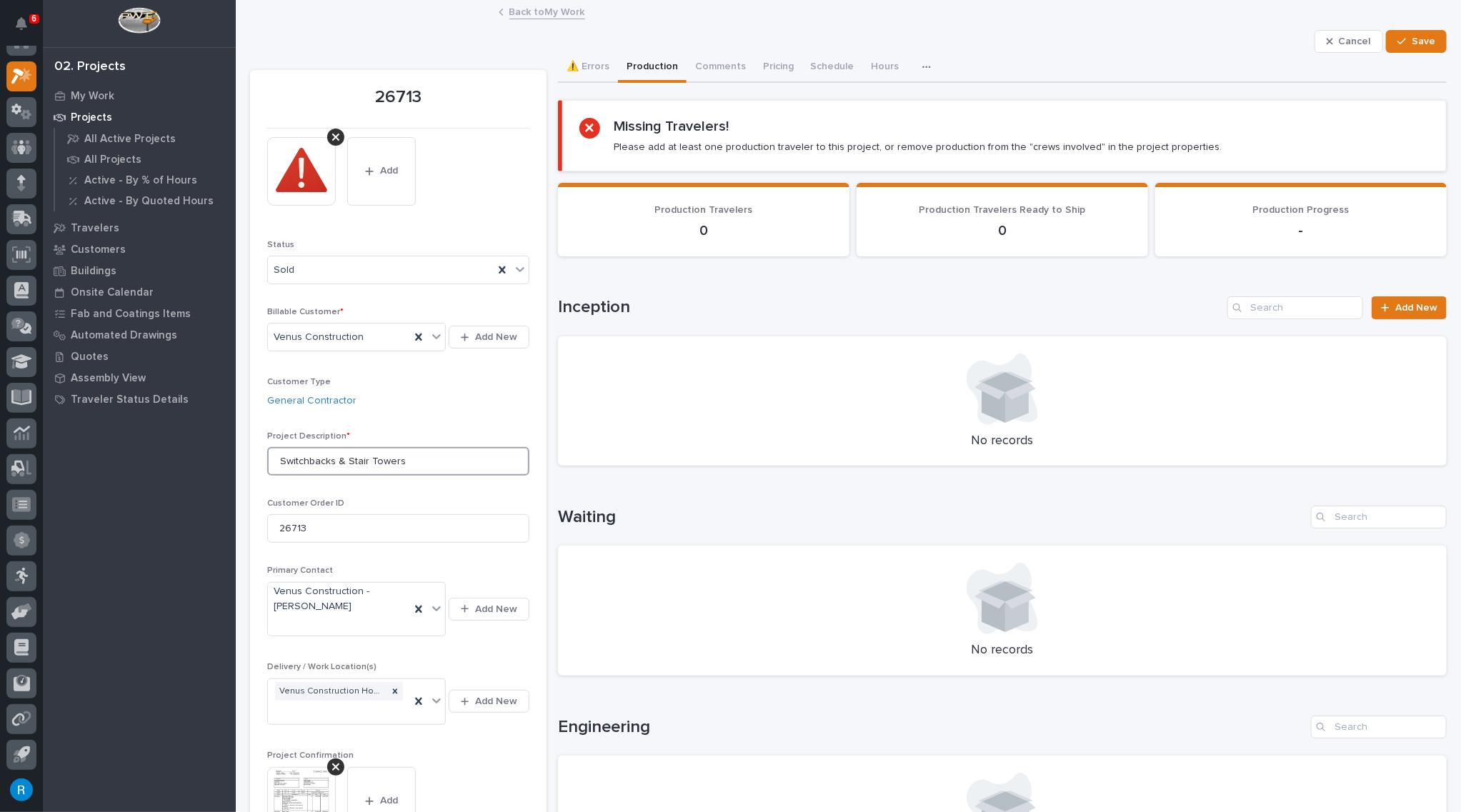
click at [412, 463] on input "Switchbacks & Stair Towers" at bounding box center [398, 461] width 262 height 29
drag, startPoint x: 278, startPoint y: 458, endPoint x: 481, endPoint y: 473, distance: 203.6
click at [463, 469] on input "Switchbacks & Stair Towers" at bounding box center [398, 461] width 262 height 29
type input "(2) Switchbacks"
